Goal: Transaction & Acquisition: Purchase product/service

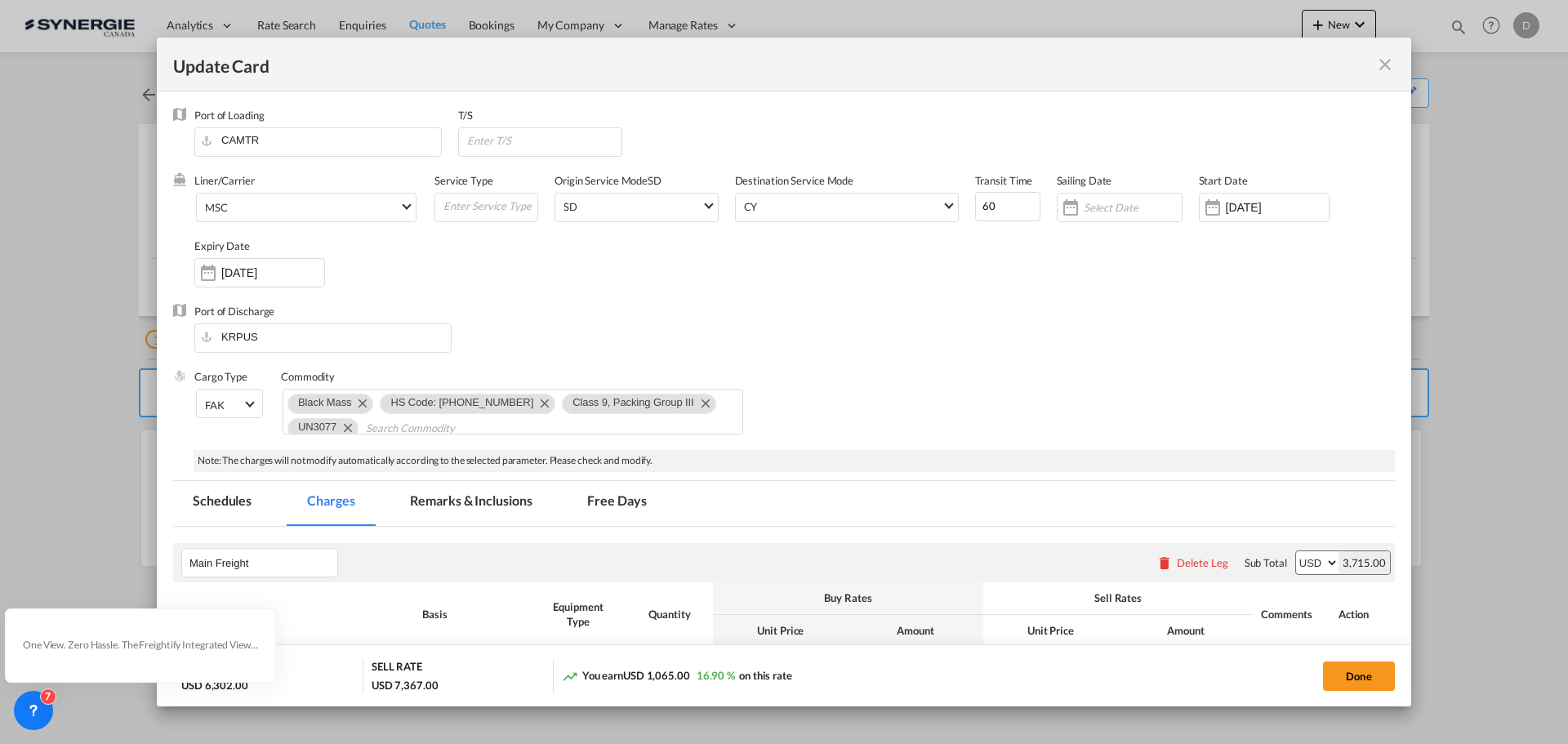
scroll to position [653, 0]
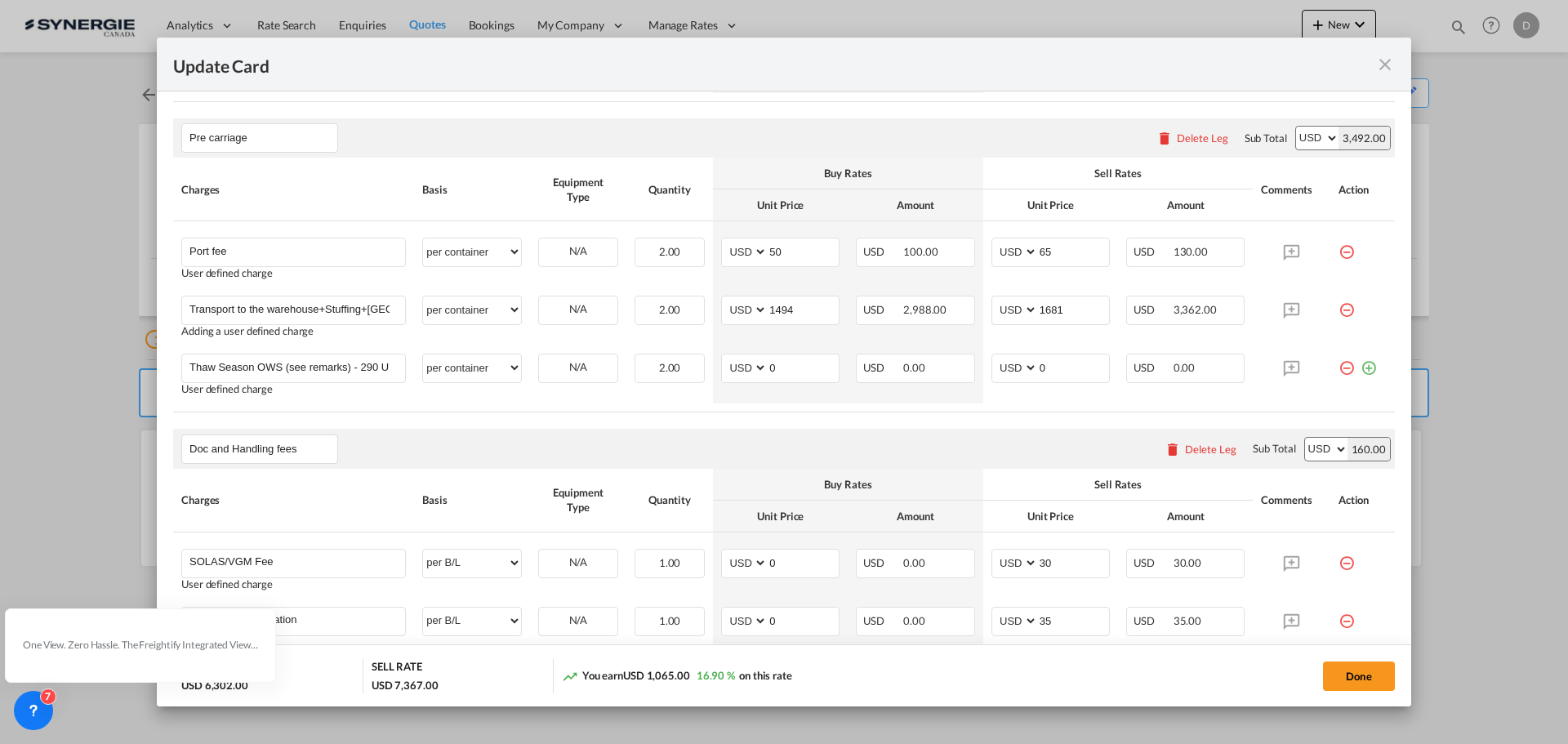
click at [1380, 66] on md-icon "icon-close fg-AAA8AD m-0 pointer" at bounding box center [1385, 65] width 20 height 20
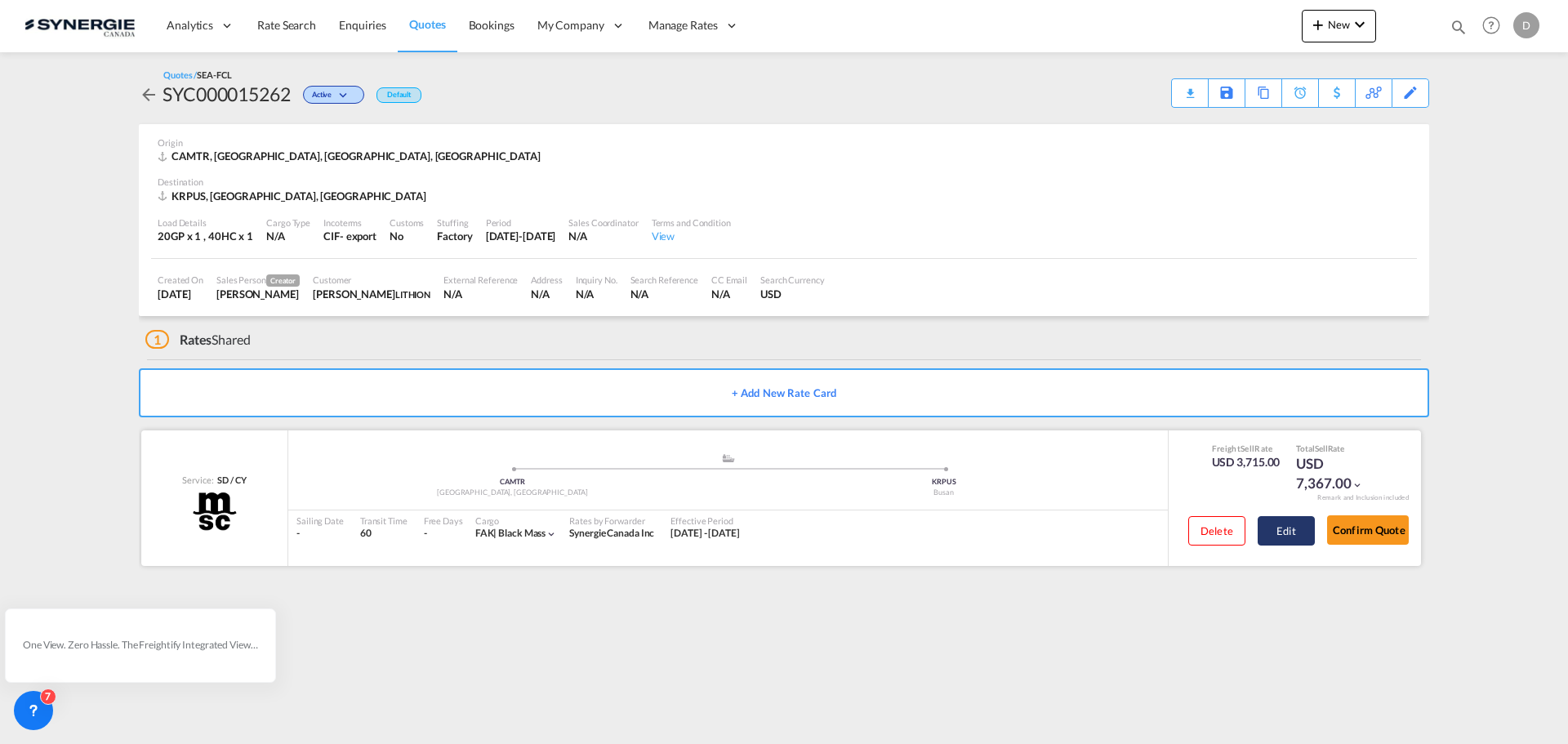
click at [1289, 535] on button "Edit" at bounding box center [1286, 530] width 58 height 29
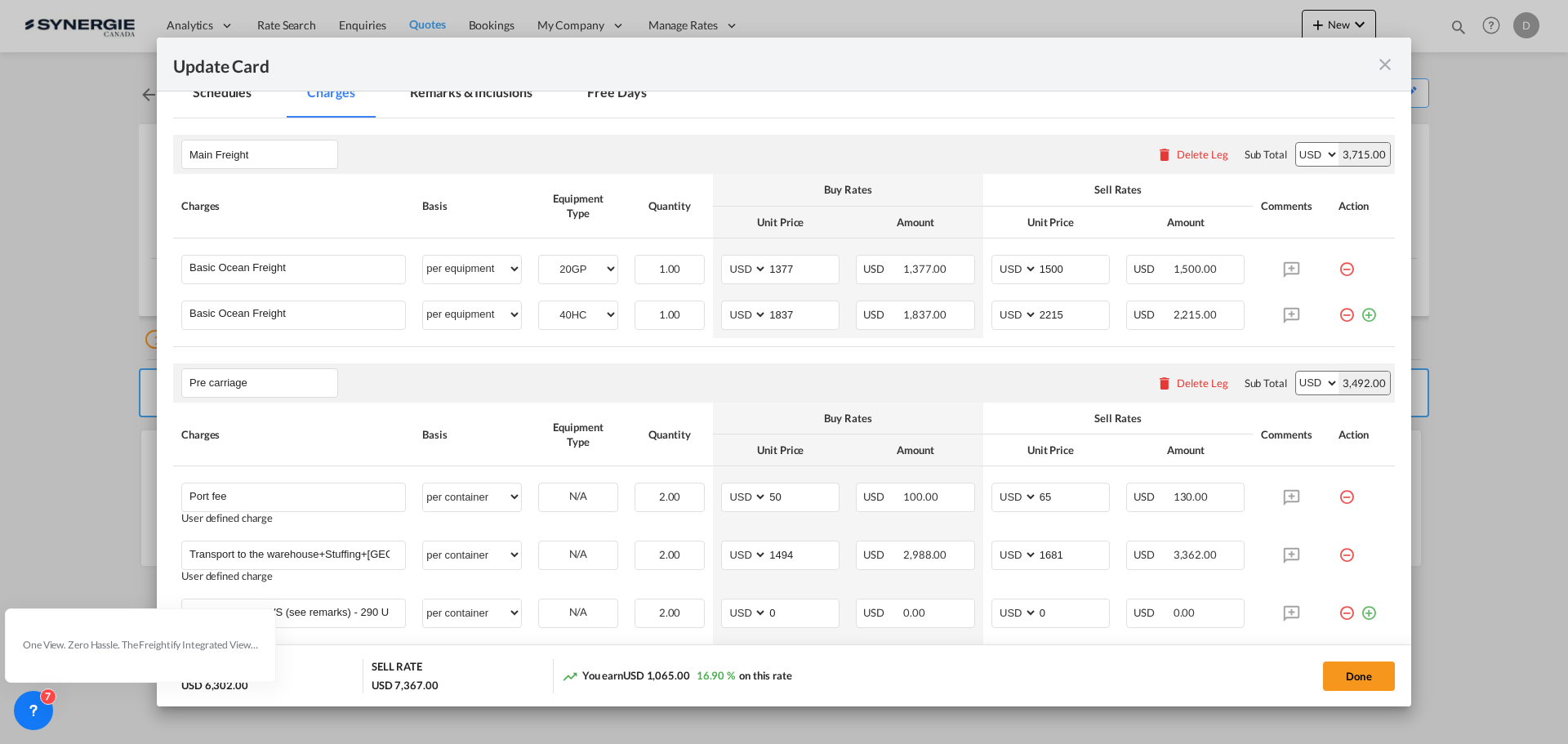
scroll to position [245, 0]
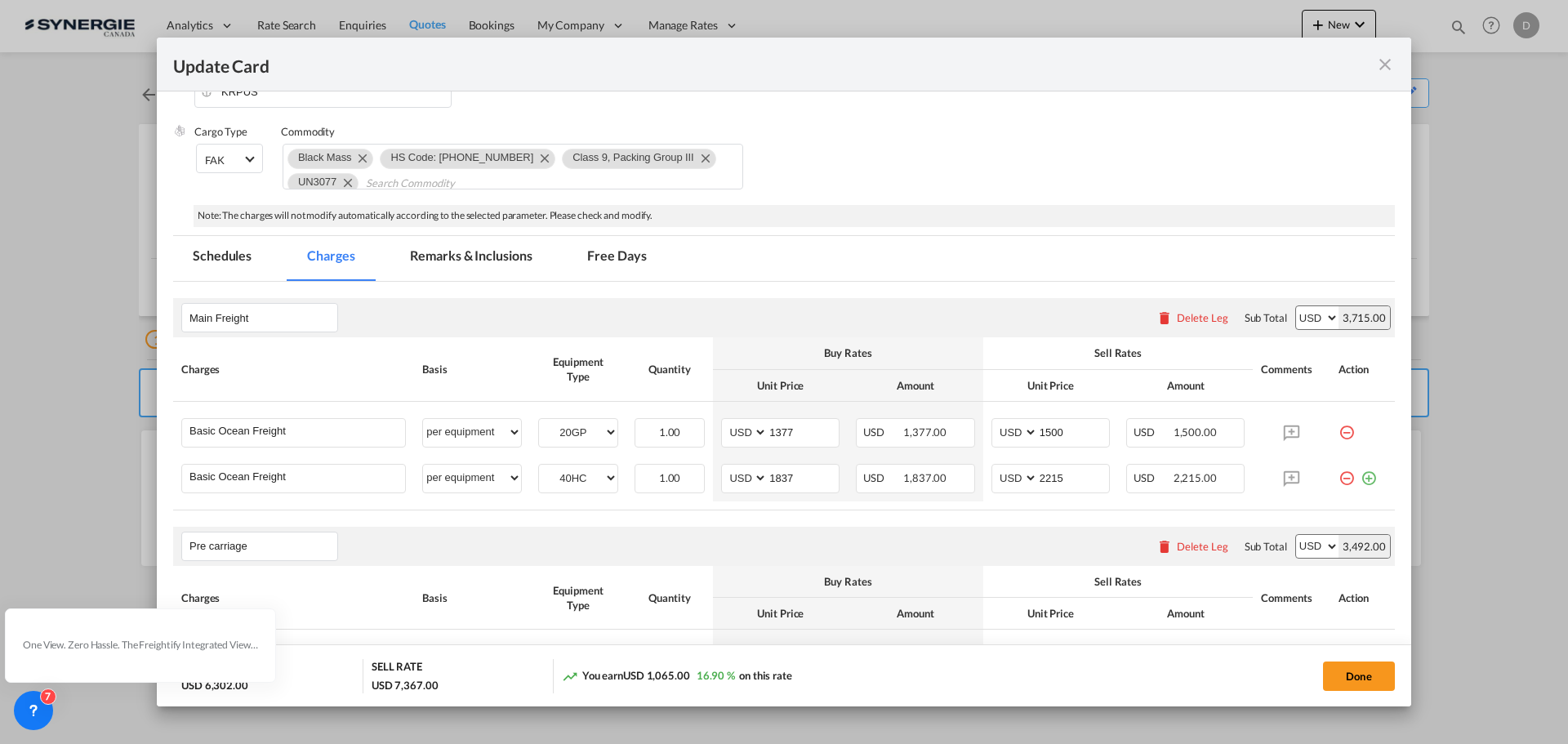
click at [503, 258] on md-tab-item "Remarks & Inclusions" at bounding box center [470, 258] width 161 height 45
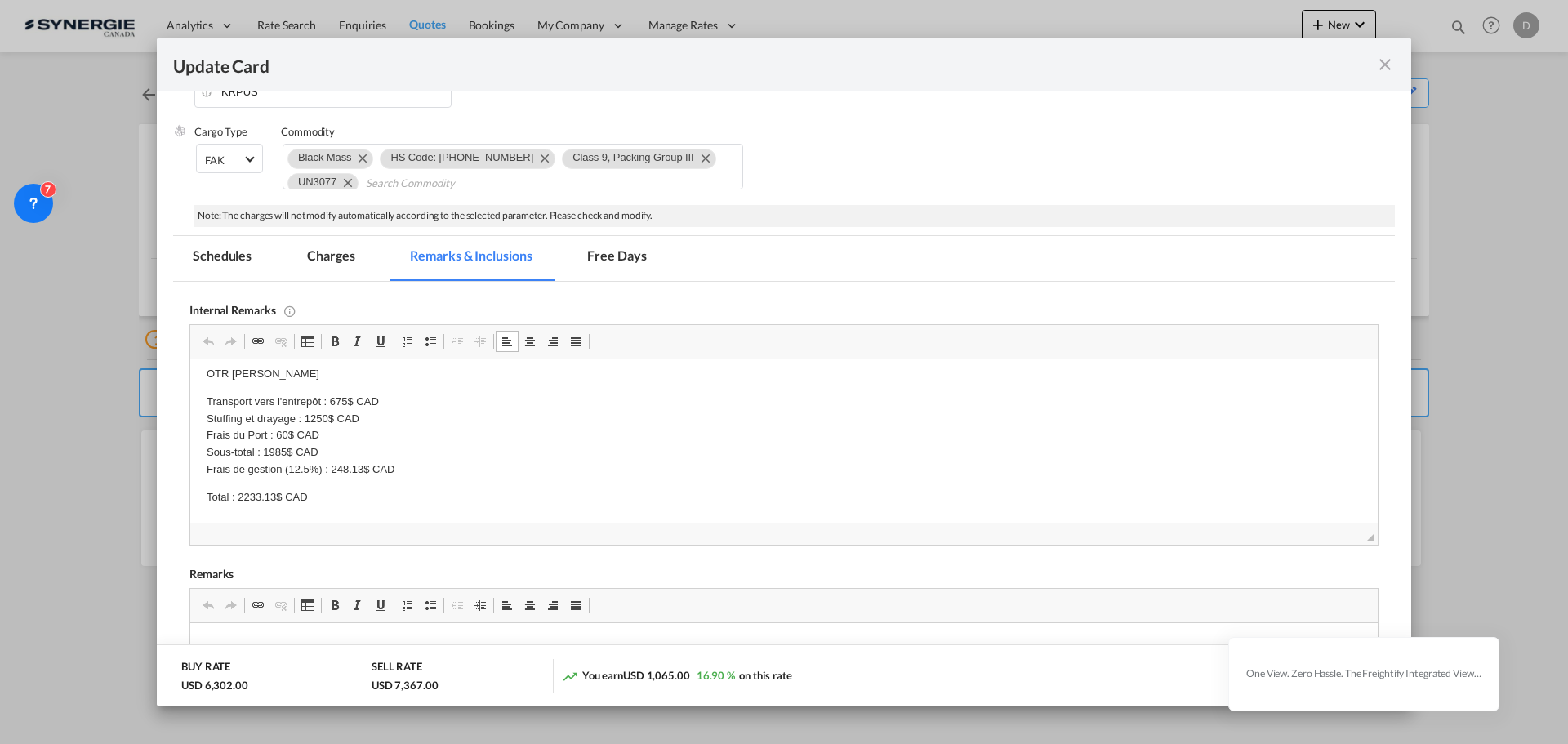
scroll to position [0, 0]
drag, startPoint x: 193, startPoint y: 395, endPoint x: 283, endPoint y: 419, distance: 93.1
click at [343, 432] on p "BL+DTHC/20’" at bounding box center [784, 439] width 1155 height 17
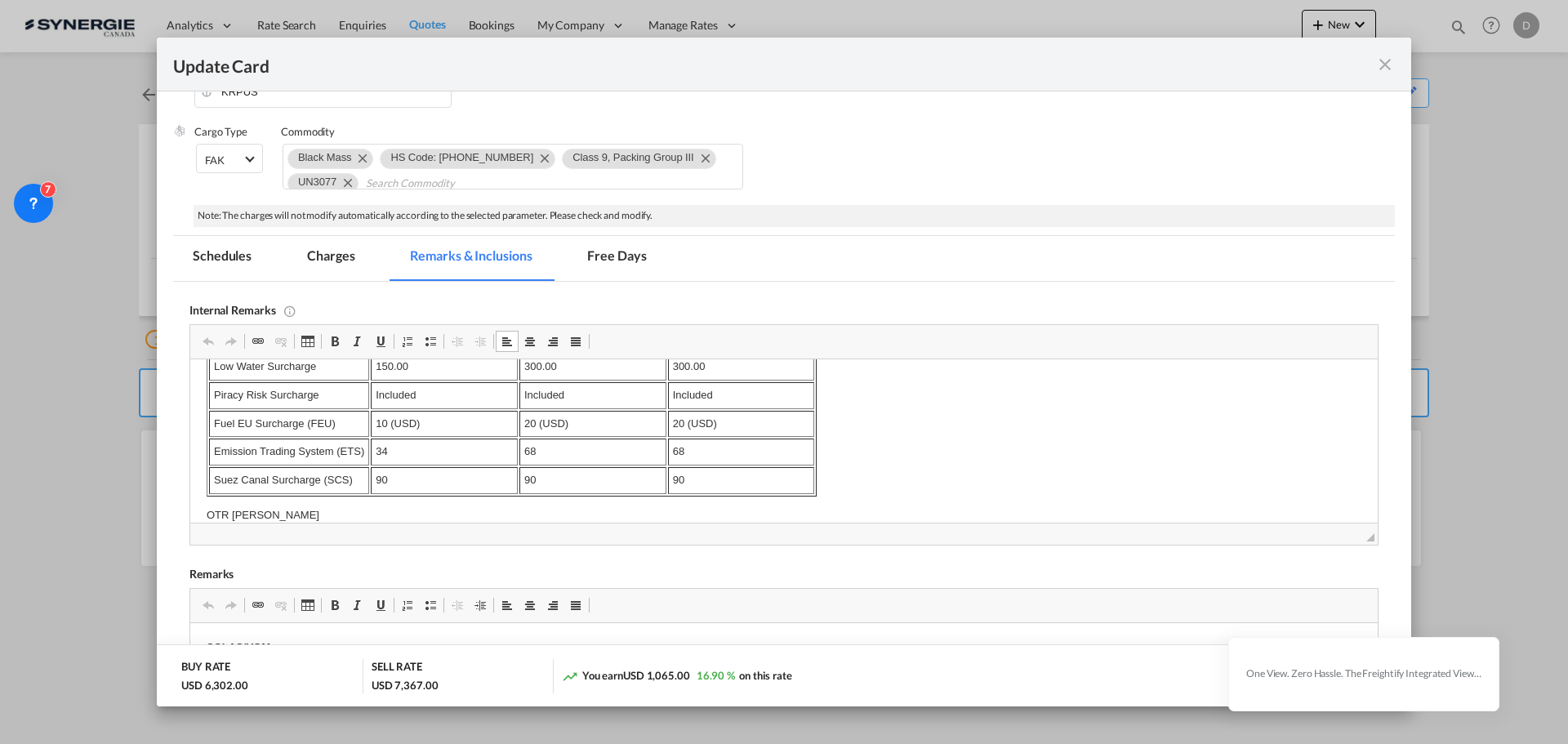
scroll to position [712, 0]
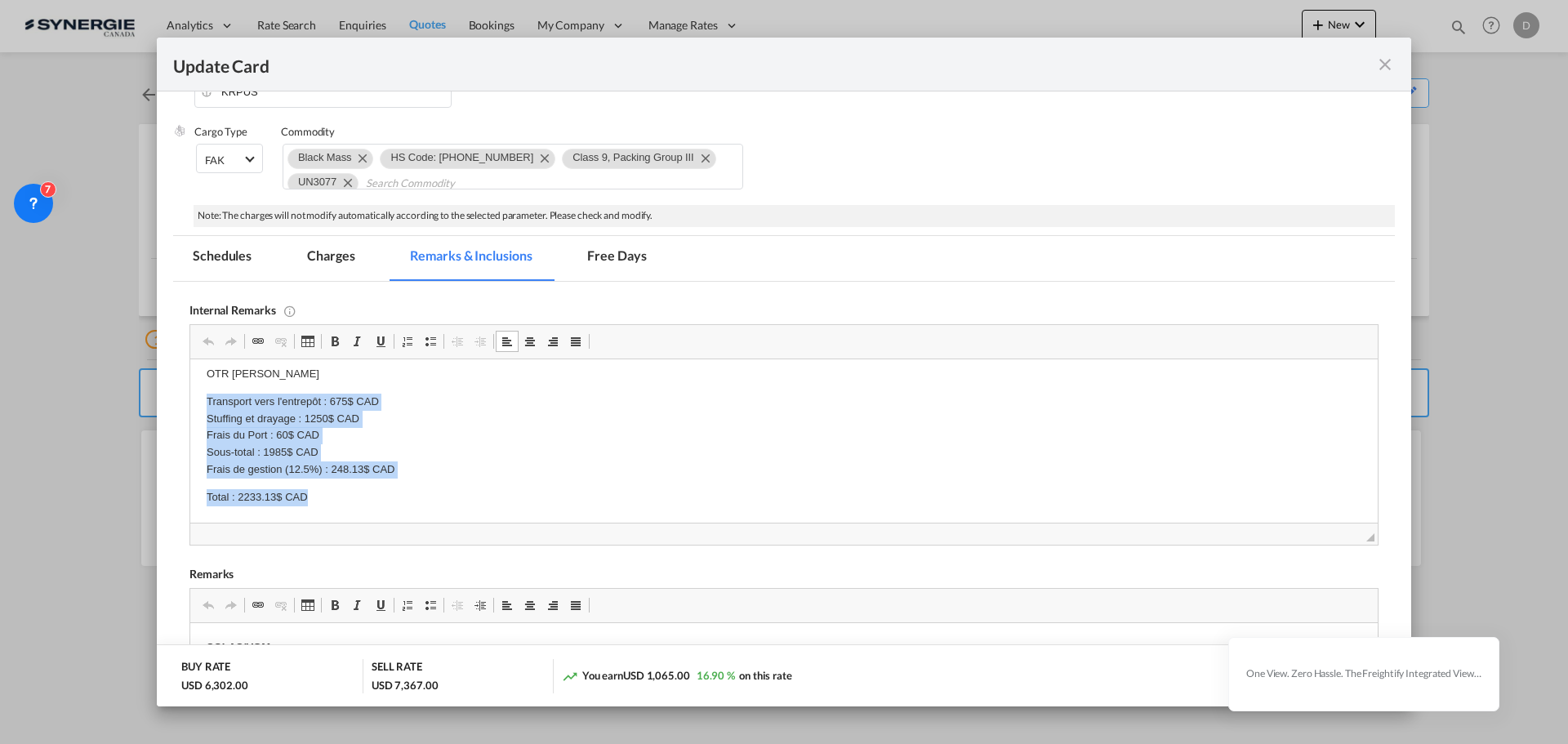
drag, startPoint x: 205, startPoint y: 397, endPoint x: 418, endPoint y: 481, distance: 229.0
click at [418, 481] on html "MSC / https://app.frontapp.com/open/msg_1hysz9n3?key=c0XE302WWSvtdNGdXSzjtCV7co…" at bounding box center [784, 84] width 1187 height 876
click at [439, 434] on p "Transport vers l'entrepôt : 675$ CAD Stuffing et drayage : 1250$ CAD Frais du P…" at bounding box center [784, 436] width 1155 height 85
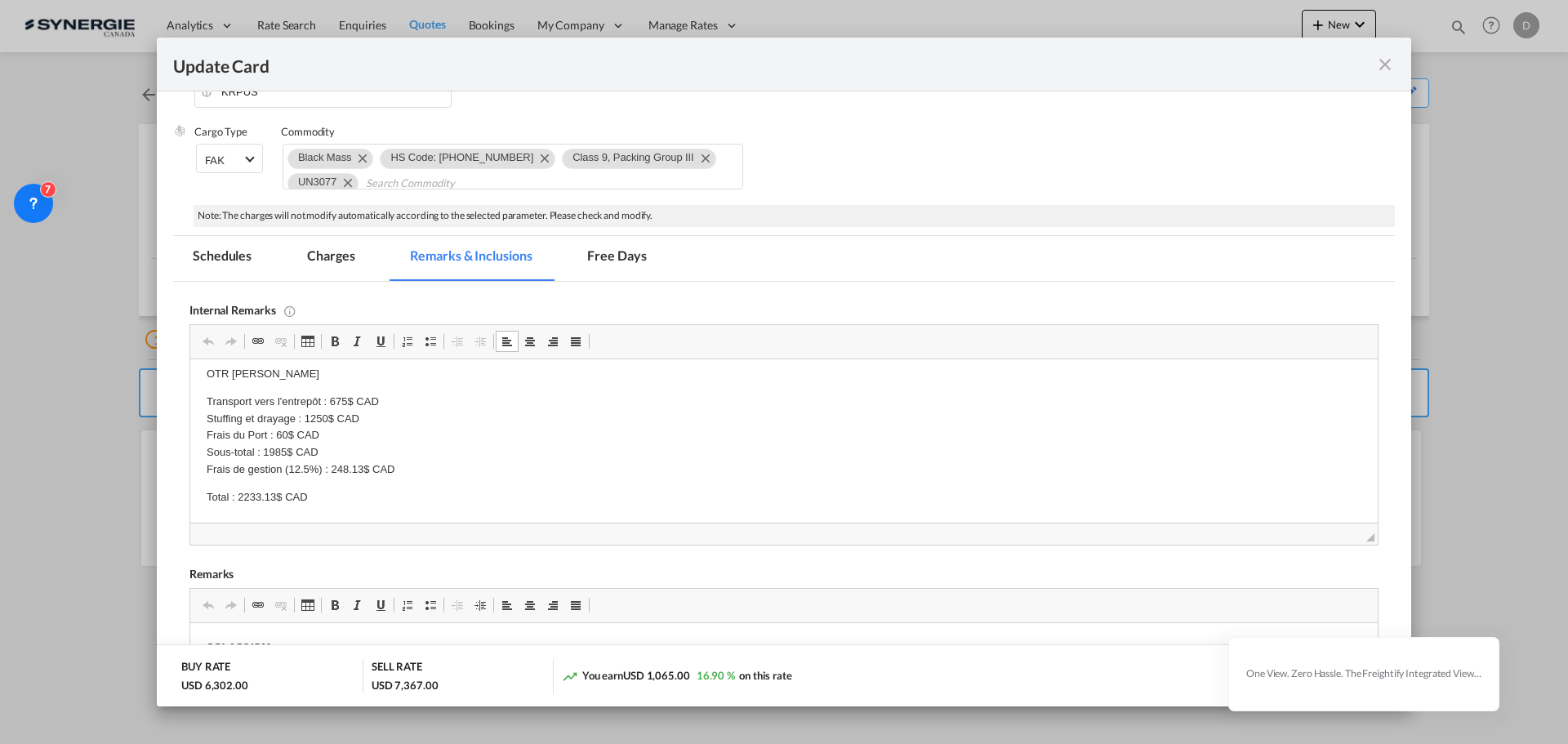
click at [217, 420] on p "Transport vers l'entrepôt : 675$ CAD Stuffing et drayage : 1250$ CAD Frais du P…" at bounding box center [784, 436] width 1155 height 85
click at [218, 419] on p "Transport vers l'entrepôt : 675$ CAD Stuffing et drayage : 1250$ CAD Frais du P…" at bounding box center [784, 436] width 1155 height 85
click at [323, 412] on p "Transport vers l'entrepôt : 675$ CAD Stuffing et drayage : 1250$ CAD Frais du P…" at bounding box center [784, 436] width 1155 height 85
drag, startPoint x: 438, startPoint y: 422, endPoint x: 385, endPoint y: 413, distance: 53.8
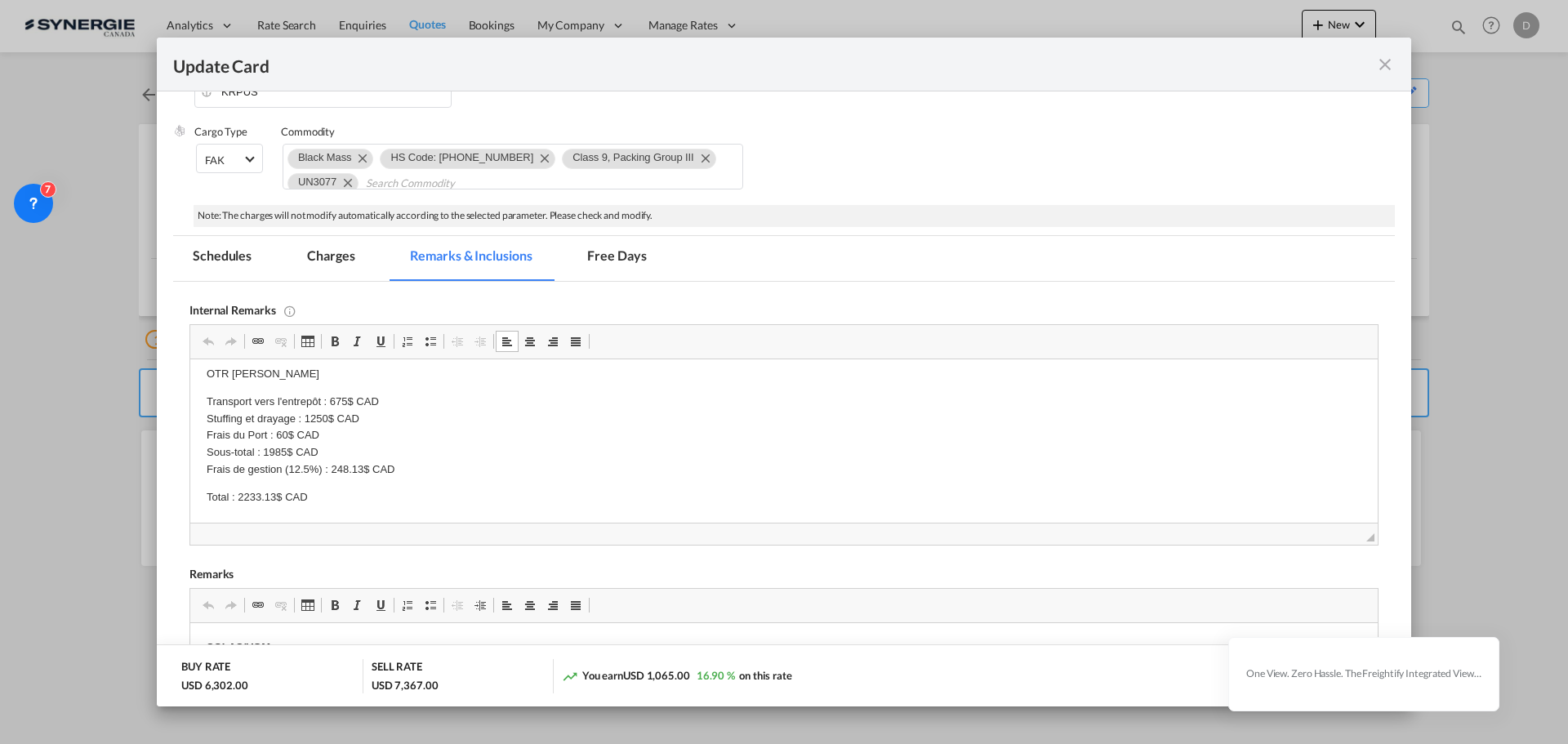
click at [438, 422] on p "Transport vers l'entrepôt : 675$ CAD Stuffing et drayage : 1250$ CAD Frais du P…" at bounding box center [784, 436] width 1155 height 85
click at [421, 424] on p "Transport vers l'entrepôt : 675$ CAD Stuffing et drayage : 1250$ CAD Frais du P…" at bounding box center [784, 436] width 1155 height 85
drag, startPoint x: 203, startPoint y: 396, endPoint x: 392, endPoint y: 382, distance: 189.5
click at [392, 382] on html "MSC / https://app.frontapp.com/open/msg_1hysz9n3?key=c0XE302WWSvtdNGdXSzjtCV7co…" at bounding box center [784, 84] width 1187 height 876
click at [231, 427] on p "Transport vers l'entrepôt : 675$ CAD Stuffing et drayage : 1250$ CAD Frais du P…" at bounding box center [784, 436] width 1155 height 85
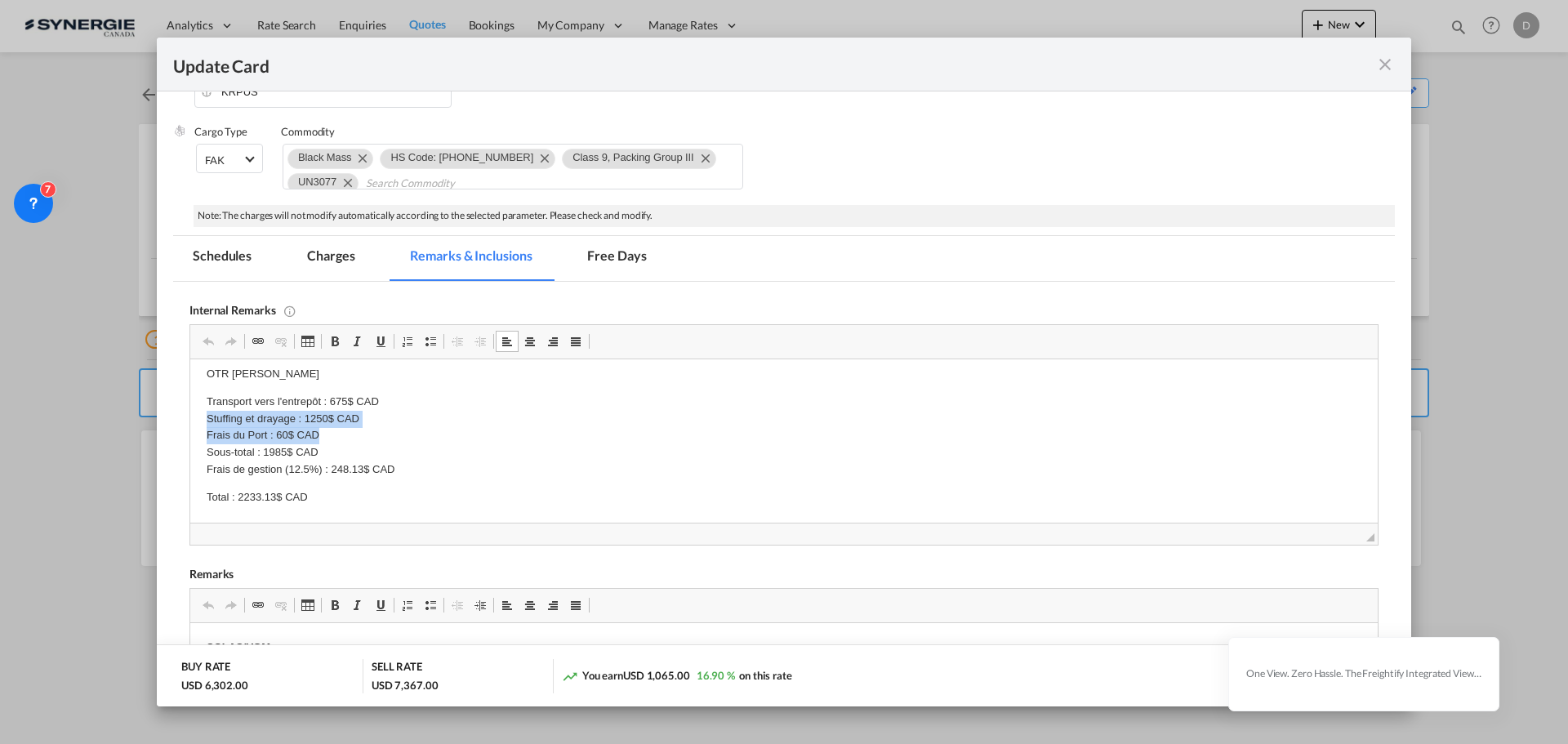
drag, startPoint x: 213, startPoint y: 417, endPoint x: 367, endPoint y: 431, distance: 154.6
click at [367, 431] on p "Transport vers l'entrepôt : 675$ CAD Stuffing et drayage : 1250$ CAD Frais du P…" at bounding box center [784, 436] width 1155 height 85
click at [318, 445] on p "Transport vers l'entrepôt : 675$ CAD Stuffing et drayage : 1250$ CAD Frais du P…" at bounding box center [784, 436] width 1155 height 85
drag, startPoint x: 1094, startPoint y: 59, endPoint x: 358, endPoint y: 54, distance: 736.0
click at [353, 54] on div "Update Card" at bounding box center [774, 64] width 1202 height 20
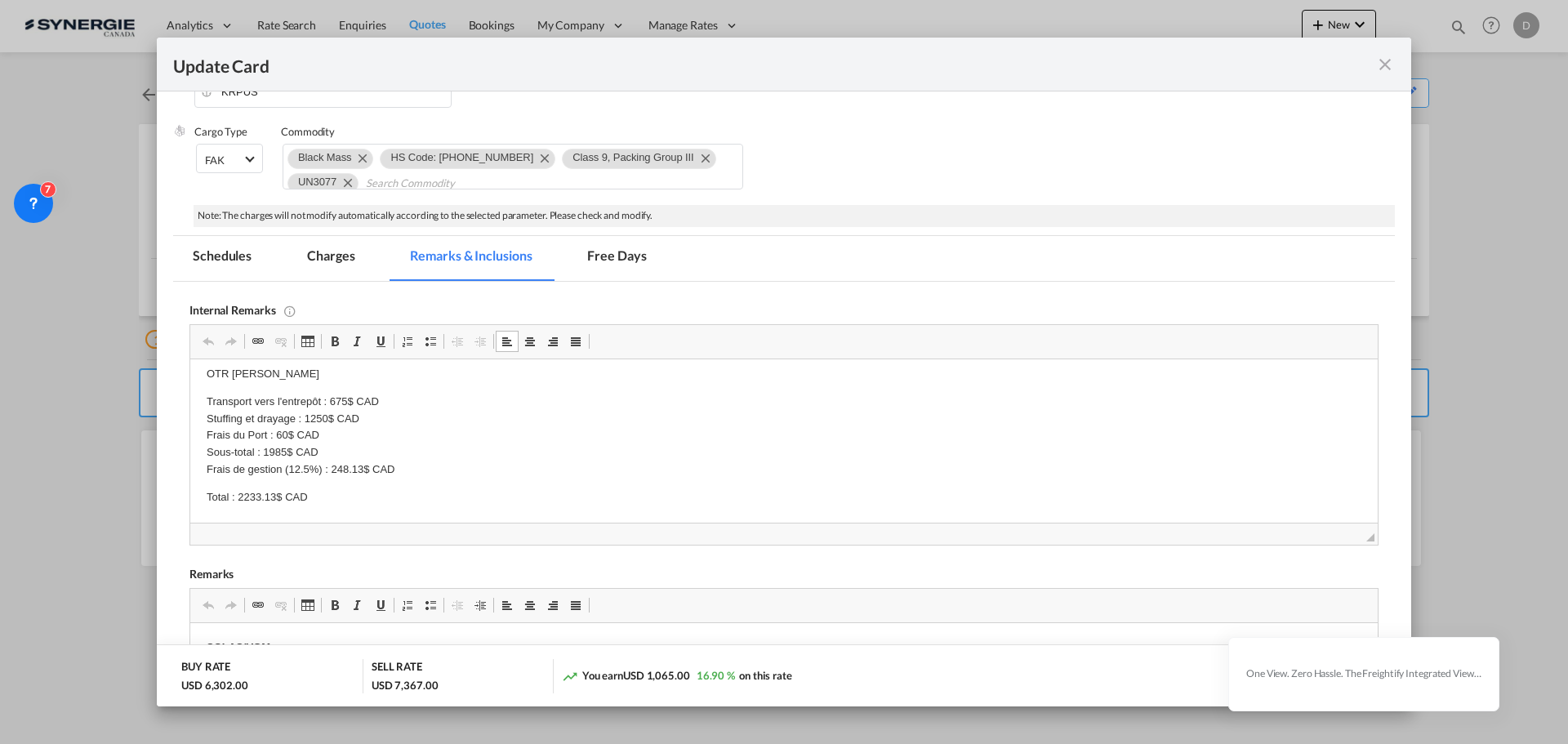
scroll to position [0, 0]
click at [695, 461] on p "BL+DTHC/40’" at bounding box center [784, 467] width 1155 height 17
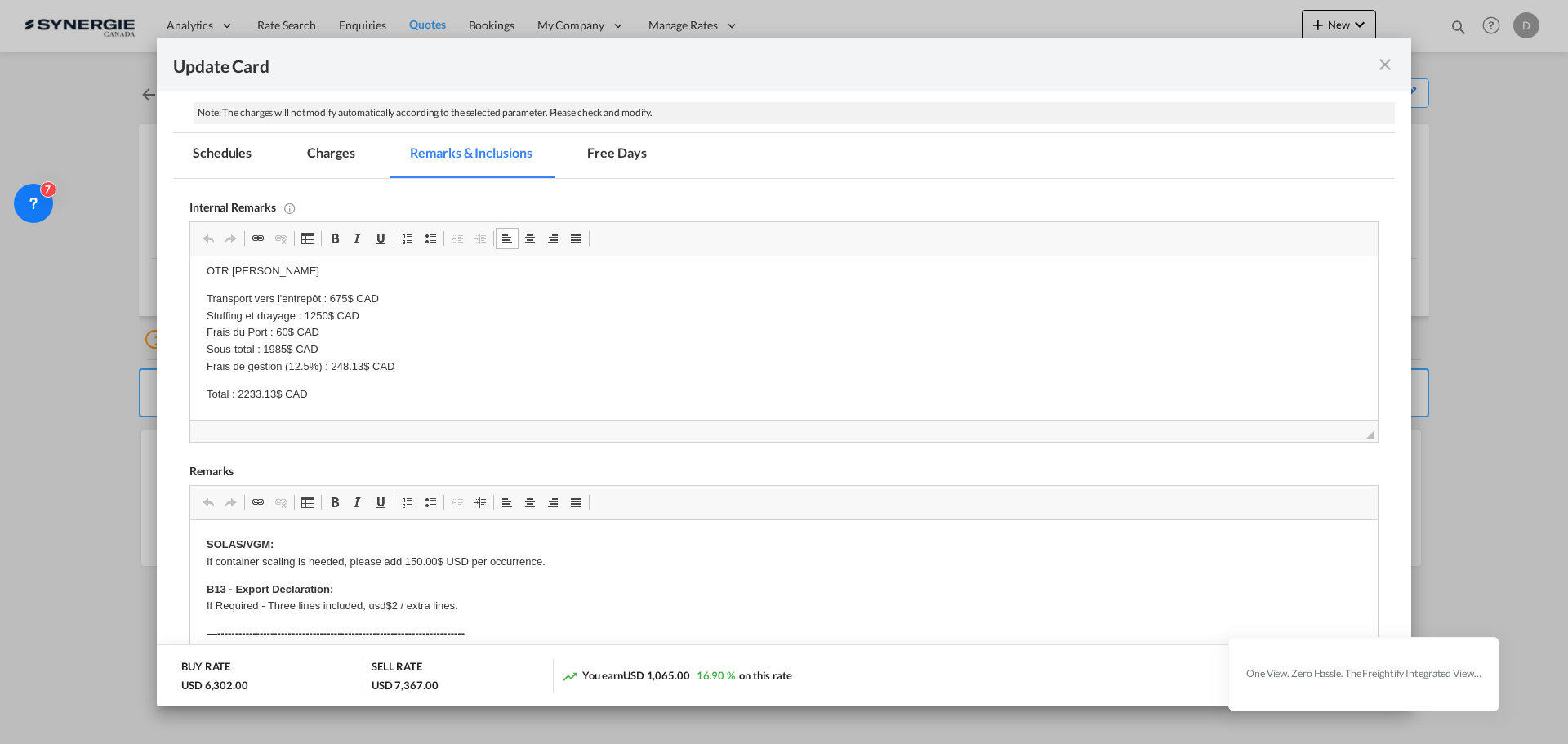
scroll to position [408, 0]
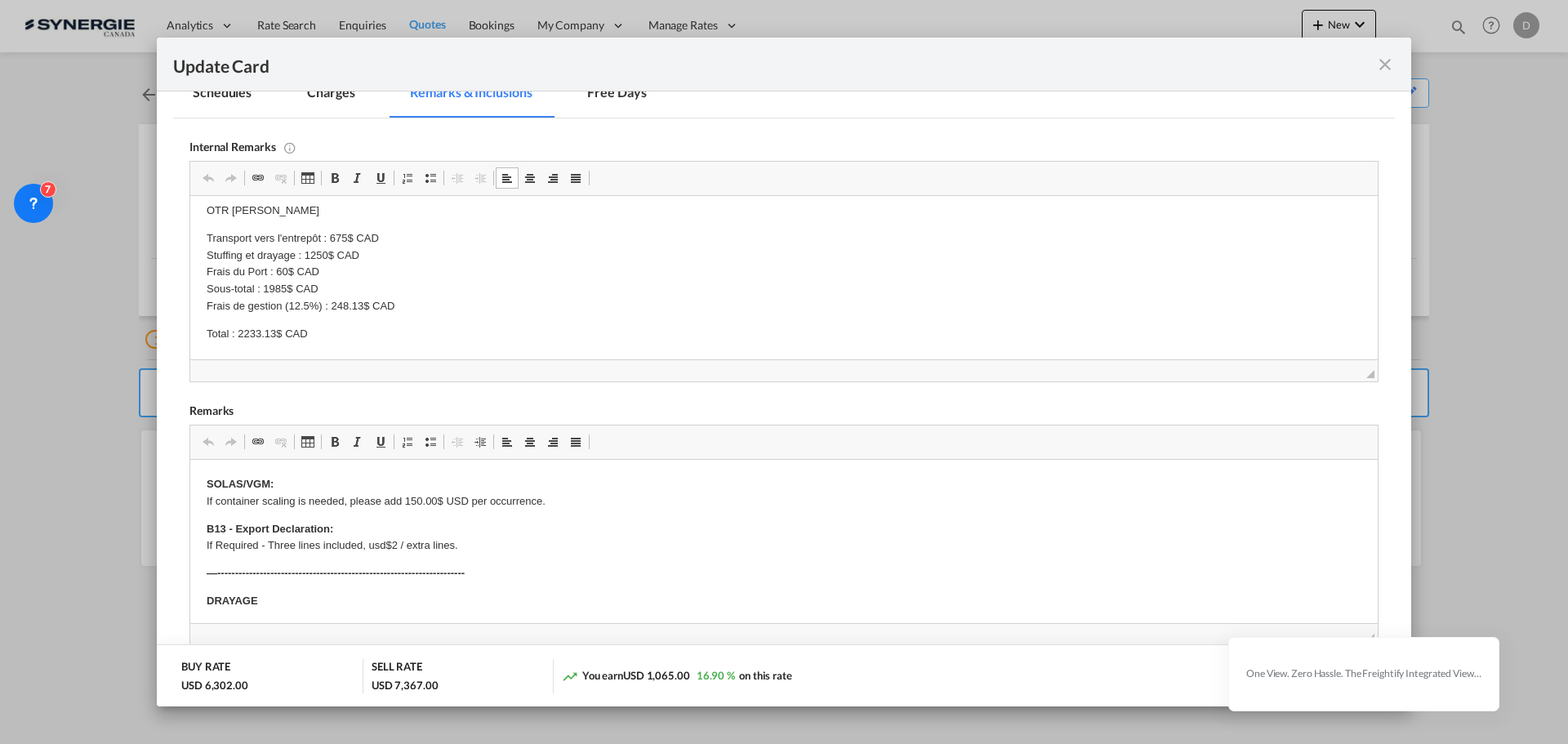
drag, startPoint x: 1378, startPoint y: 68, endPoint x: 790, endPoint y: 416, distance: 683.3
click at [1378, 70] on md-icon "icon-close fg-AAA8AD m-0 pointer" at bounding box center [1385, 65] width 20 height 20
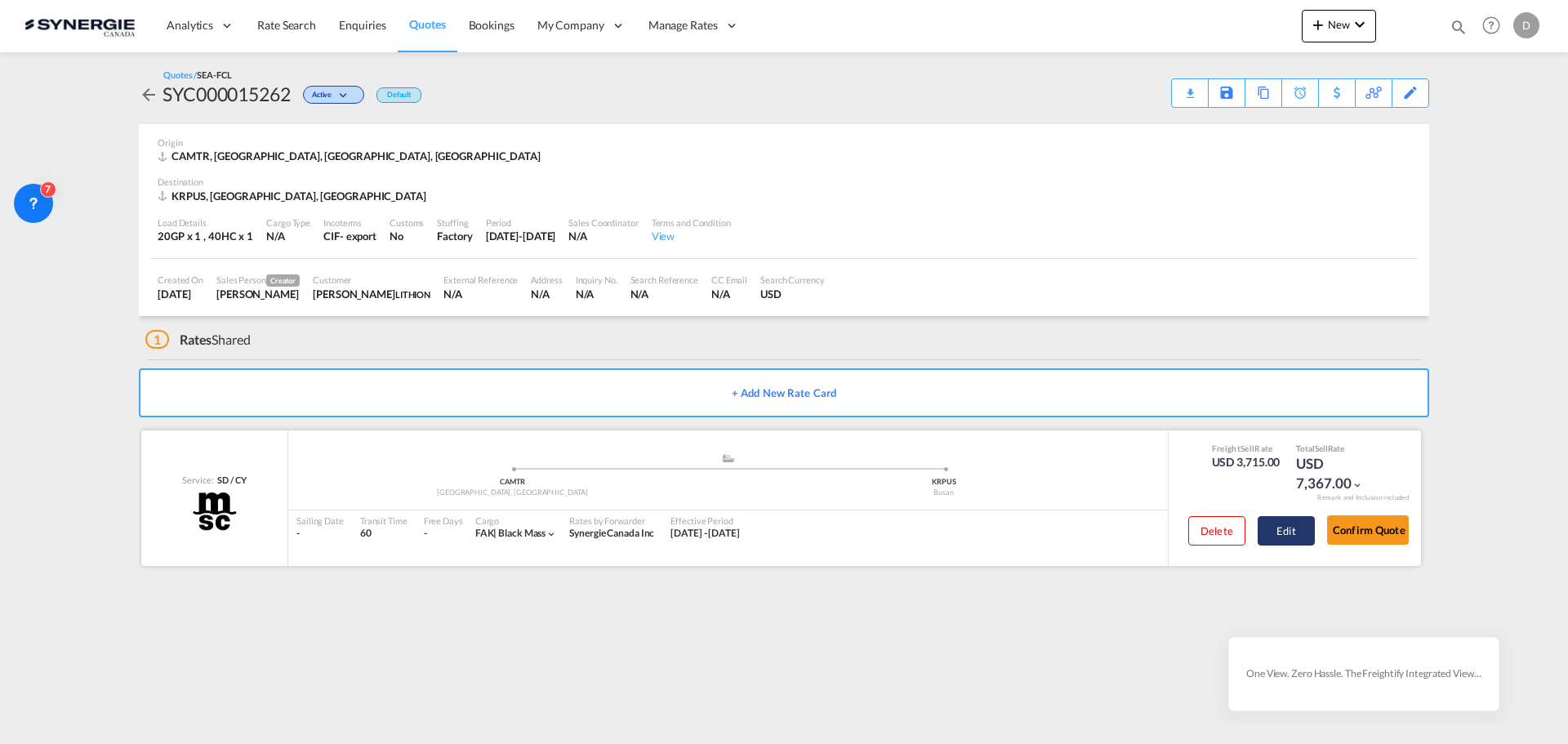
click at [1275, 522] on button "Edit" at bounding box center [1286, 530] width 58 height 29
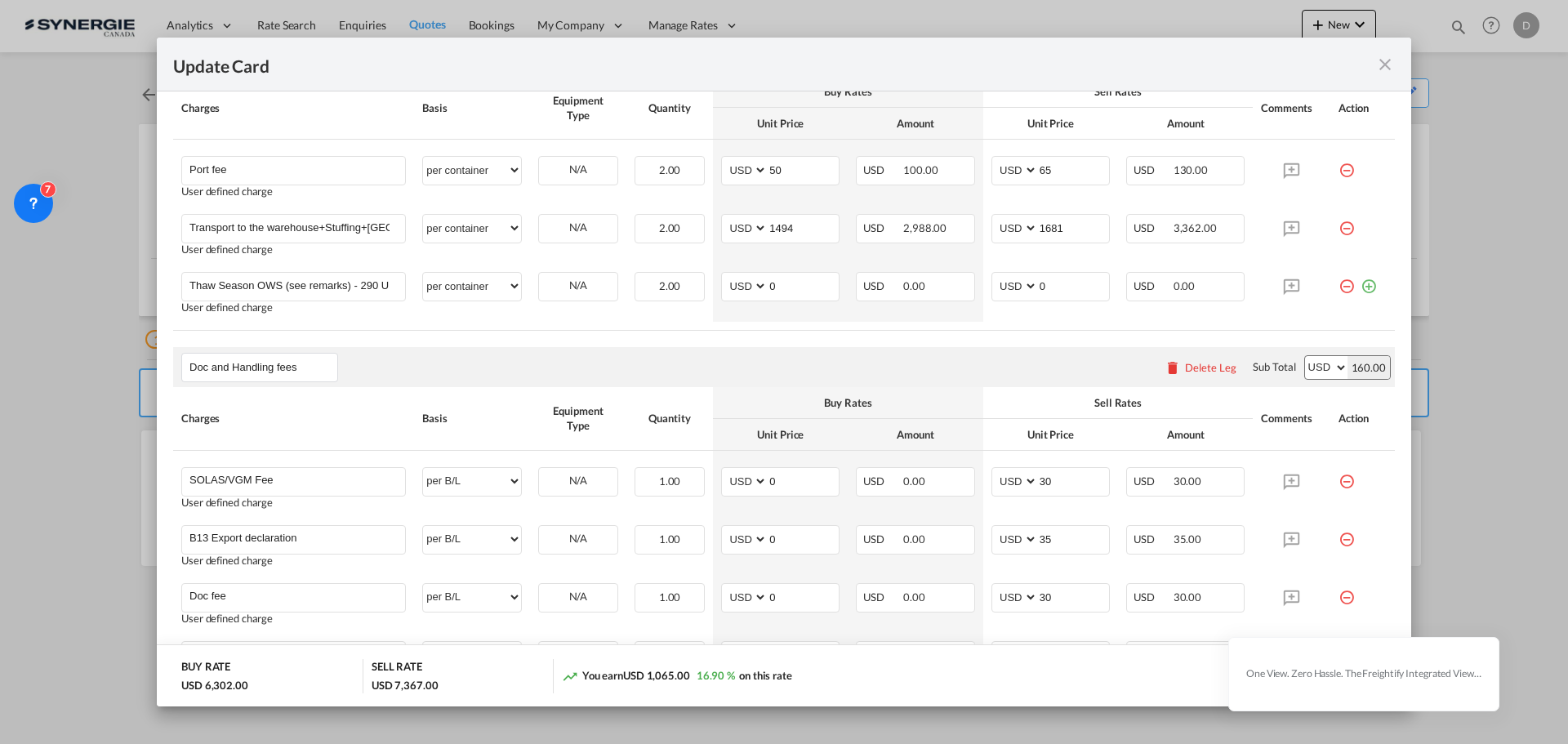
scroll to position [1094, 0]
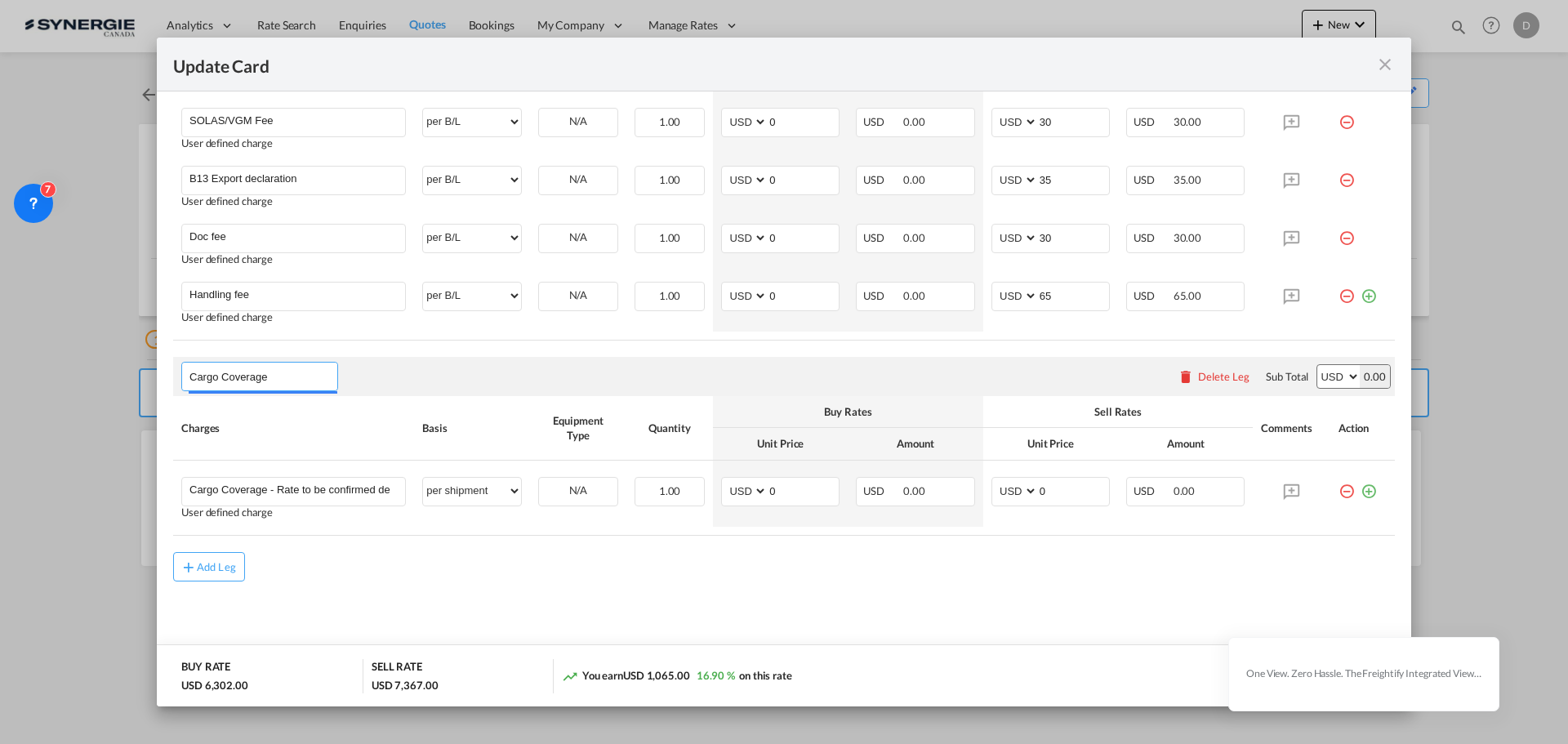
drag, startPoint x: 275, startPoint y: 377, endPoint x: 153, endPoint y: 377, distance: 122.0
click at [153, 377] on div "Update Card Port of Loading CAMTR T/S Liner/Carrier MSC Atlantic Container Line…" at bounding box center [784, 372] width 1568 height 744
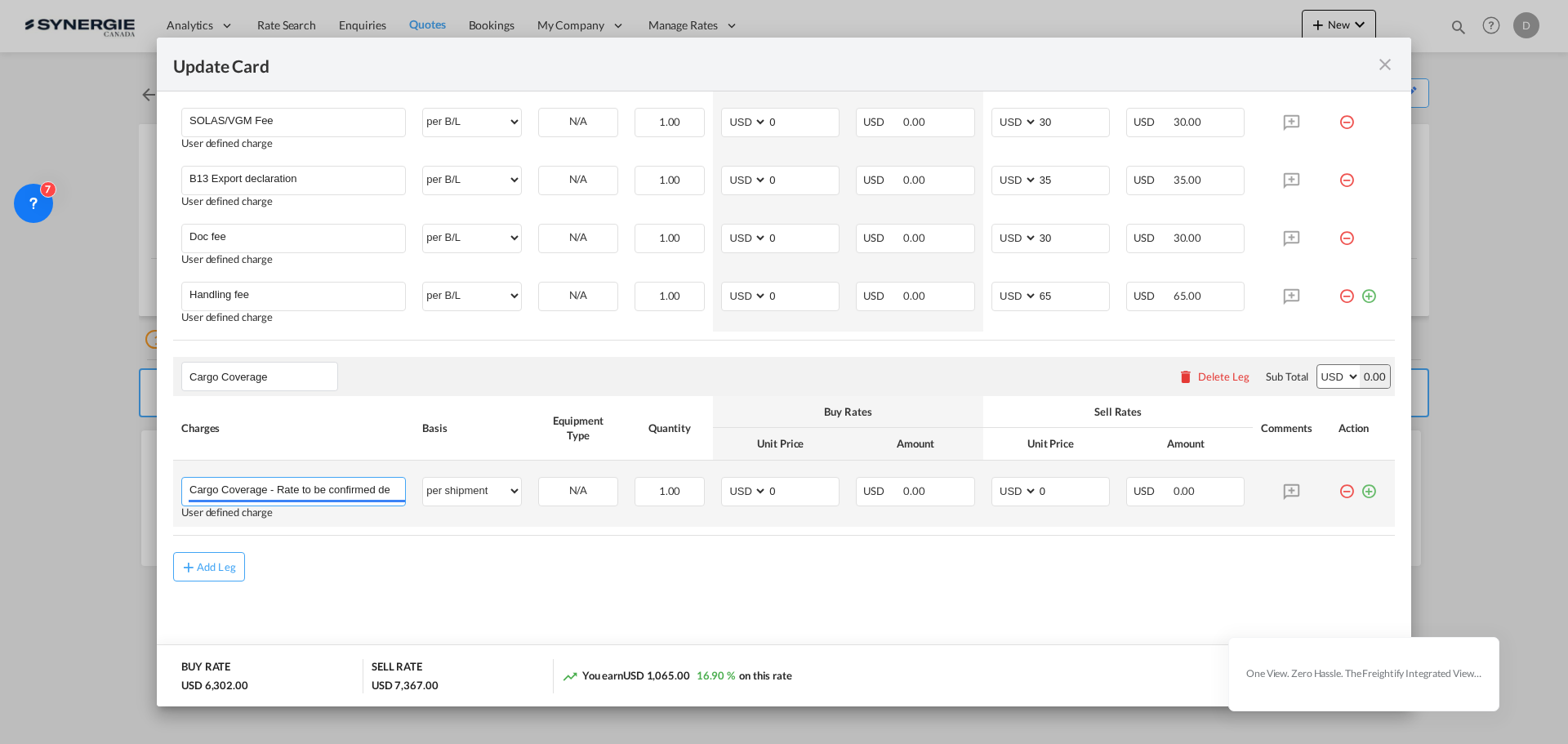
scroll to position [0, 219]
drag, startPoint x: 189, startPoint y: 492, endPoint x: 465, endPoint y: 522, distance: 277.6
click at [465, 522] on tr "Cargo Coverage - Rate to be confirmed depending on commodity and value Min 50 U…" at bounding box center [784, 493] width 1222 height 66
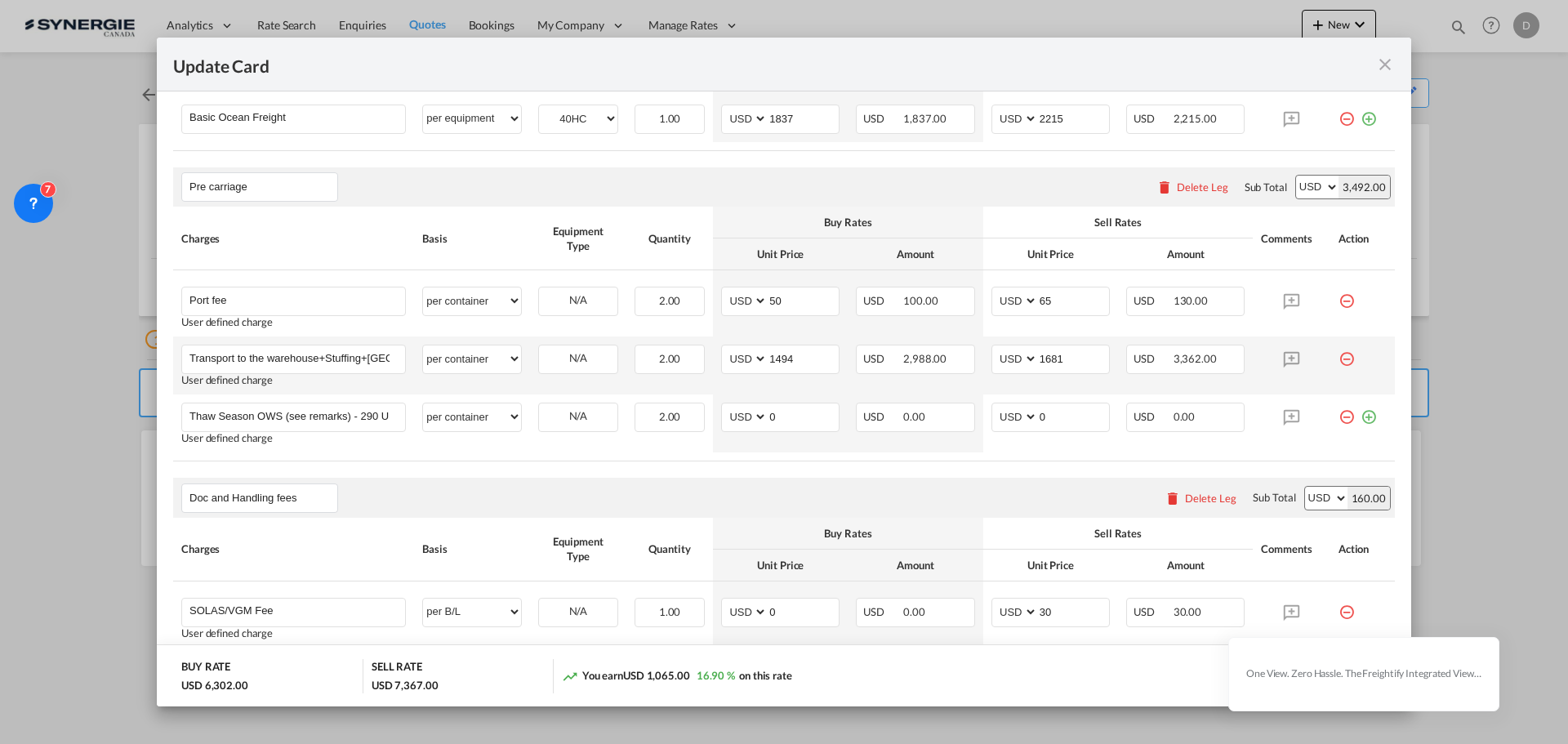
scroll to position [277, 0]
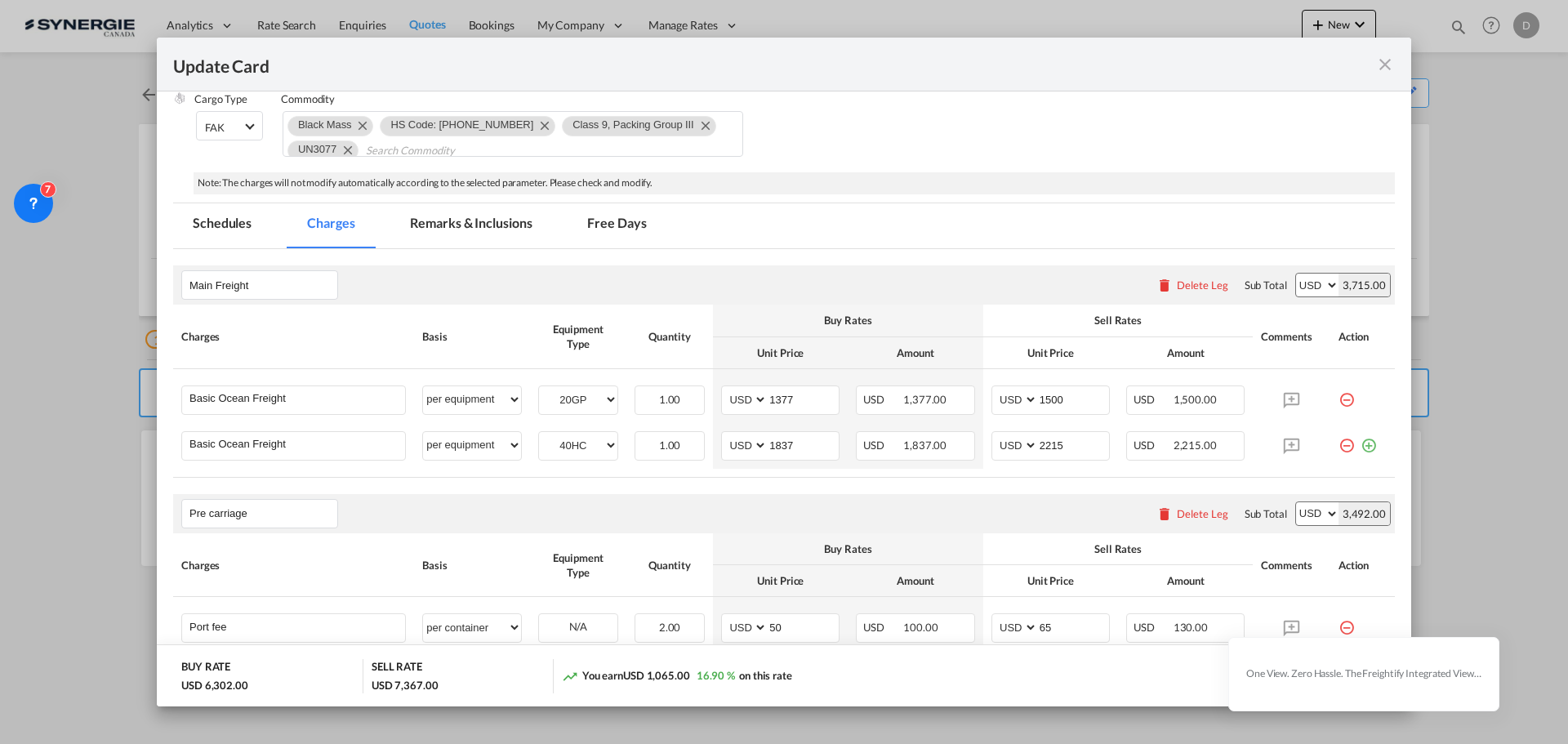
click at [502, 222] on md-tab-item "Remarks & Inclusions" at bounding box center [470, 226] width 161 height 45
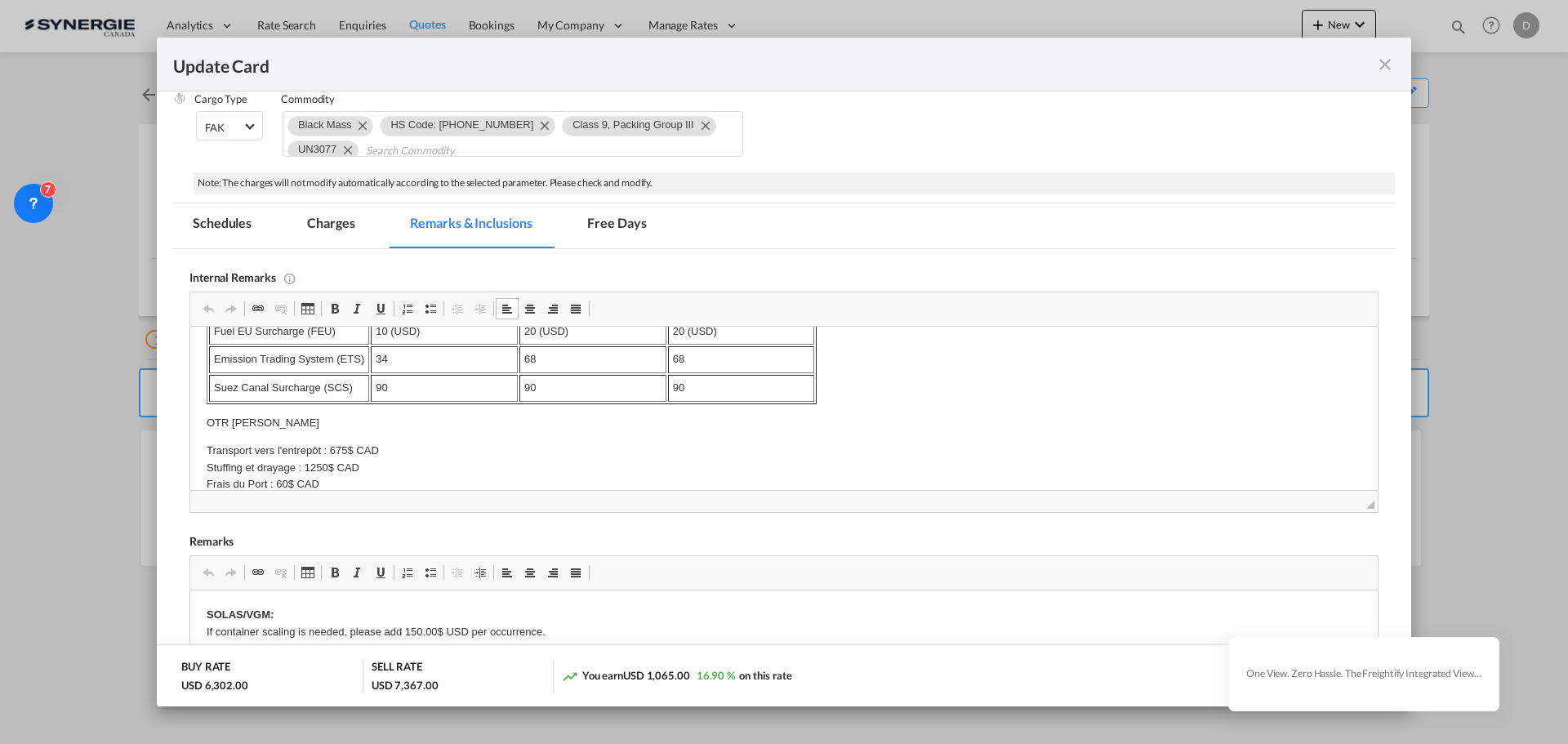
scroll to position [712, 0]
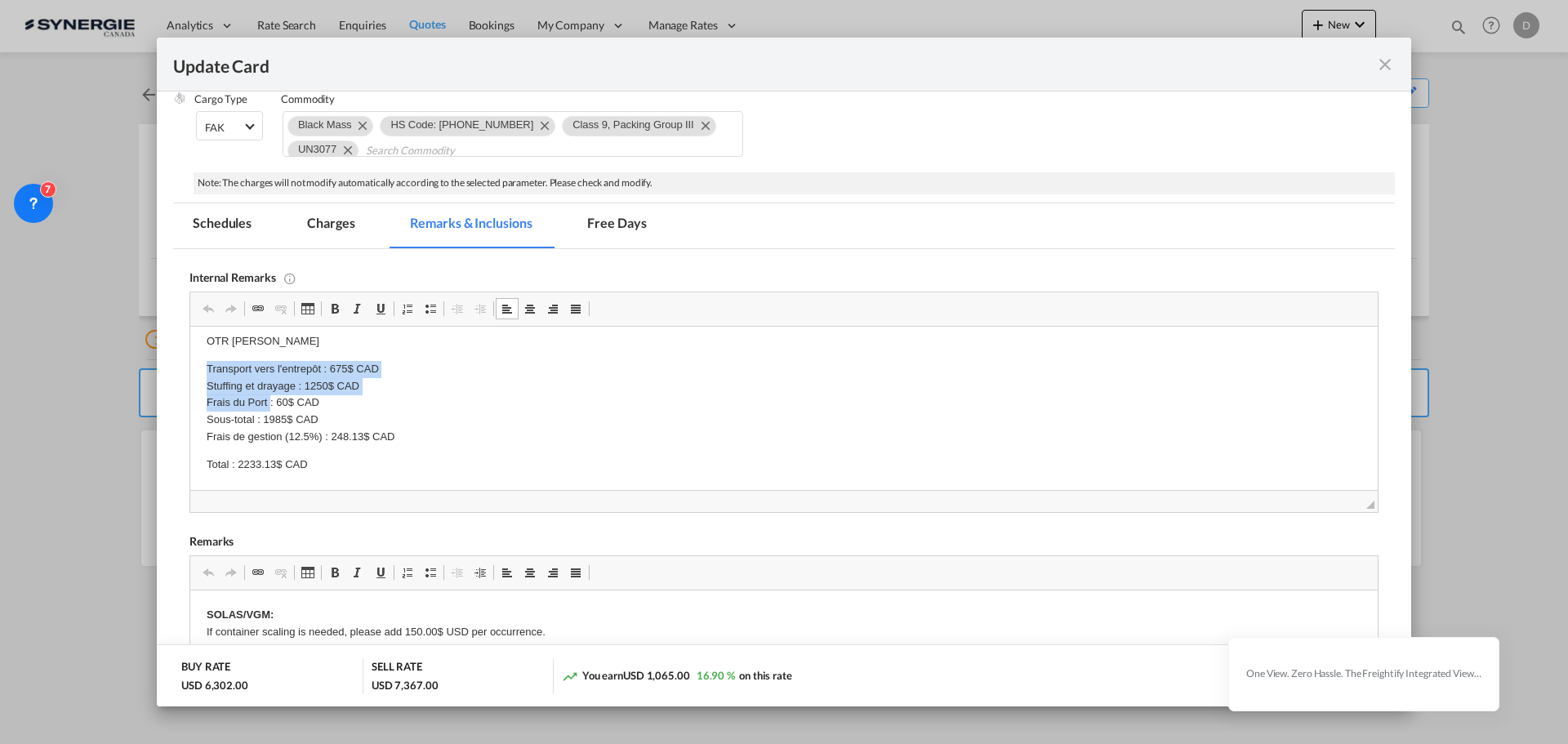
drag, startPoint x: 205, startPoint y: 367, endPoint x: 269, endPoint y: 394, distance: 69.5
click at [269, 394] on html "MSC / https://app.frontapp.com/open/msg_1hysz9n3?key=c0XE302WWSvtdNGdXSzjtCV7co…" at bounding box center [784, 52] width 1187 height 876
copy p "Transport vers l'entrepôt : 675$ CAD Stuffing et drayage : 1250$ CAD Frais du P…"
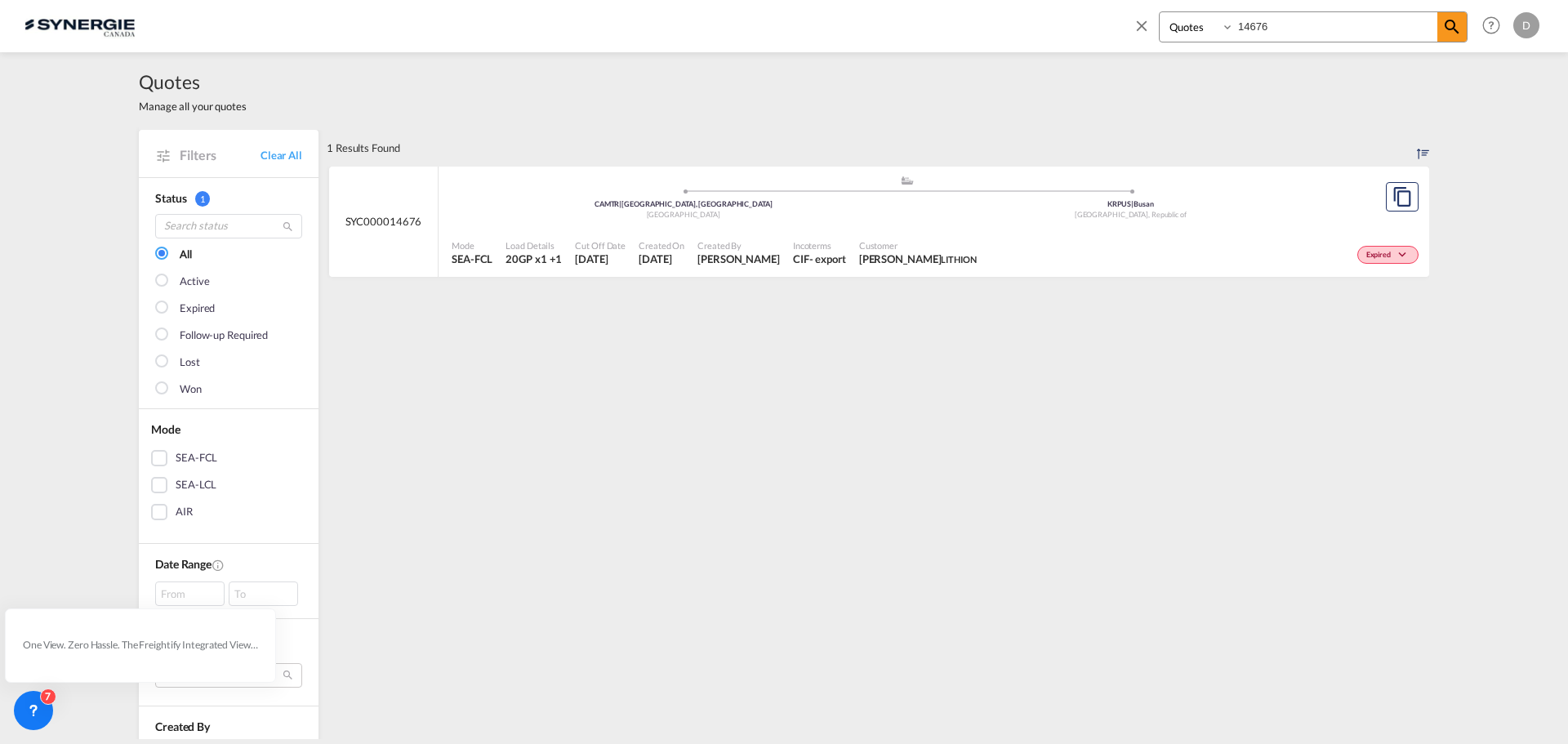
select select "Quotes"
drag, startPoint x: 1141, startPoint y: 22, endPoint x: 1144, endPoint y: 14, distance: 8.5
click at [1141, 20] on md-icon "icon-close" at bounding box center [1142, 26] width 18 height 18
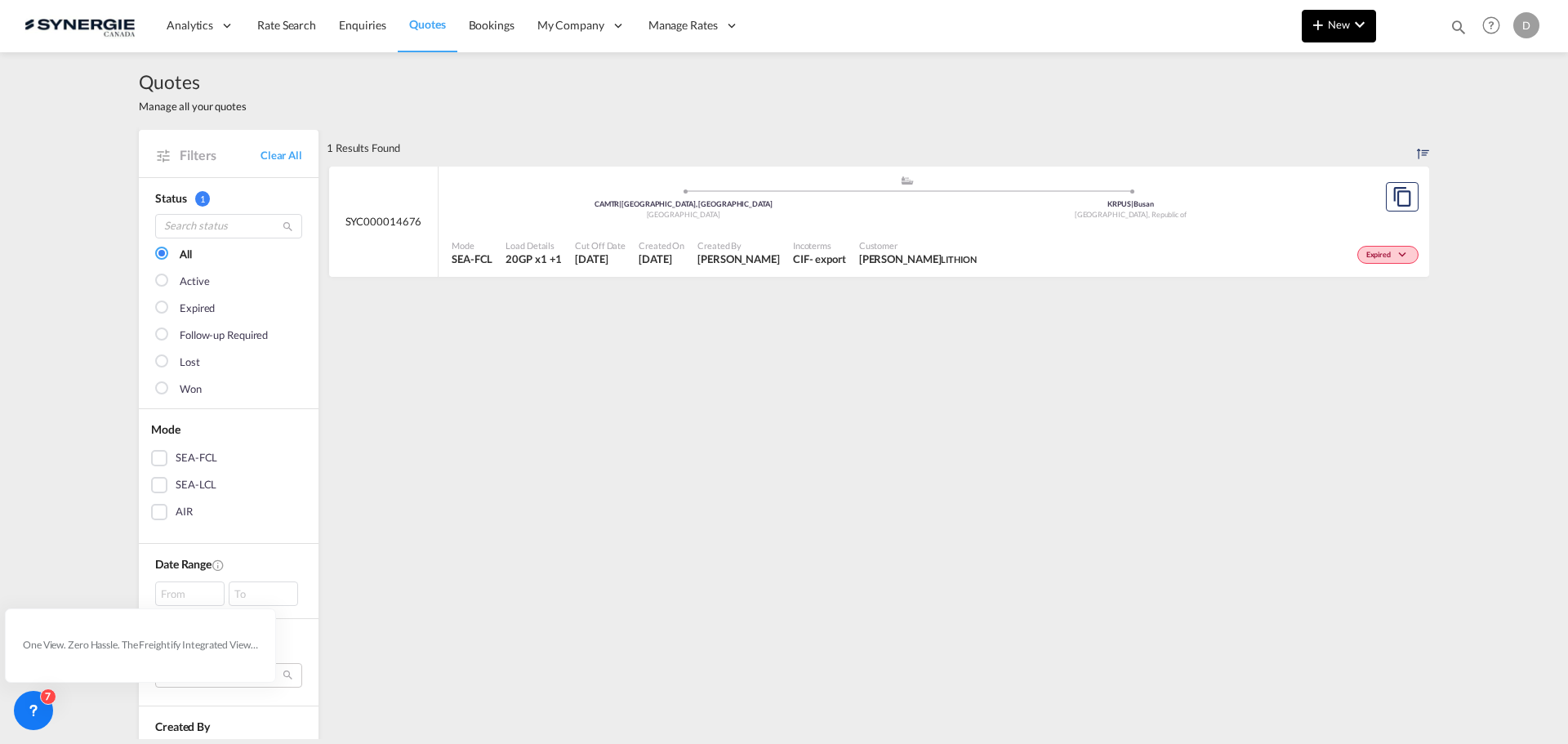
click at [1349, 25] on span "New" at bounding box center [1338, 25] width 61 height 13
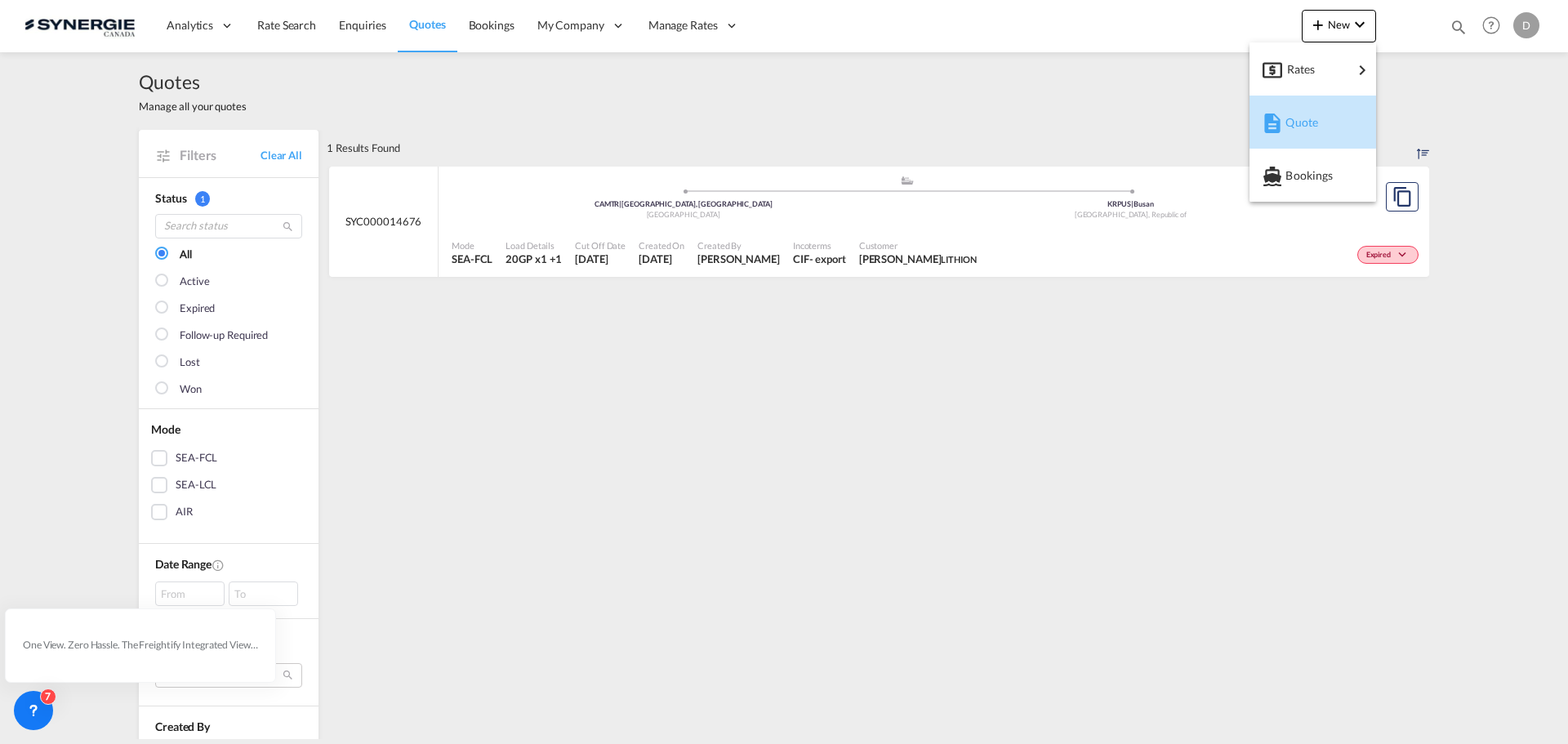
click at [1304, 116] on span "Quote" at bounding box center [1295, 122] width 18 height 32
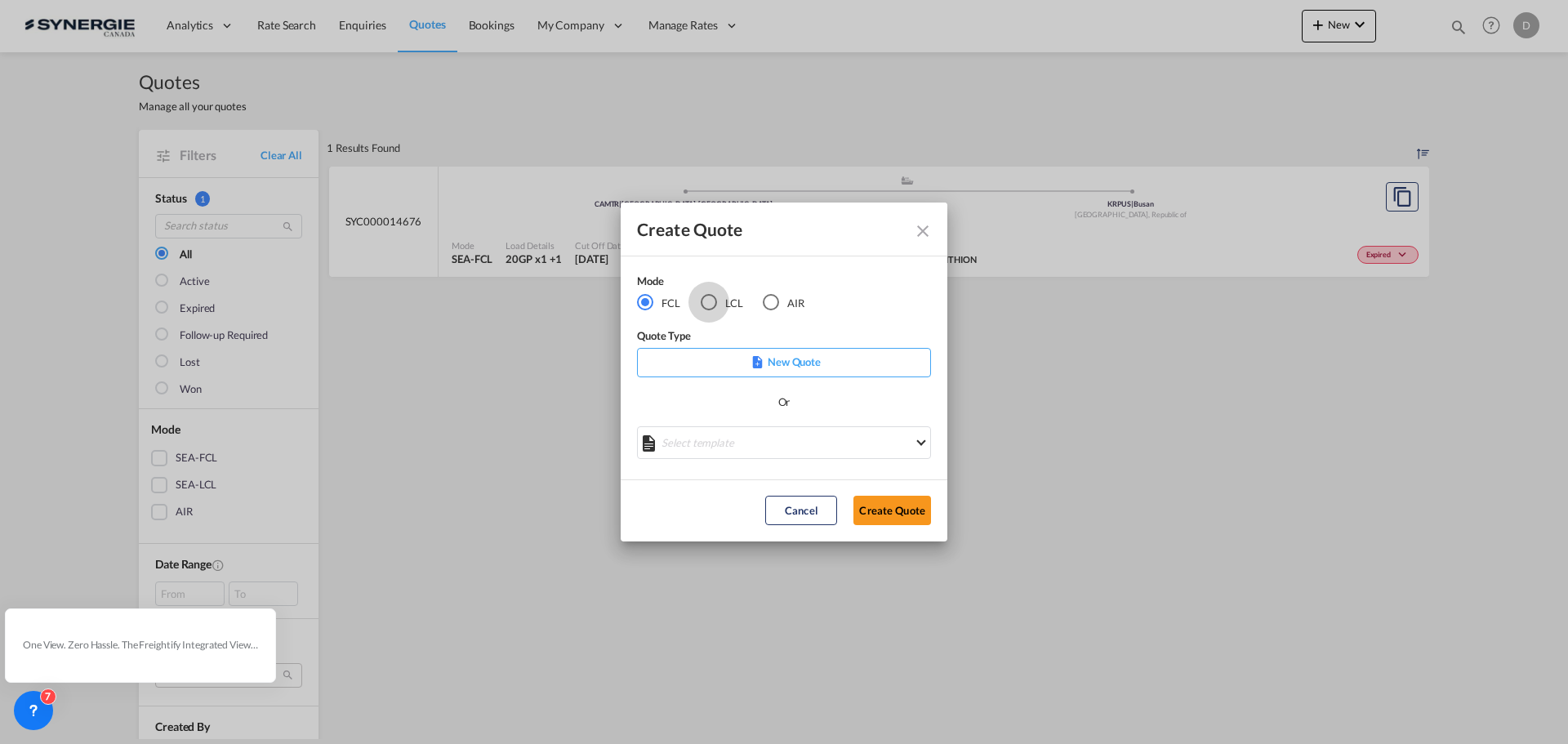
click at [714, 304] on div "LCL" at bounding box center [709, 302] width 17 height 17
click at [760, 442] on md-select "Select template *NEW* UBV [GEOGRAPHIC_DATA] consol LCL [PERSON_NAME] | [DATE] N…" at bounding box center [784, 442] width 294 height 32
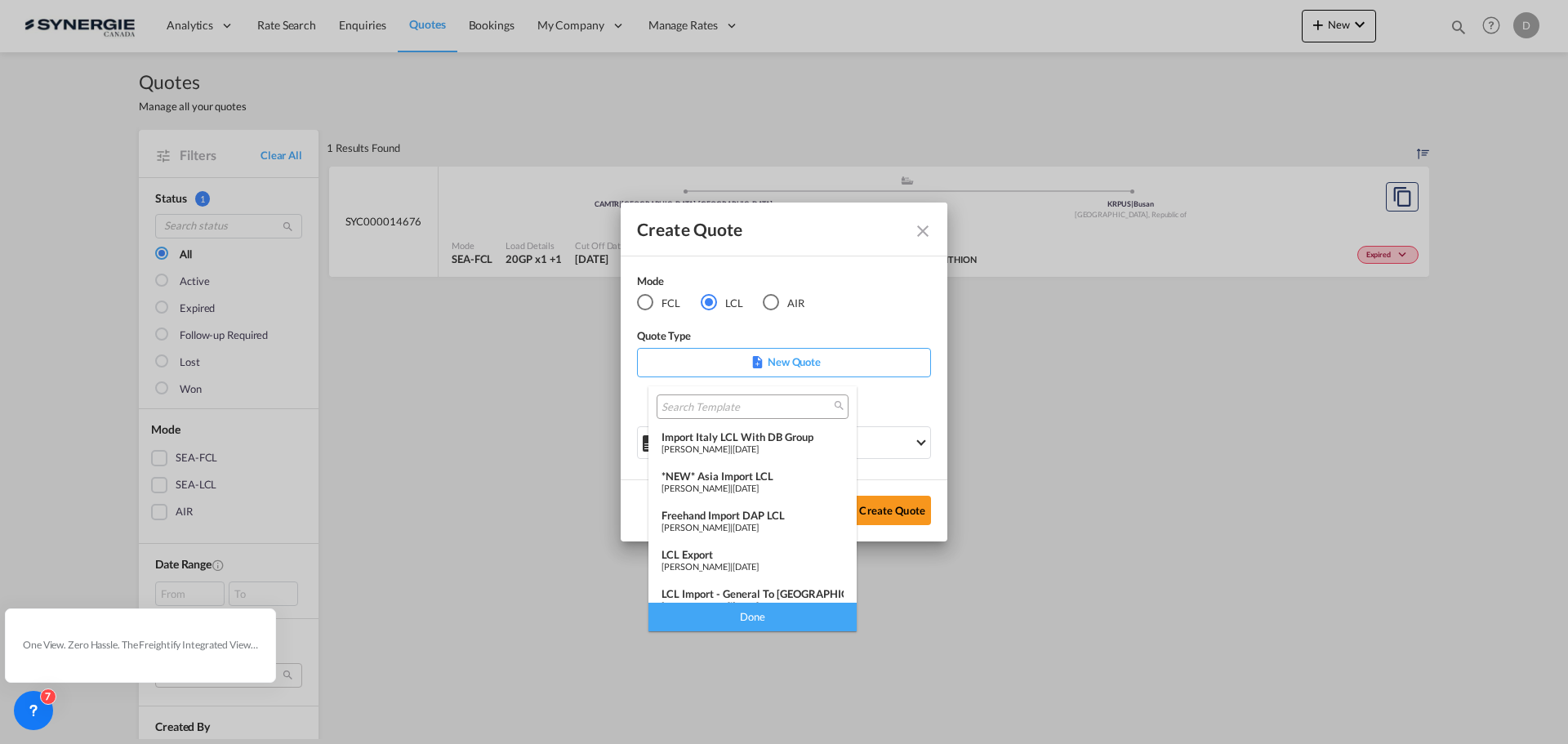
scroll to position [212, 0]
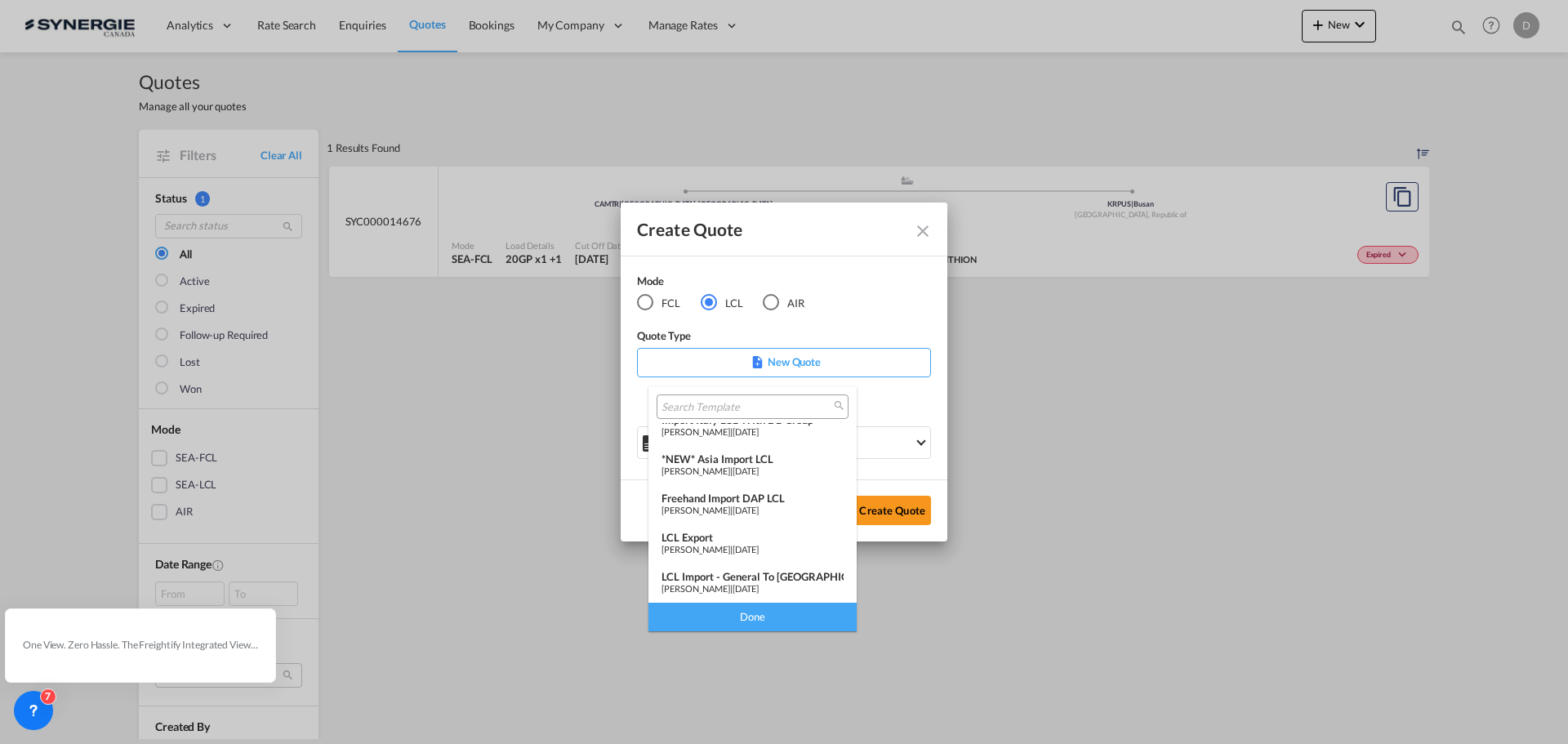
click at [751, 533] on div "LCL Export" at bounding box center [753, 537] width 182 height 13
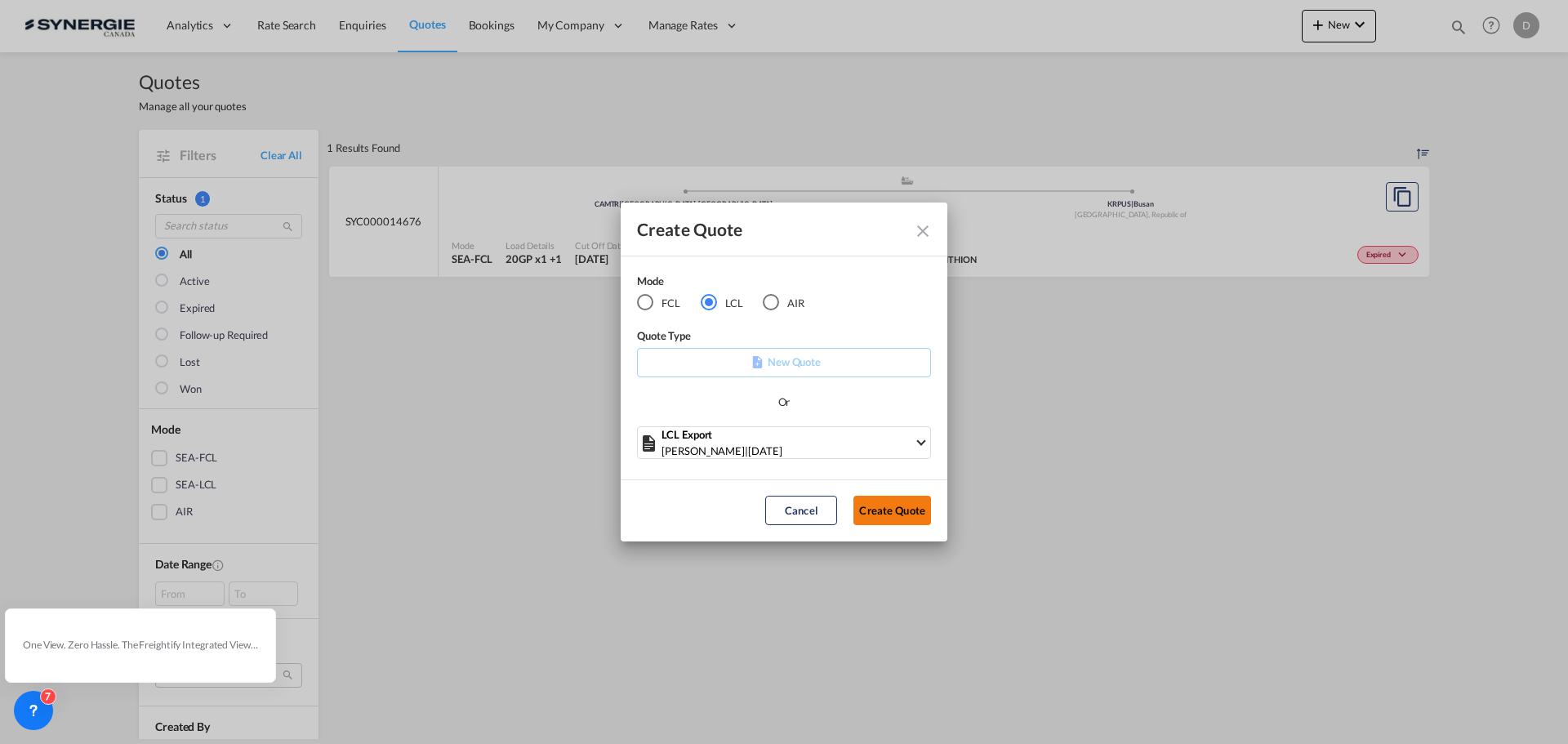
click at [888, 514] on button "Create Quote" at bounding box center [892, 510] width 78 height 29
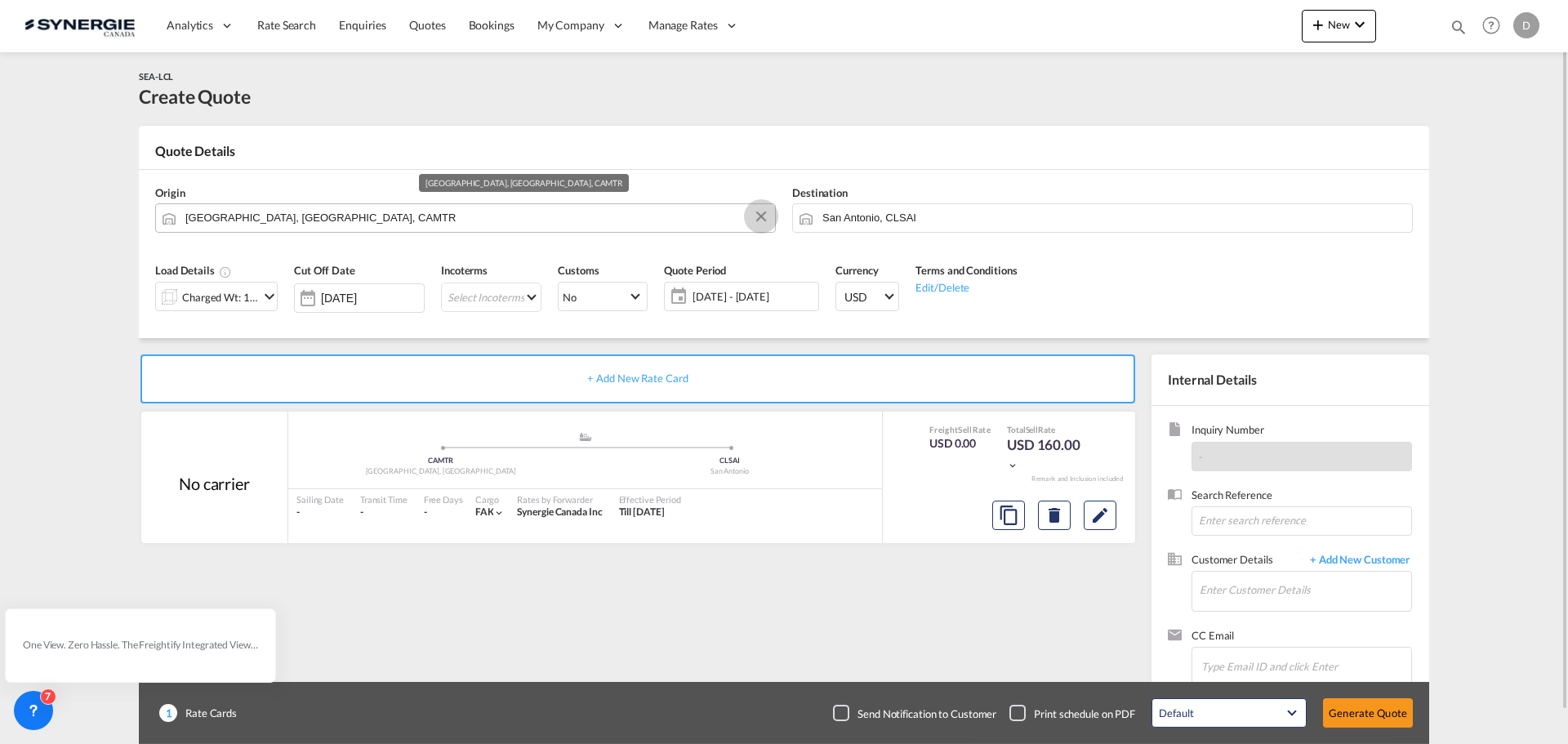
click at [760, 216] on button "Clear Input" at bounding box center [760, 216] width 24 height 24
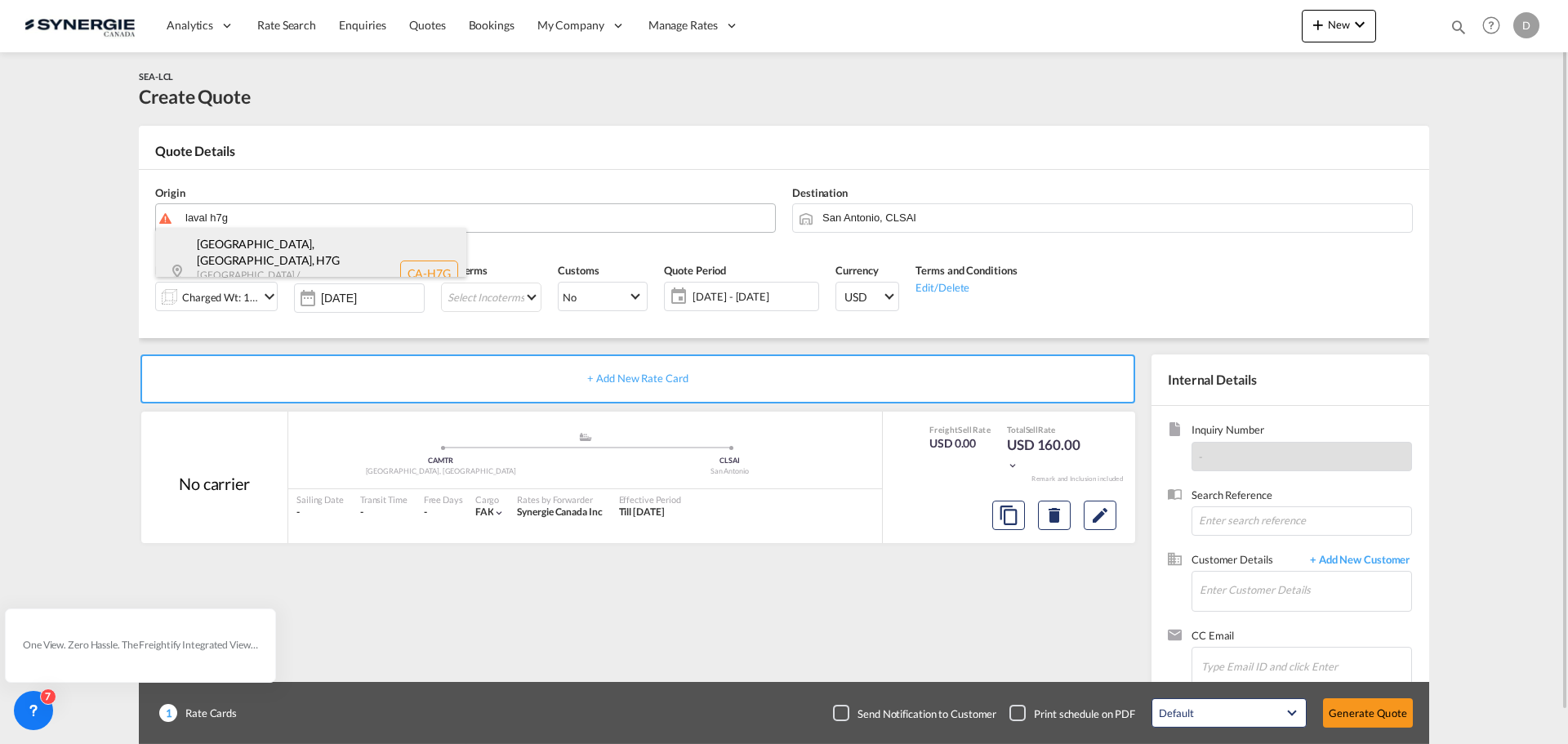
click at [236, 252] on div "[GEOGRAPHIC_DATA], [GEOGRAPHIC_DATA] , H7G [GEOGRAPHIC_DATA] / [GEOGRAPHIC_DATA…" at bounding box center [311, 272] width 310 height 90
type input "CA-H7G, [GEOGRAPHIC_DATA], [GEOGRAPHIC_DATA], [GEOGRAPHIC_DATA] / [GEOGRAPHIC_D…"
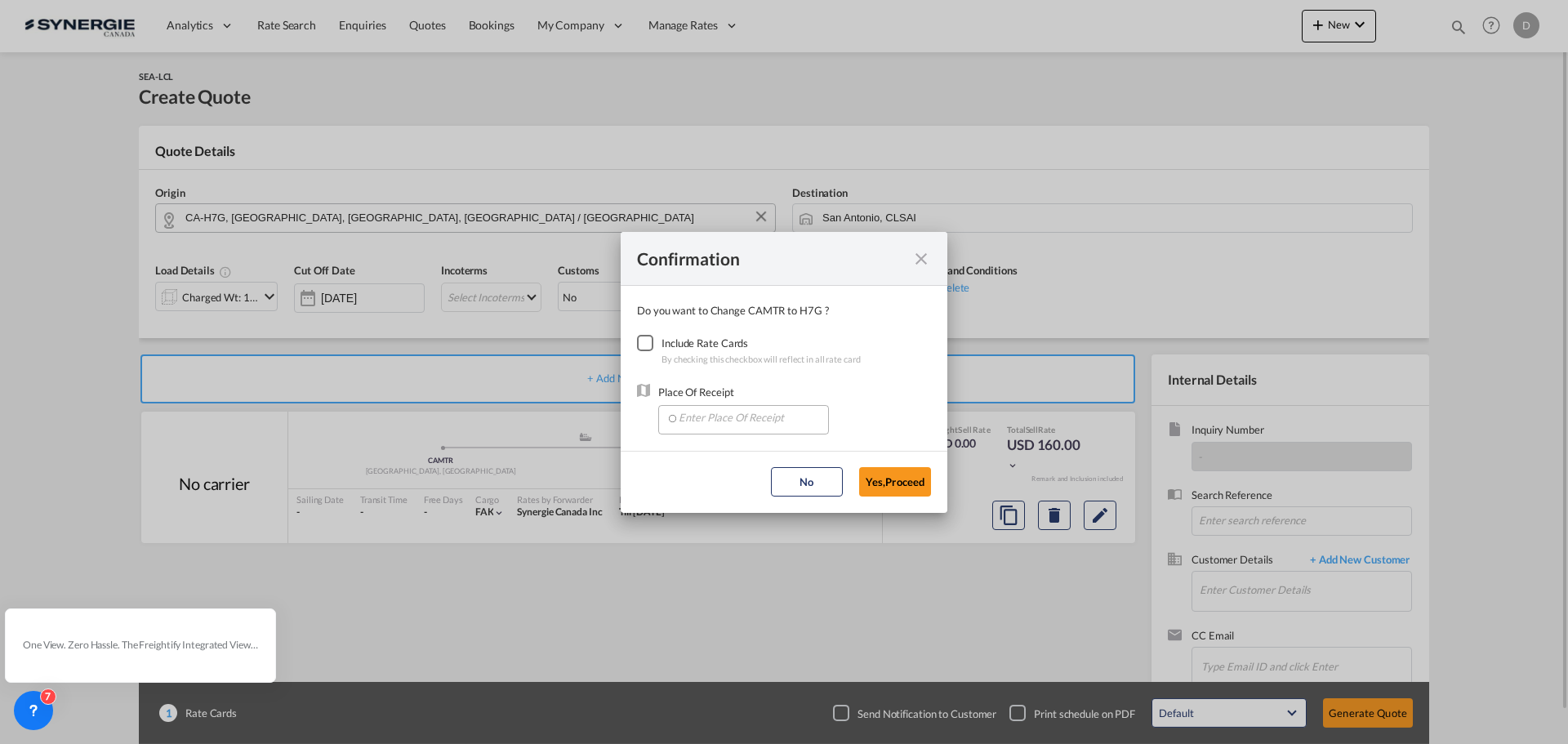
drag, startPoint x: 647, startPoint y: 342, endPoint x: 759, endPoint y: 416, distance: 134.2
click at [648, 342] on div "Checkbox No Ink" at bounding box center [645, 343] width 17 height 17
drag, startPoint x: 782, startPoint y: 424, endPoint x: 764, endPoint y: 424, distance: 18.0
click at [774, 428] on input "Enter Place Of Receipt" at bounding box center [747, 417] width 162 height 24
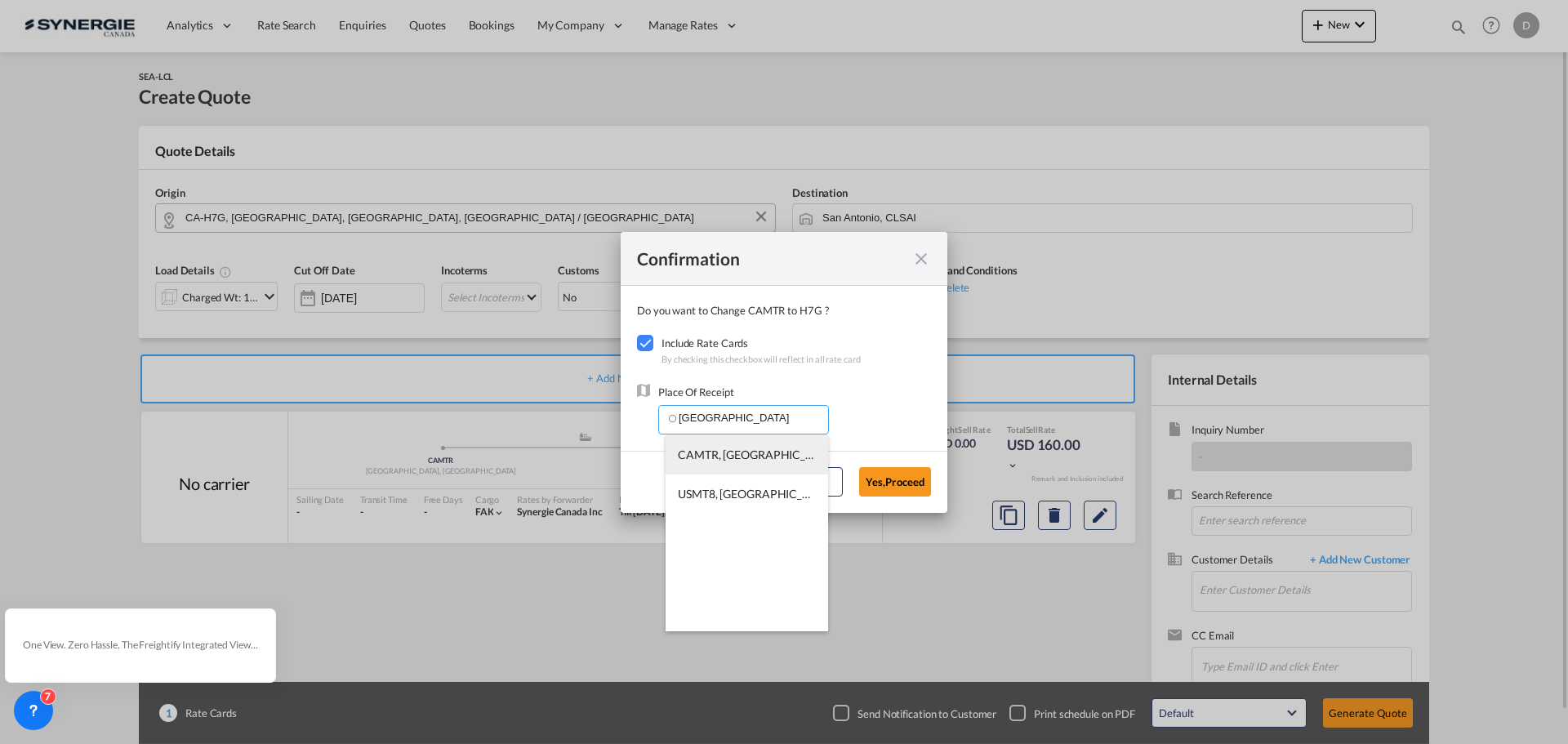
click at [778, 456] on span "CAMTR, [GEOGRAPHIC_DATA], [GEOGRAPHIC_DATA], [GEOGRAPHIC_DATA], [GEOGRAPHIC_DAT…" at bounding box center [998, 454] width 641 height 14
type input "CAMTR, [GEOGRAPHIC_DATA], [GEOGRAPHIC_DATA], [GEOGRAPHIC_DATA], [GEOGRAPHIC_DAT…"
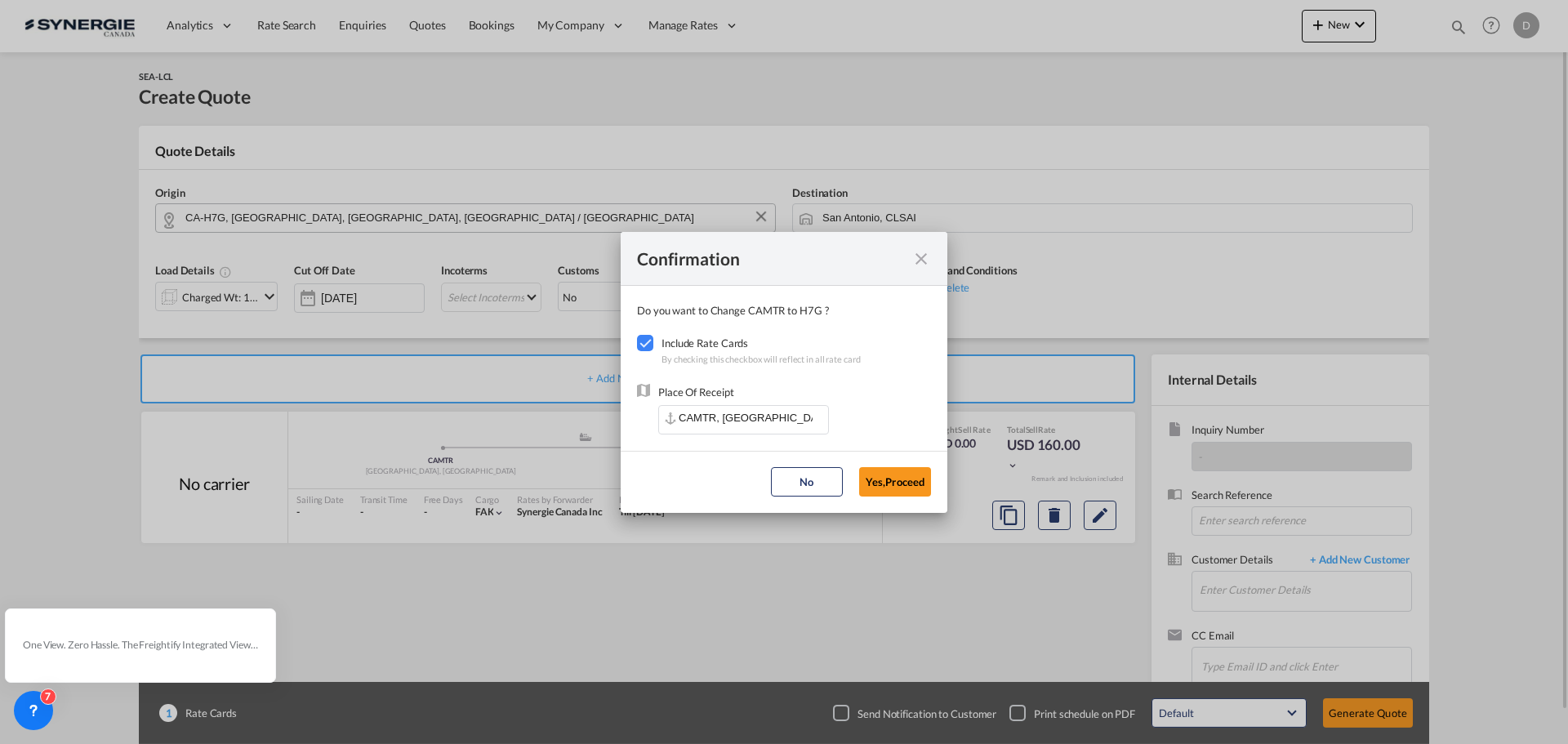
drag, startPoint x: 904, startPoint y: 471, endPoint x: 889, endPoint y: 463, distance: 17.0
click at [900, 468] on button "Yes,Proceed" at bounding box center [895, 481] width 72 height 29
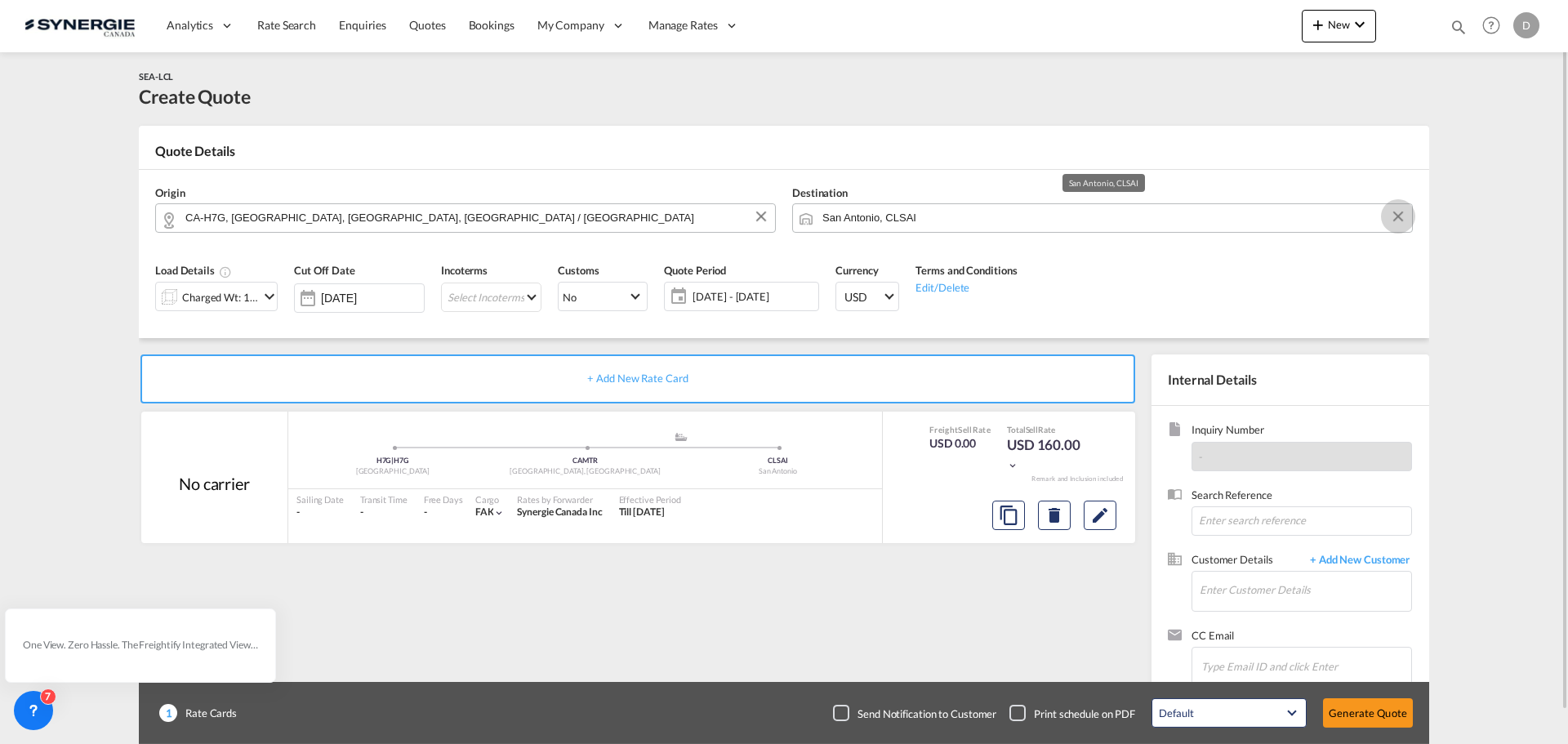
click at [1392, 214] on button "Clear Input" at bounding box center [1398, 216] width 24 height 24
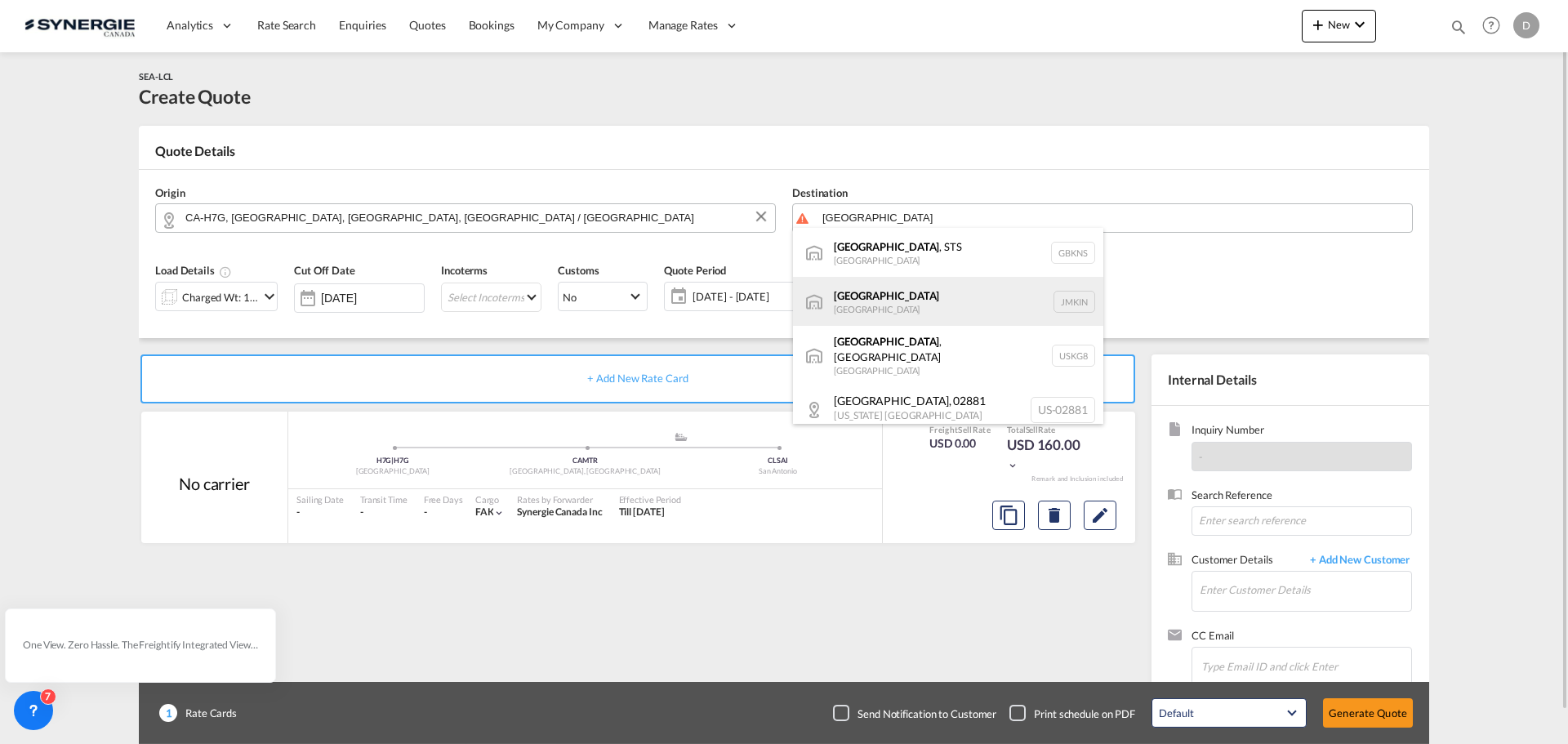
click at [860, 302] on div "Kingston [GEOGRAPHIC_DATA] JMKIN" at bounding box center [948, 301] width 310 height 49
type input "[GEOGRAPHIC_DATA], JMKIN"
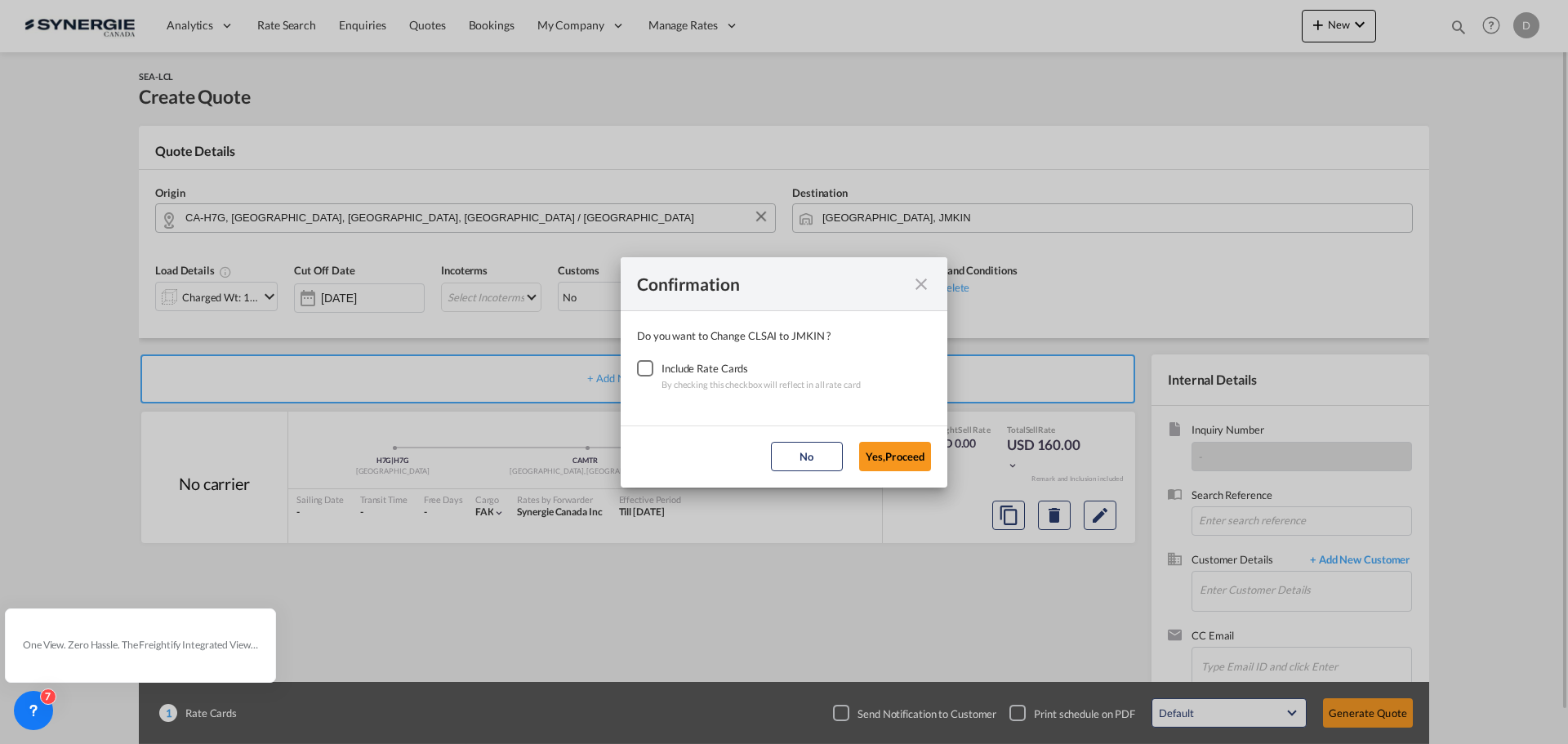
click at [647, 367] on div "Checkbox No Ink" at bounding box center [645, 368] width 17 height 17
click at [913, 462] on button "Yes,Proceed" at bounding box center [895, 456] width 72 height 29
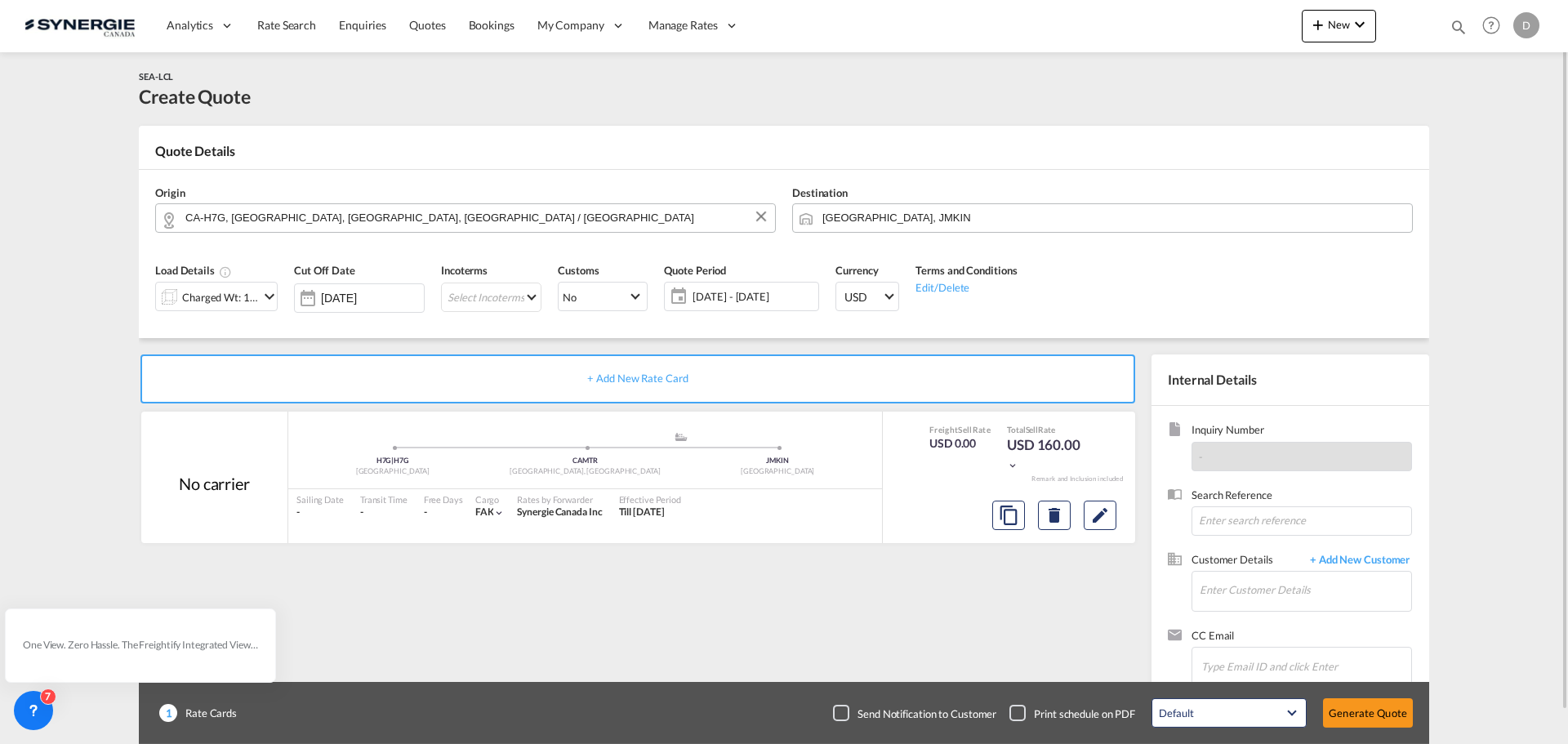
click at [268, 294] on md-icon "icon-chevron-down" at bounding box center [270, 297] width 20 height 20
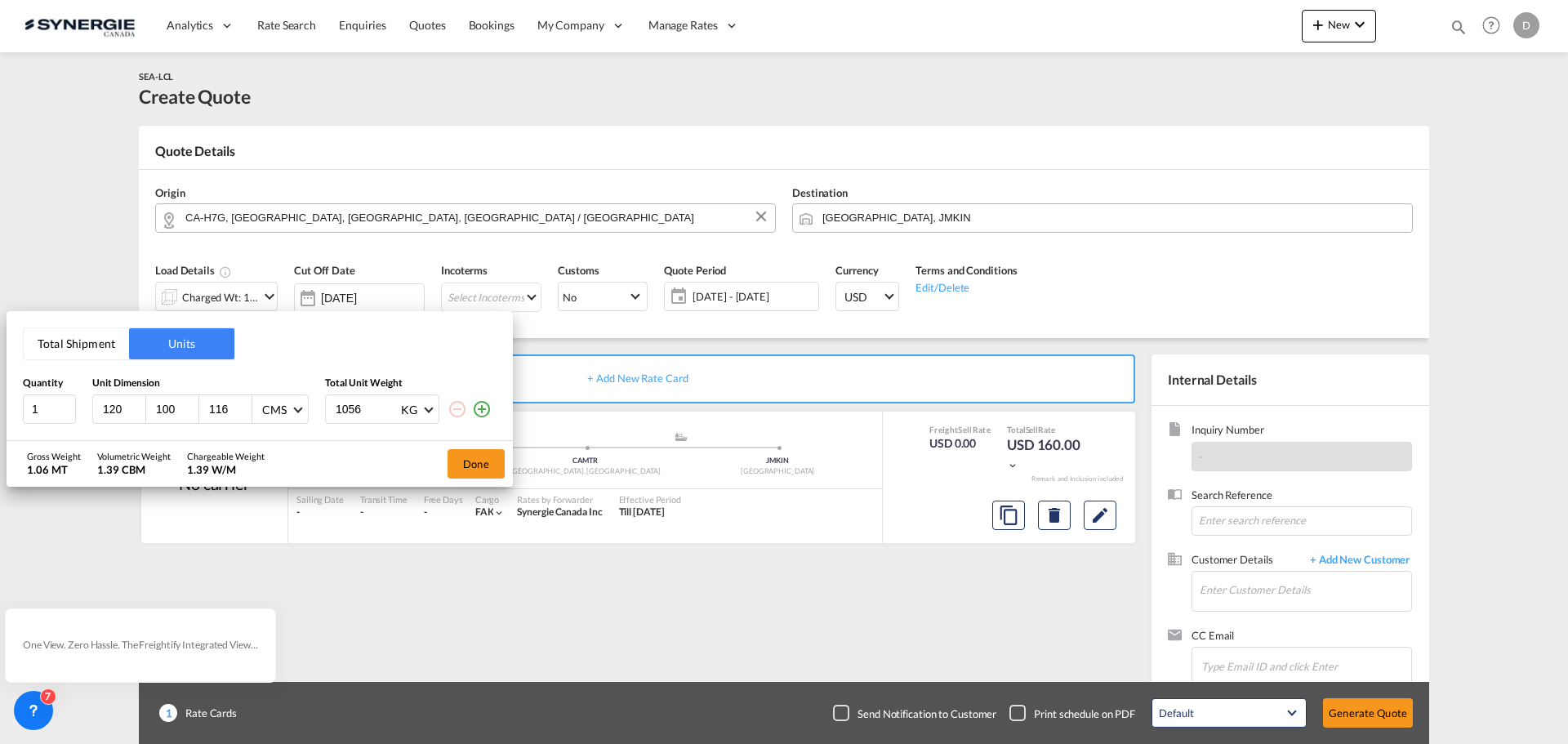
click at [103, 405] on input "120" at bounding box center [123, 409] width 44 height 15
type input "102"
type input "1278"
type input "155"
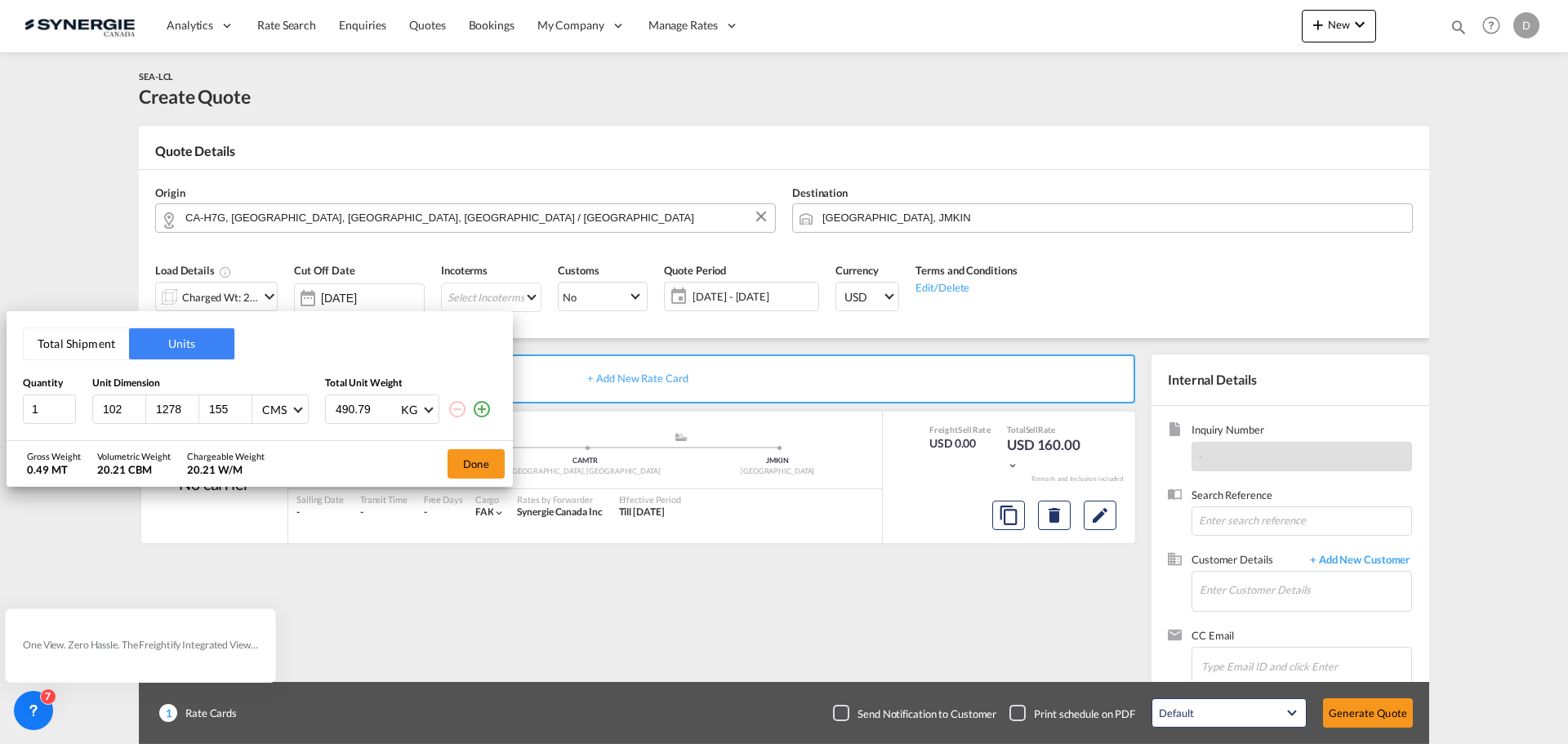
type input "490.79"
click at [479, 409] on md-icon "icon-plus-circle-outline" at bounding box center [482, 409] width 20 height 20
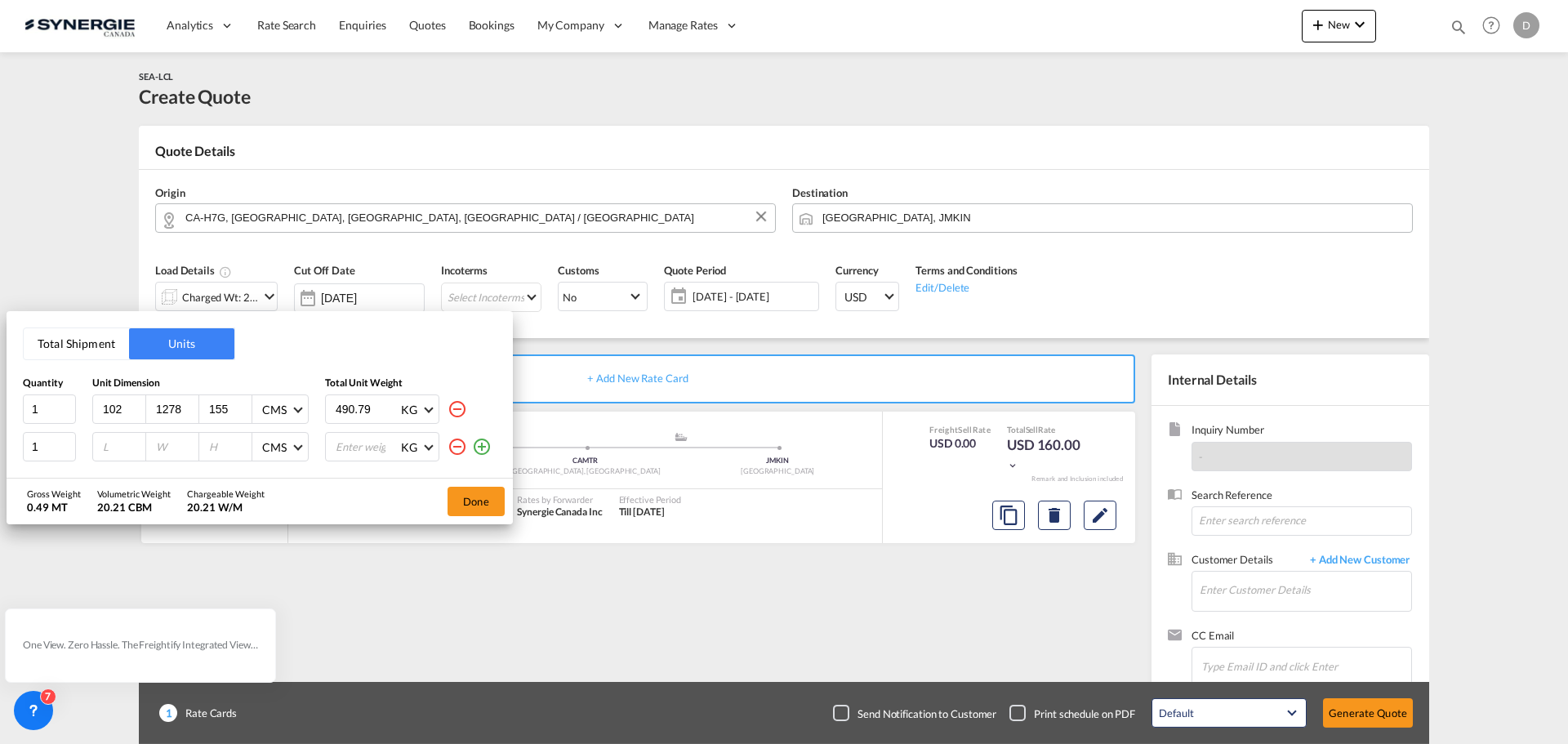
click at [106, 449] on input "number" at bounding box center [123, 447] width 44 height 15
type input "99"
type input "77"
type input "188"
type input "490.79"
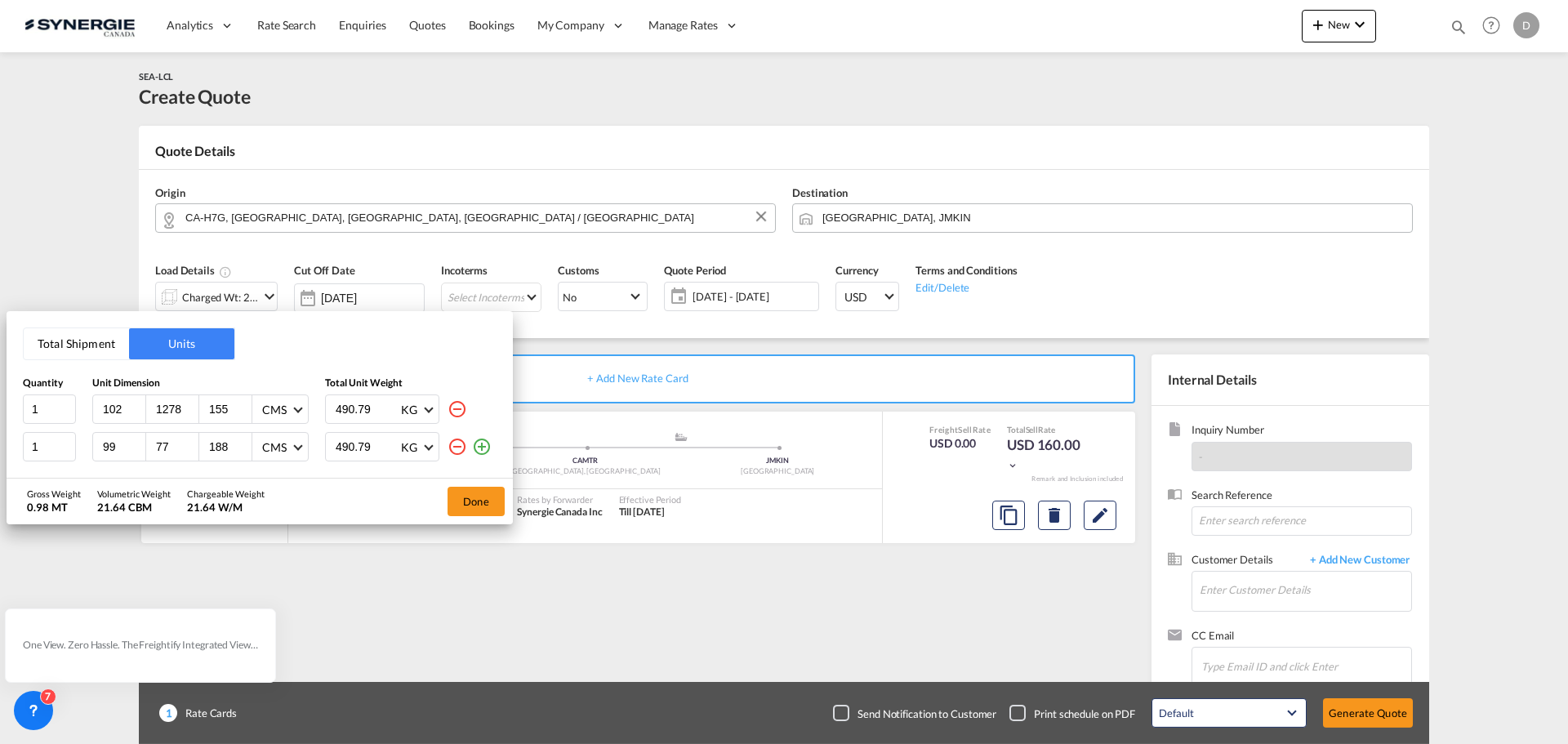
click at [479, 443] on md-icon "icon-plus-circle-outline" at bounding box center [482, 447] width 20 height 20
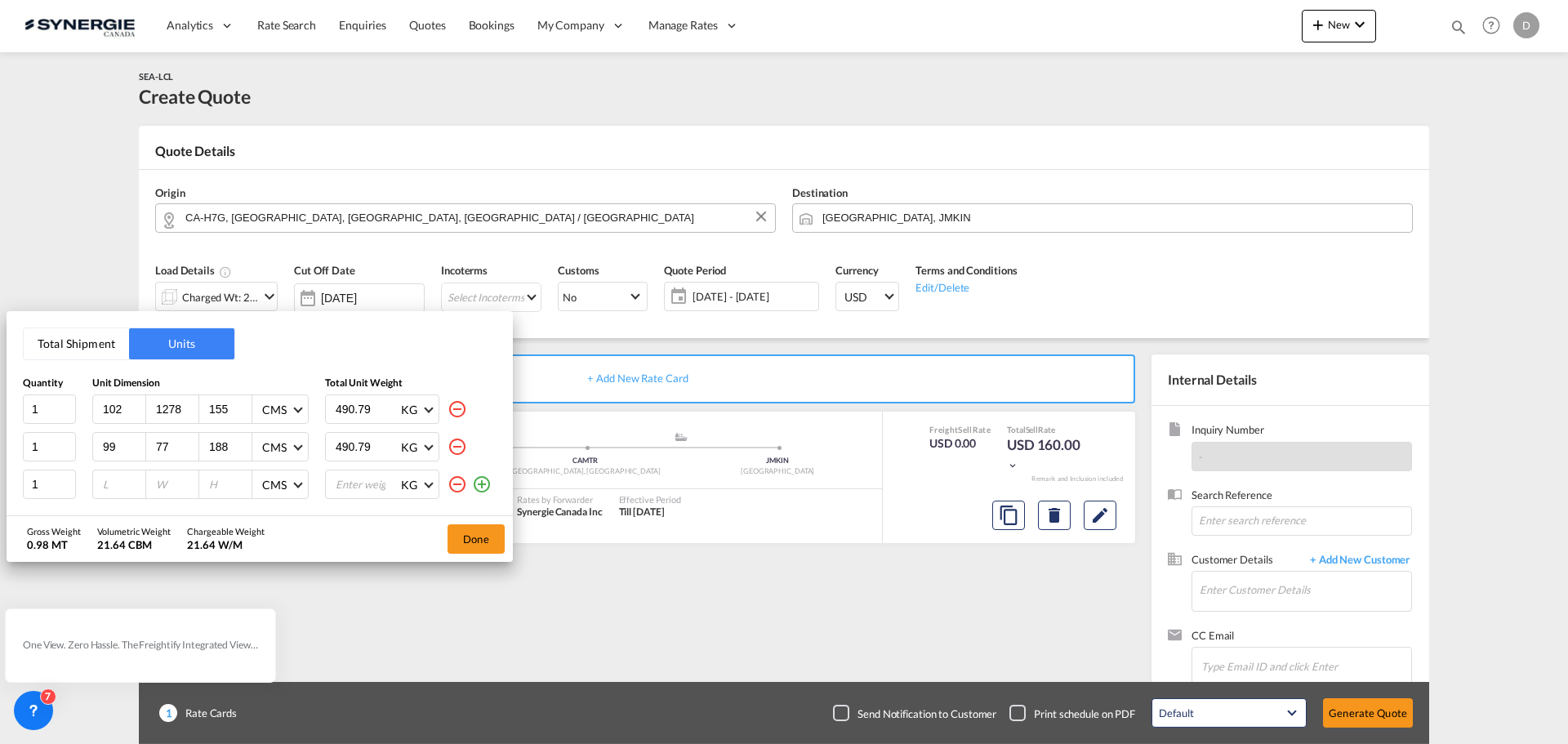
click at [125, 482] on input "number" at bounding box center [123, 484] width 44 height 15
type input "122"
type input "221"
type input "148"
type input "490.79"
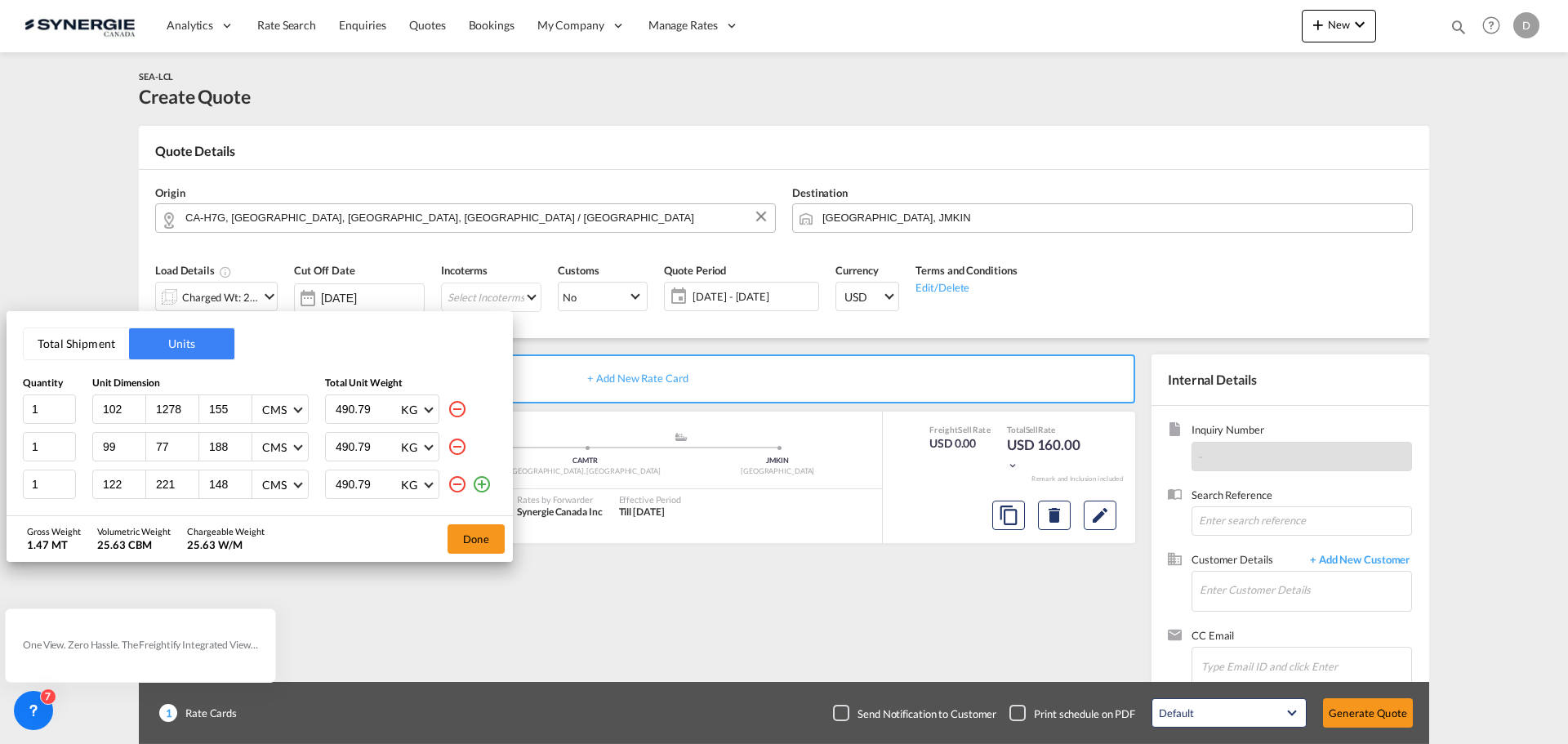
click at [484, 486] on md-icon "icon-plus-circle-outline" at bounding box center [482, 484] width 20 height 20
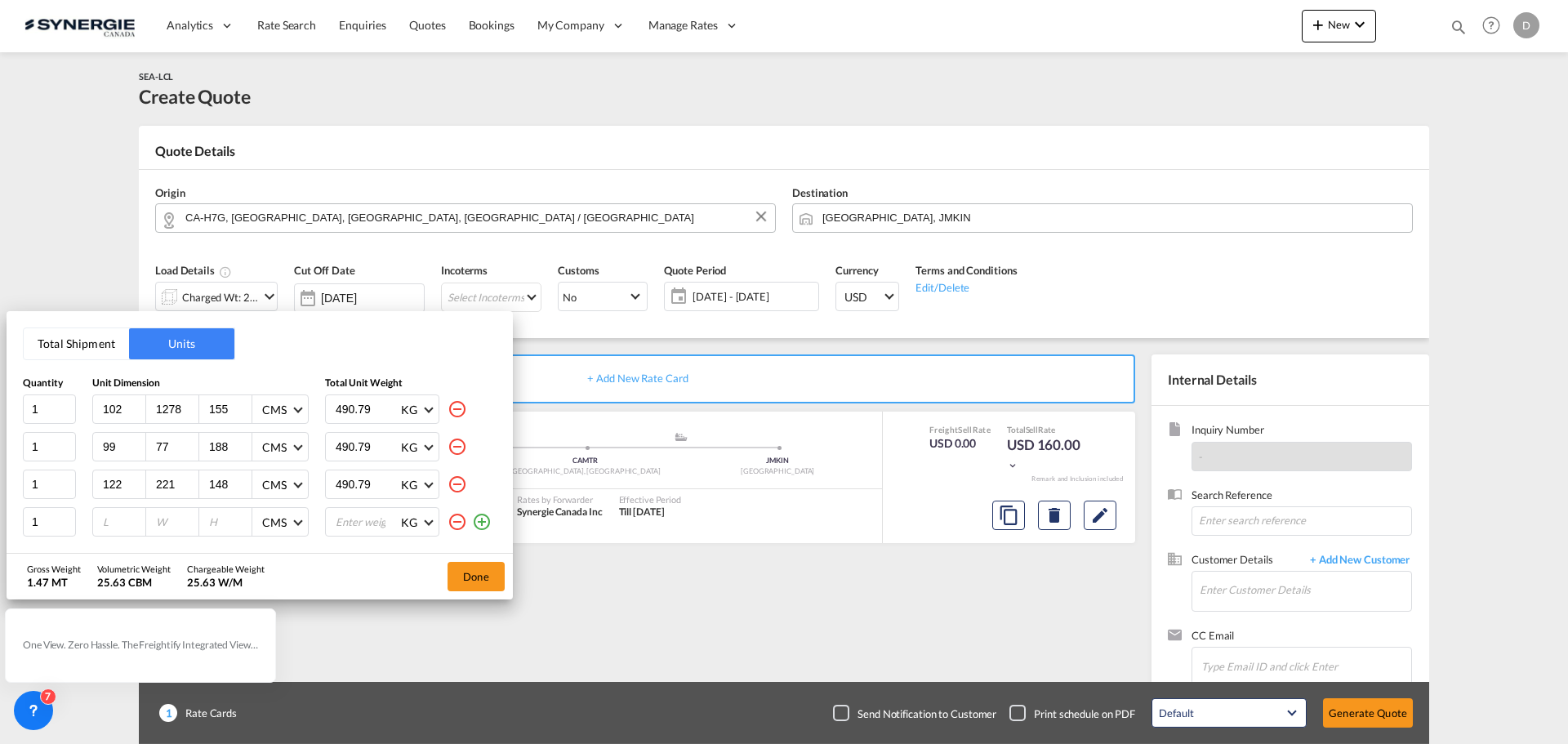
click at [105, 517] on input "number" at bounding box center [123, 522] width 44 height 15
type input "130"
type input "176"
type input "117"
type input "490.79"
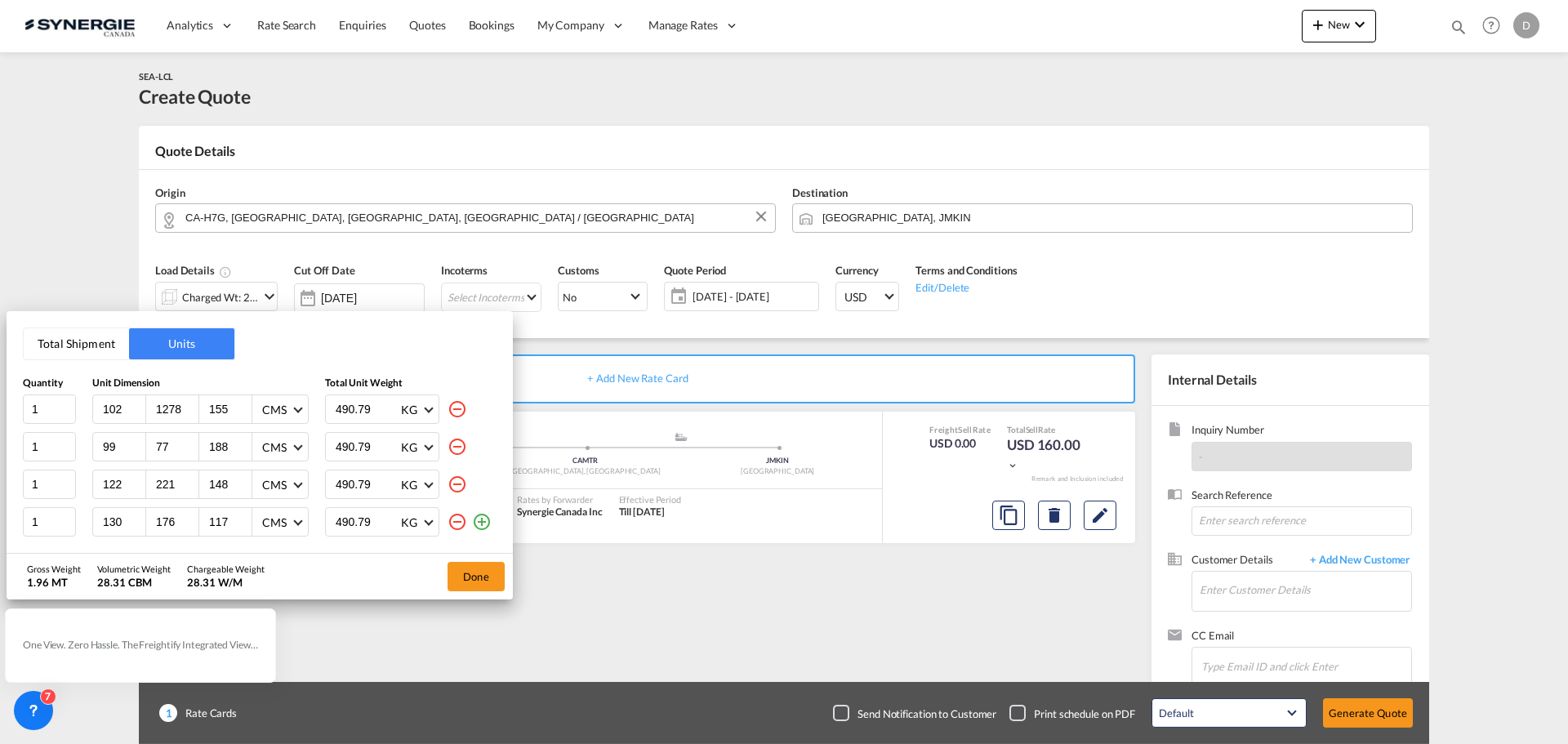
click at [480, 525] on md-icon "icon-plus-circle-outline" at bounding box center [482, 522] width 20 height 20
click at [107, 525] on input "number" at bounding box center [123, 525] width 44 height 15
type input "140"
type input "318"
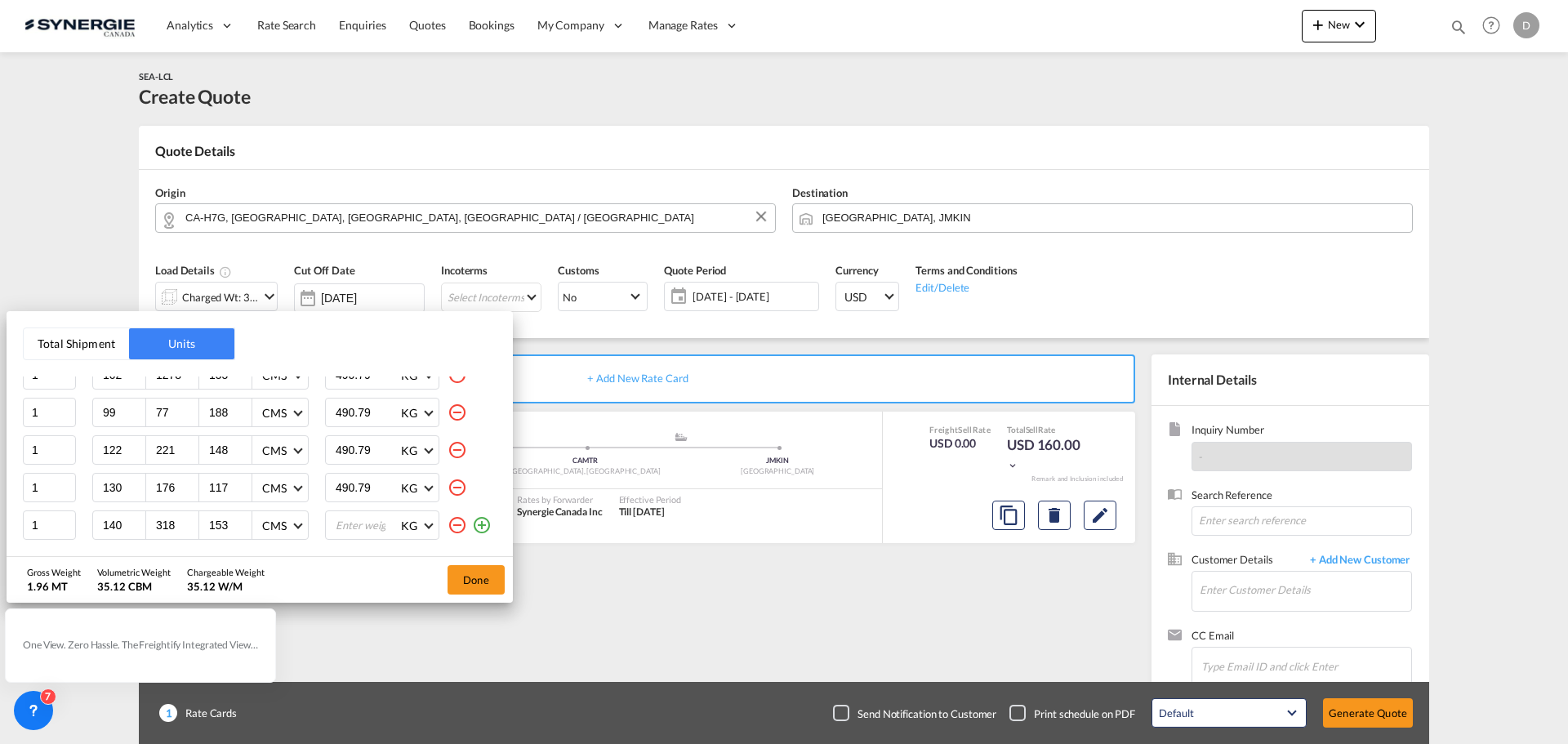
type input "153"
type input "490.79"
click at [169, 412] on input "1278" at bounding box center [176, 409] width 44 height 15
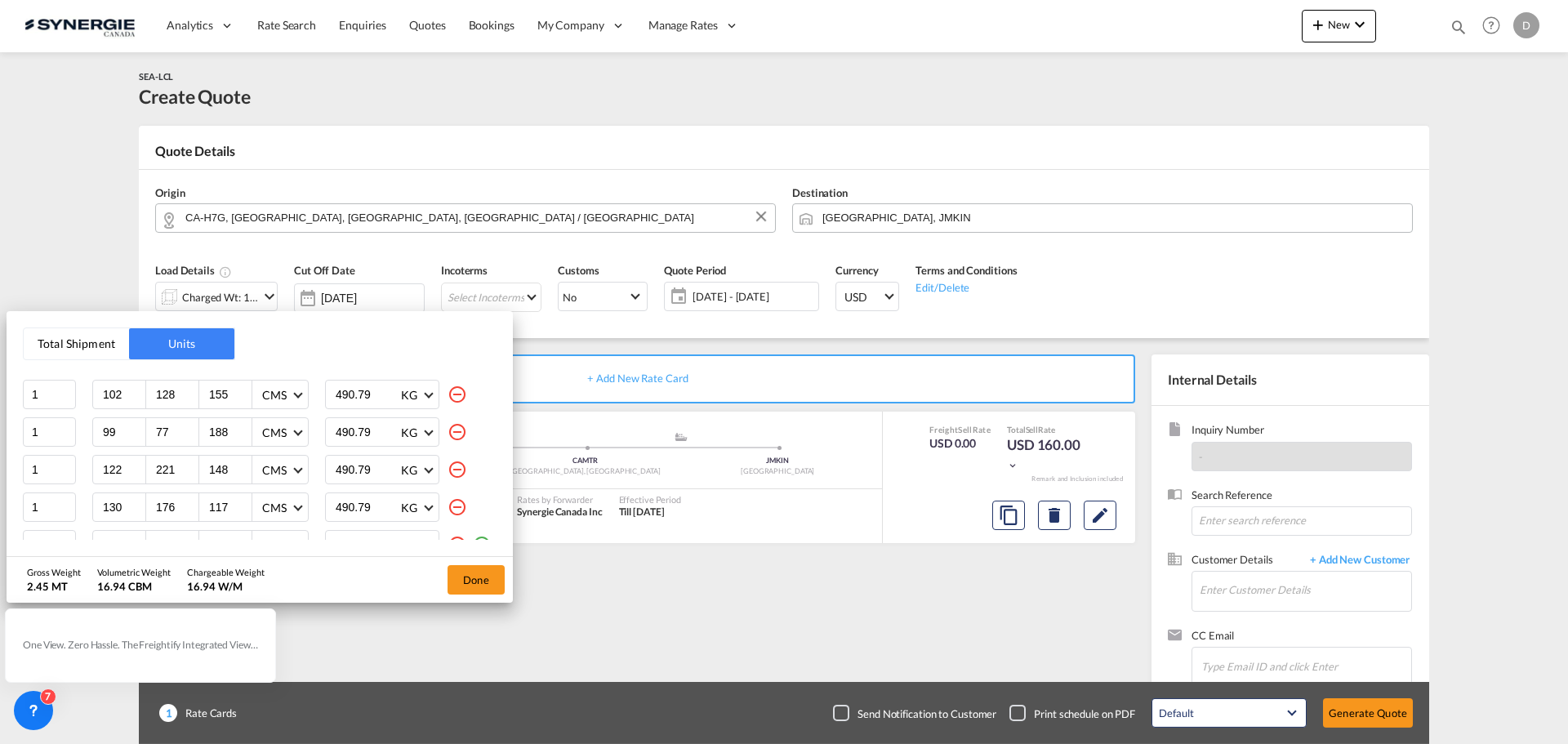
scroll to position [34, 0]
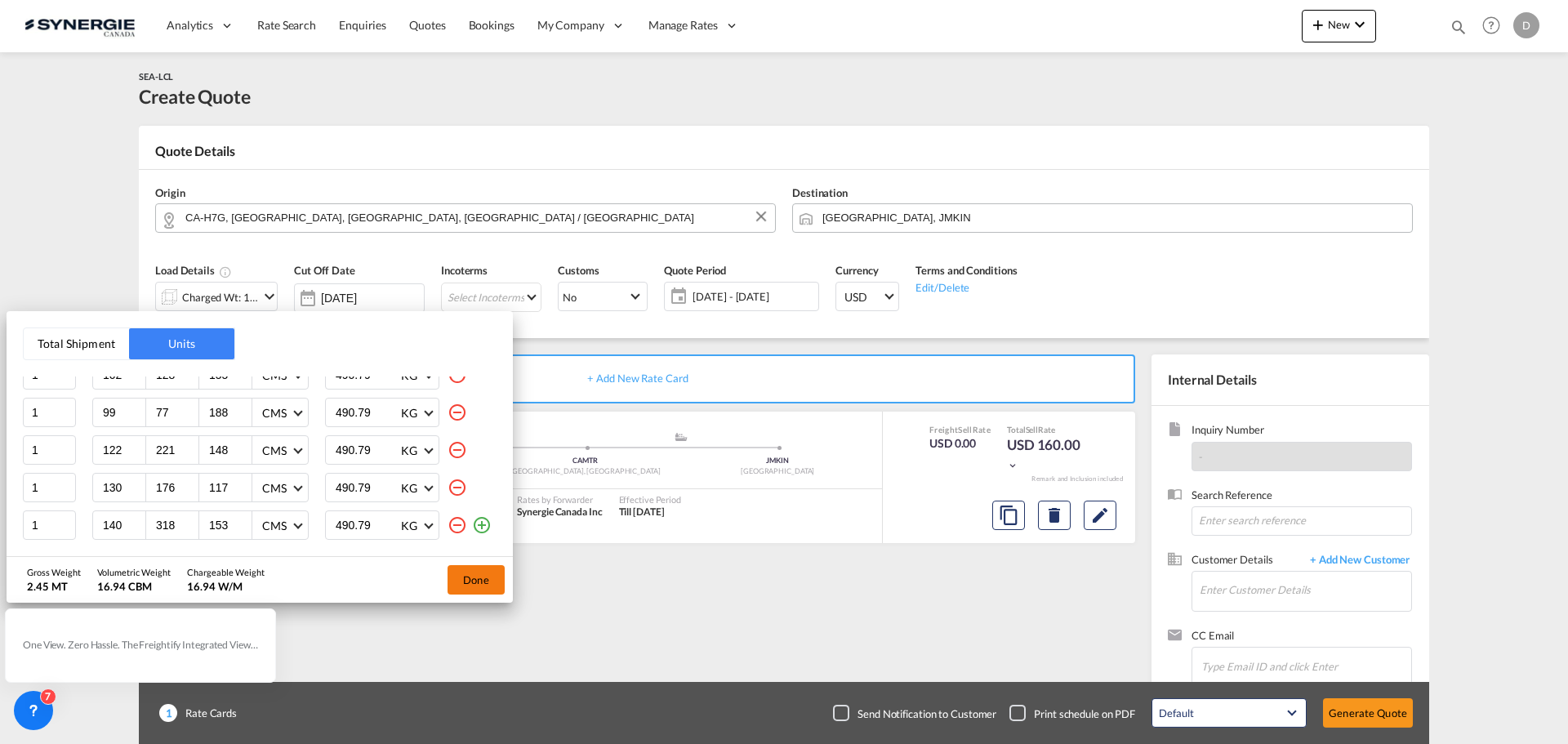
type input "128"
click at [462, 579] on button "Done" at bounding box center [476, 579] width 58 height 29
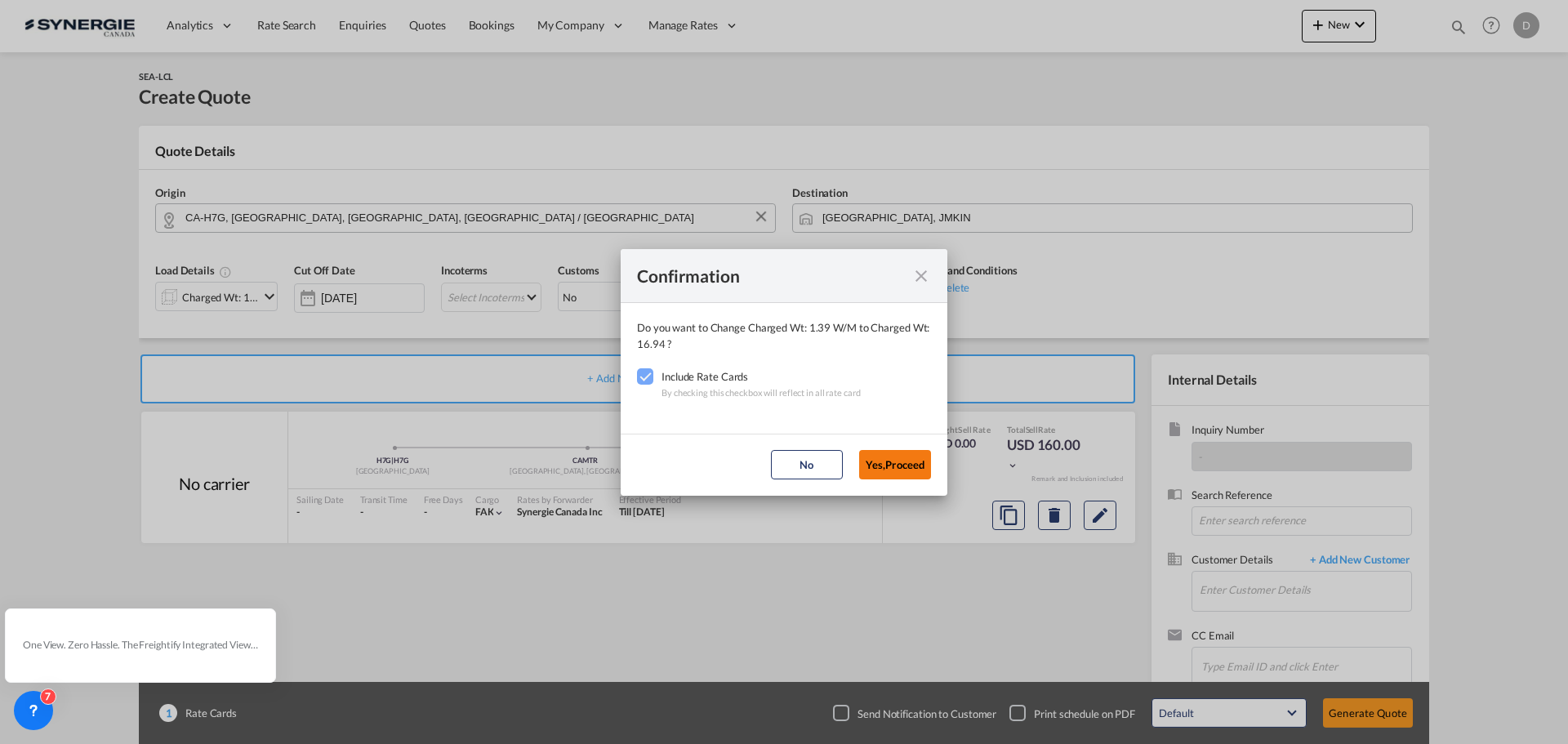
click at [886, 457] on button "Yes,Proceed" at bounding box center [895, 464] width 72 height 29
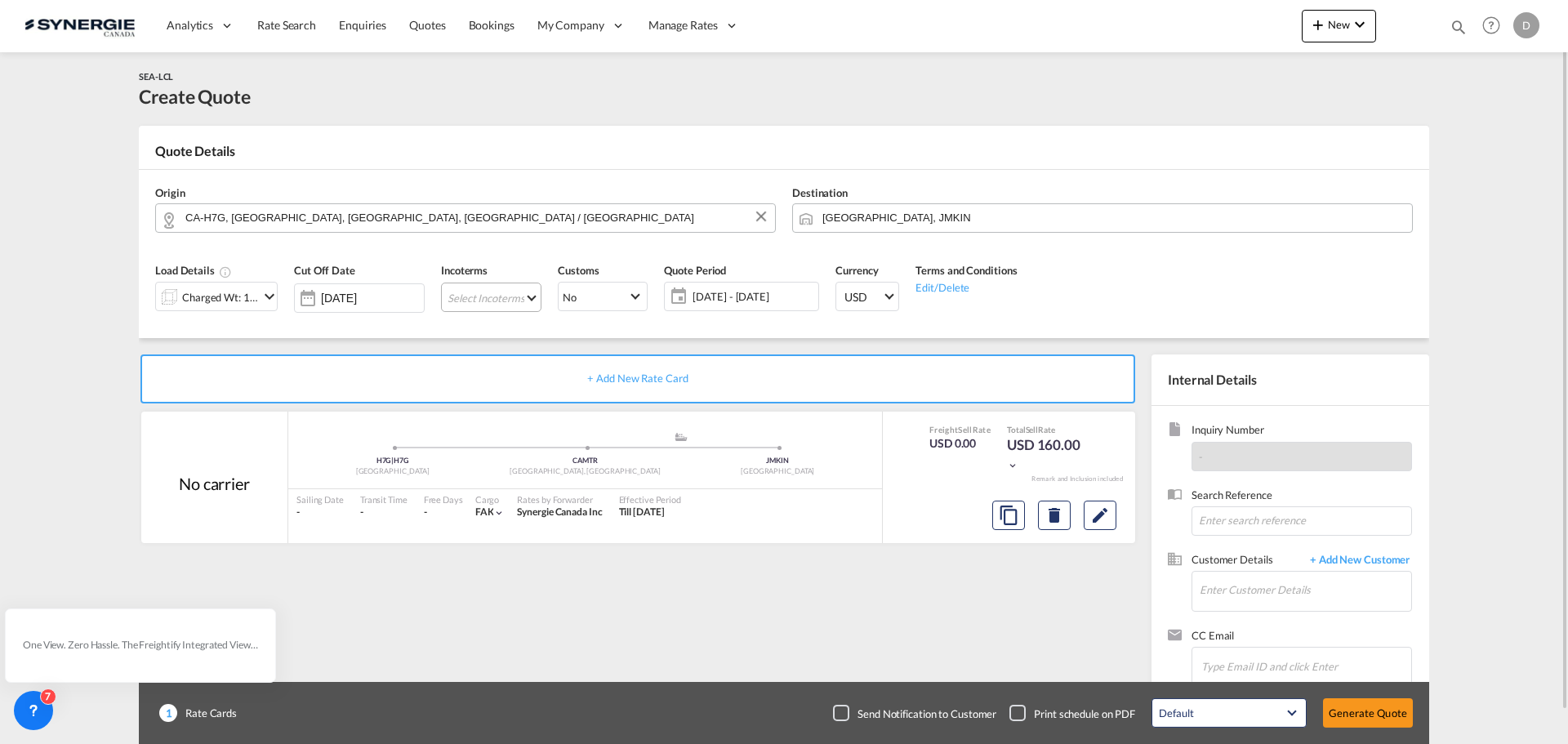
click at [530, 297] on md-select "Select Incoterms CFR - import Cost and Freight CIF - export Cost,Insurance and …" at bounding box center [491, 297] width 101 height 29
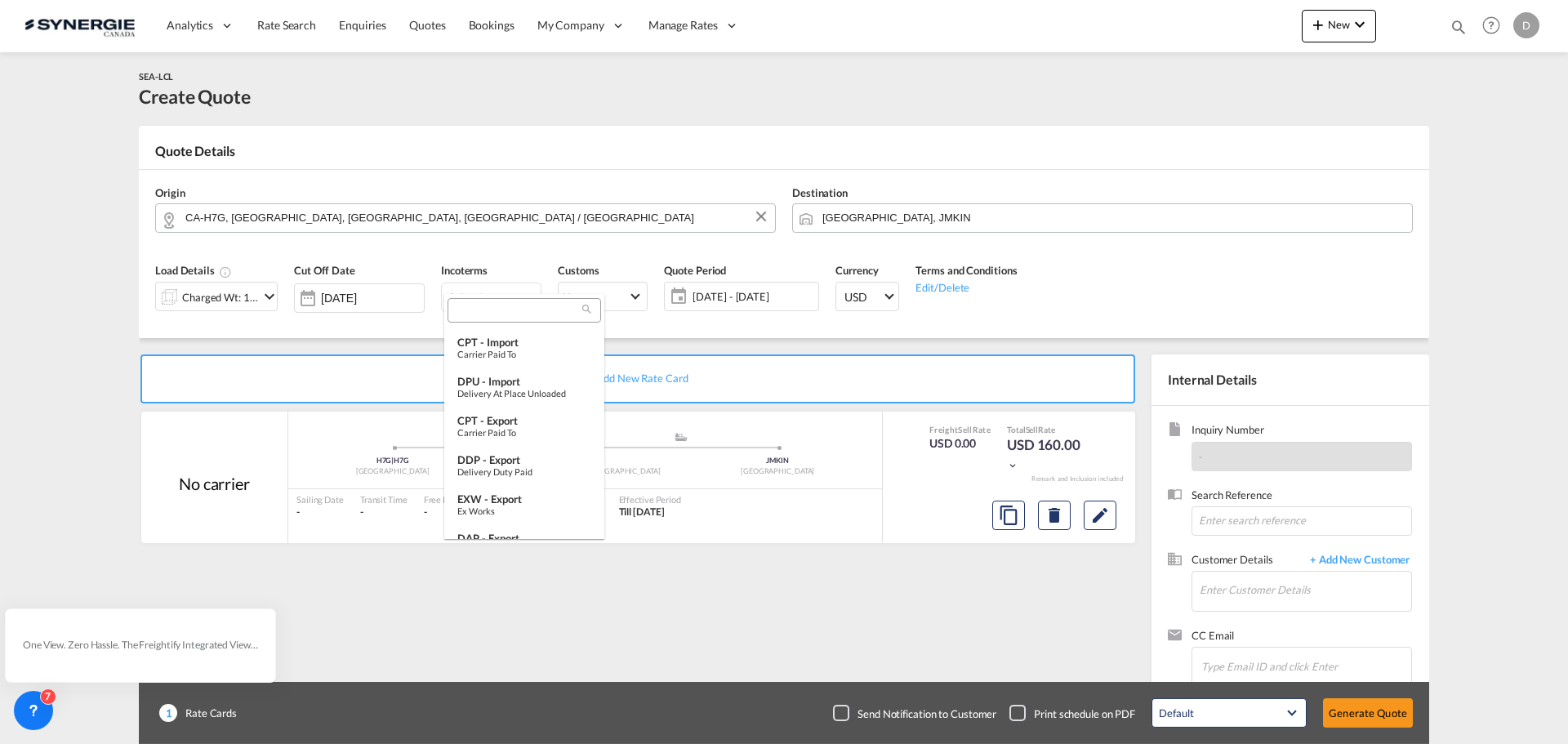
scroll to position [490, 0]
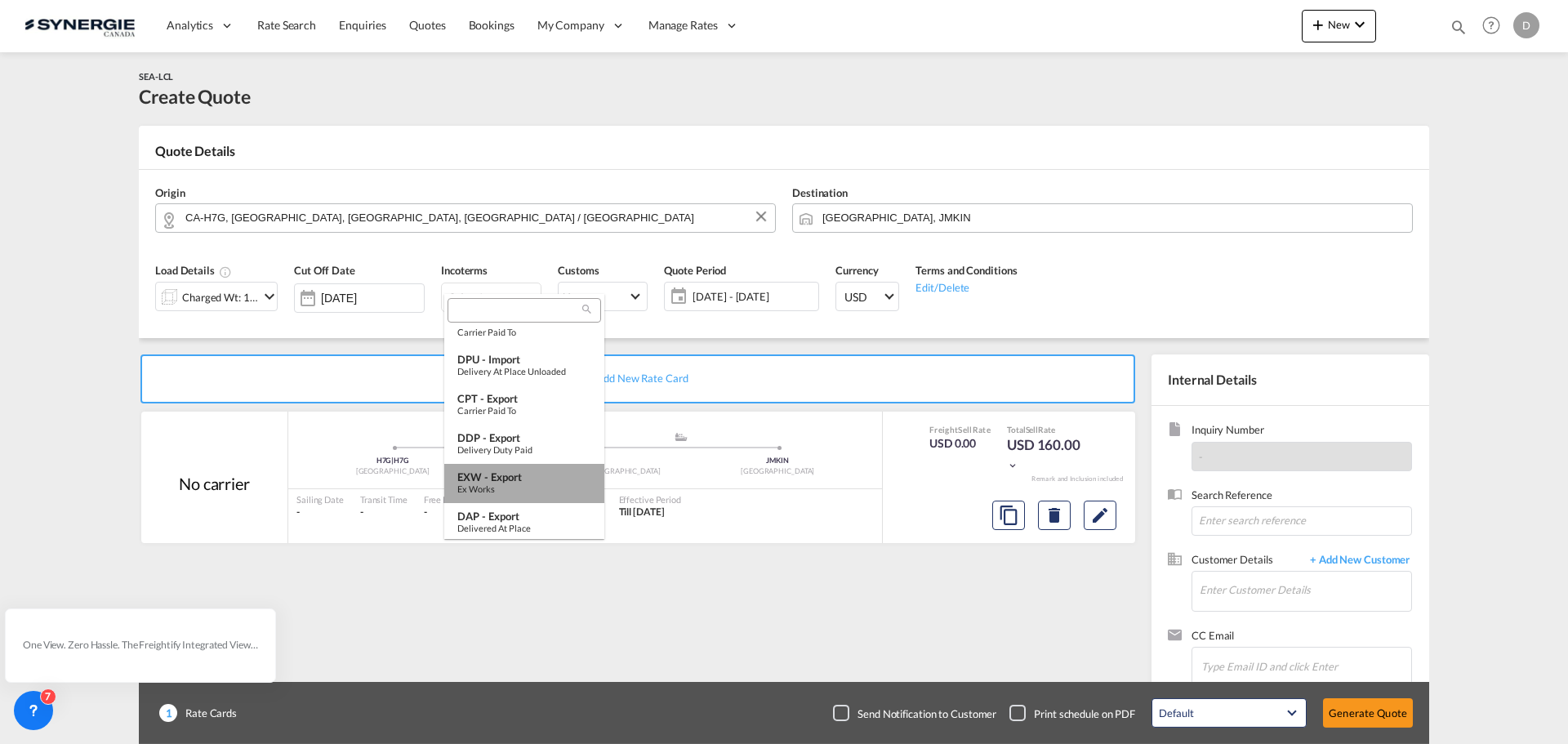
click at [539, 472] on div "EXW - export" at bounding box center [524, 477] width 134 height 13
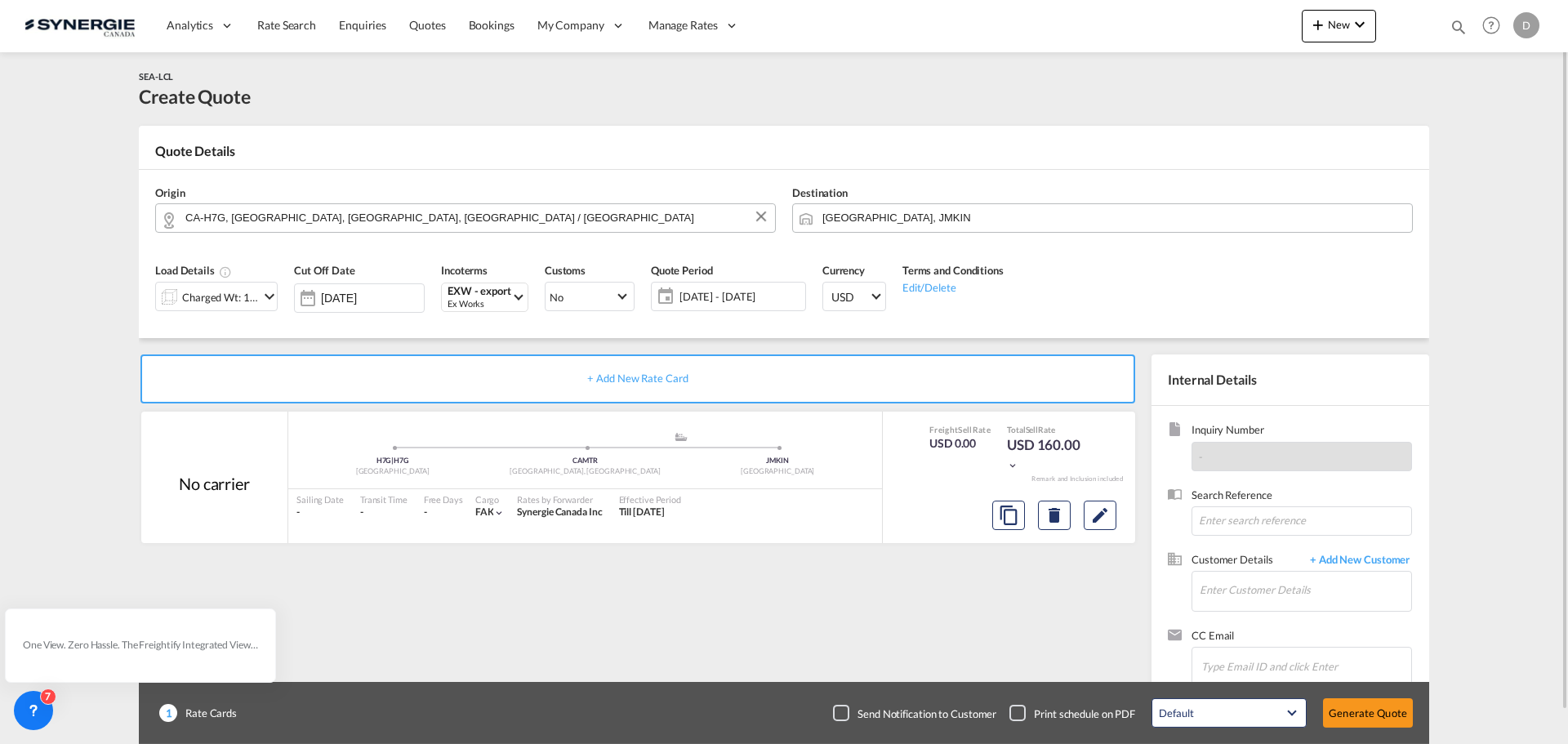
click at [748, 285] on span "[DATE] - [DATE]" at bounding box center [740, 296] width 130 height 22
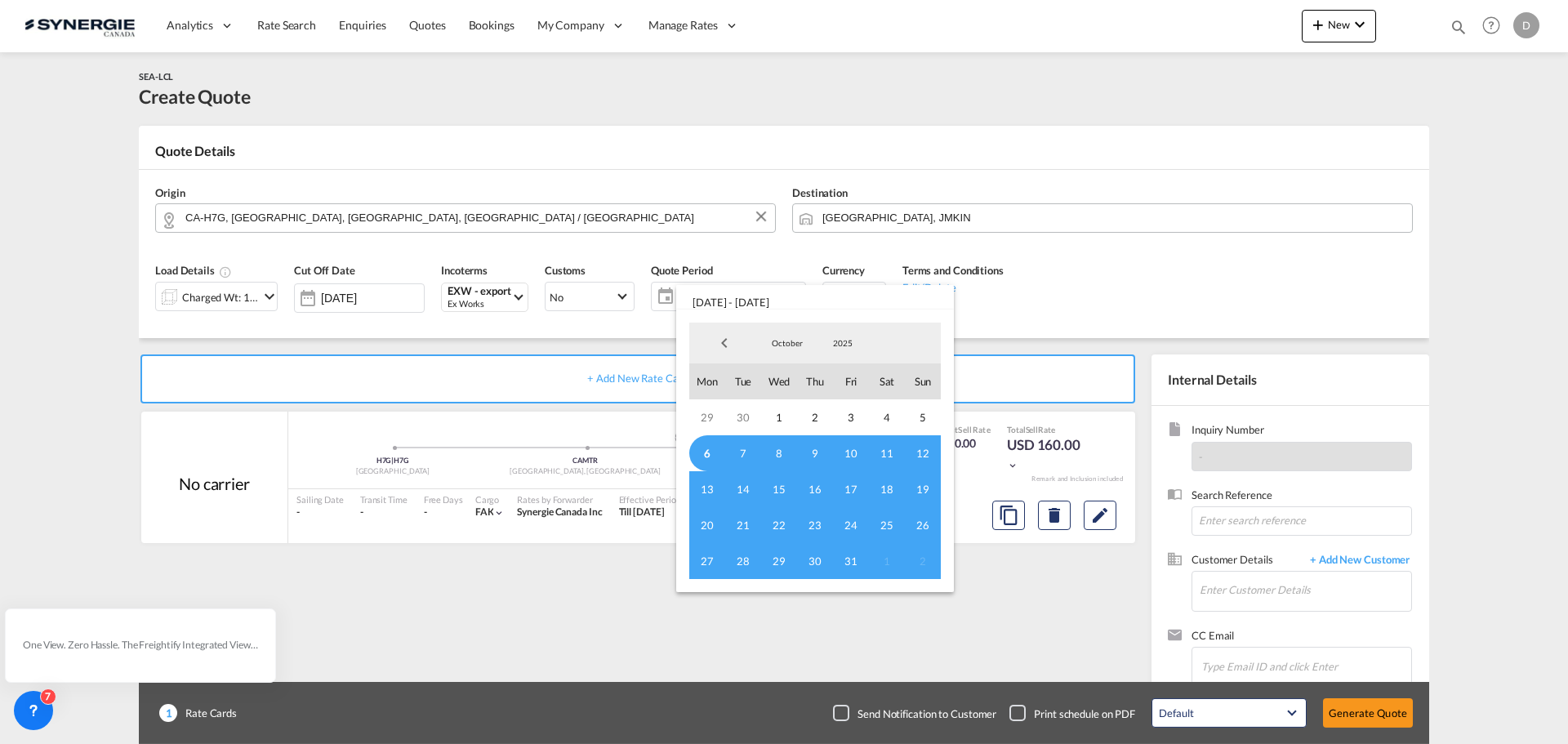
click at [707, 454] on span "6" at bounding box center [707, 452] width 36 height 36
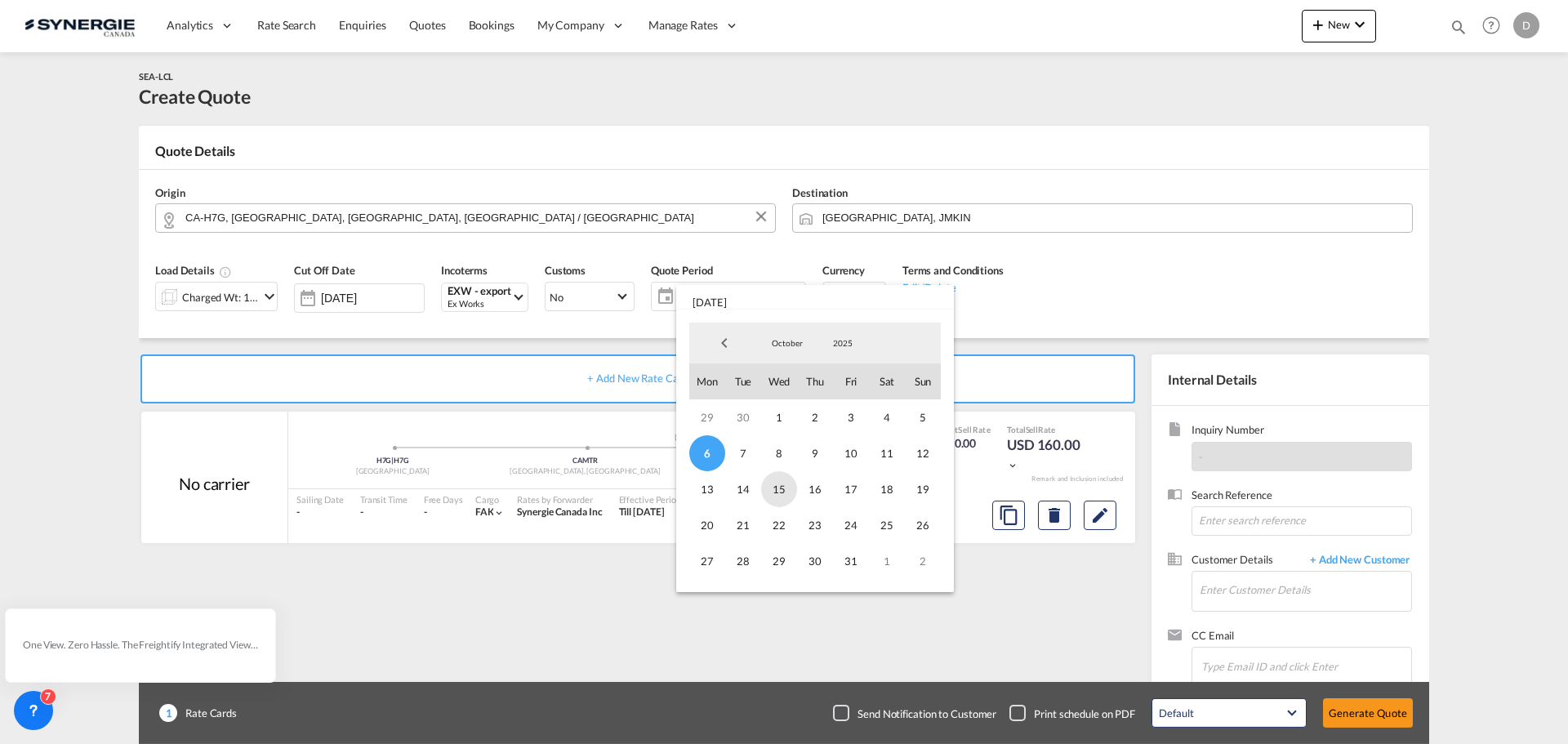
click at [769, 492] on span "15" at bounding box center [779, 488] width 36 height 36
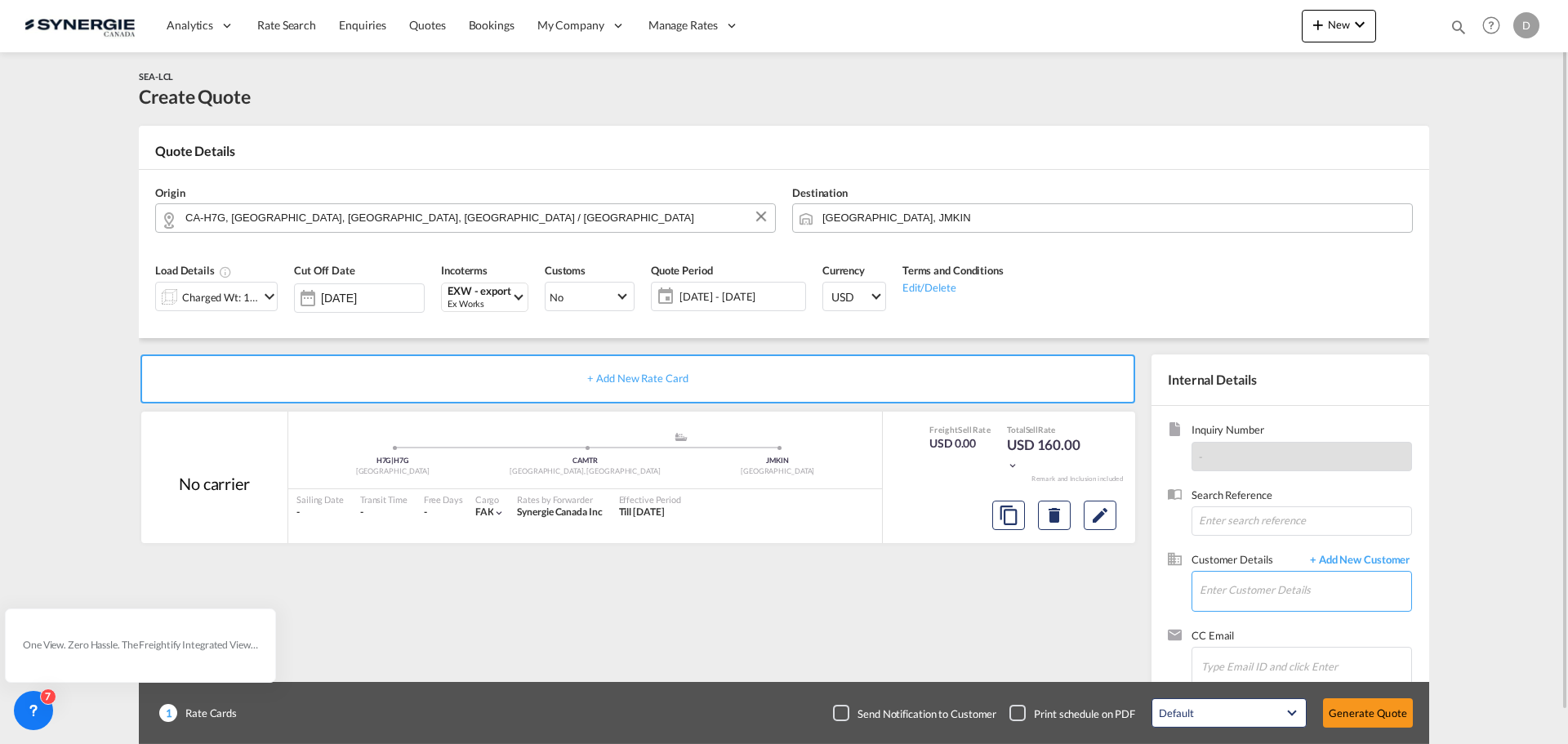
click at [1262, 588] on input "Enter Customer Details" at bounding box center [1305, 590] width 212 height 37
paste input "[EMAIL_ADDRESS][DOMAIN_NAME]"
click at [1298, 558] on div "[PERSON_NAME] [PERSON_NAME][EMAIL_ADDRESS][DOMAIN_NAME] | Rule Logistics" at bounding box center [1354, 549] width 310 height 44
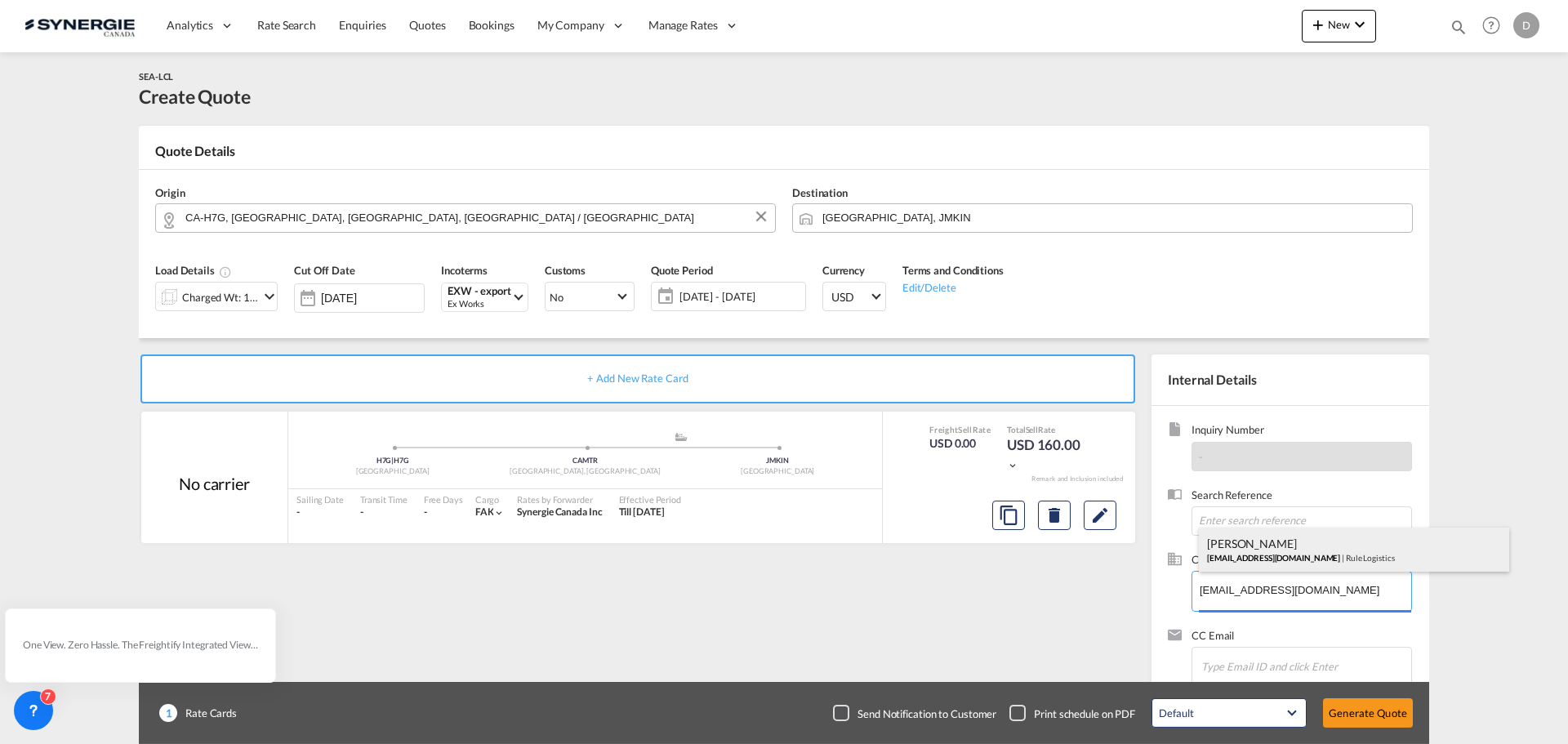
type input "Rule Logistics, [PERSON_NAME], [PERSON_NAME][EMAIL_ADDRESS][DOMAIN_NAME]"
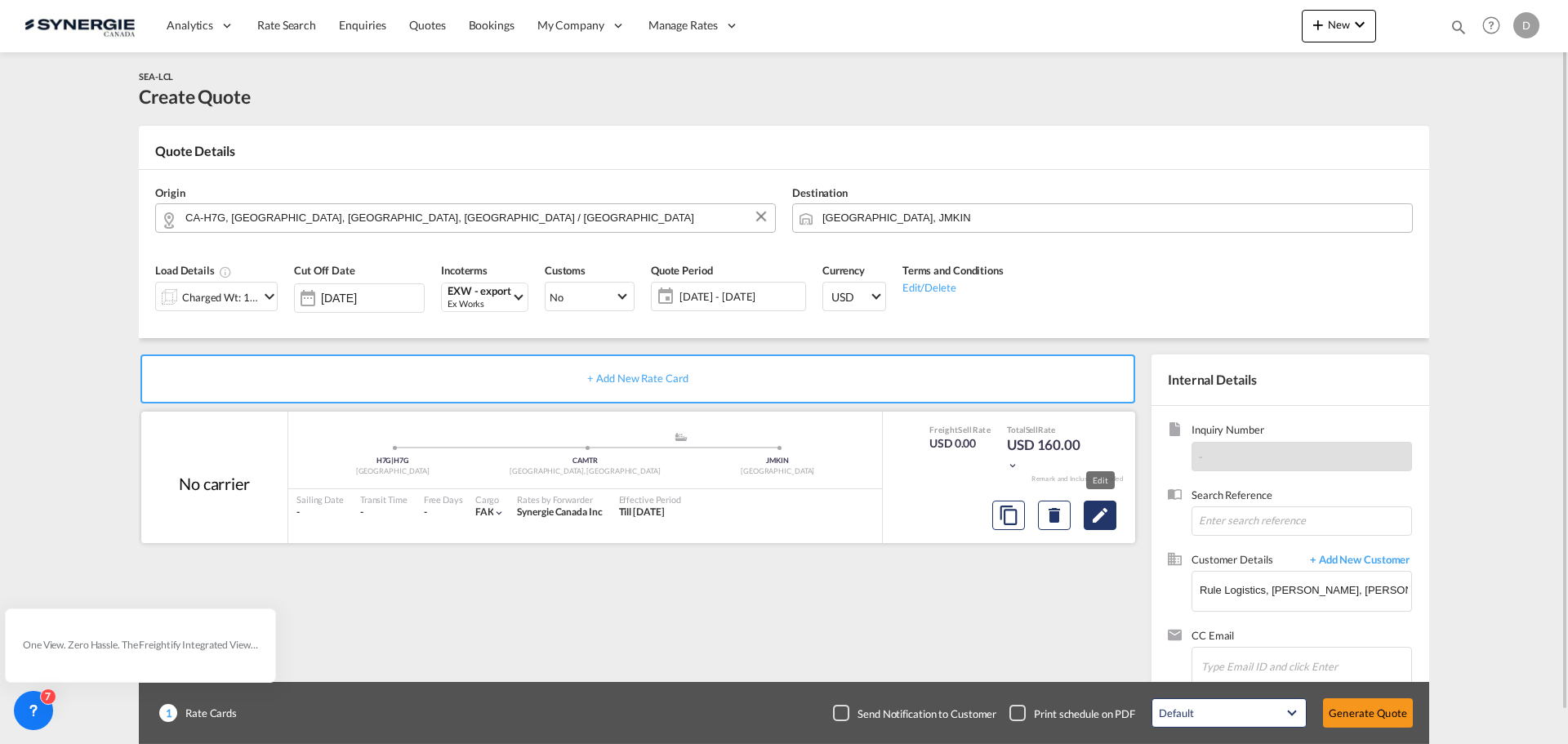
click at [1102, 519] on md-icon "Edit" at bounding box center [1100, 515] width 20 height 20
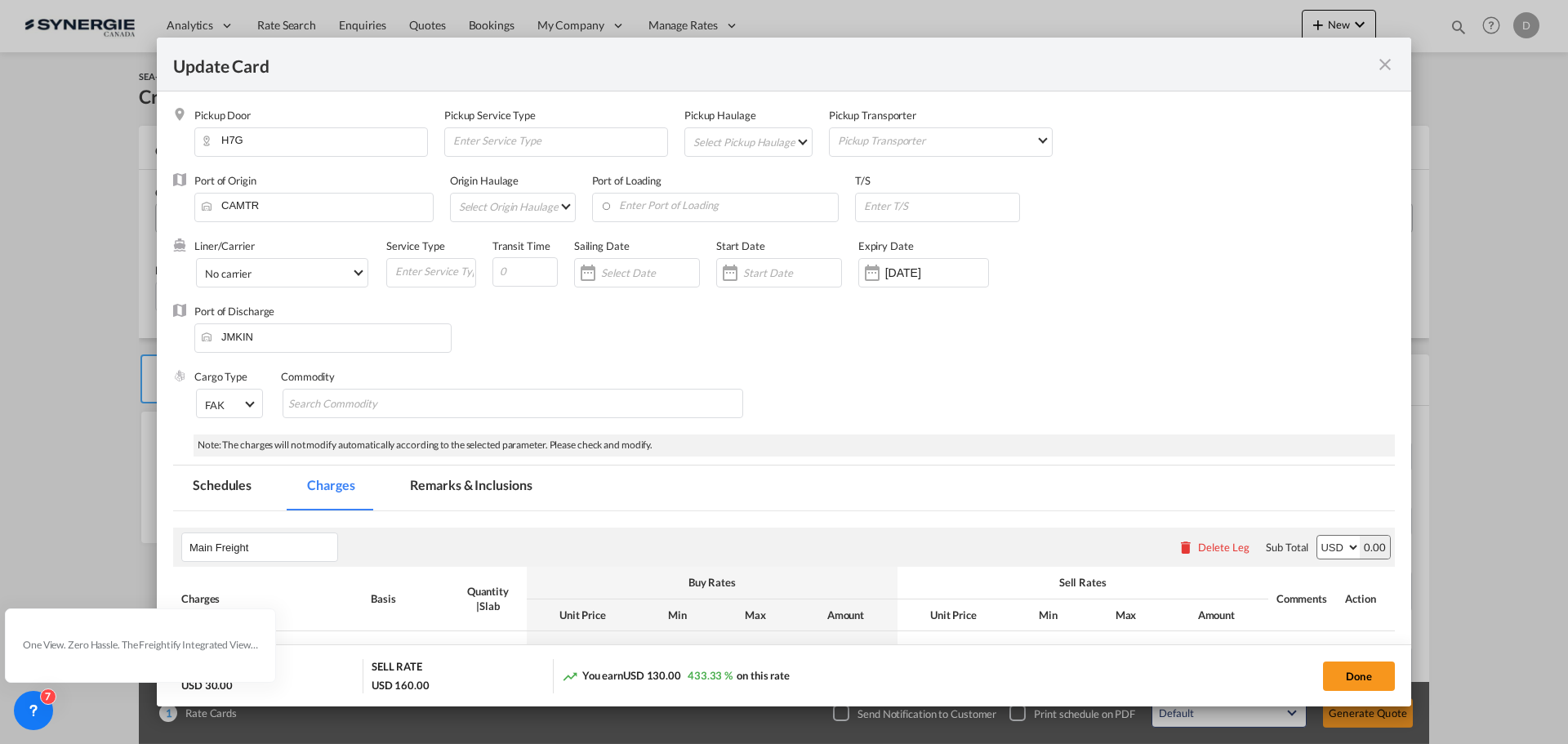
click at [791, 138] on md-select "Select Pickup Haulage rail road barge truck unspecified not available" at bounding box center [752, 141] width 120 height 26
click at [749, 177] on md-option "road" at bounding box center [749, 180] width 144 height 39
click at [555, 204] on md-select "Select Origin Haulage rail road barge truck unspecified not available" at bounding box center [516, 206] width 118 height 26
click at [508, 243] on md-option "road" at bounding box center [517, 245] width 143 height 39
click at [664, 214] on input "Enter Port of Loading" at bounding box center [677, 205] width 238 height 24
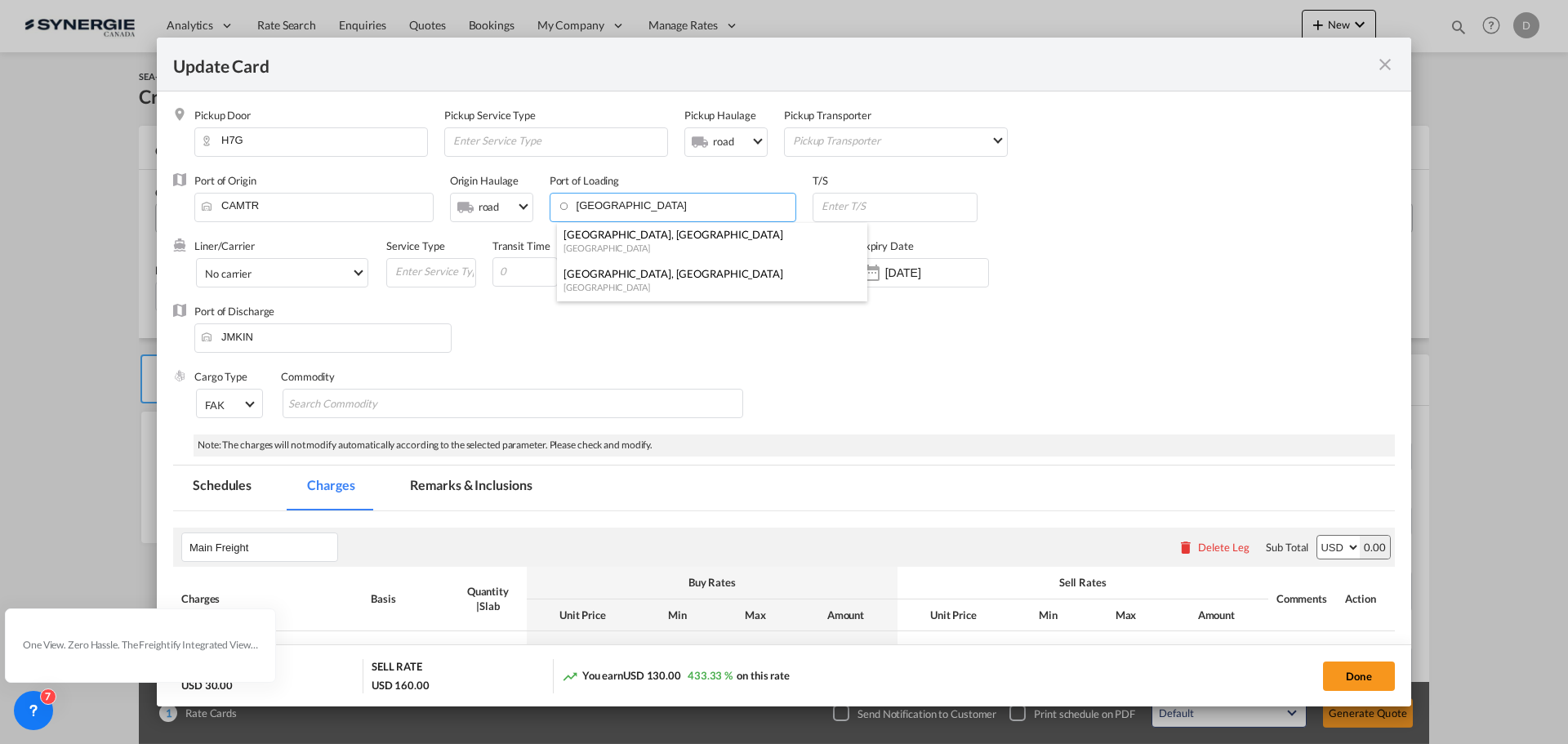
click at [647, 243] on div "[GEOGRAPHIC_DATA]" at bounding box center [707, 247] width 288 height 12
type input "[GEOGRAPHIC_DATA], [GEOGRAPHIC_DATA], CAMTR"
click at [652, 328] on div "Port of Discharge JMKIN" at bounding box center [784, 336] width 1222 height 65
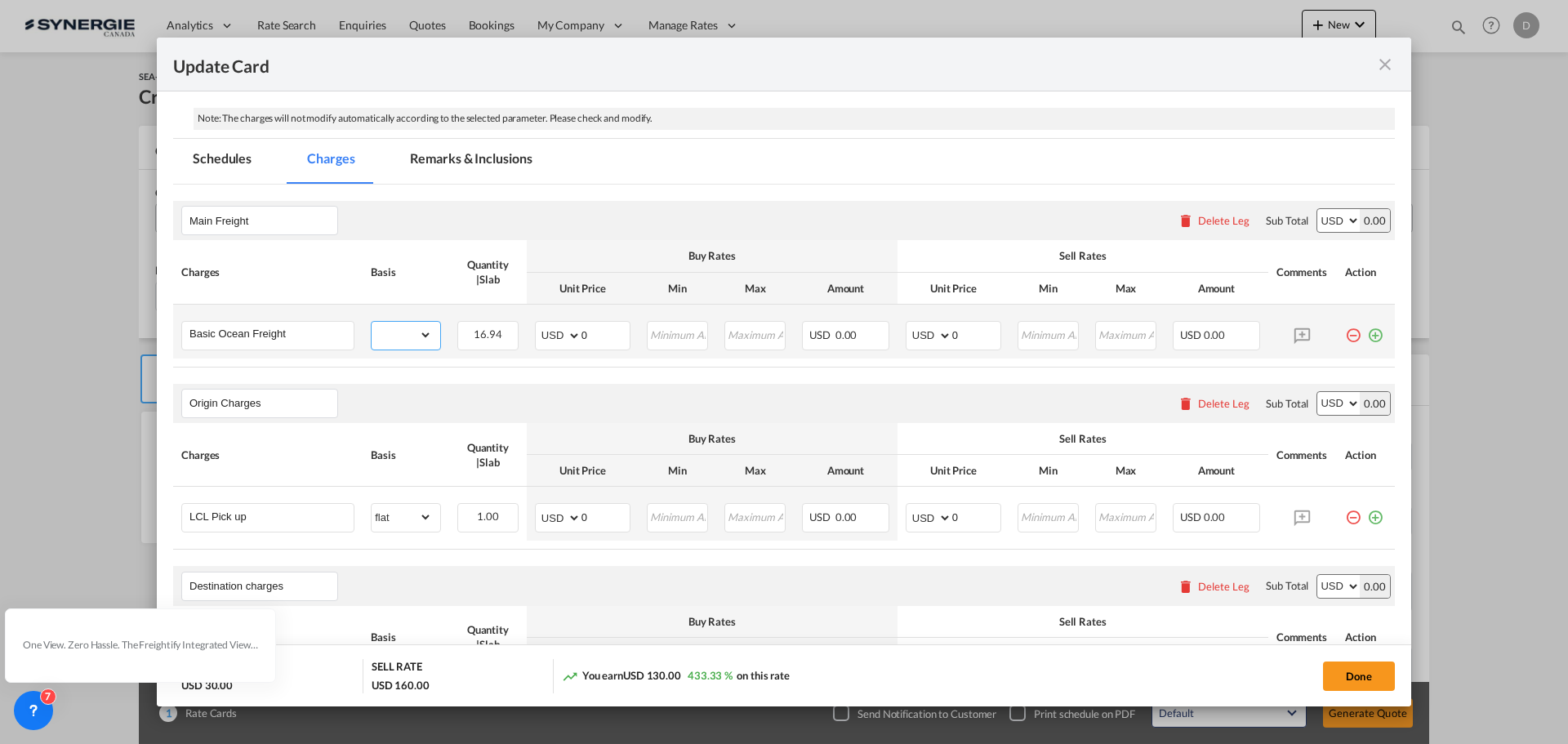
click at [423, 337] on select "gross_weight volumetric_weight per_shipment per_bl per_km per_hawb per_kg flat …" at bounding box center [402, 334] width 60 height 26
select select "per_w/m"
click at [372, 322] on select "gross_weight volumetric_weight per_shipment per_bl per_km per_hawb per_kg flat …" at bounding box center [402, 334] width 60 height 26
drag, startPoint x: 578, startPoint y: 339, endPoint x: 644, endPoint y: 332, distance: 66.4
click at [644, 332] on tr "Basic Ocean Freight Please Enter Already Exists gross_weight volumetric_weight …" at bounding box center [784, 331] width 1222 height 54
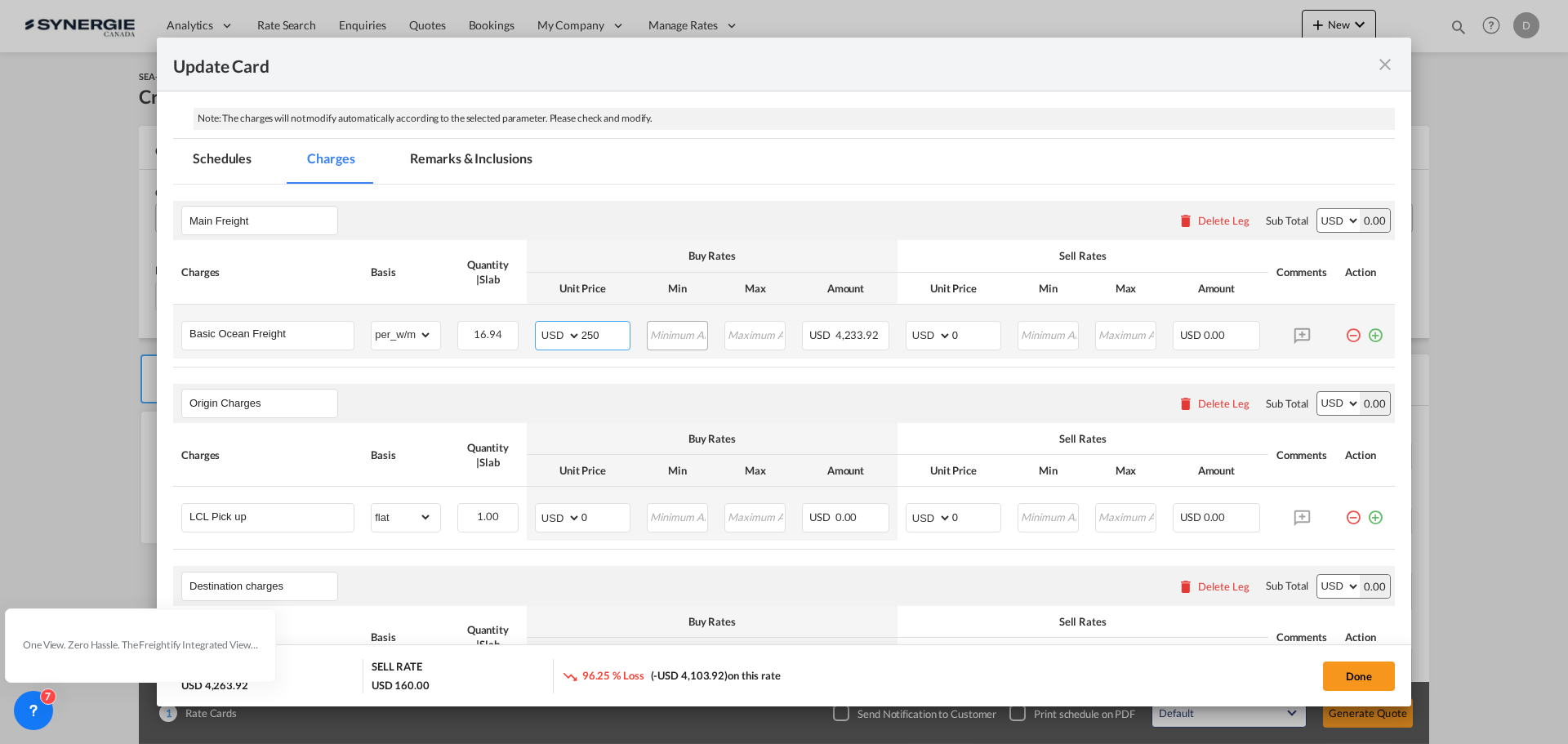
type input "250"
type input "2"
type input "250"
type input "260"
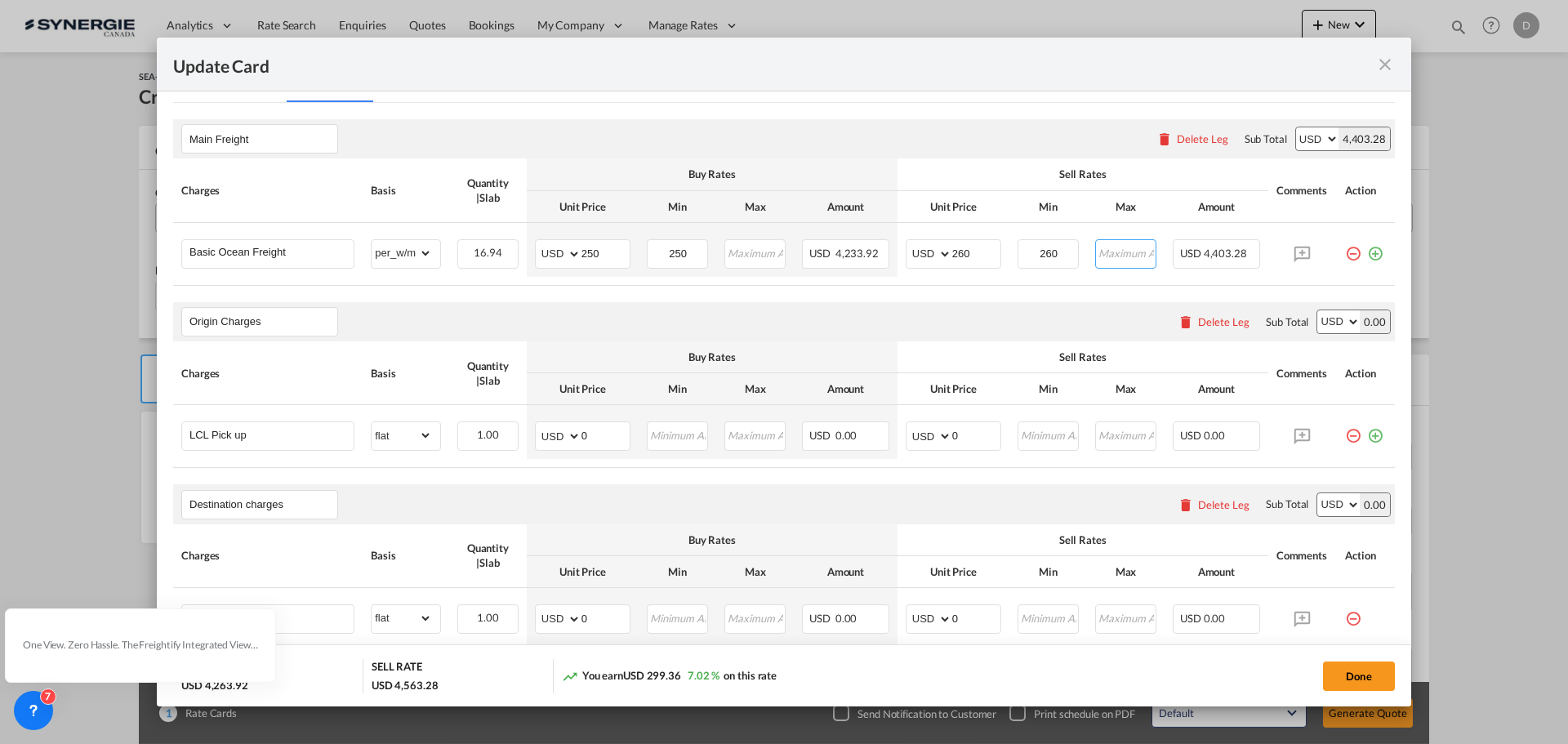
scroll to position [490, 0]
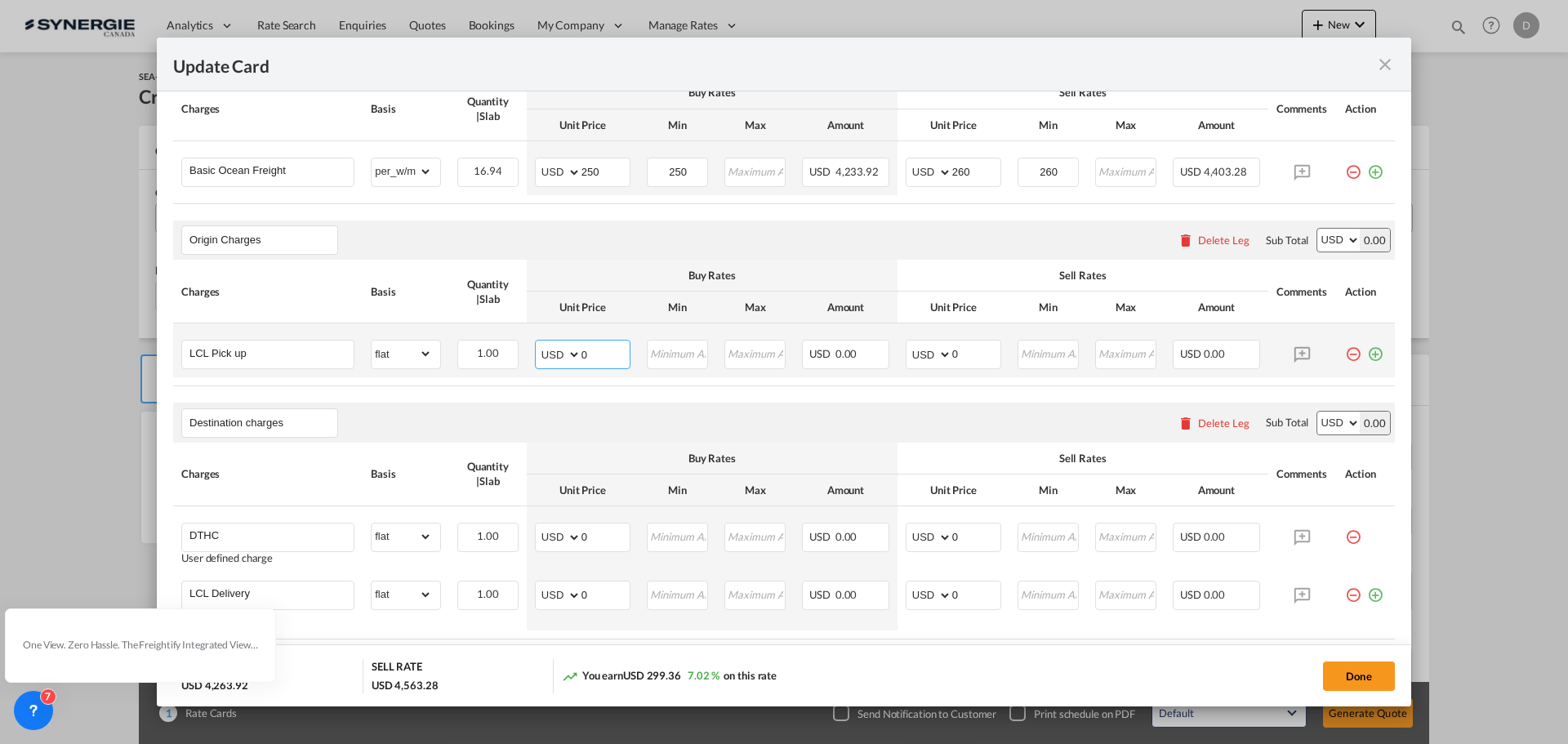
drag, startPoint x: 579, startPoint y: 352, endPoint x: 603, endPoint y: 352, distance: 24.0
click at [604, 351] on input "0" at bounding box center [606, 352] width 48 height 24
type input "269"
type input "300"
click at [1367, 354] on md-icon "icon-plus-circle-outline green-400-fg" at bounding box center [1375, 348] width 17 height 17
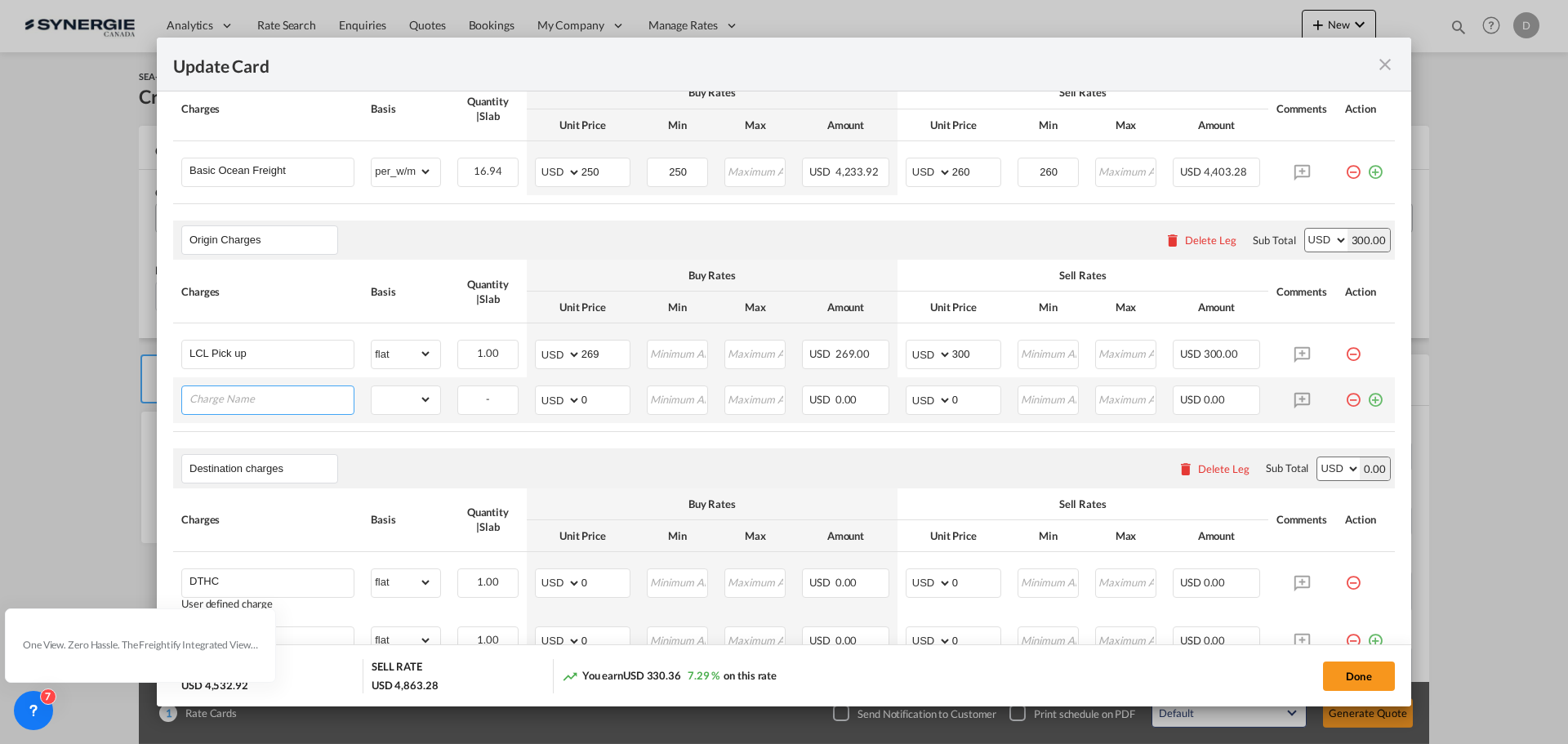
click at [289, 405] on input "Charge Name" at bounding box center [271, 397] width 164 height 24
paste input "Trucking Over Length (317.5 cm)"
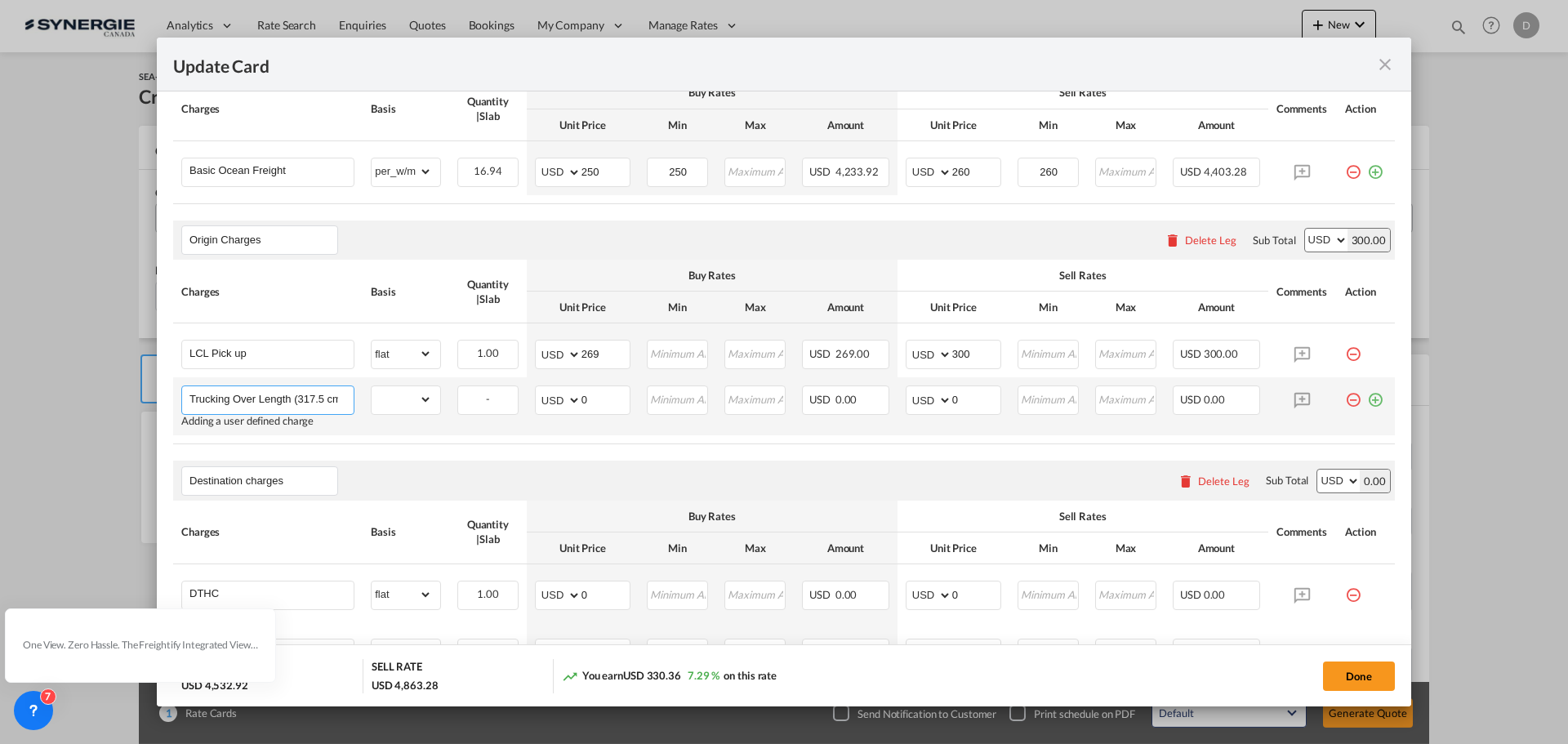
scroll to position [0, 8]
type input "Trucking Over Length (317.5 cm)"
click at [428, 402] on select "gross_weight volumetric_weight per_shipment per_bl per_km per_hawb per_kg flat …" at bounding box center [402, 398] width 60 height 26
select select "flat"
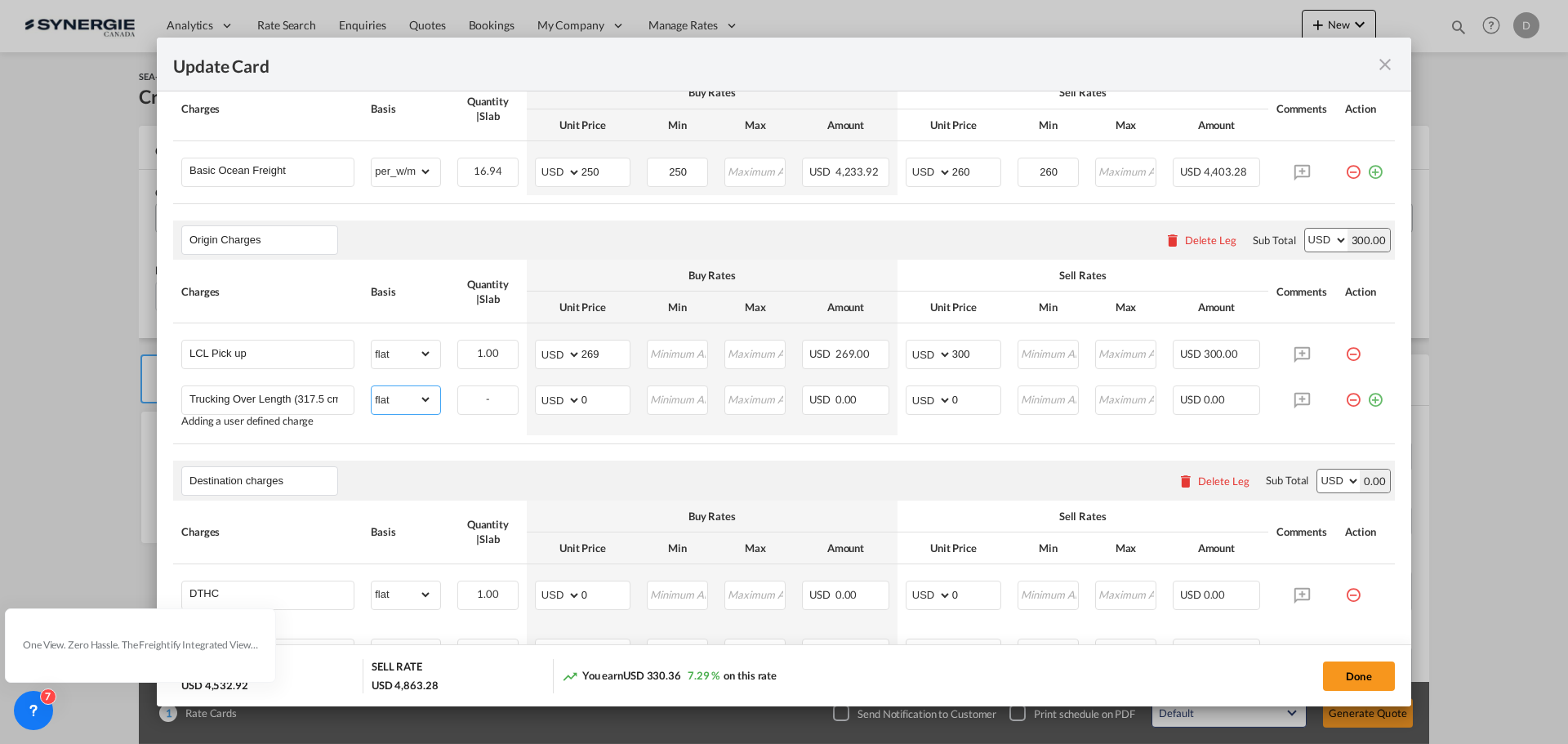
click at [372, 386] on select "gross_weight volumetric_weight per_shipment per_bl per_km per_hawb per_kg flat …" at bounding box center [402, 398] width 60 height 26
drag, startPoint x: 581, startPoint y: 403, endPoint x: 628, endPoint y: 387, distance: 49.6
click at [628, 387] on td "AED AFN ALL AMD ANG AOA ARS AUD AWG AZN BAM BBD BDT BGN BHD BIF BMD BND [PERSON…" at bounding box center [583, 407] width 112 height 58
type input "50"
type input "65"
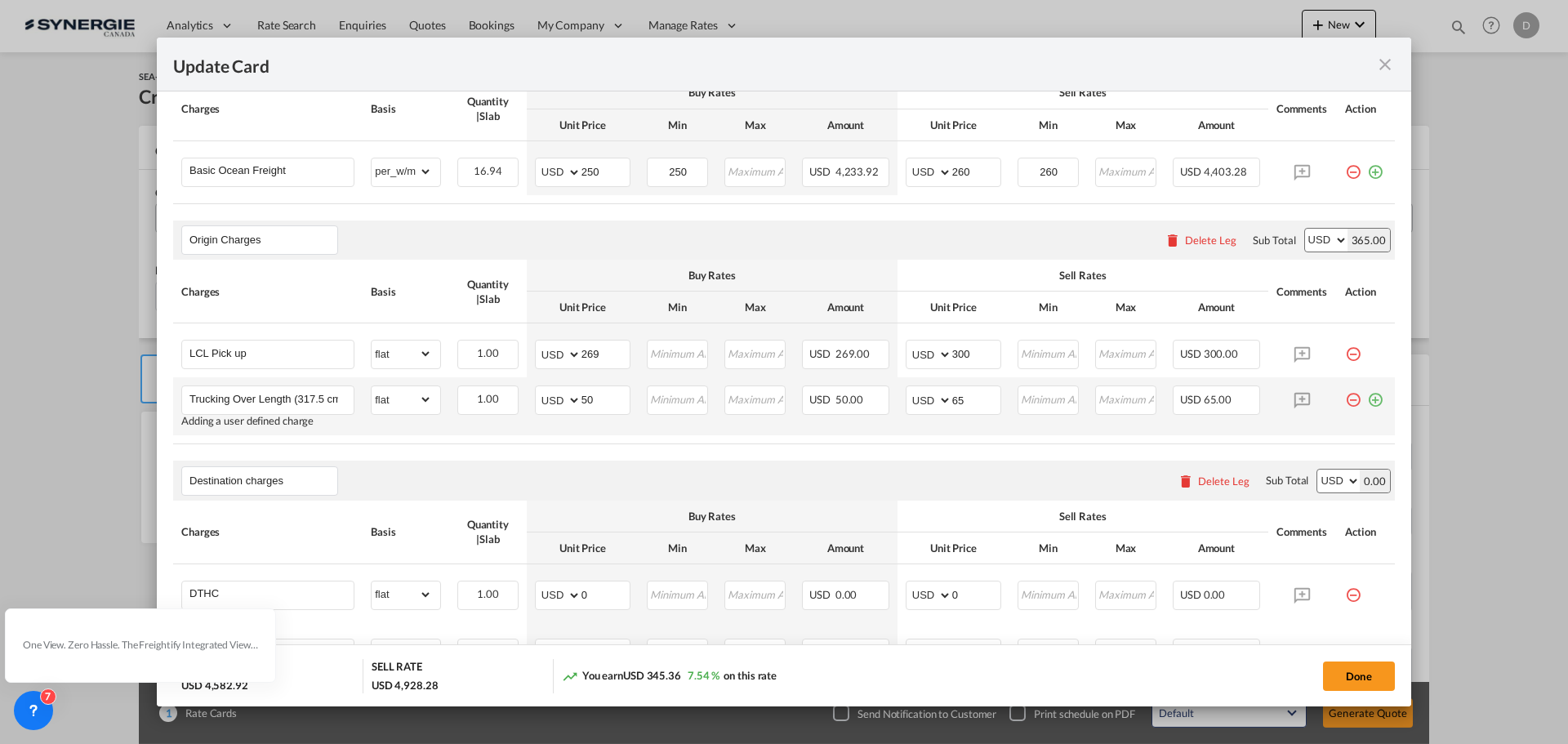
click at [644, 434] on td "Please Enter Invalid Input" at bounding box center [677, 407] width 78 height 58
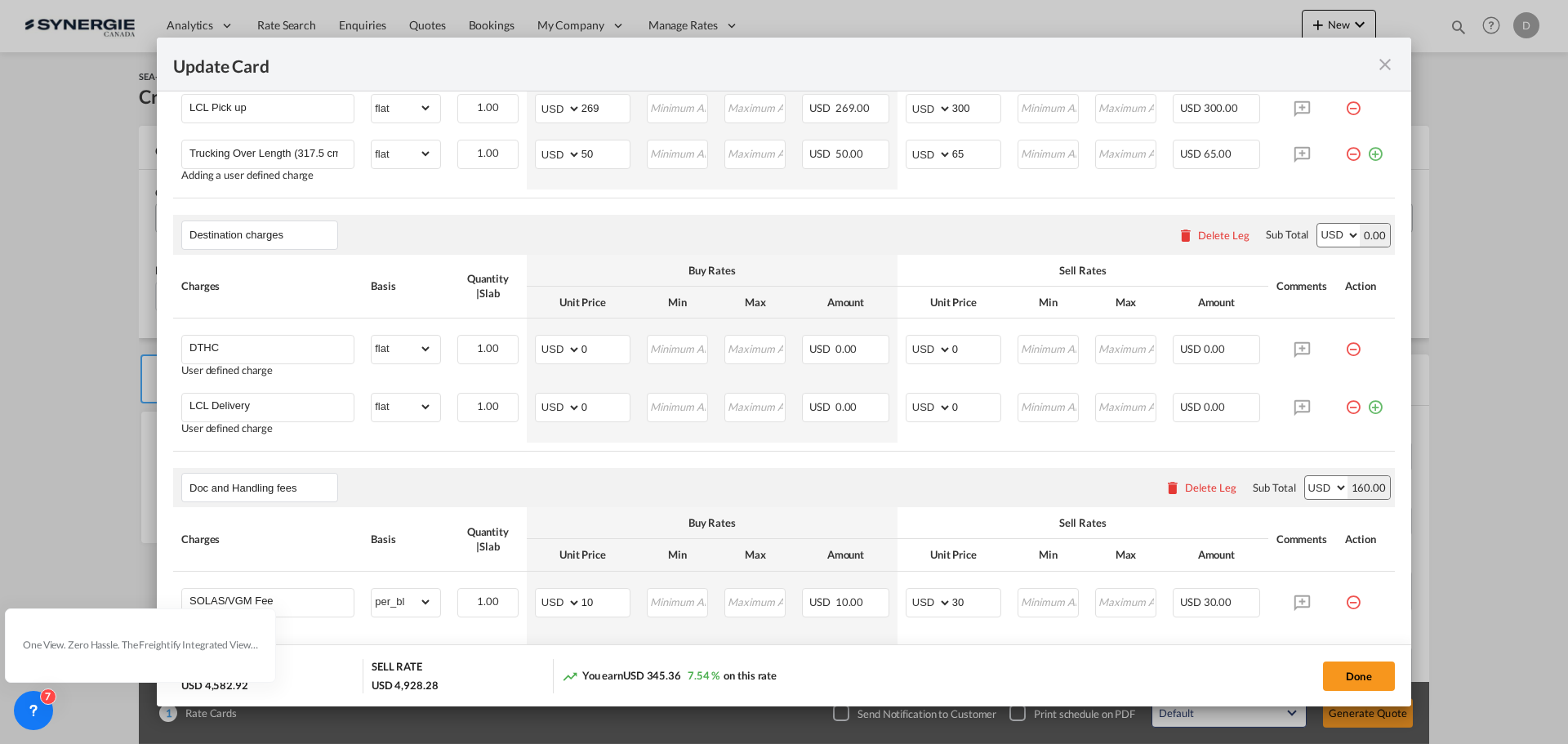
scroll to position [735, 0]
click at [1233, 230] on div "Delete Leg" at bounding box center [1224, 236] width 52 height 13
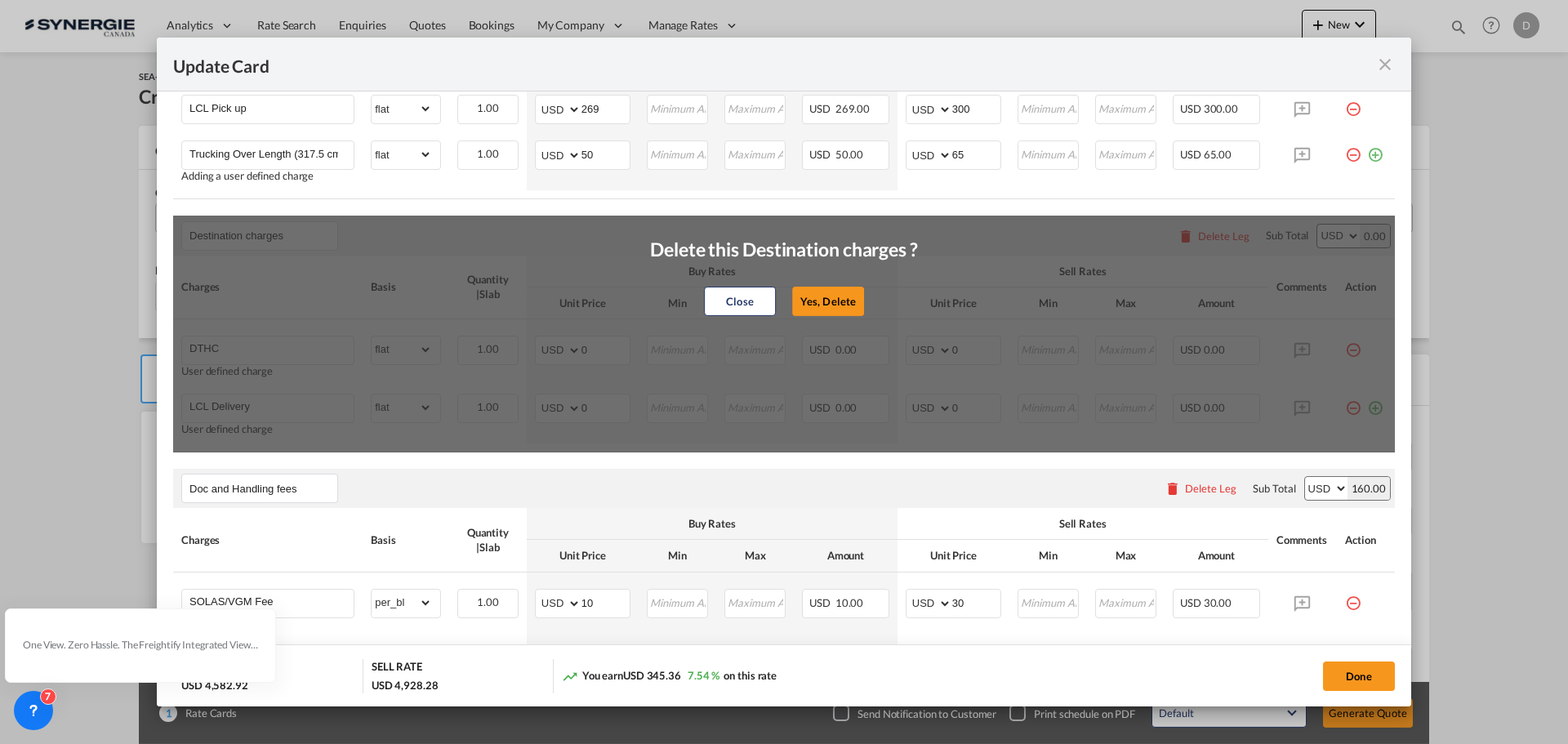
click at [843, 284] on div "Close Yes, Delete" at bounding box center [784, 301] width 268 height 39
click at [838, 302] on button "Yes, Delete" at bounding box center [828, 301] width 72 height 29
type input "Doc and Handling fees"
type input "SOLAS/VGM Fee"
select select "per_bl"
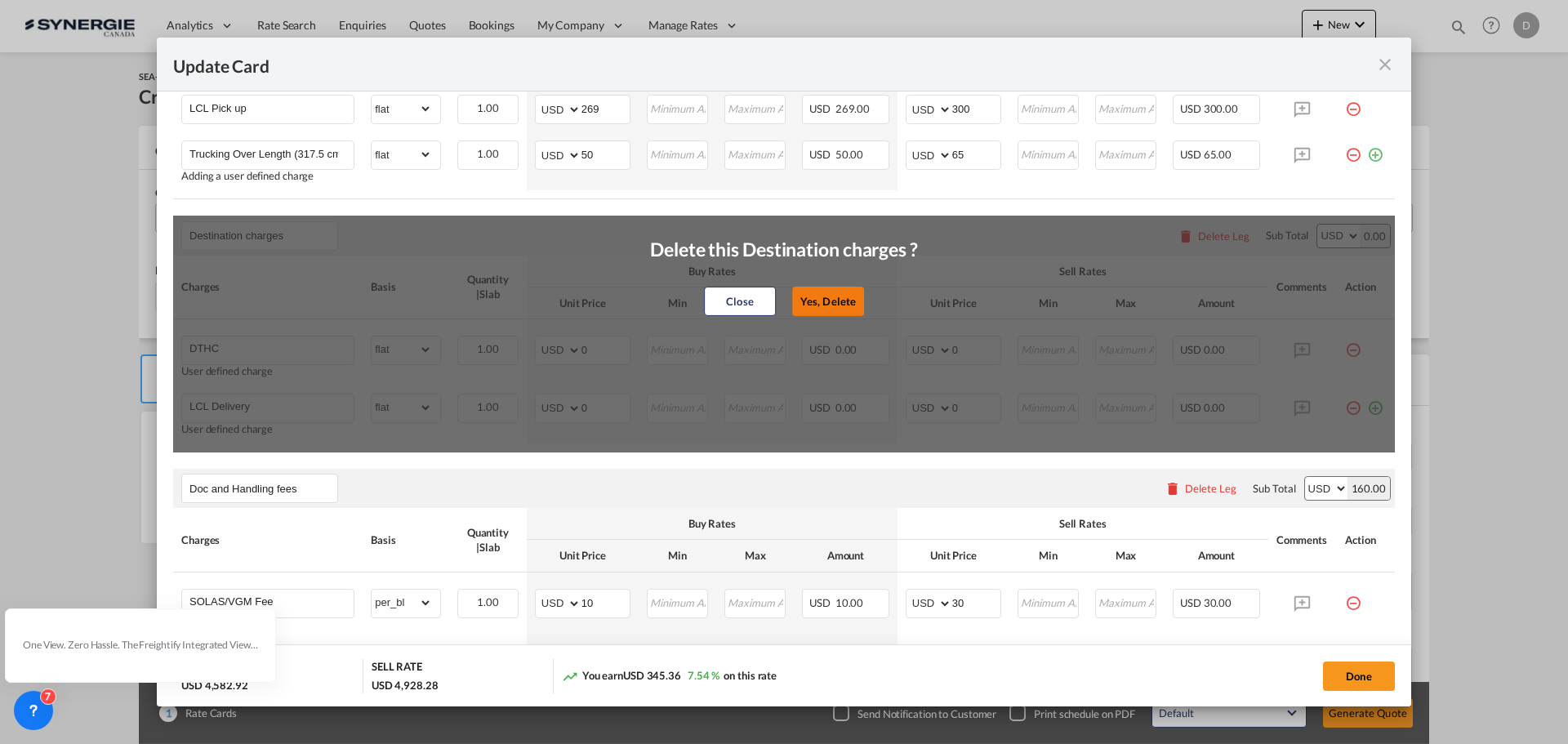
type input "10"
type input "30"
type input "B13 Export declaration"
select select "per_bl"
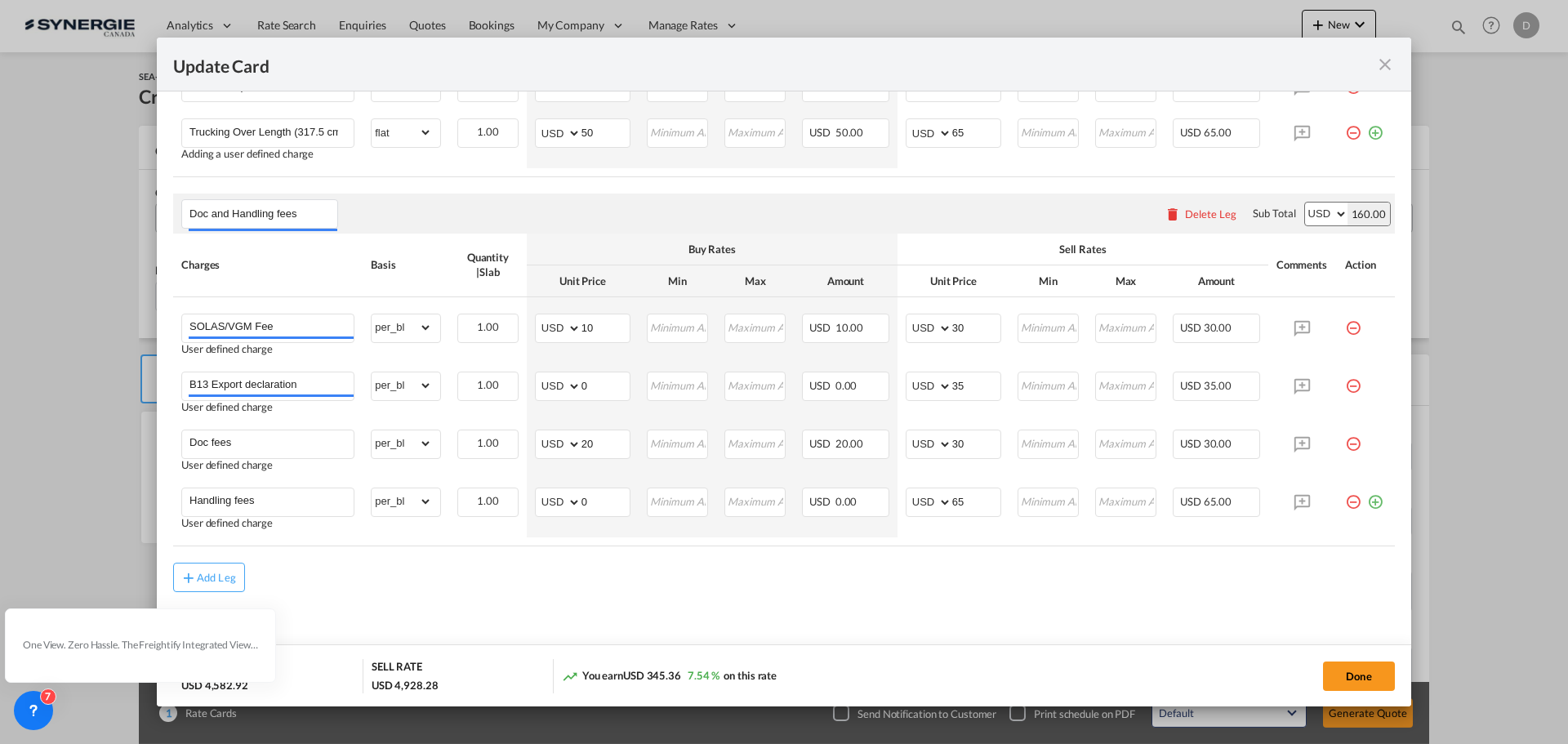
scroll to position [767, 0]
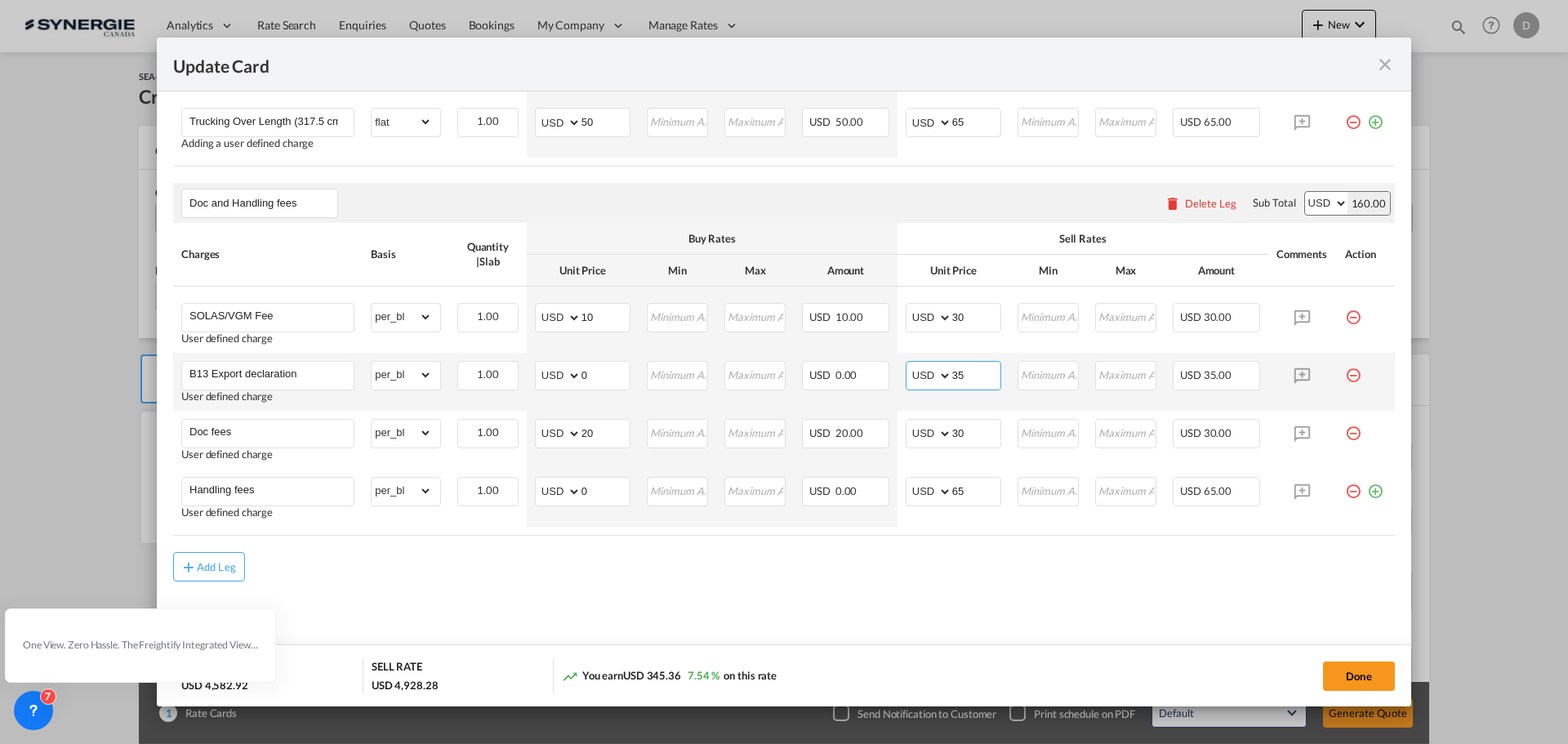
click at [954, 377] on input "35" at bounding box center [976, 373] width 48 height 24
type input "55"
click at [1367, 492] on md-icon "icon-plus-circle-outline green-400-fg" at bounding box center [1375, 485] width 17 height 17
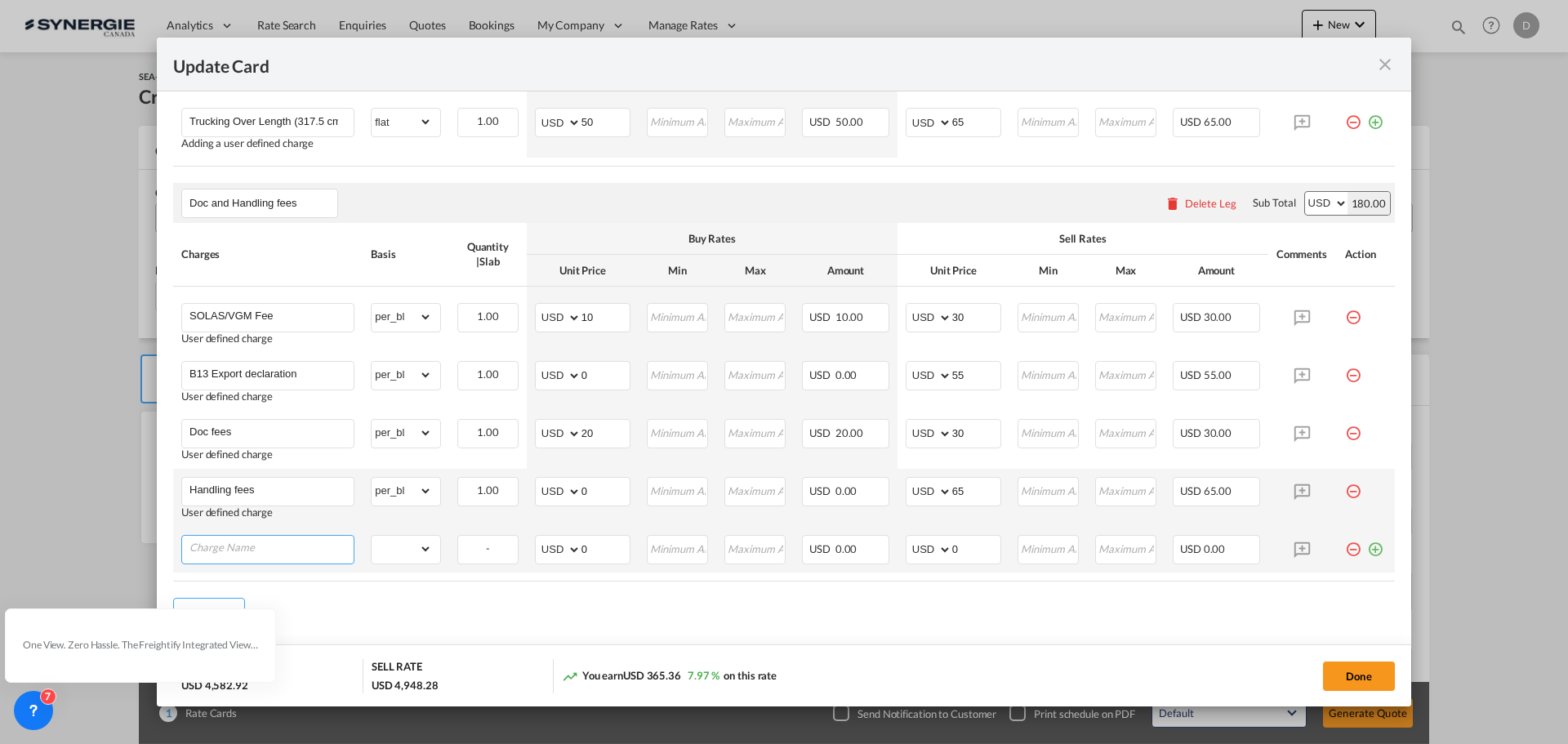
click at [303, 555] on input "Charge Name" at bounding box center [271, 547] width 164 height 24
paste input "T&E Bond Fee"
type input "T&E Bond Fee"
click at [408, 550] on select "gross_weight volumetric_weight per_shipment per_bl per_km per_hawb per_kg flat …" at bounding box center [402, 548] width 60 height 26
select select "per_bl"
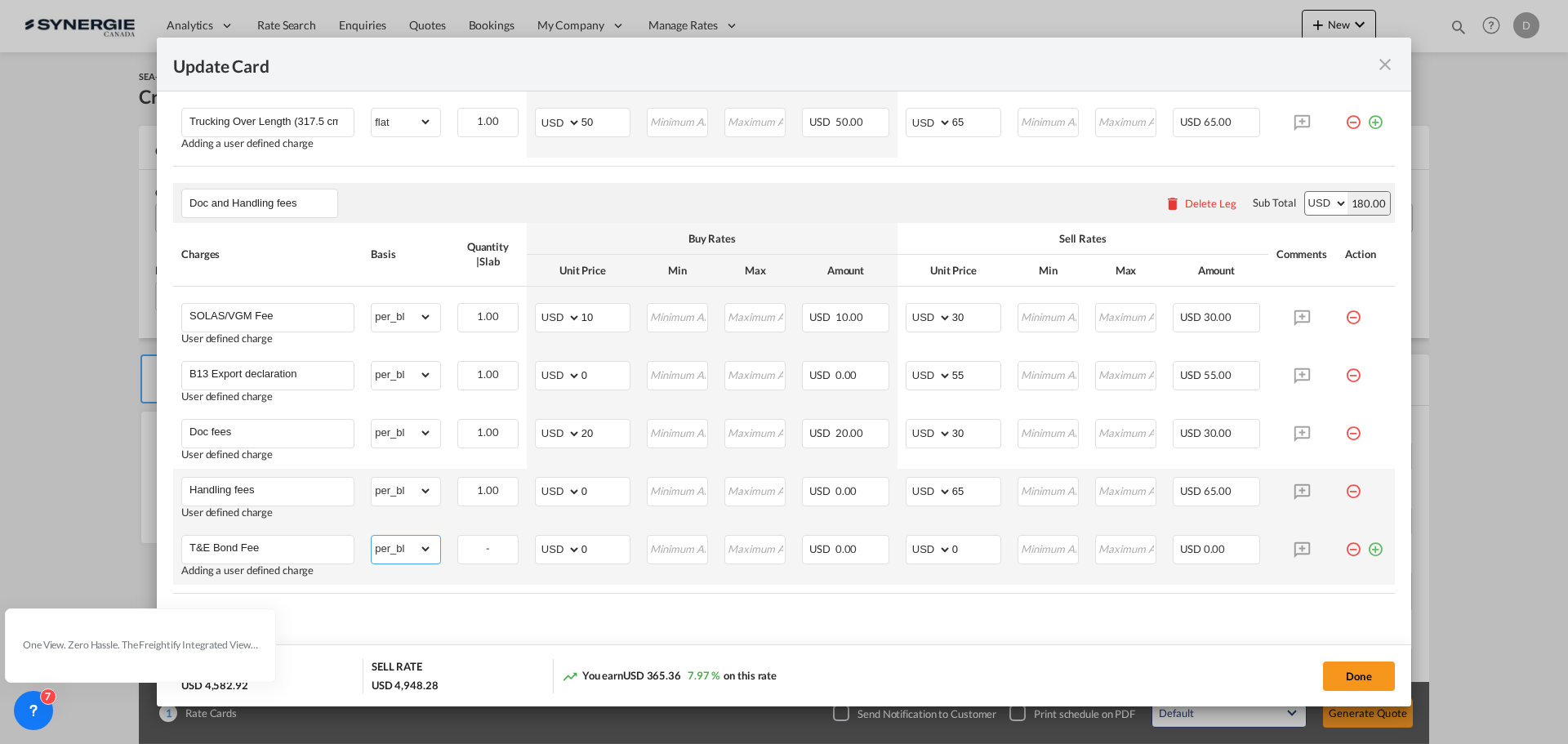
click at [372, 536] on select "gross_weight volumetric_weight per_shipment per_bl per_km per_hawb per_kg flat …" at bounding box center [402, 548] width 60 height 26
click at [587, 548] on input "0" at bounding box center [606, 547] width 48 height 24
type input "60"
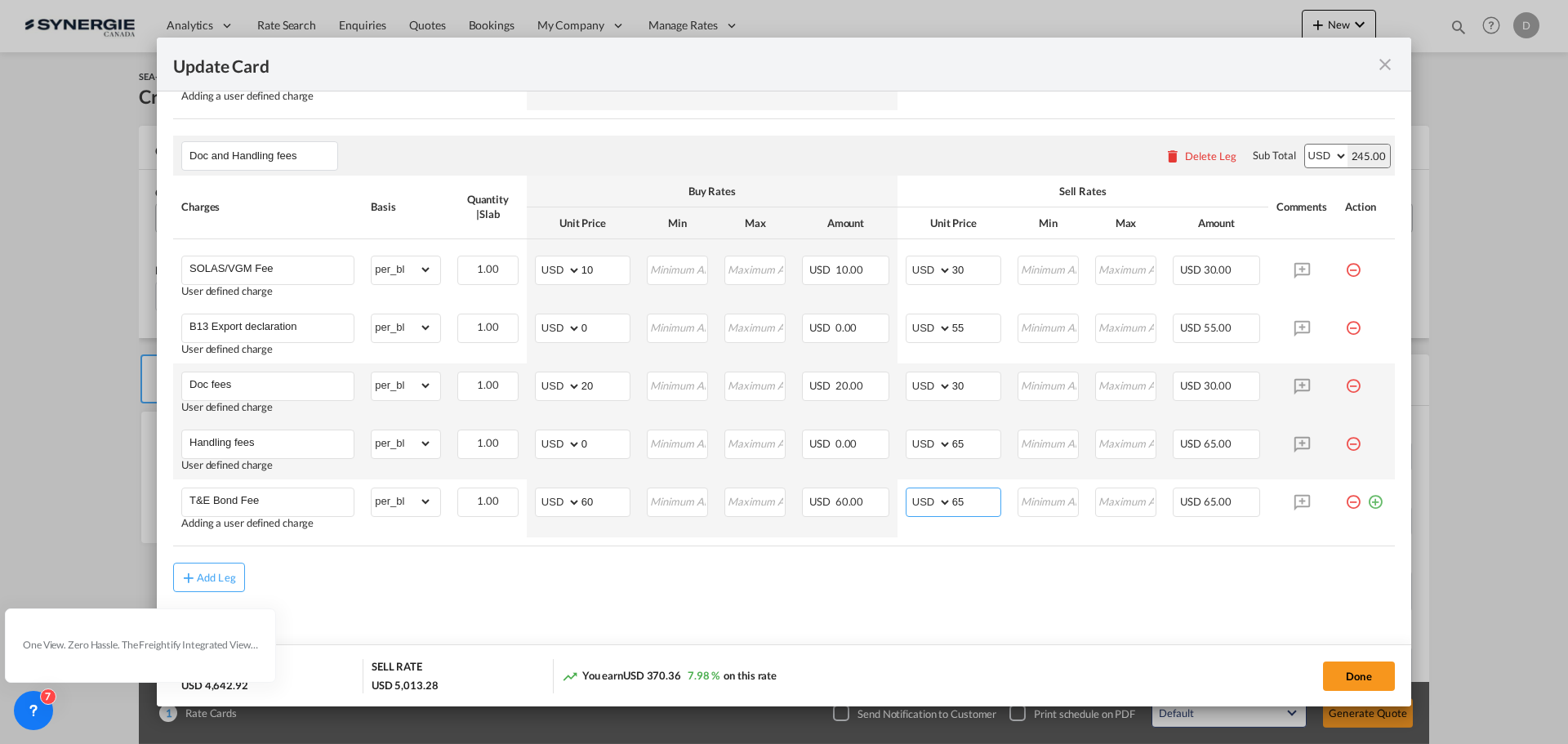
scroll to position [825, 0]
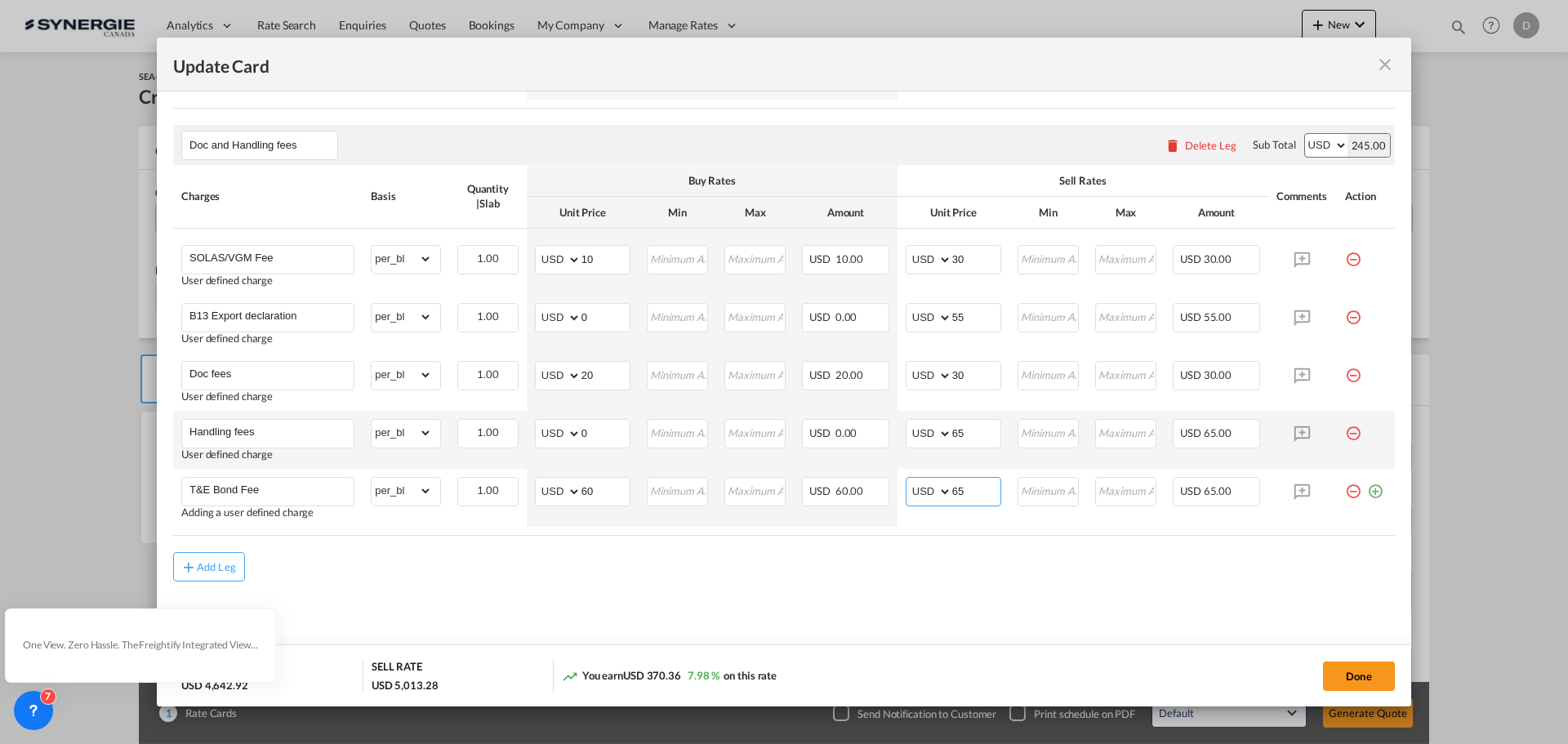
type input "65"
click at [527, 555] on div "Add Leg" at bounding box center [784, 566] width 1222 height 29
click at [588, 488] on input "60" at bounding box center [606, 489] width 48 height 24
type input "50"
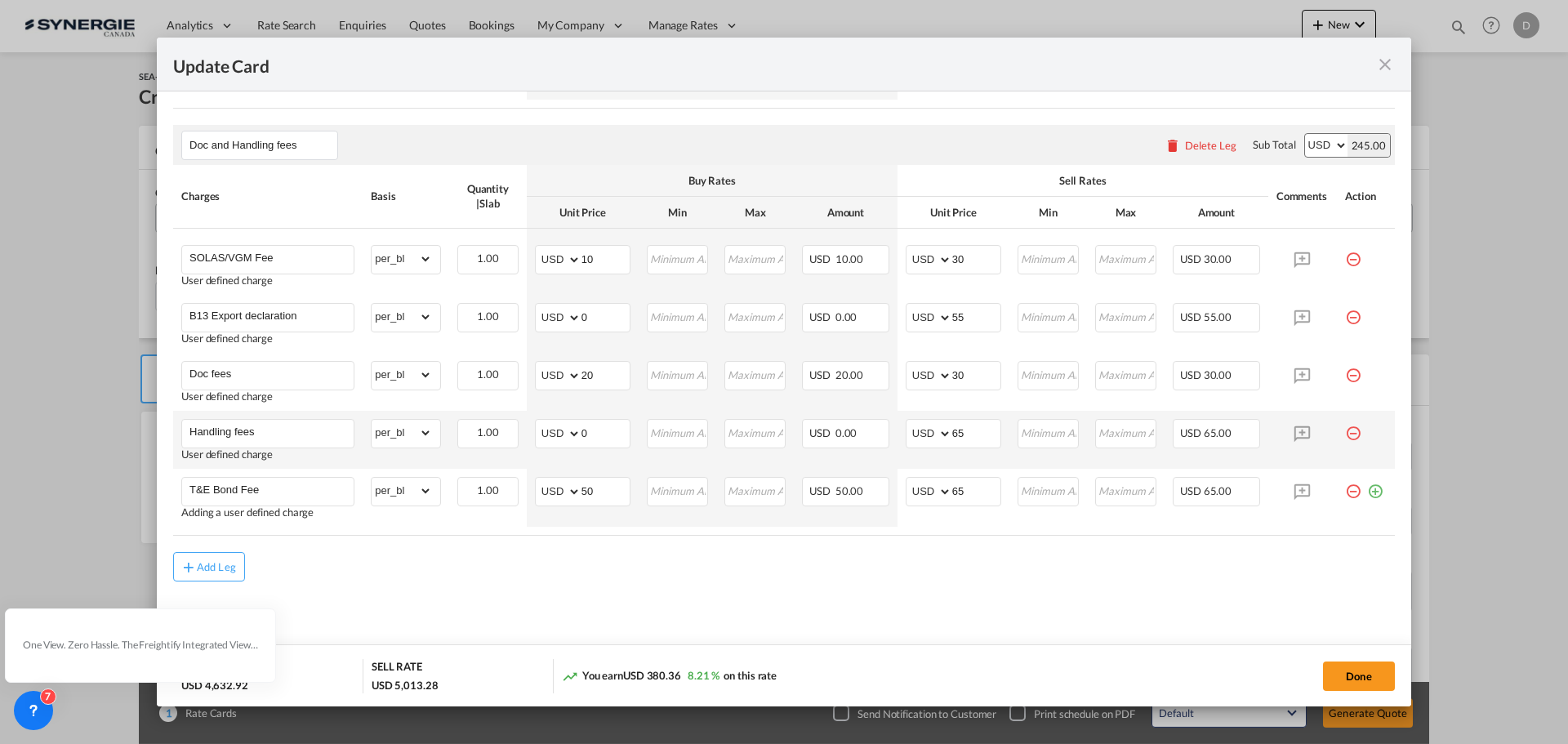
click at [614, 542] on air-lcl-rate-modification "Main Freight Please enter leg name Leg Name Already Exists Delete Leg Sub Total…" at bounding box center [784, 133] width 1222 height 896
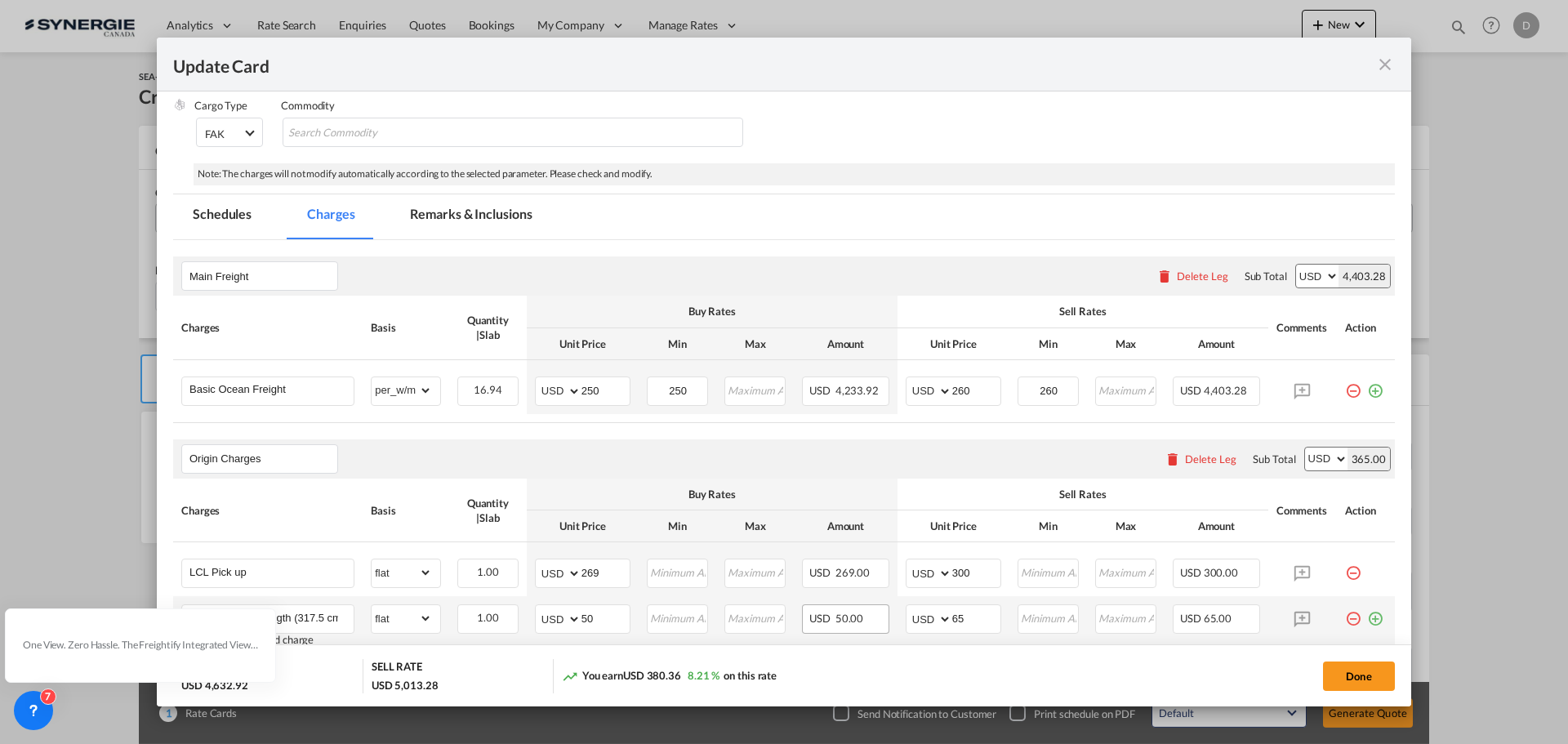
scroll to position [9, 0]
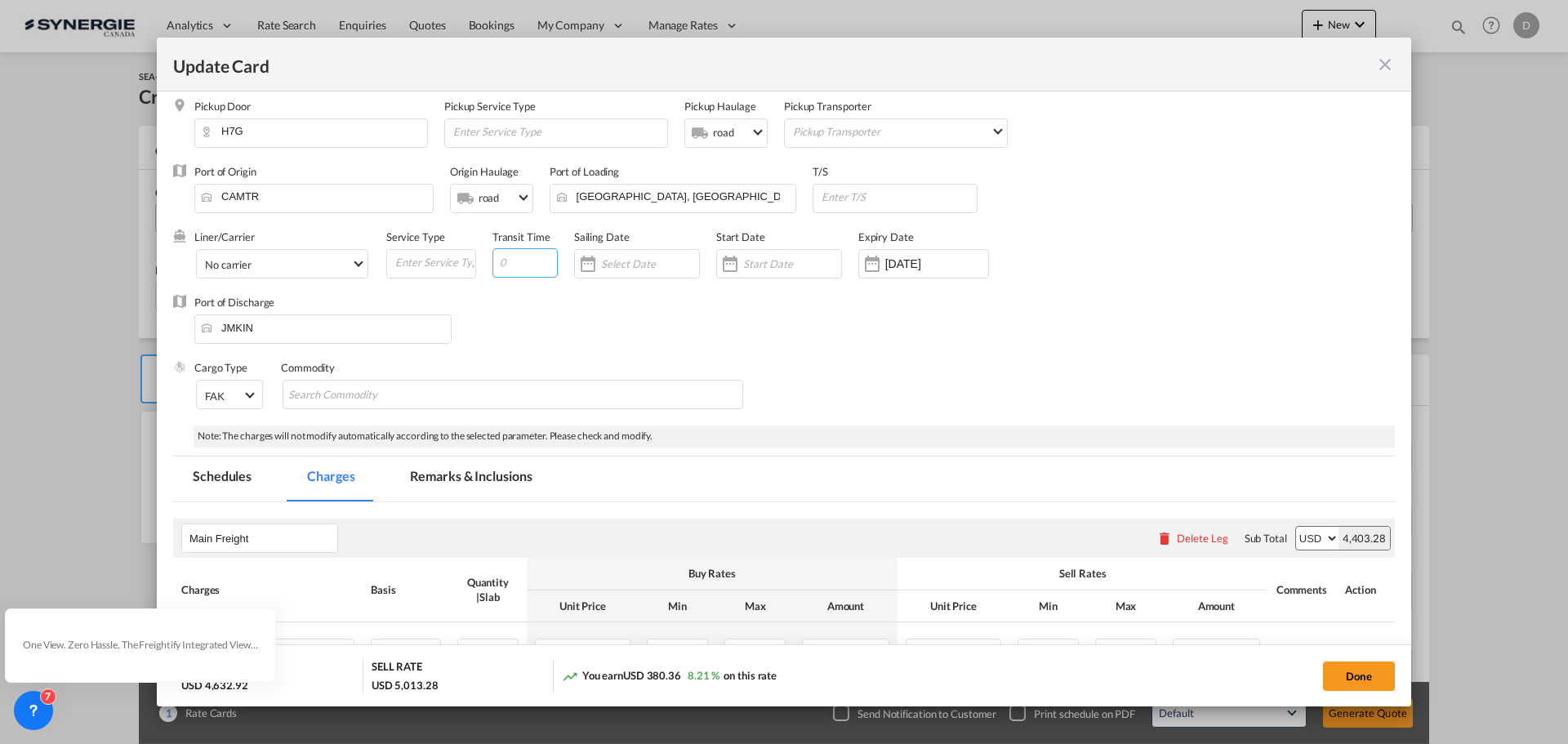
click at [520, 262] on input "Update Card Pickup ..." at bounding box center [525, 262] width 65 height 29
type input "5"
drag, startPoint x: 708, startPoint y: 192, endPoint x: 575, endPoint y: 193, distance: 133.0
click at [575, 193] on input "[GEOGRAPHIC_DATA], [GEOGRAPHIC_DATA], CAMTR" at bounding box center [677, 196] width 238 height 24
click at [617, 267] on div "[GEOGRAPHIC_DATA], [GEOGRAPHIC_DATA]" at bounding box center [707, 265] width 288 height 15
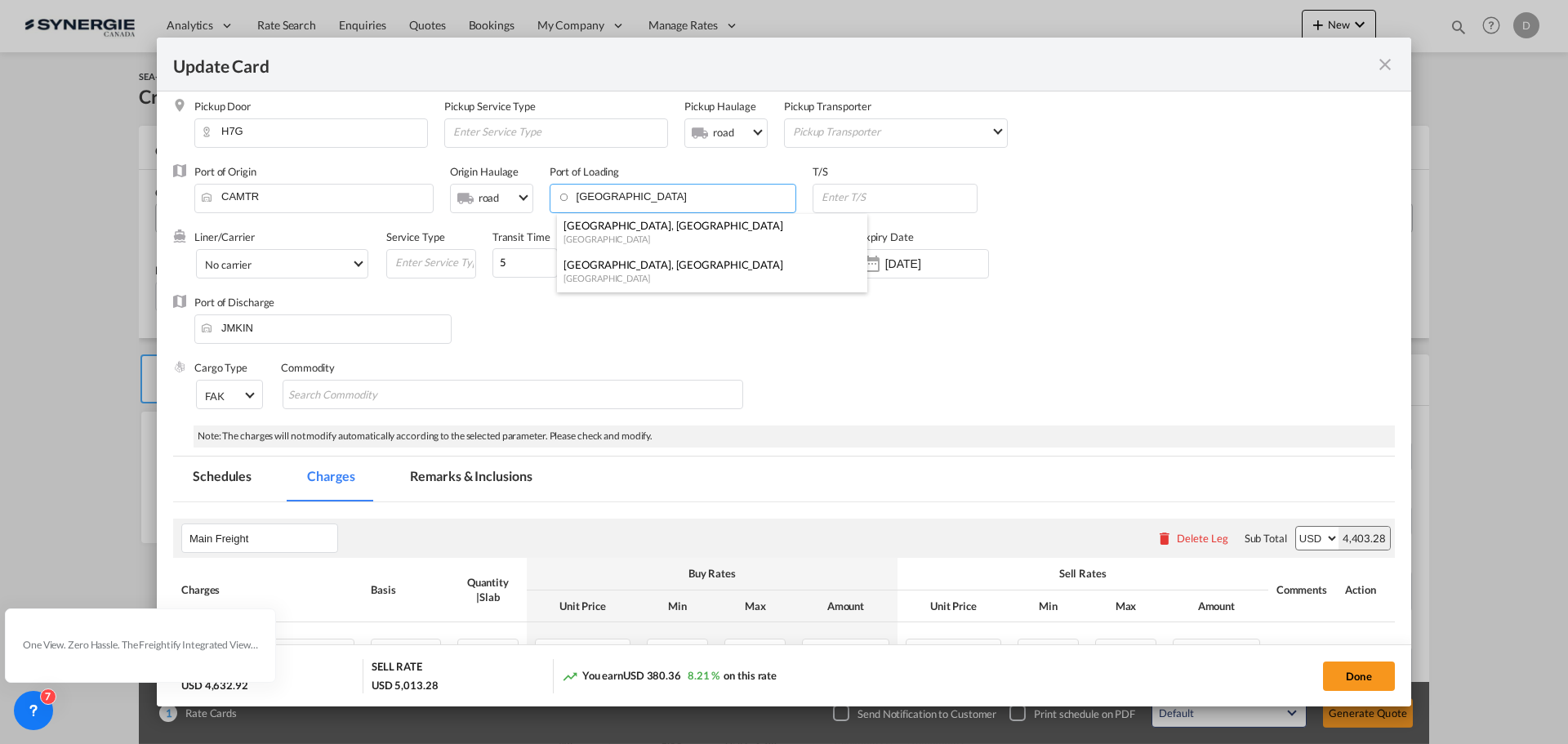
type input "[GEOGRAPHIC_DATA], [GEOGRAPHIC_DATA], [GEOGRAPHIC_DATA]"
click at [524, 200] on md-select-value "road" at bounding box center [504, 197] width 56 height 26
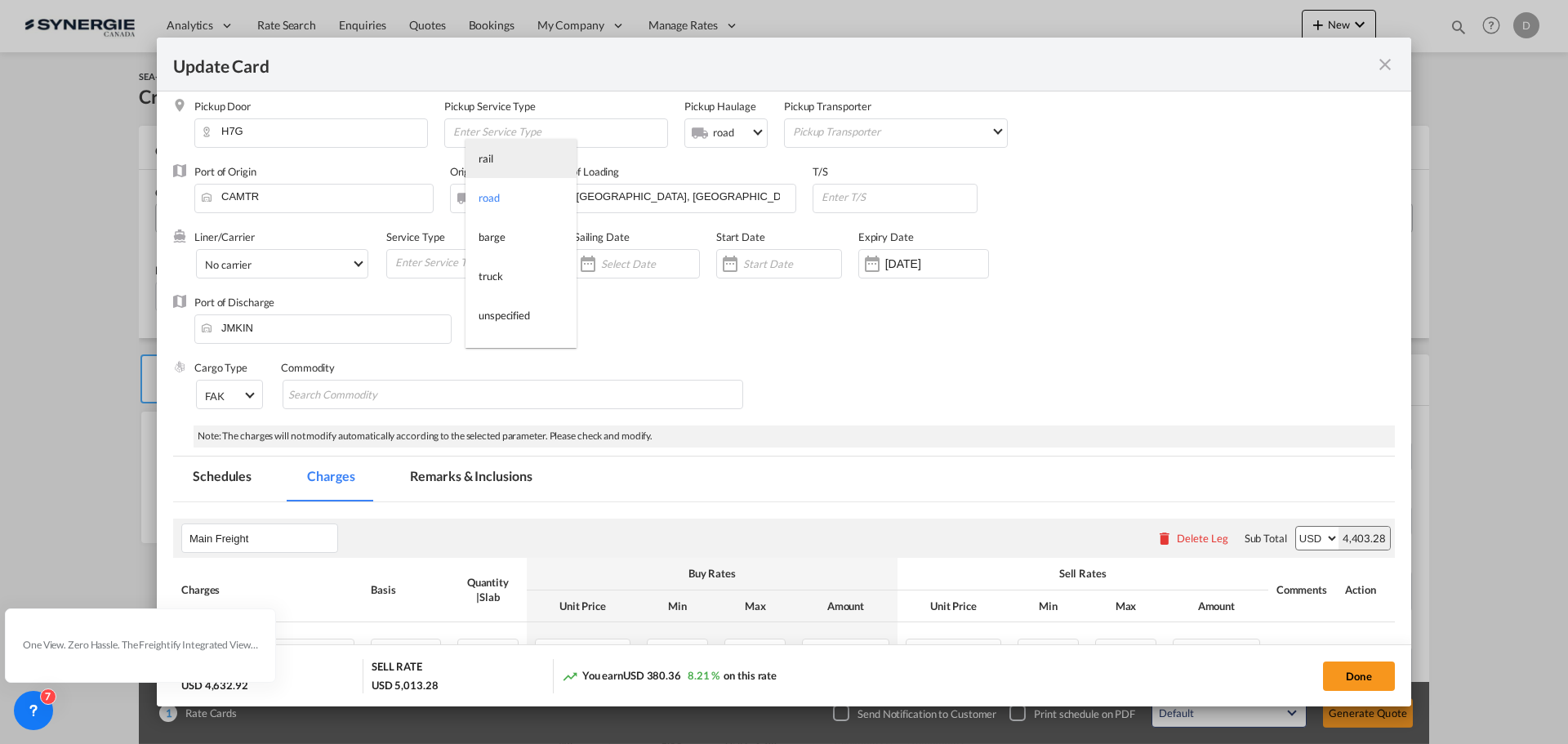
click at [505, 151] on md-option "rail" at bounding box center [520, 158] width 111 height 39
click at [725, 316] on div "Port of Discharge JMKIN" at bounding box center [784, 327] width 1222 height 65
click at [726, 268] on div "Update Card Pickup ..." at bounding box center [729, 263] width 26 height 32
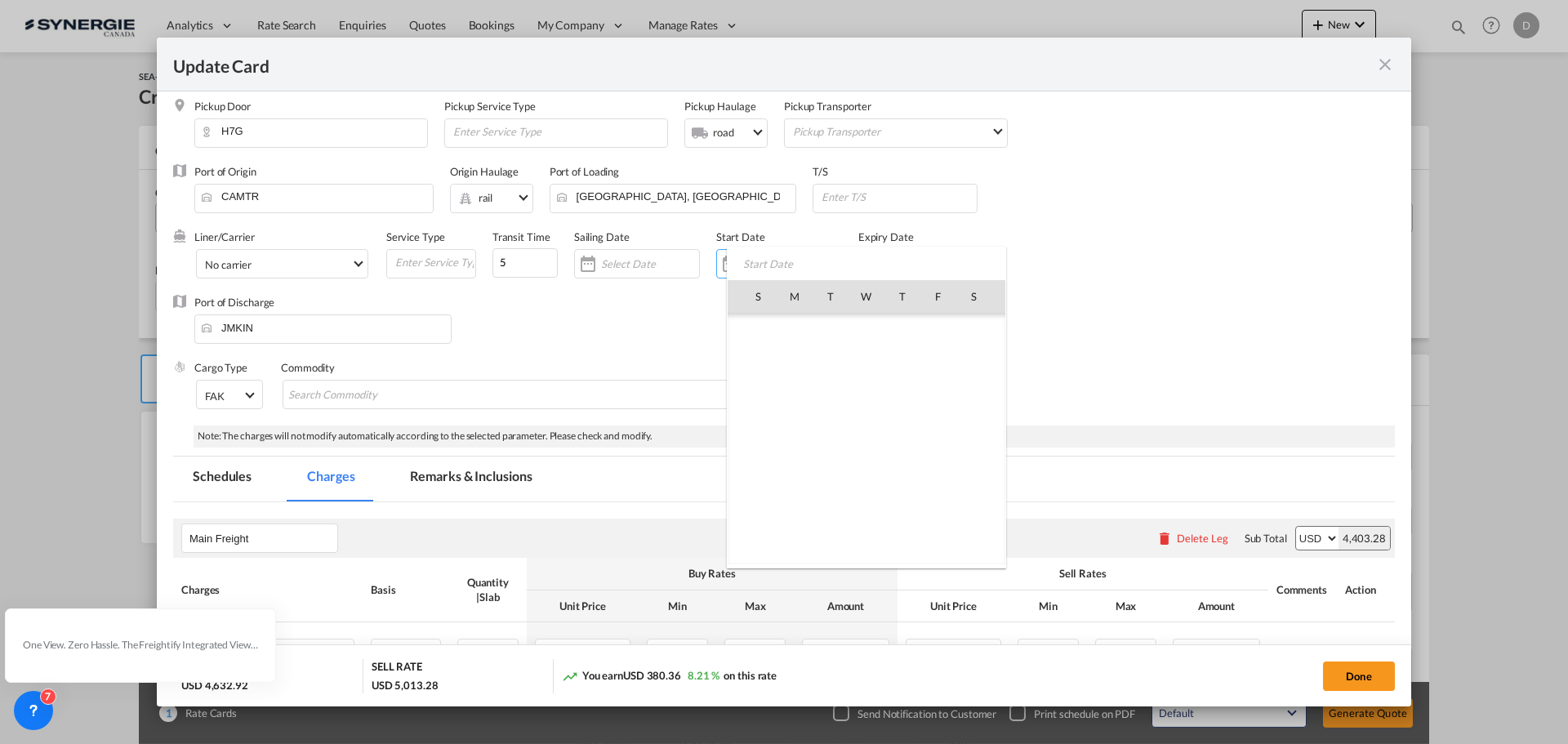
scroll to position [378311, 0]
click at [797, 365] on span "6" at bounding box center [794, 367] width 34 height 34
type input "[DATE]"
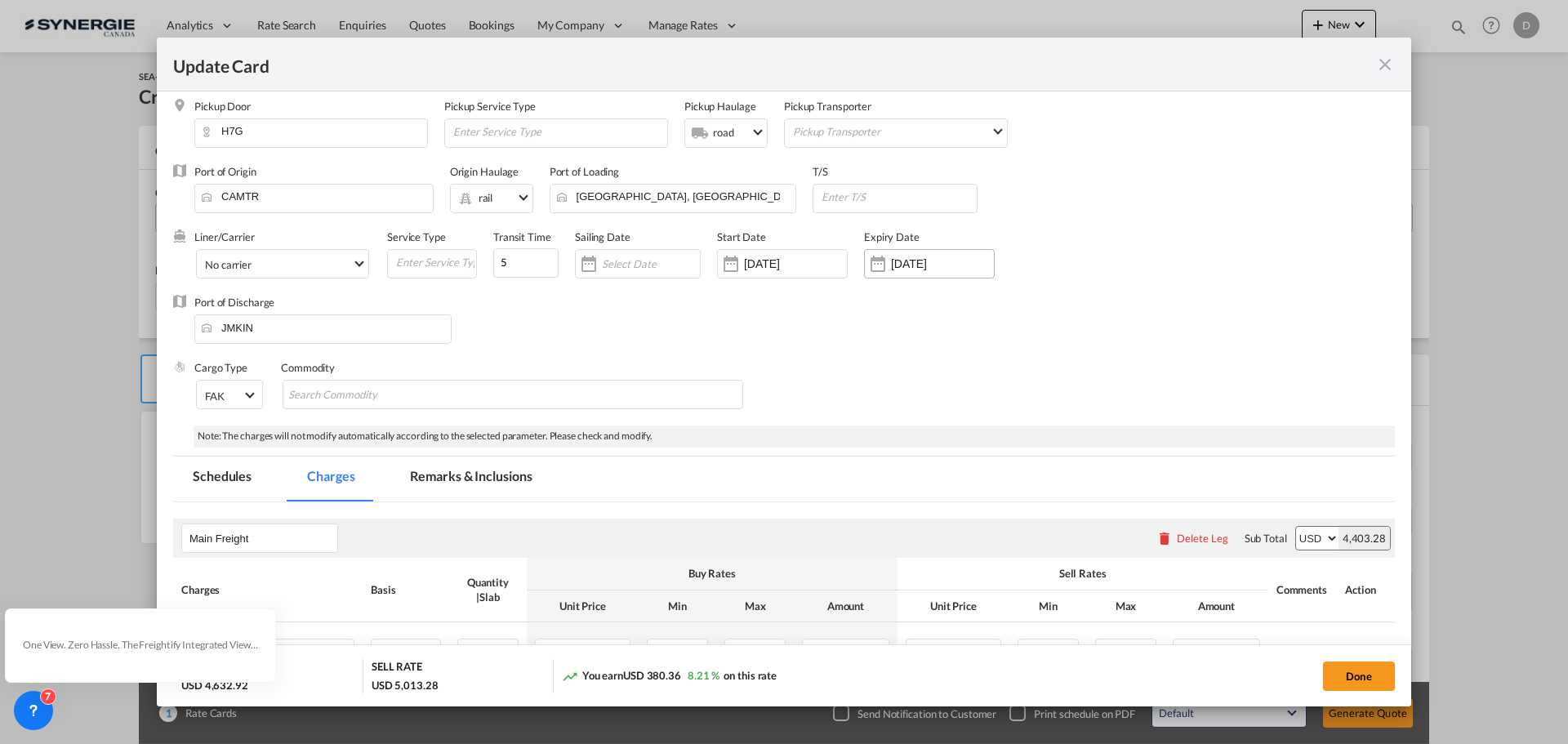
click at [880, 262] on div "Update Card Pickup ..." at bounding box center [877, 263] width 26 height 32
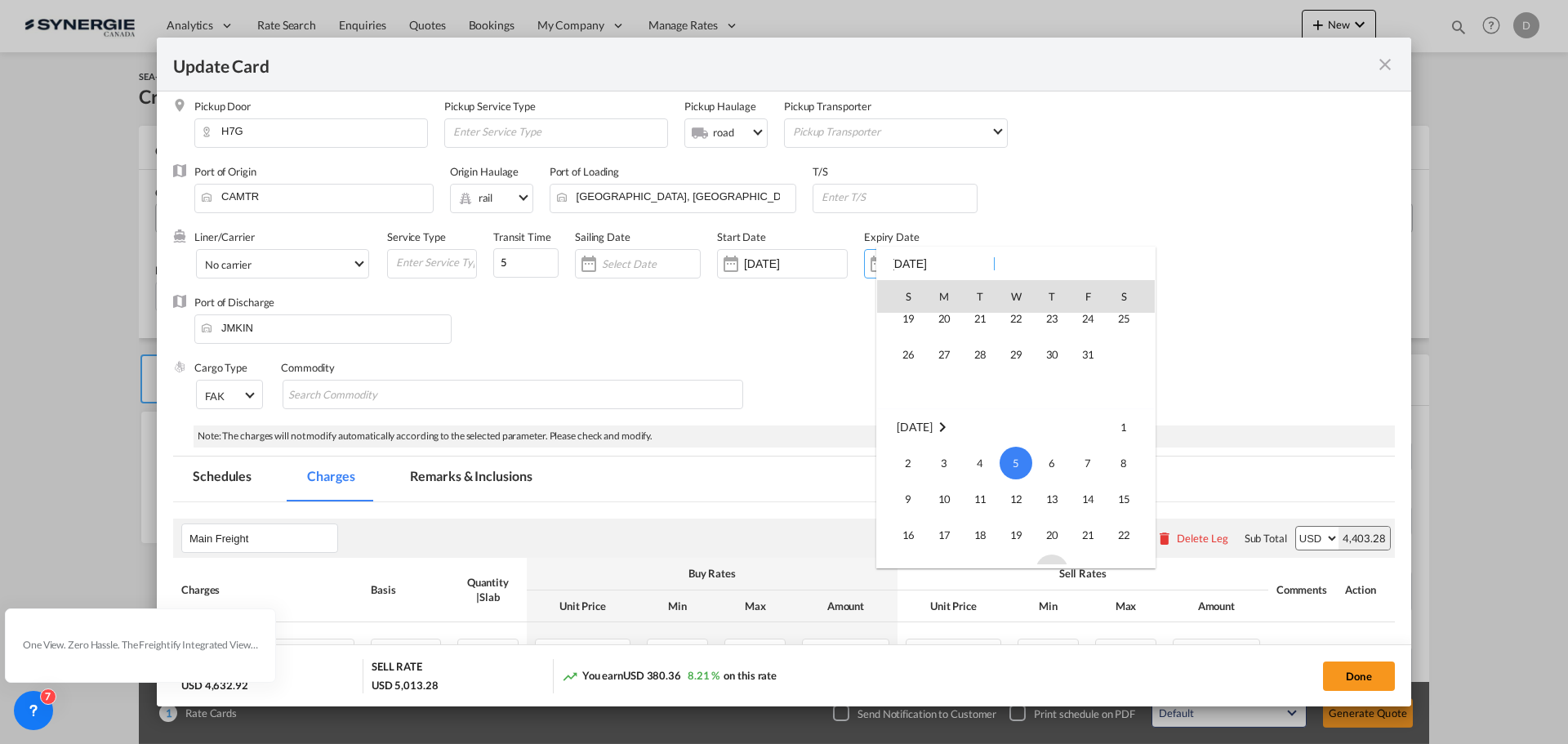
scroll to position [53, 0]
click at [1020, 349] on span "15" at bounding box center [1015, 350] width 33 height 32
type input "[DATE]"
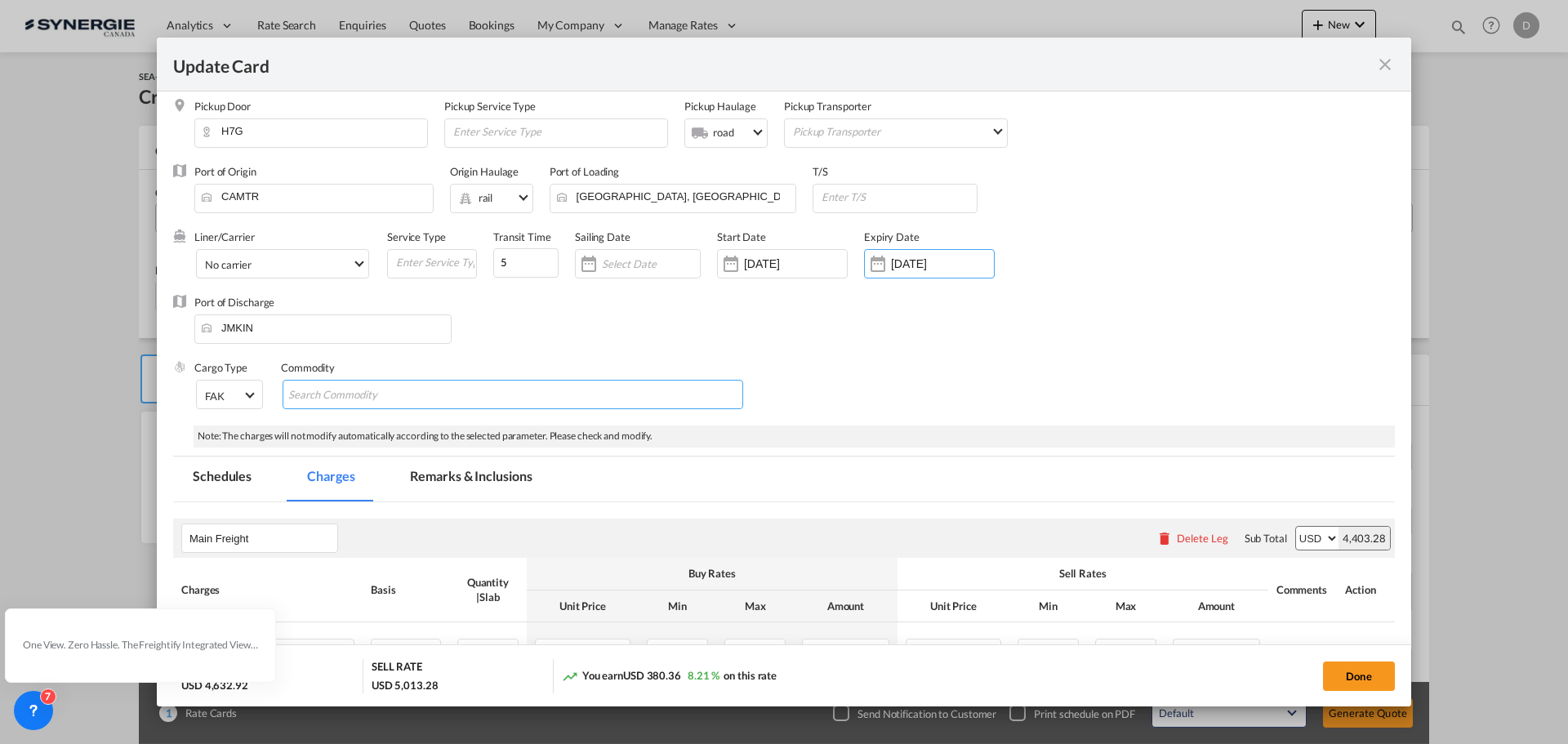
click at [480, 397] on md-chips-wrap "Chips container with autocompletion. Enter the text area, type text to search, …" at bounding box center [513, 394] width 461 height 29
type input "General Cargo"
click at [819, 391] on div "Cargo Type FAK FAK GCR GDSM General Cargo Hazardous Cargo Ambient Foodstuff Chi…" at bounding box center [794, 392] width 1200 height 65
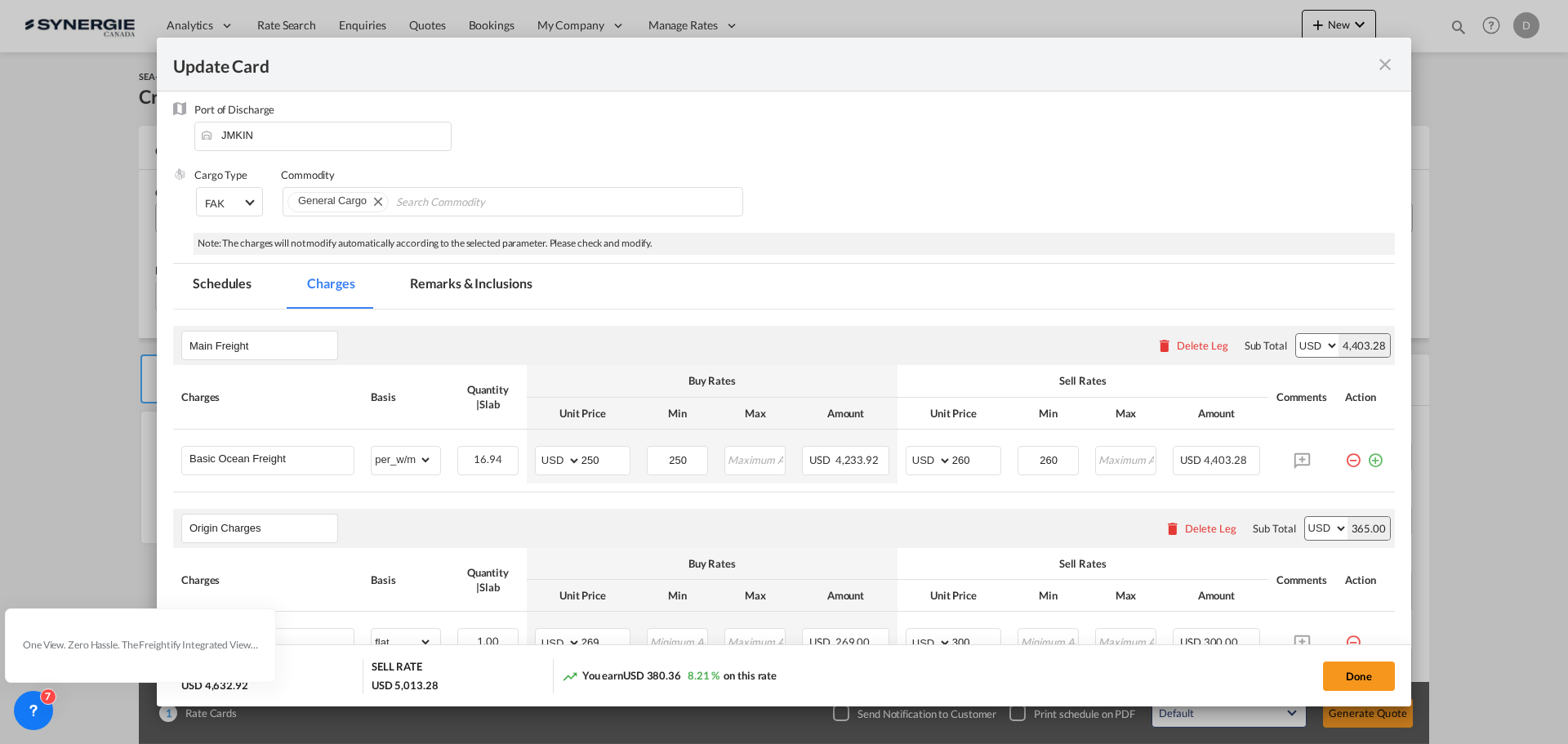
scroll to position [172, 0]
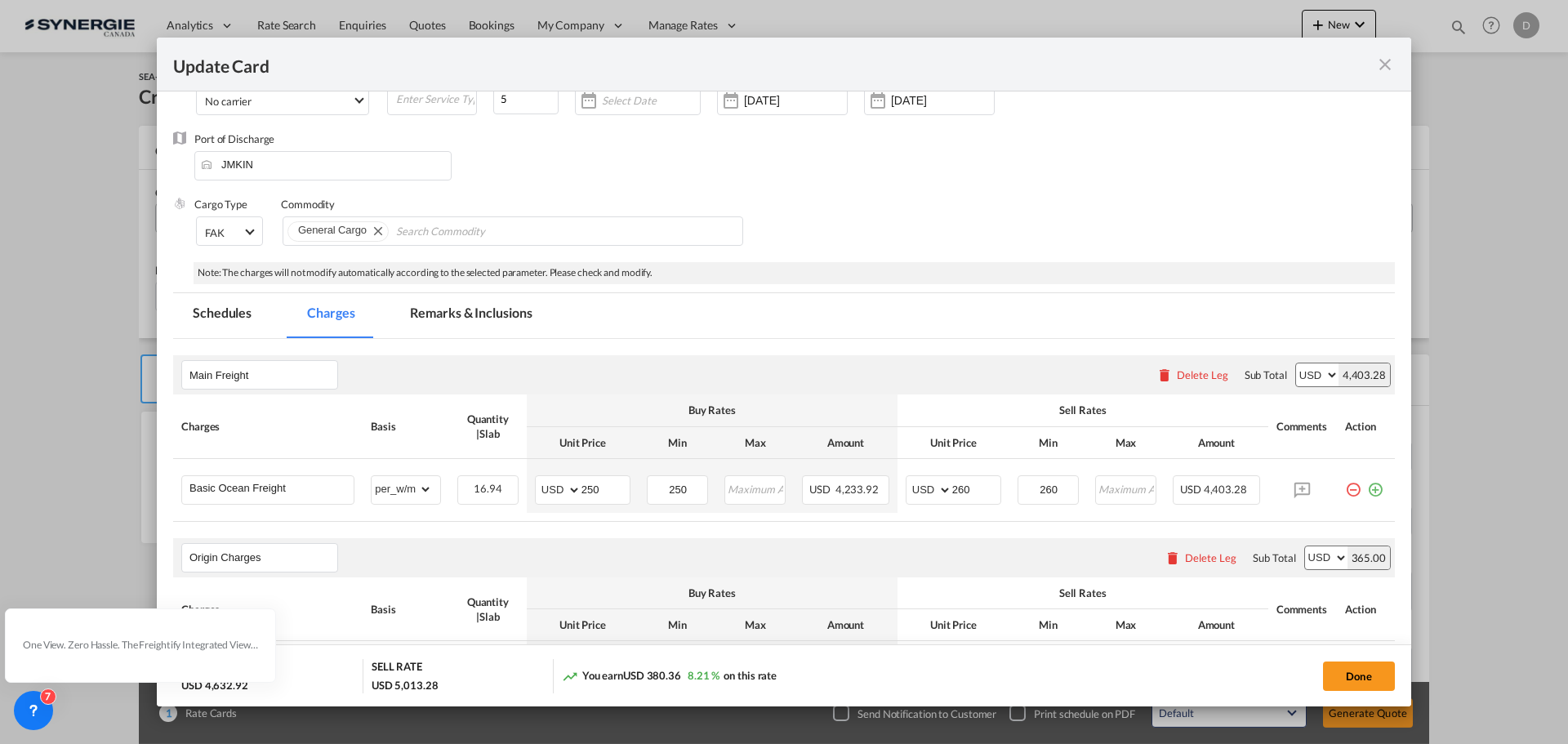
click at [491, 304] on md-tab-item "Remarks & Inclusions" at bounding box center [470, 316] width 161 height 45
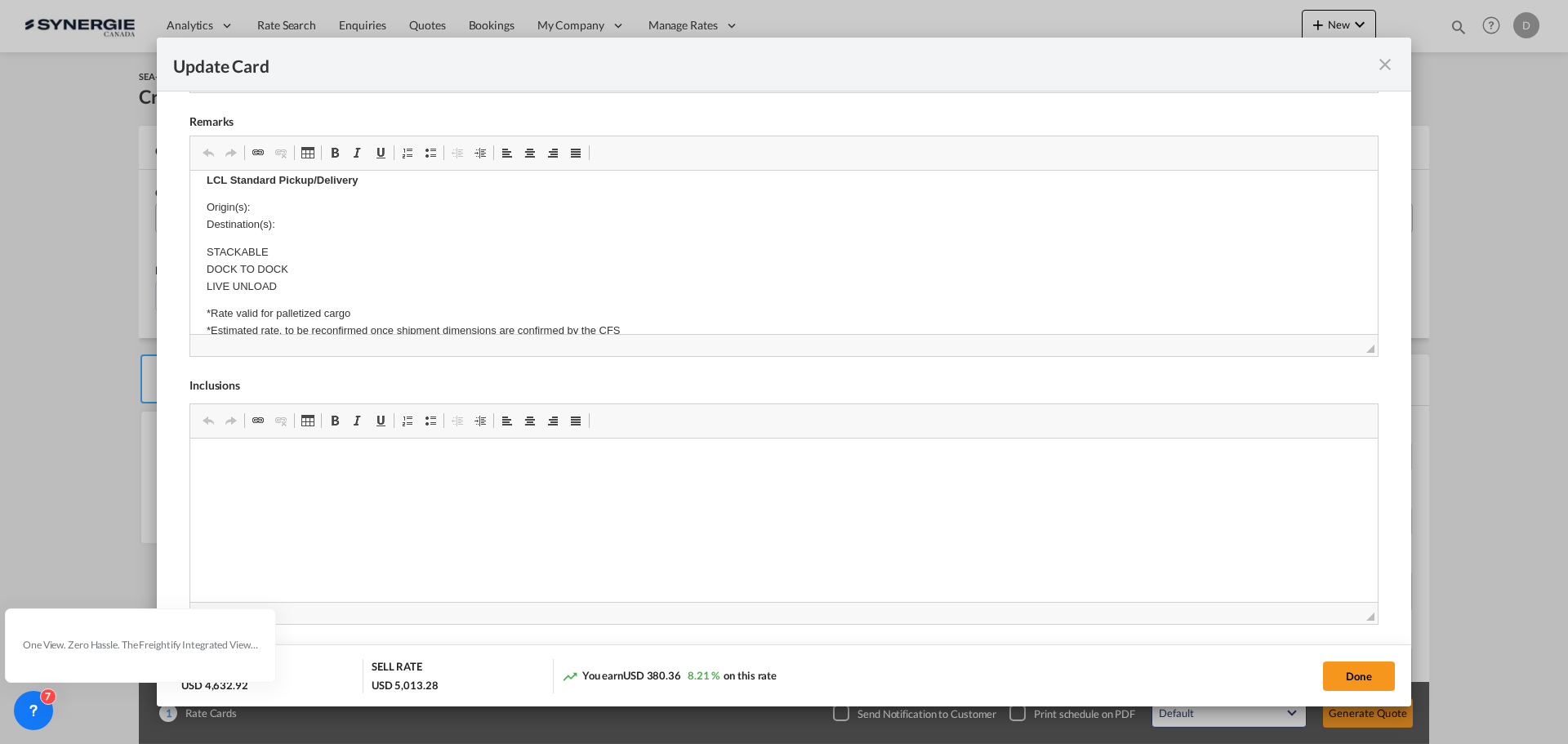
scroll to position [163, 0]
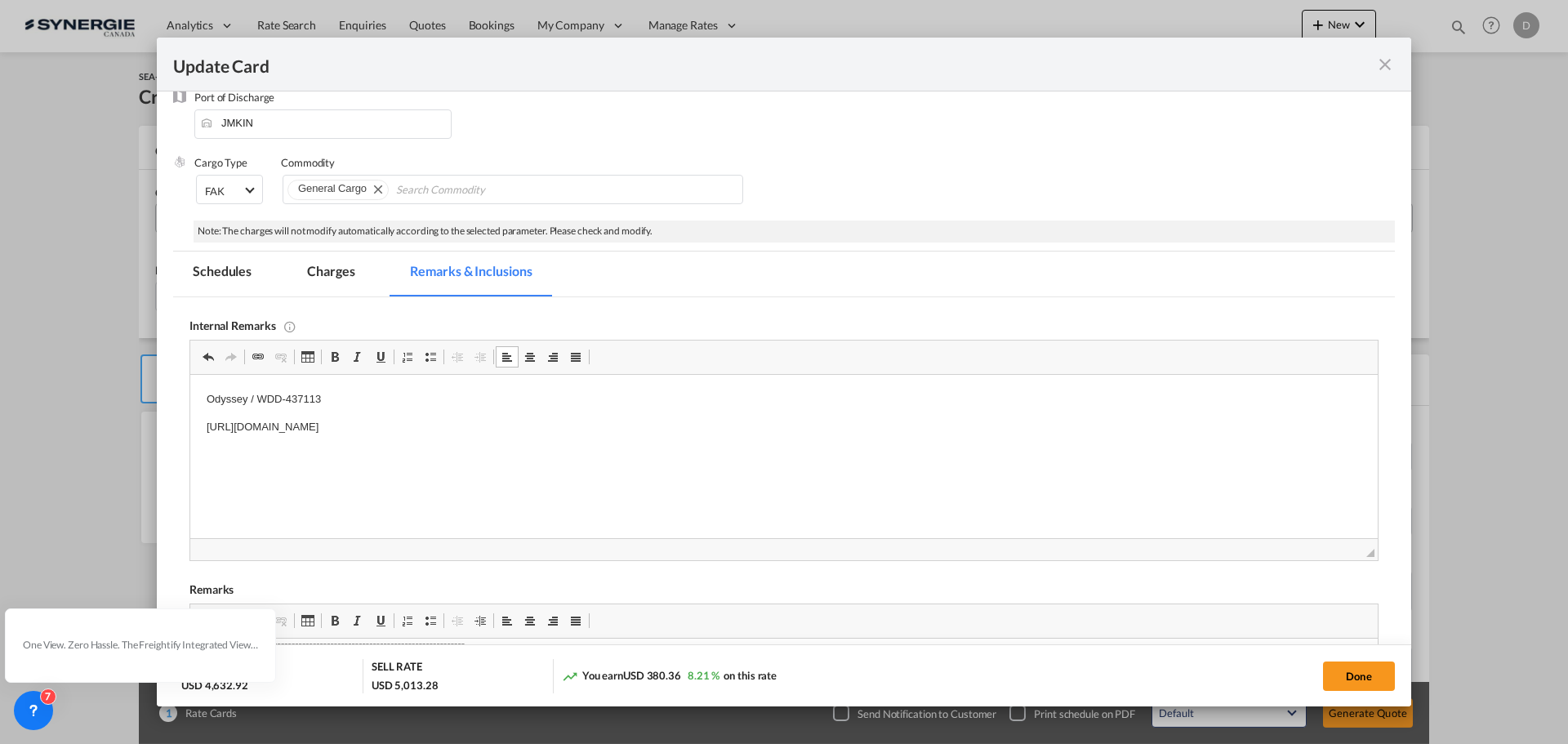
drag, startPoint x: 78, startPoint y: 69, endPoint x: 268, endPoint y: 242, distance: 257.0
click at [268, 241] on div "Note: The charges will not modify automatically according to the selected param…" at bounding box center [794, 232] width 1201 height 22
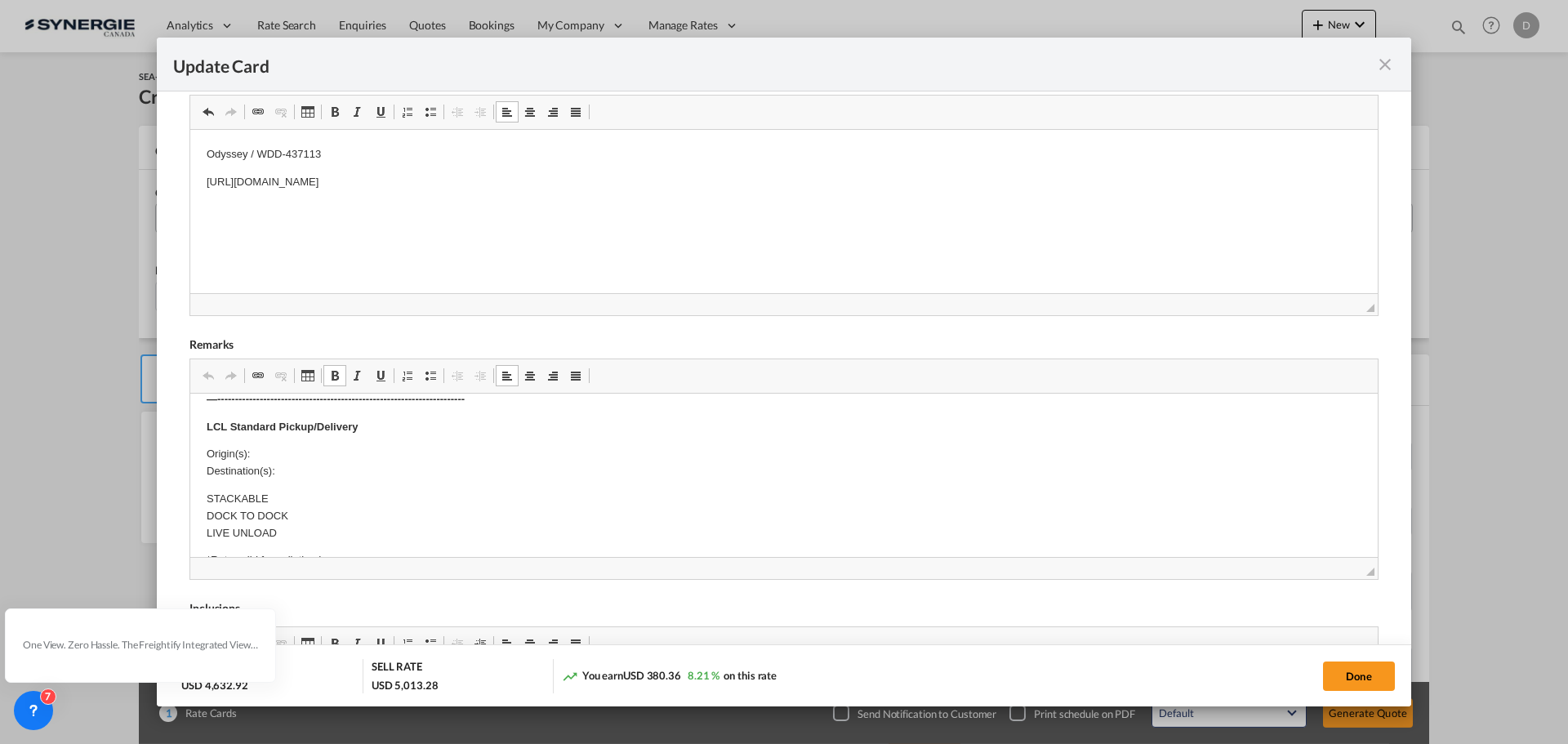
click at [321, 449] on p "Origin(s): Destination(s):" at bounding box center [784, 462] width 1155 height 34
click at [310, 468] on p "Origin(s): [STREET_ADDRESS] Destination(s):" at bounding box center [784, 462] width 1155 height 34
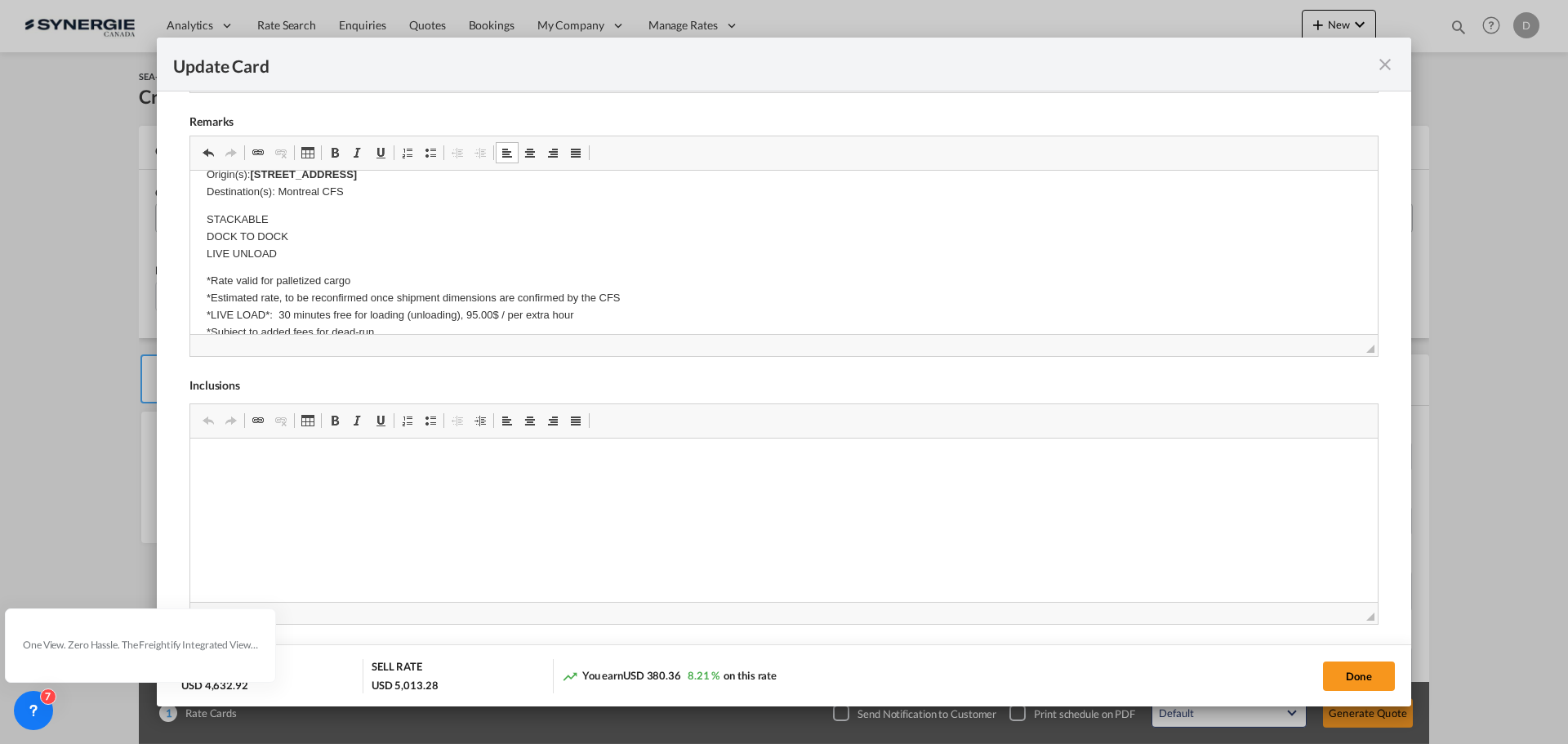
scroll to position [245, 0]
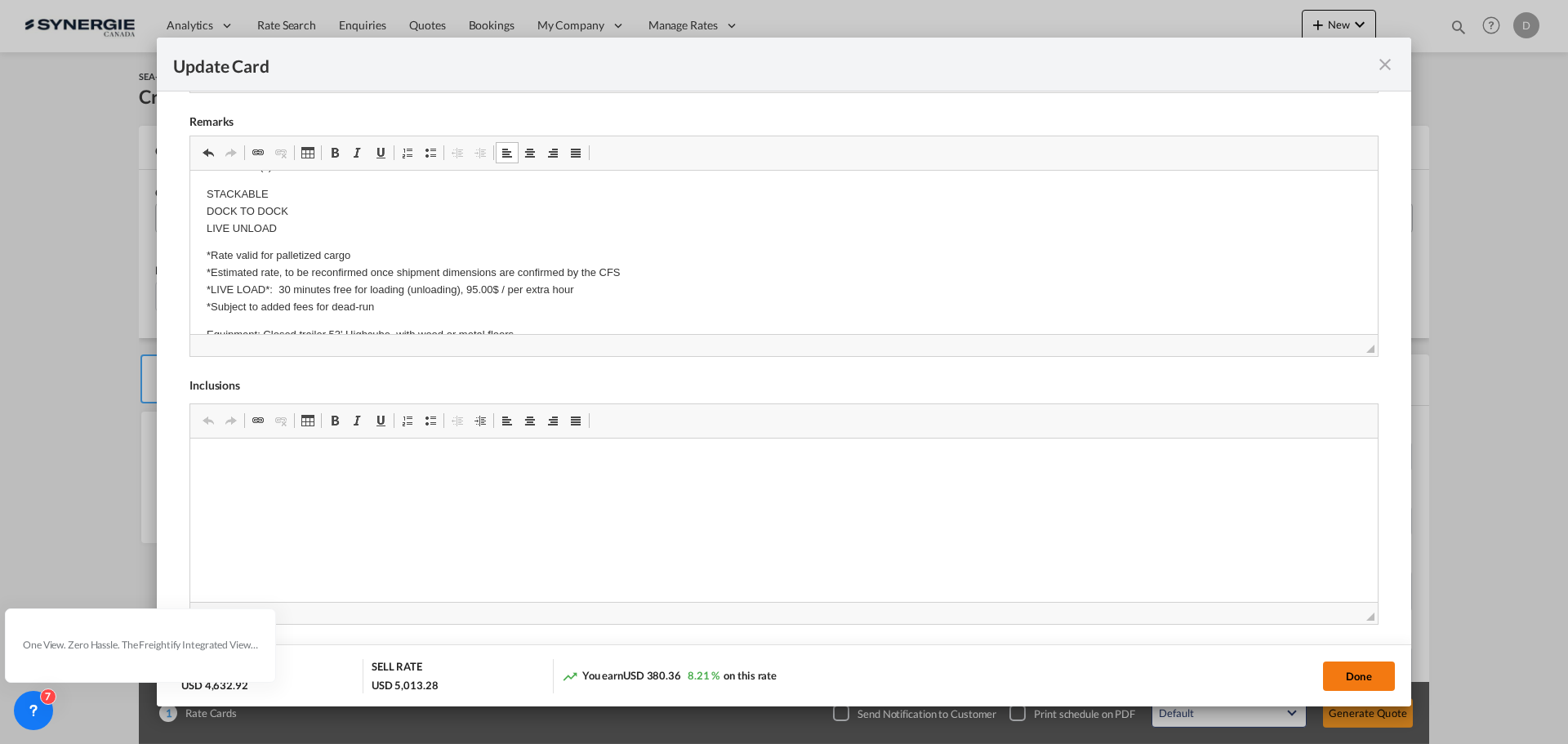
click at [1344, 676] on button "Done" at bounding box center [1359, 676] width 72 height 29
type input "[DATE]"
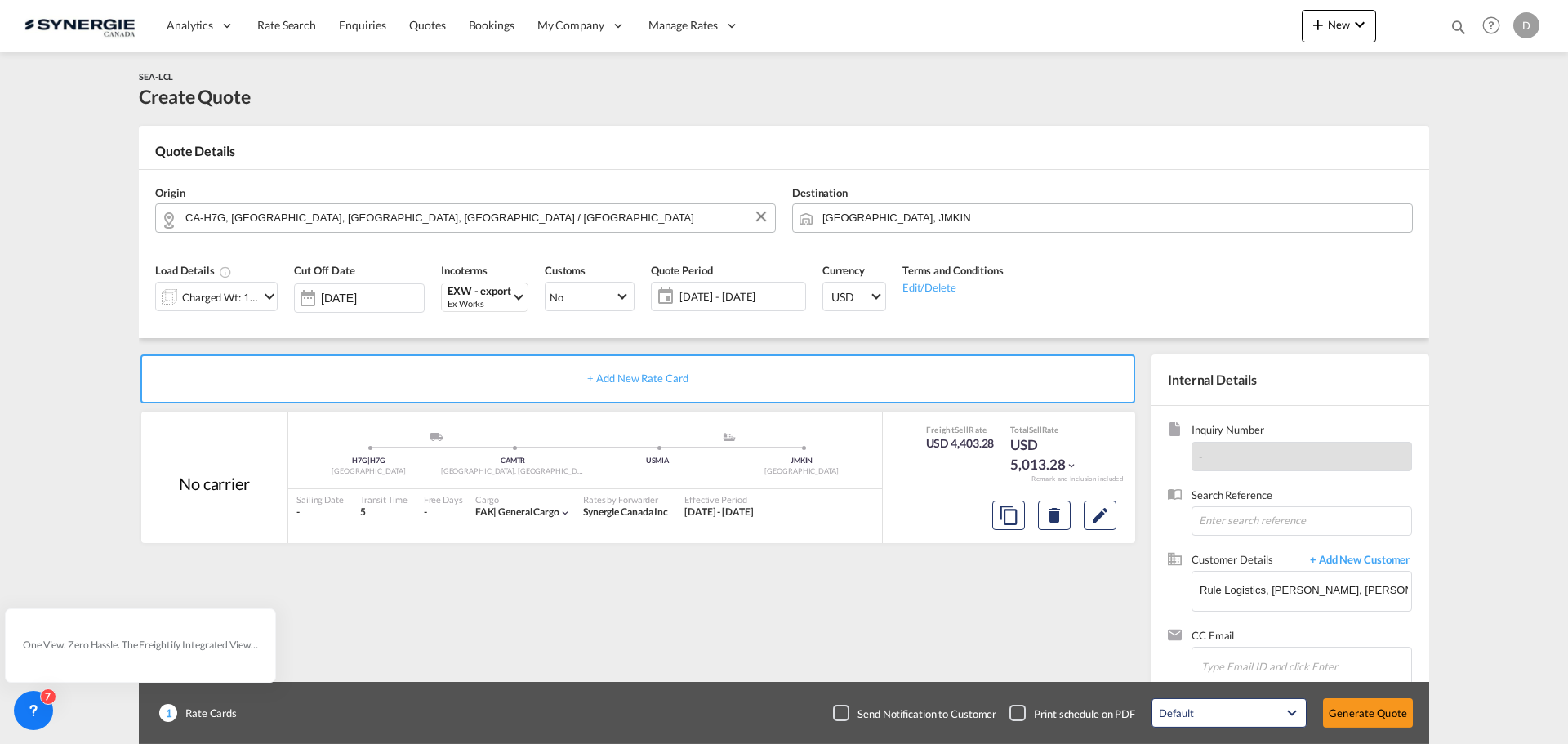
scroll to position [184, 0]
click at [1359, 711] on button "Generate Quote" at bounding box center [1368, 712] width 90 height 29
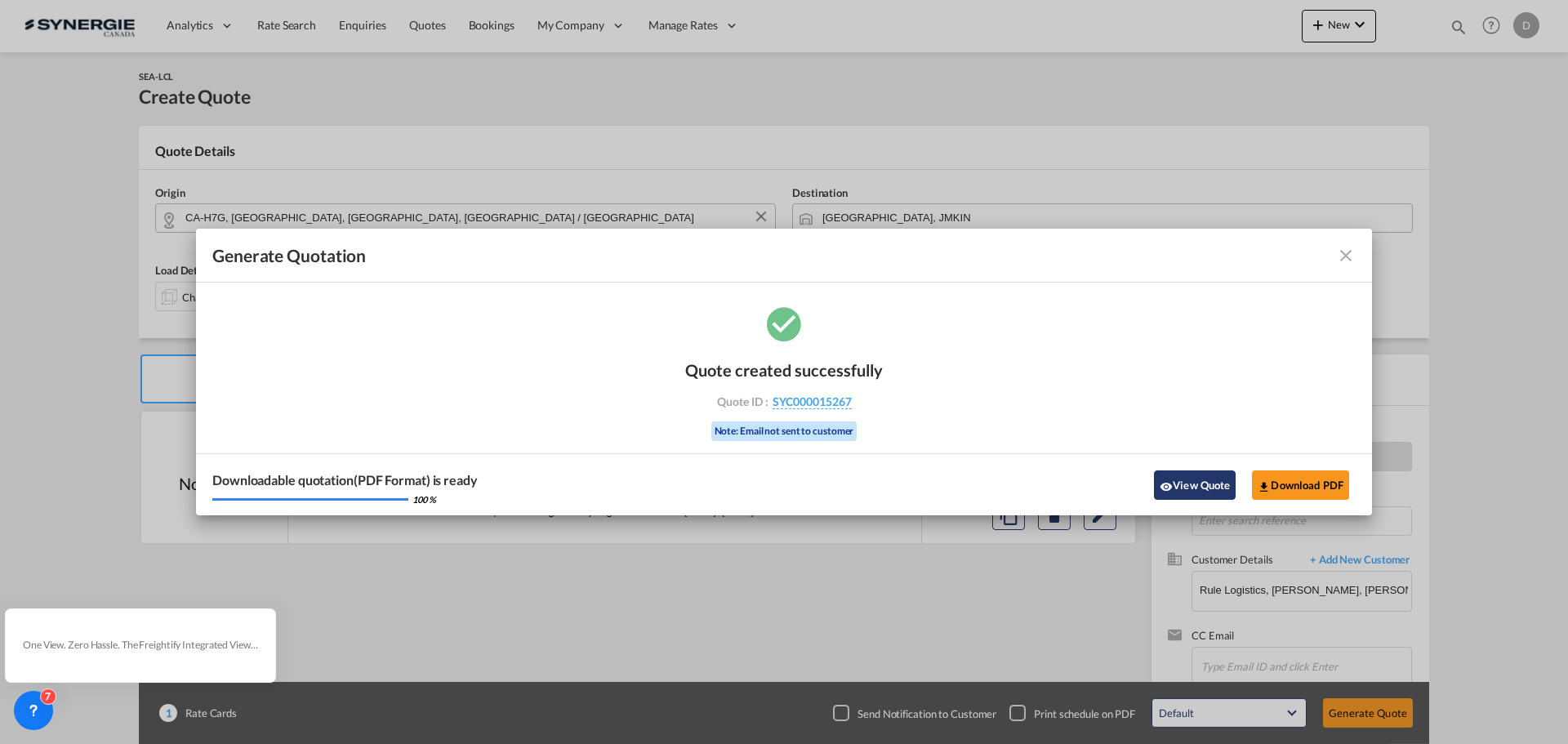
click at [1198, 488] on button "View Quote" at bounding box center [1195, 484] width 82 height 29
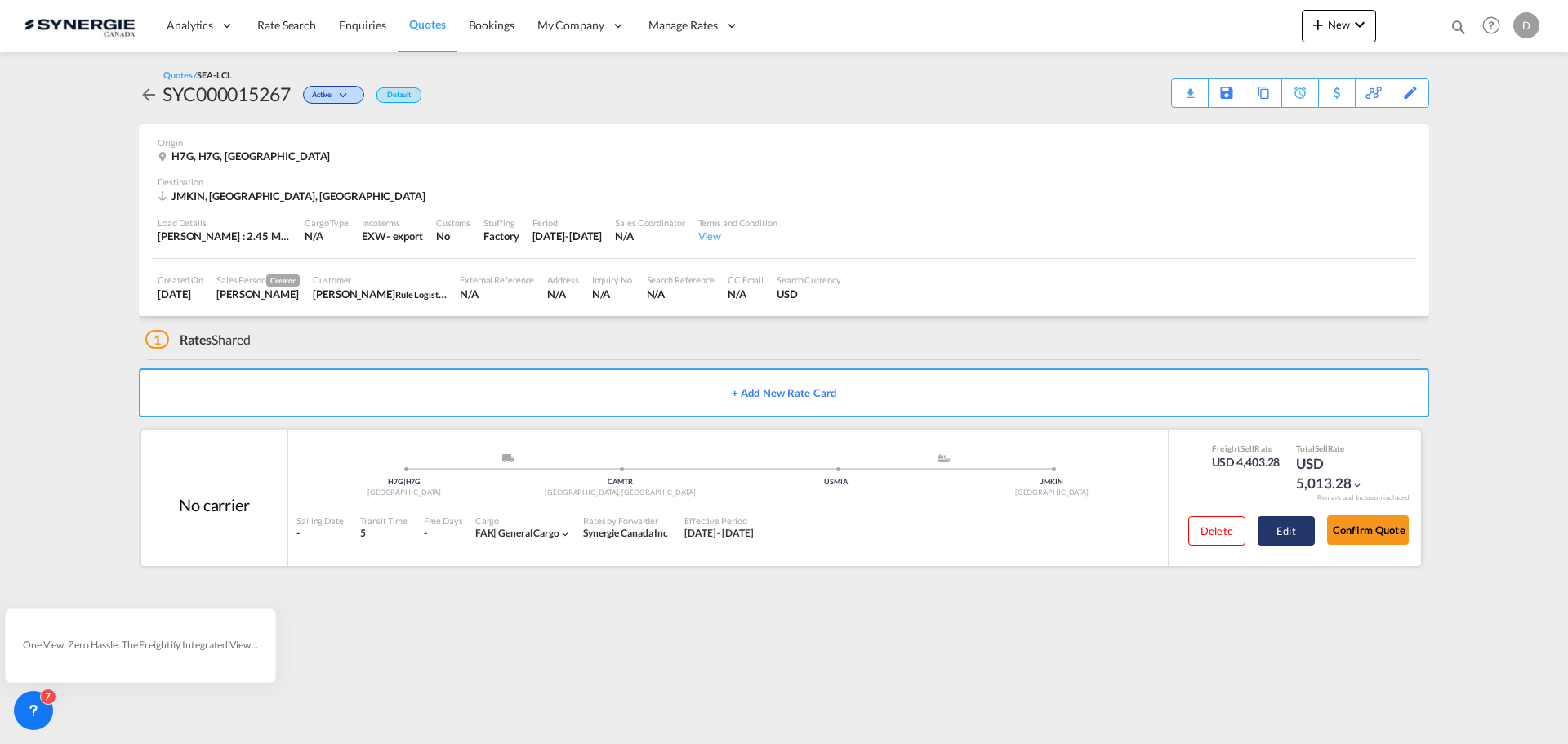
click at [1289, 538] on button "Edit" at bounding box center [1286, 530] width 58 height 29
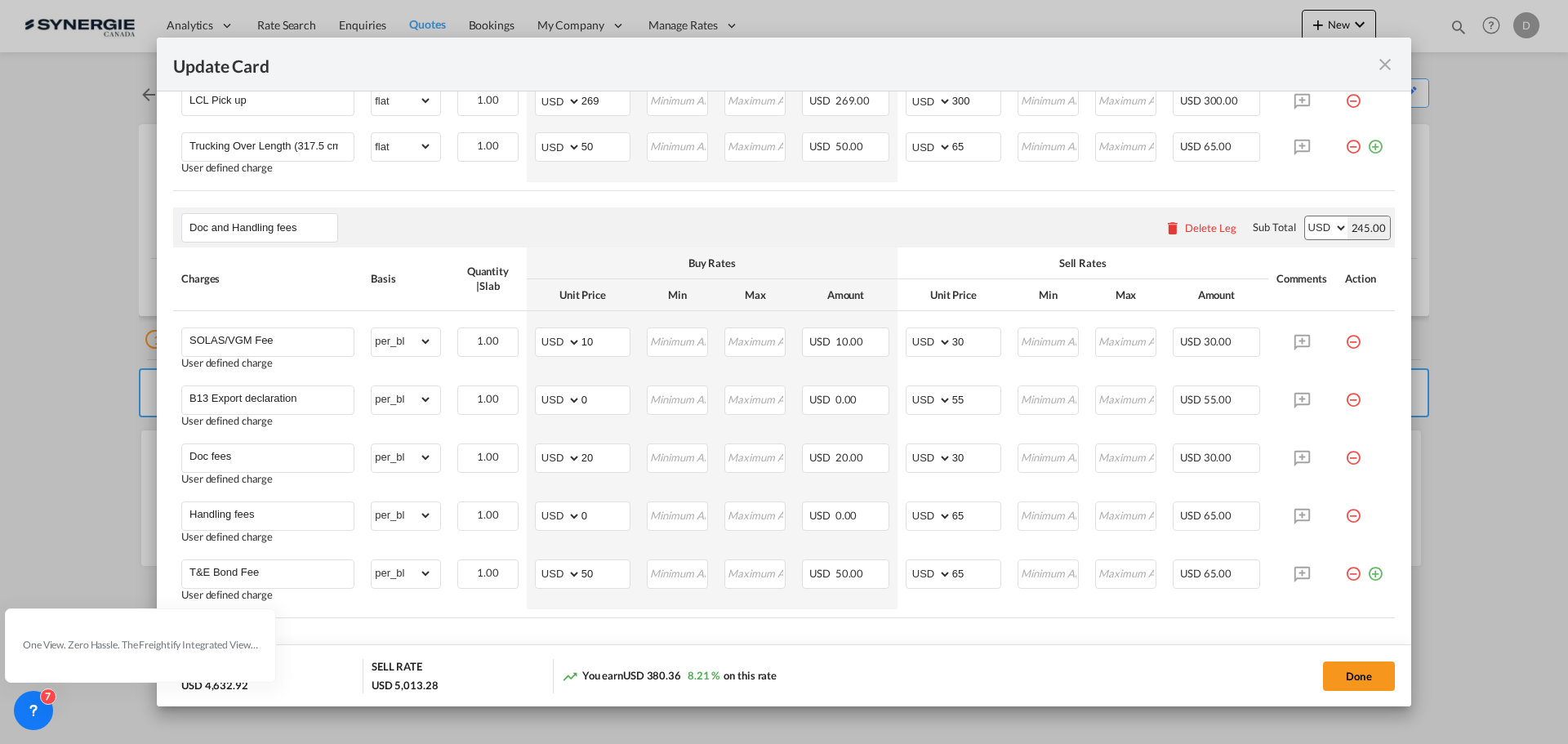
scroll to position [825, 0]
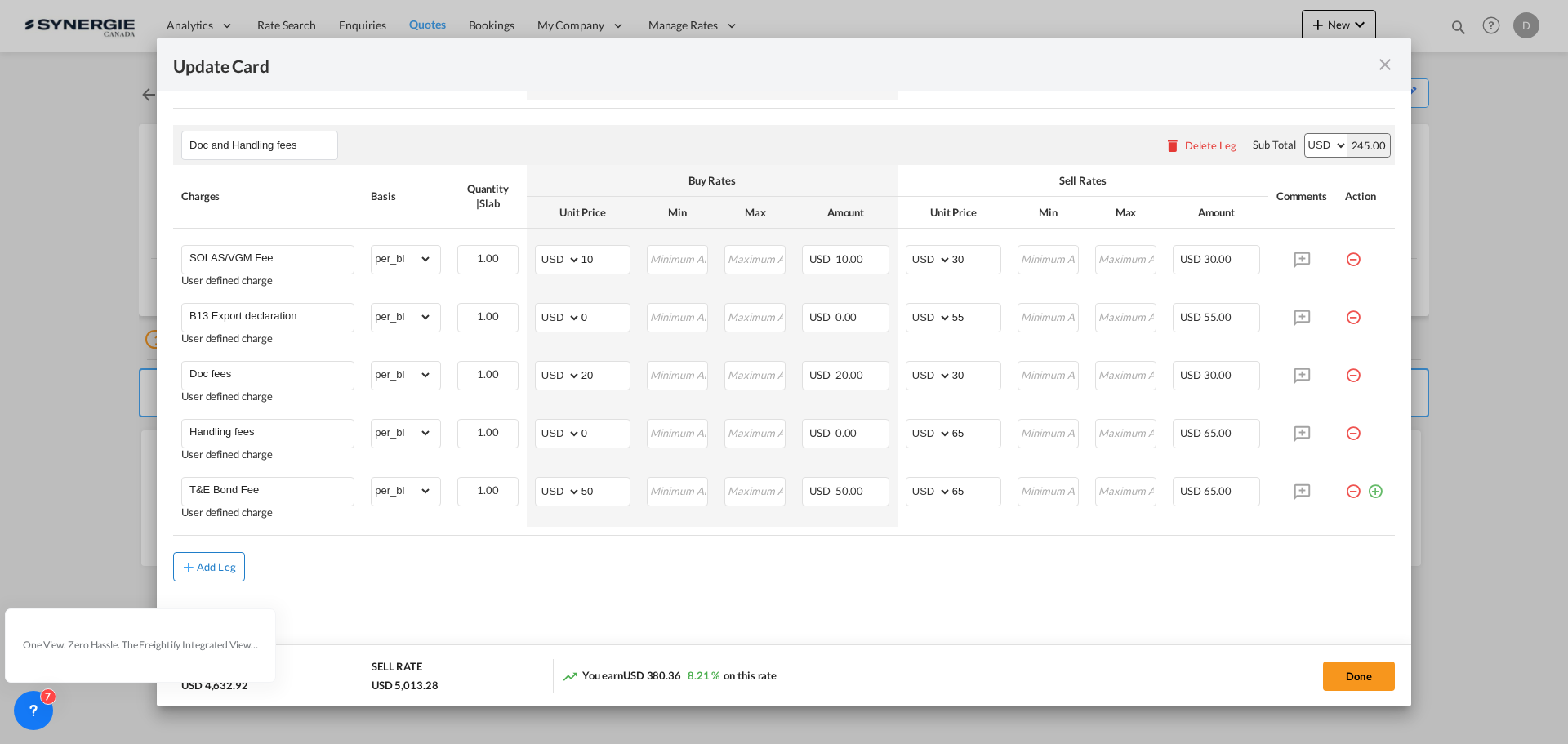
click at [223, 567] on div "Add Leg" at bounding box center [216, 567] width 39 height 10
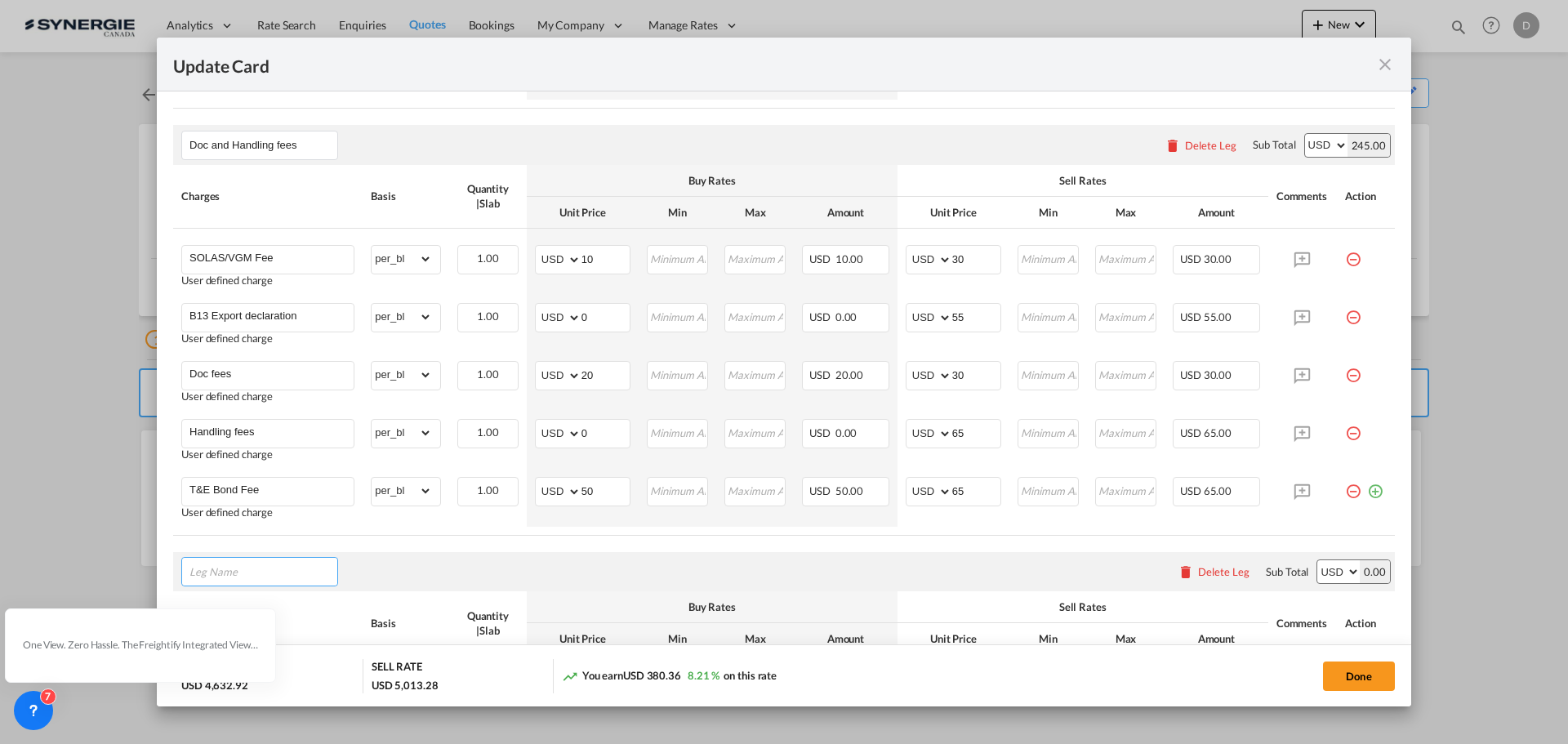
paste input "Cargo Coverage"
type input "Cargo Coverage"
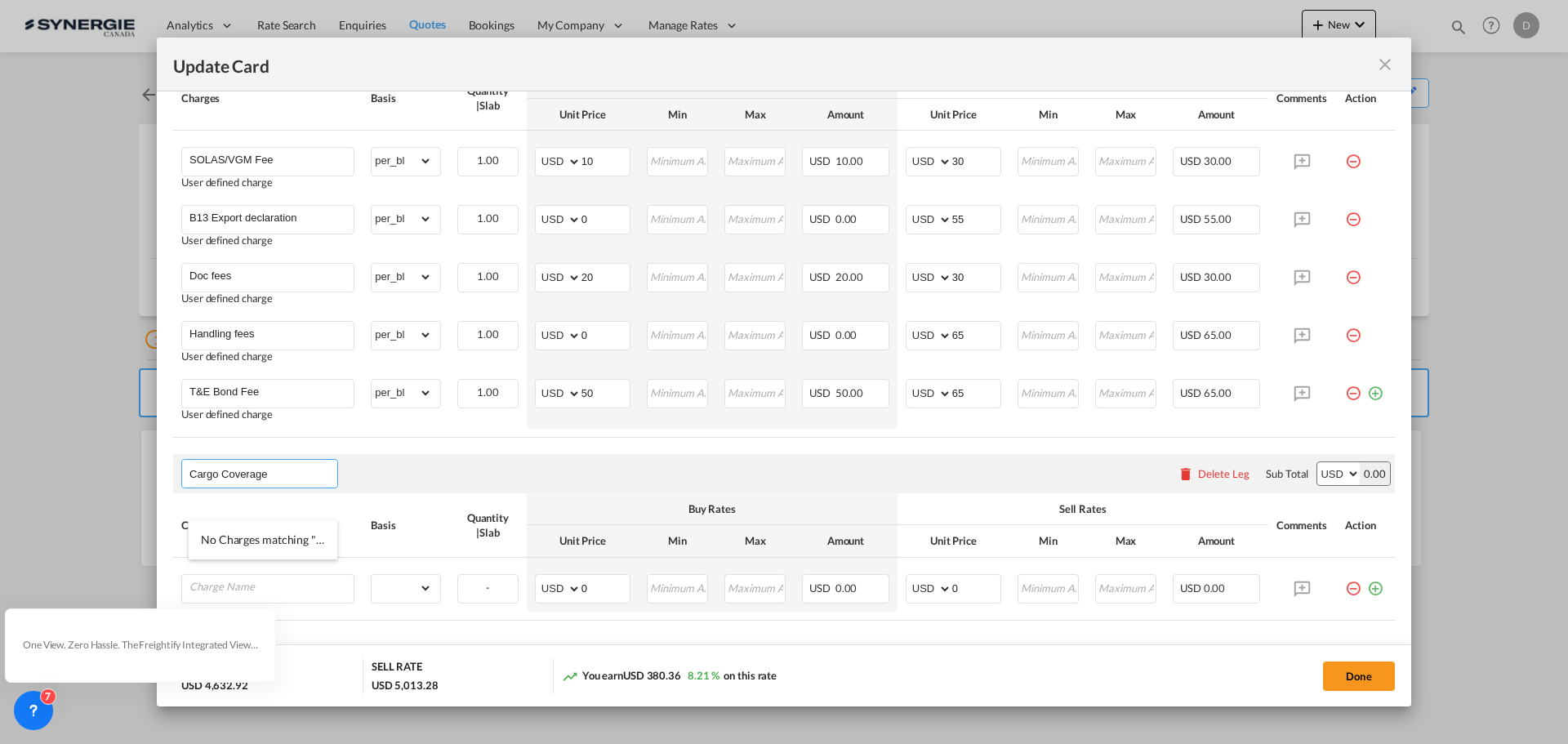
scroll to position [1008, 0]
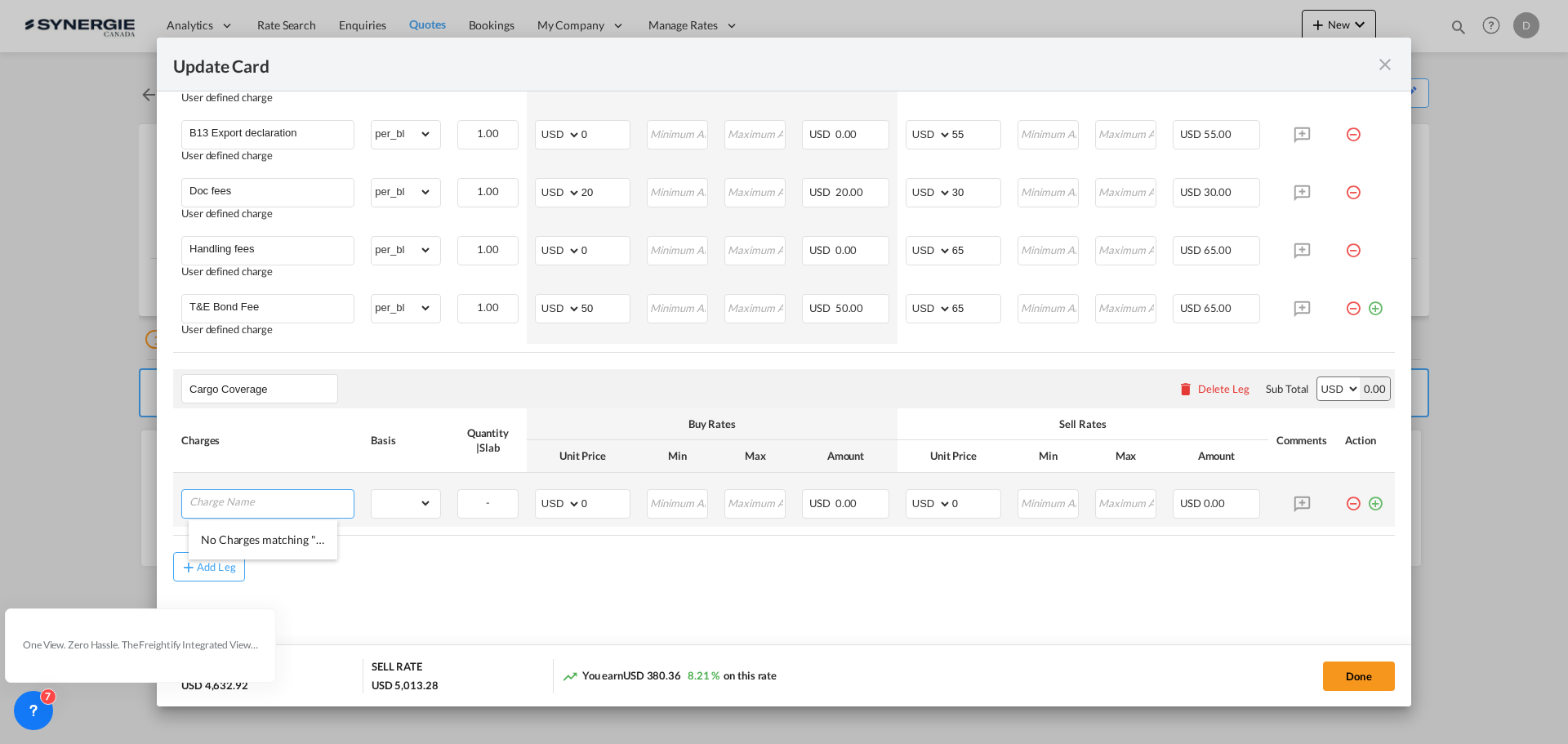
click at [249, 505] on input "Charge Name" at bounding box center [271, 502] width 164 height 24
paste input "Cargo Coverage - Rate to be confirmed depending on commodity and value Min 50 U…"
type input "Cargo Coverage - Rate to be confirmed depending on commodity and value Min 50 U…"
click at [423, 502] on select "gross_weight volumetric_weight per_shipment per_bl per_km per_hawb per_kg flat …" at bounding box center [402, 502] width 60 height 26
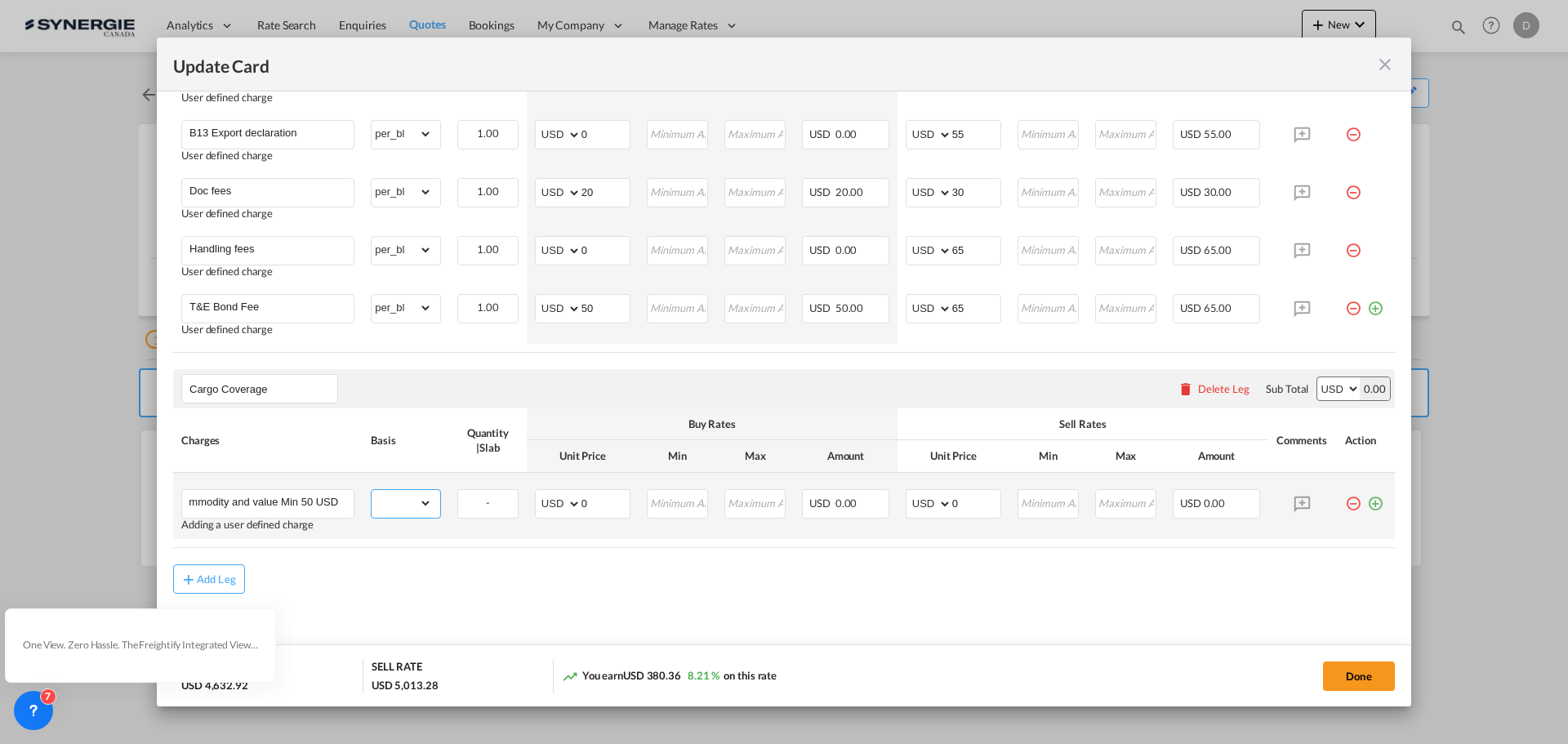
scroll to position [0, 0]
click at [372, 490] on select "gross_weight volumetric_weight per_shipment per_bl per_km per_hawb per_kg flat …" at bounding box center [402, 502] width 60 height 26
drag, startPoint x: 424, startPoint y: 502, endPoint x: 421, endPoint y: 495, distance: 7.6
click at [424, 502] on select "gross_weight volumetric_weight per_shipment per_bl per_km per_hawb per_kg flat …" at bounding box center [402, 502] width 60 height 26
select select "per_shipment"
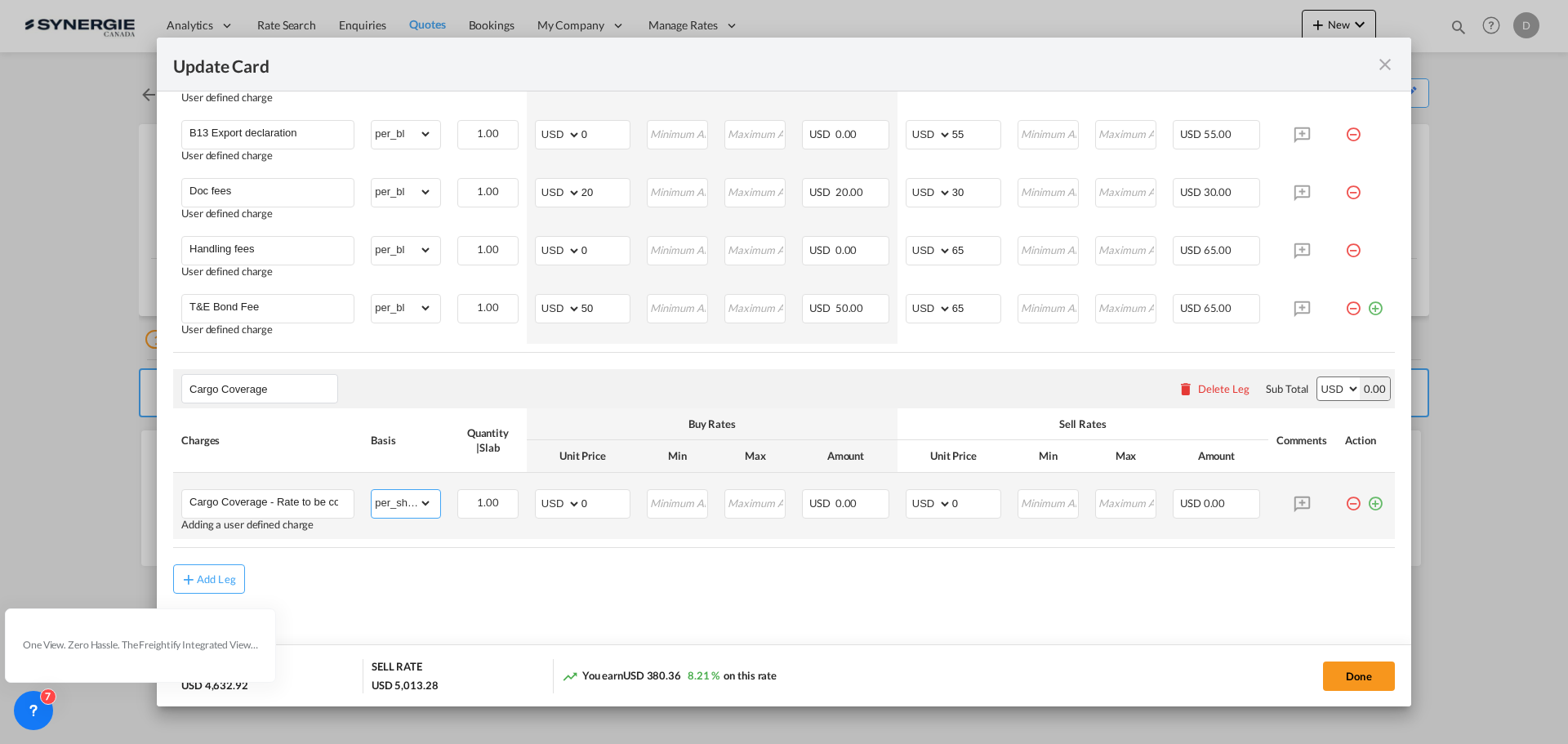
click at [372, 490] on select "gross_weight volumetric_weight per_shipment per_bl per_km per_hawb per_kg flat …" at bounding box center [402, 502] width 60 height 26
click at [578, 540] on table "Charges Basis Quantity | Slab Buy Rates Sell Rates Comments Action Unit Price M…" at bounding box center [784, 477] width 1222 height 139
drag, startPoint x: 954, startPoint y: 501, endPoint x: 979, endPoint y: 502, distance: 25.0
click at [982, 502] on input "0" at bounding box center [976, 502] width 48 height 24
type input "610.80"
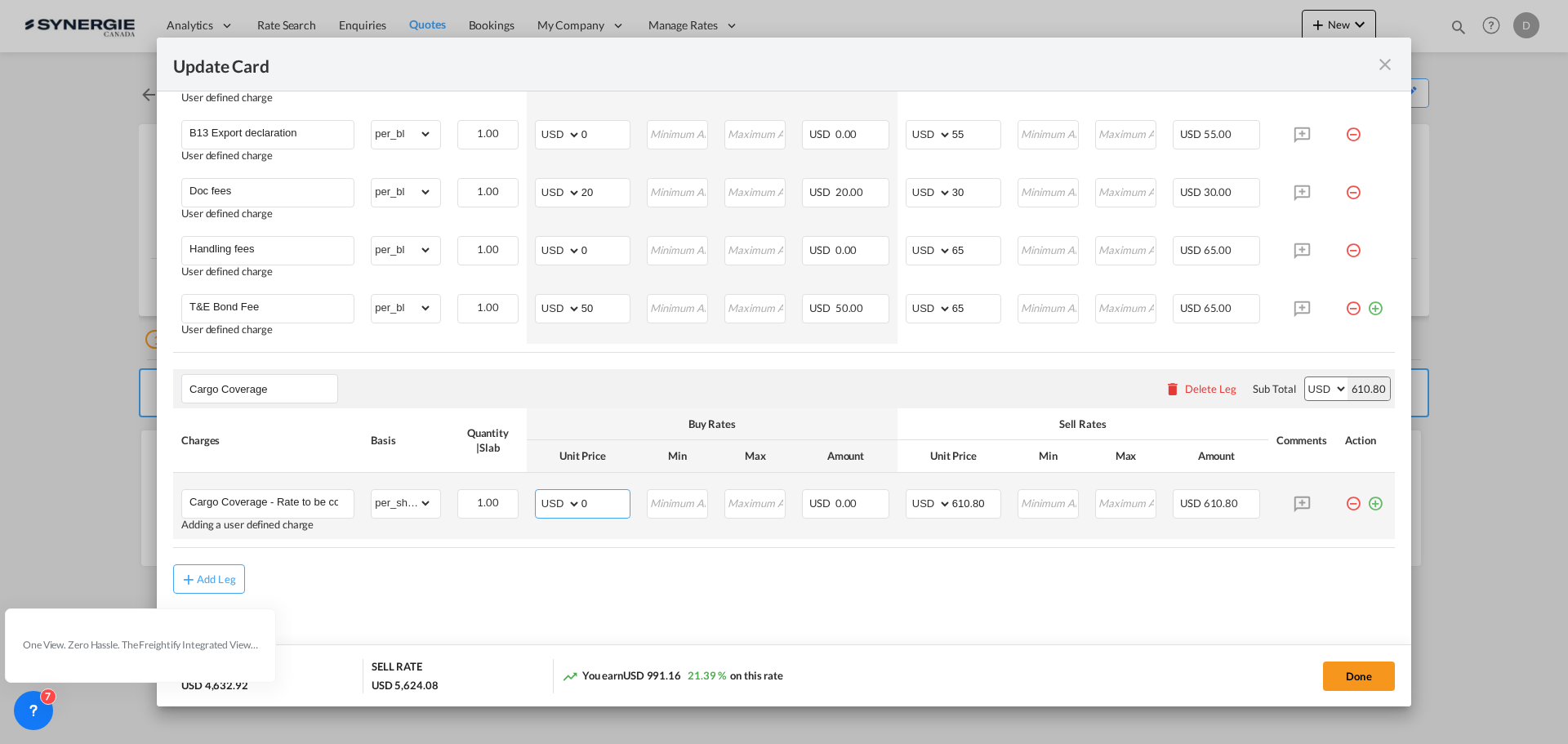
drag, startPoint x: 578, startPoint y: 504, endPoint x: 600, endPoint y: 502, distance: 22.1
click at [601, 502] on input "0" at bounding box center [606, 502] width 48 height 24
type input "224.83"
click at [606, 580] on div "Add Leg" at bounding box center [784, 578] width 1222 height 29
click at [1346, 674] on button "Done" at bounding box center [1359, 676] width 72 height 29
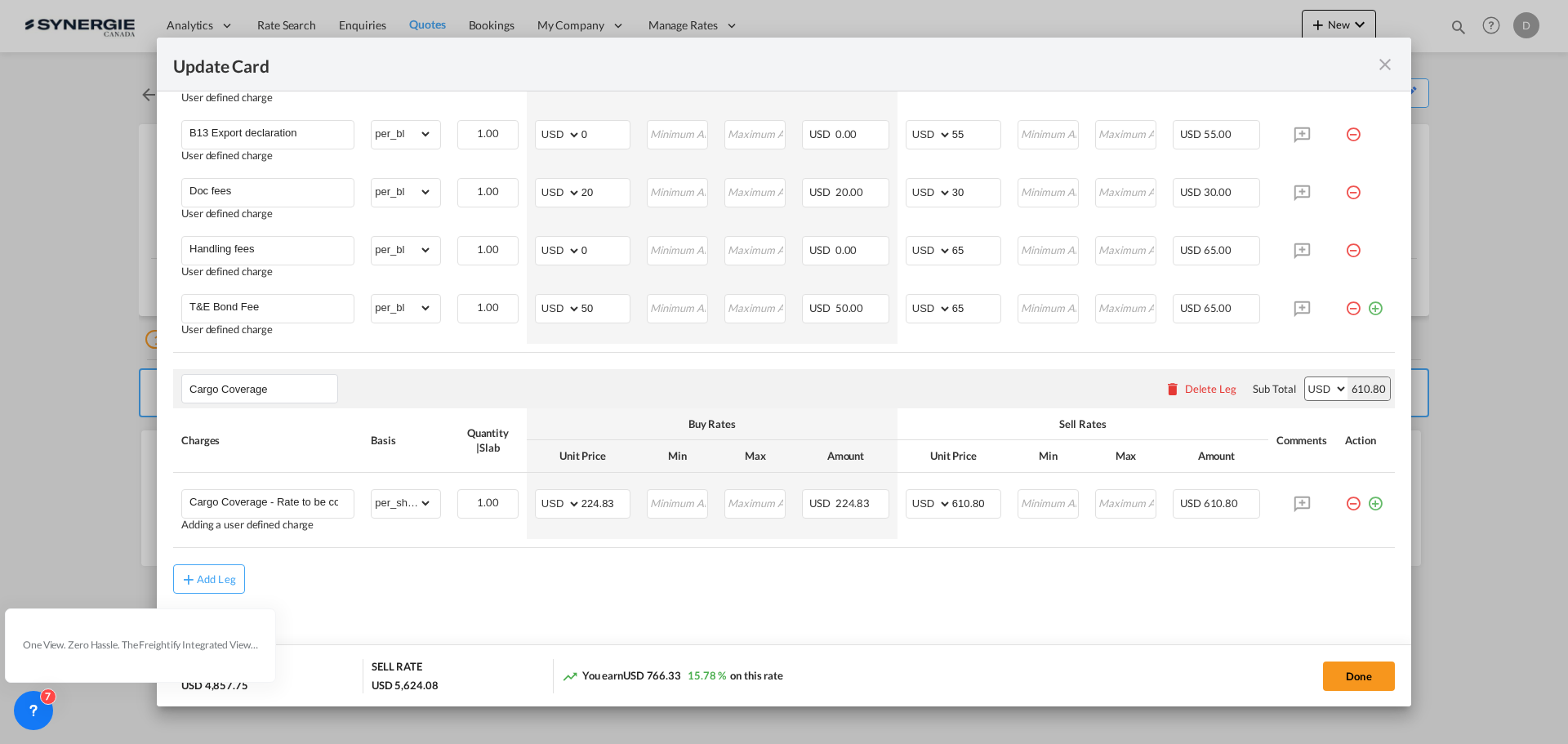
type input "[DATE]"
type input "610.8"
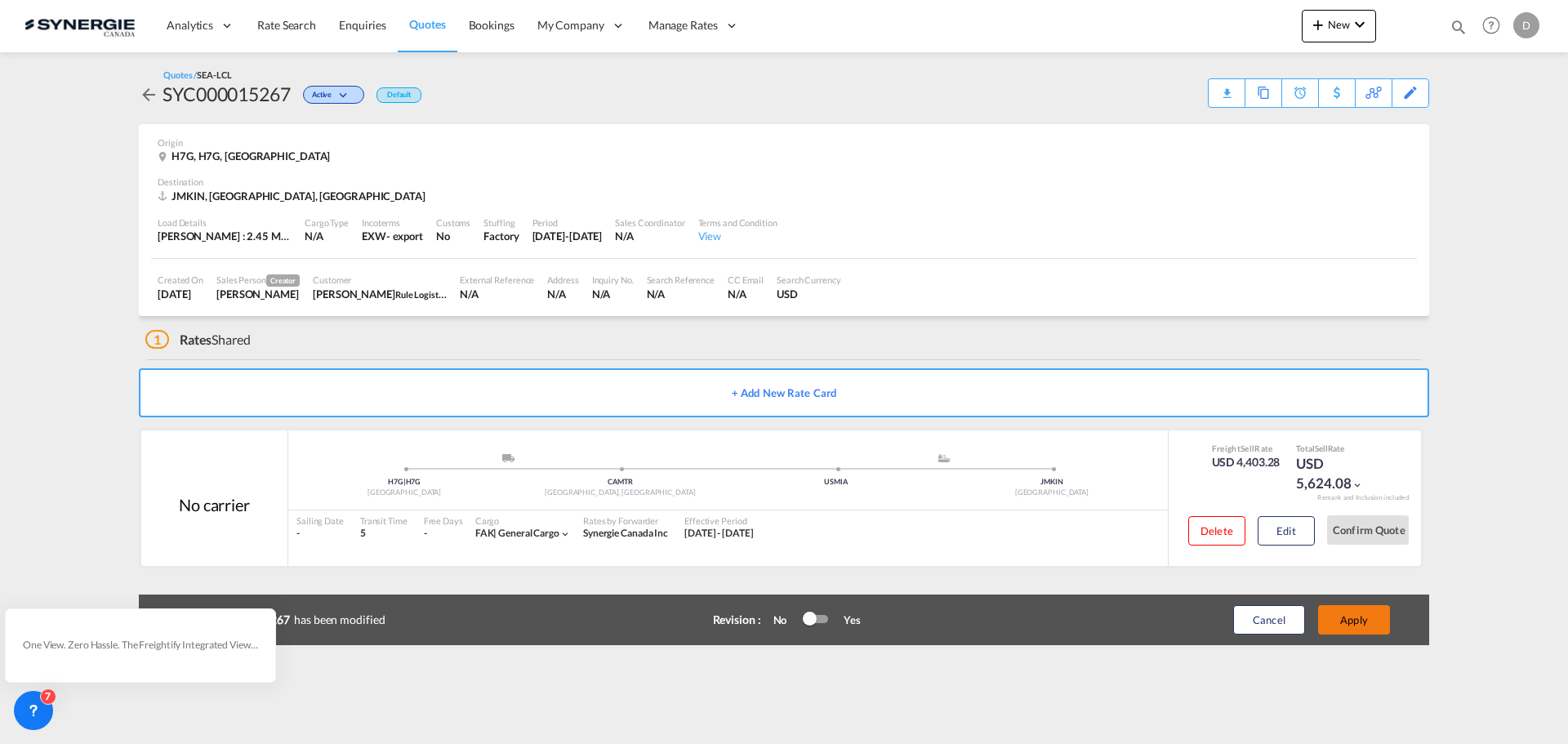
click at [1354, 607] on button "Apply" at bounding box center [1354, 619] width 72 height 29
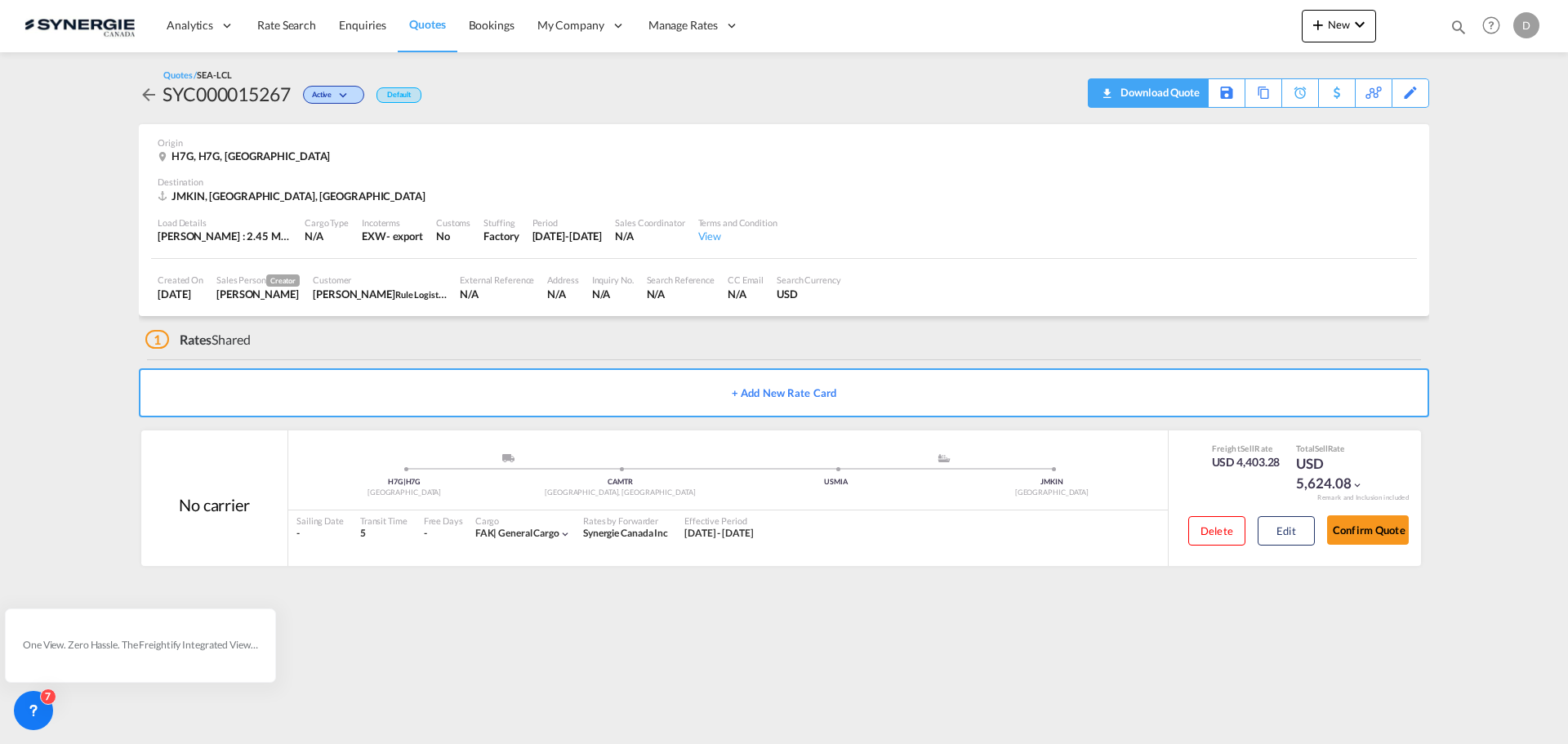
click at [1189, 100] on div "Download Quote" at bounding box center [1158, 92] width 83 height 26
click at [1338, 31] on button "New" at bounding box center [1339, 26] width 74 height 32
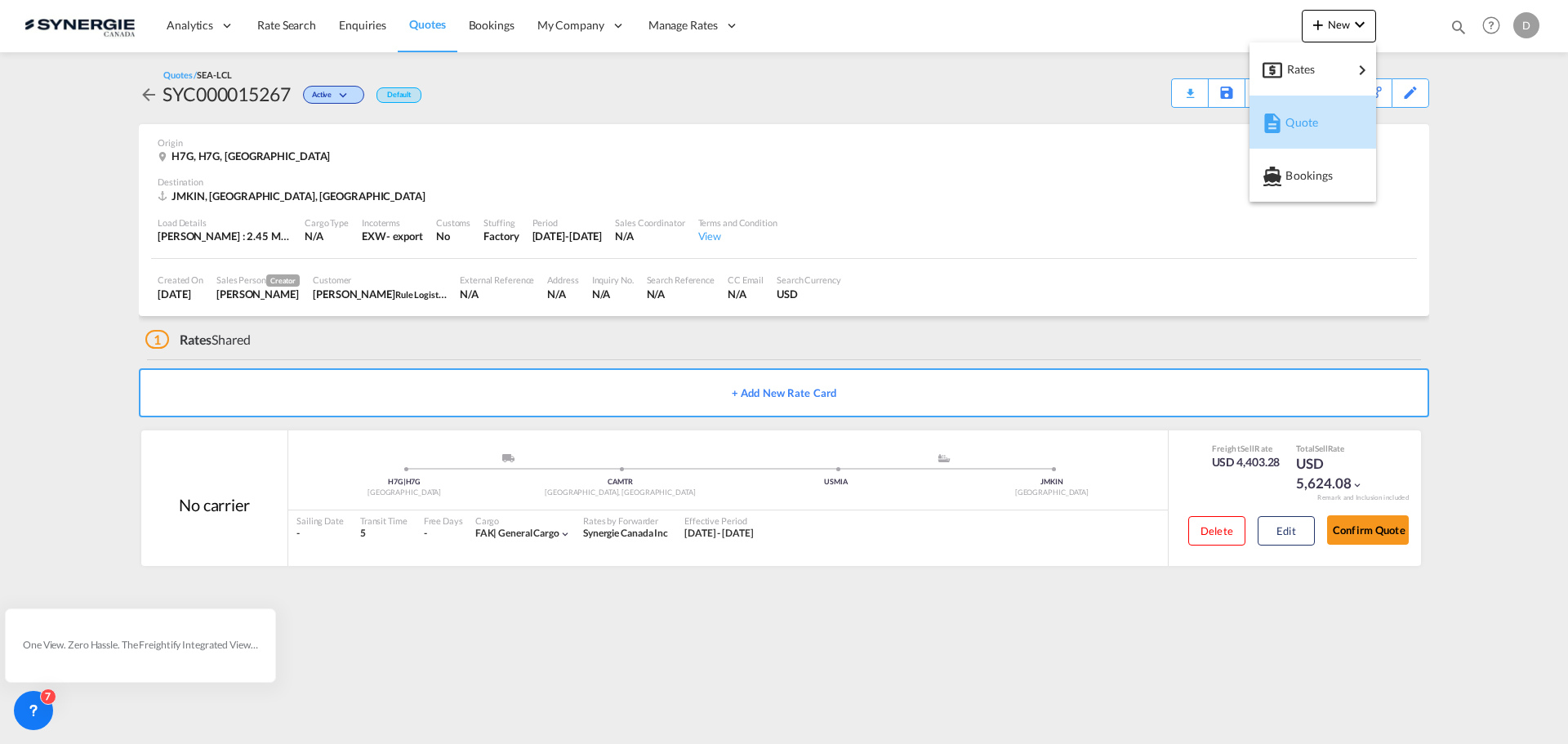
click at [1304, 121] on span "Quote" at bounding box center [1295, 122] width 18 height 32
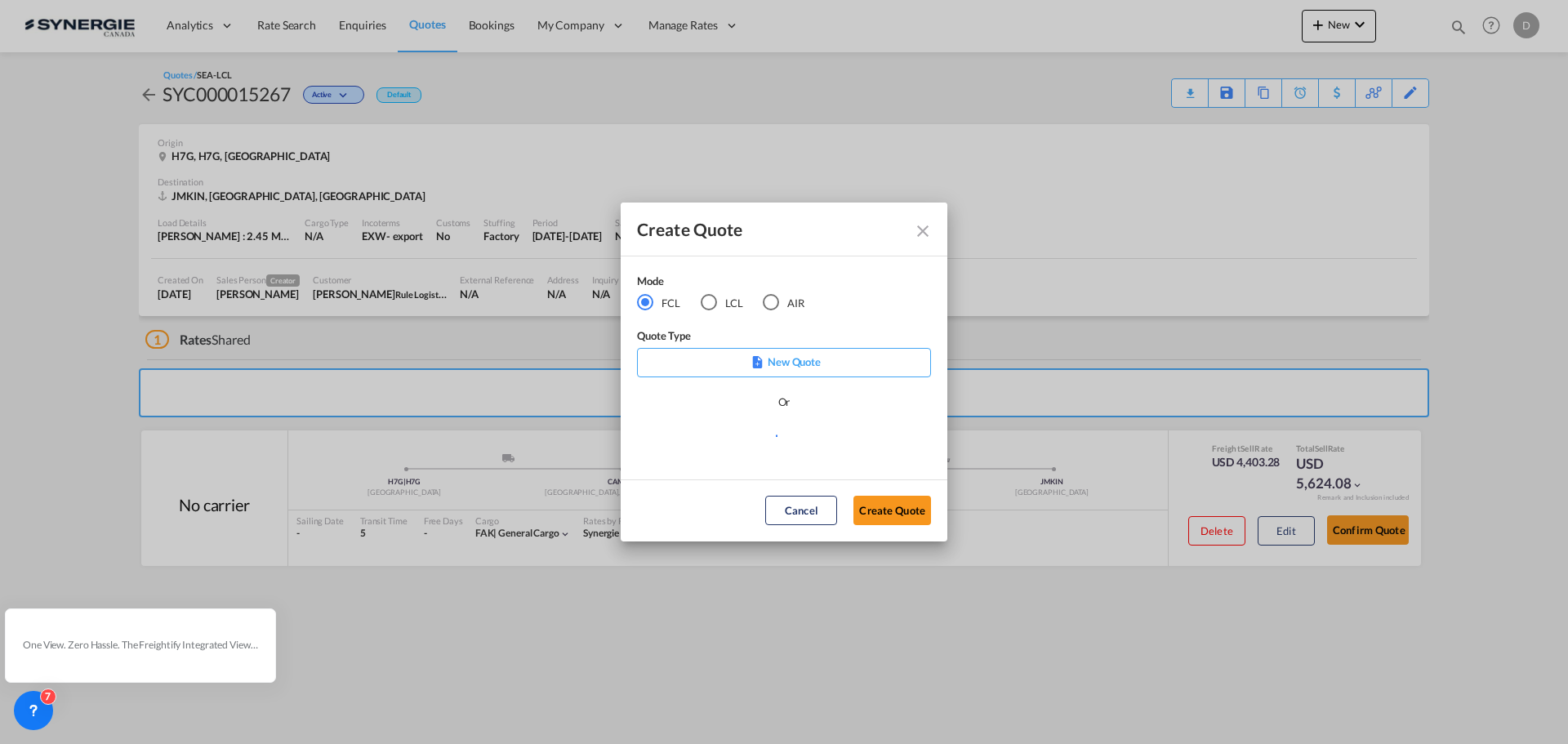
click at [717, 302] on md-radio-button "LCL" at bounding box center [722, 302] width 43 height 18
click at [820, 438] on md-select "Select template *NEW* UBV [GEOGRAPHIC_DATA] consol LCL [PERSON_NAME] | [DATE] N…" at bounding box center [784, 442] width 294 height 32
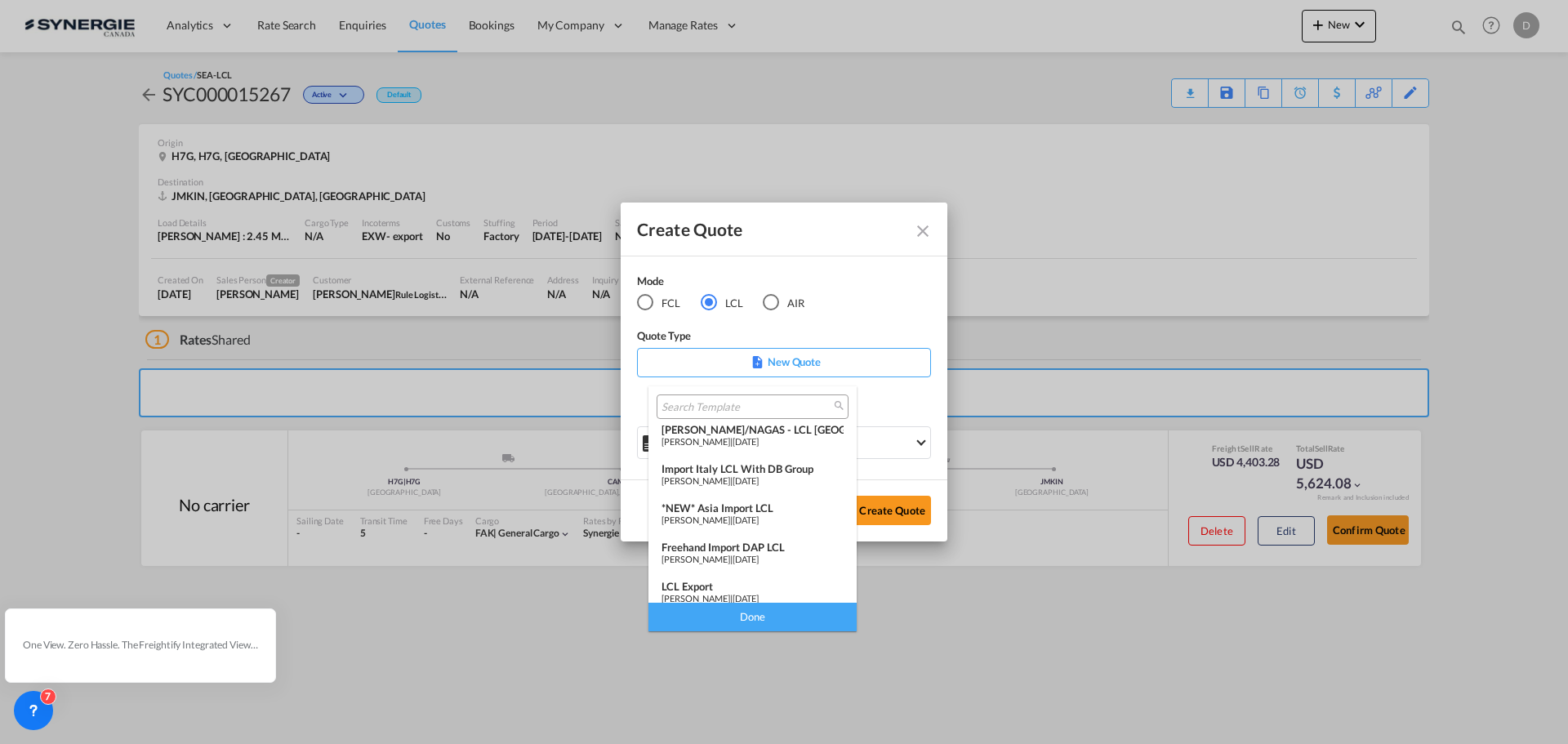
scroll to position [212, 0]
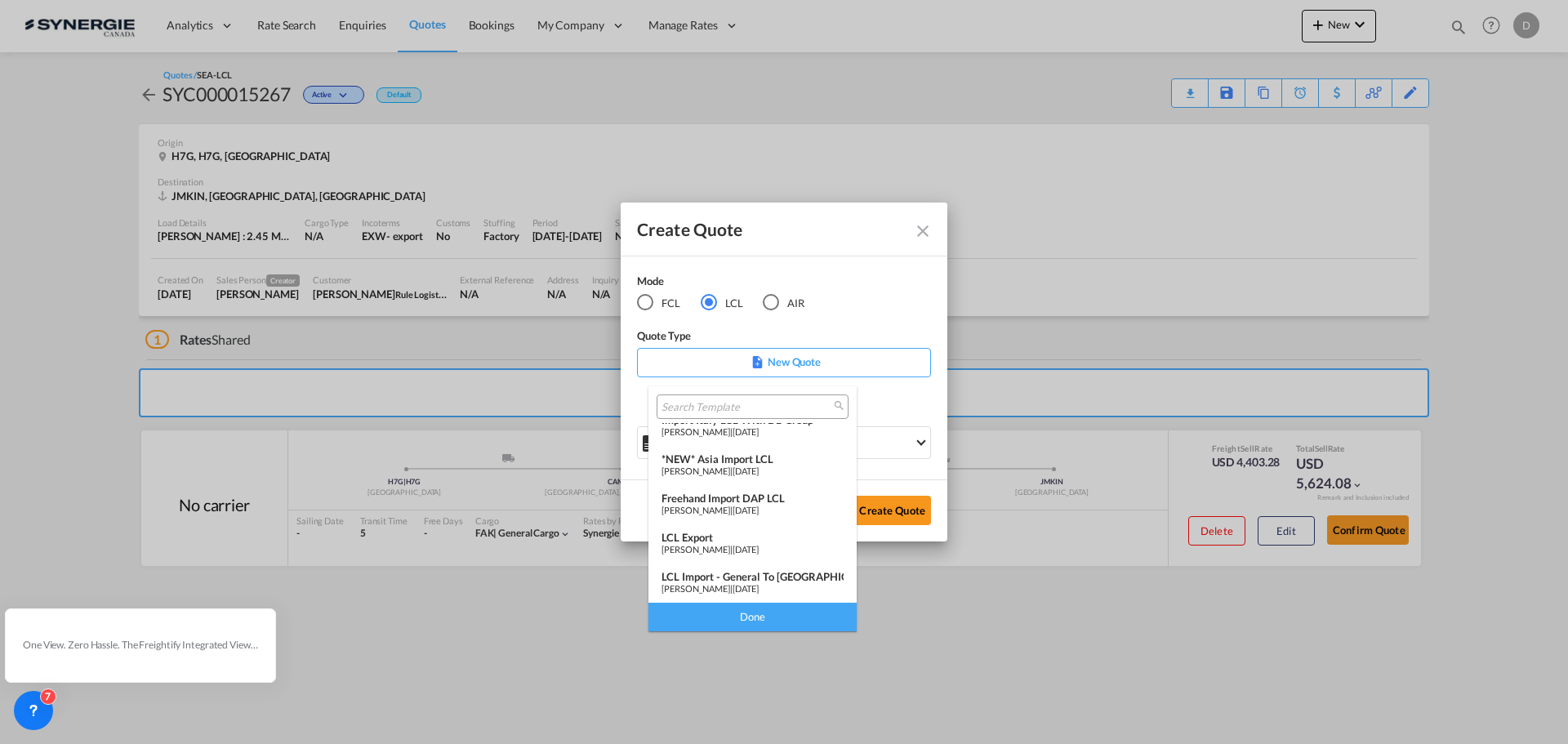
click at [707, 554] on md-option "LCL Export [PERSON_NAME] | [DATE]" at bounding box center [753, 543] width 208 height 39
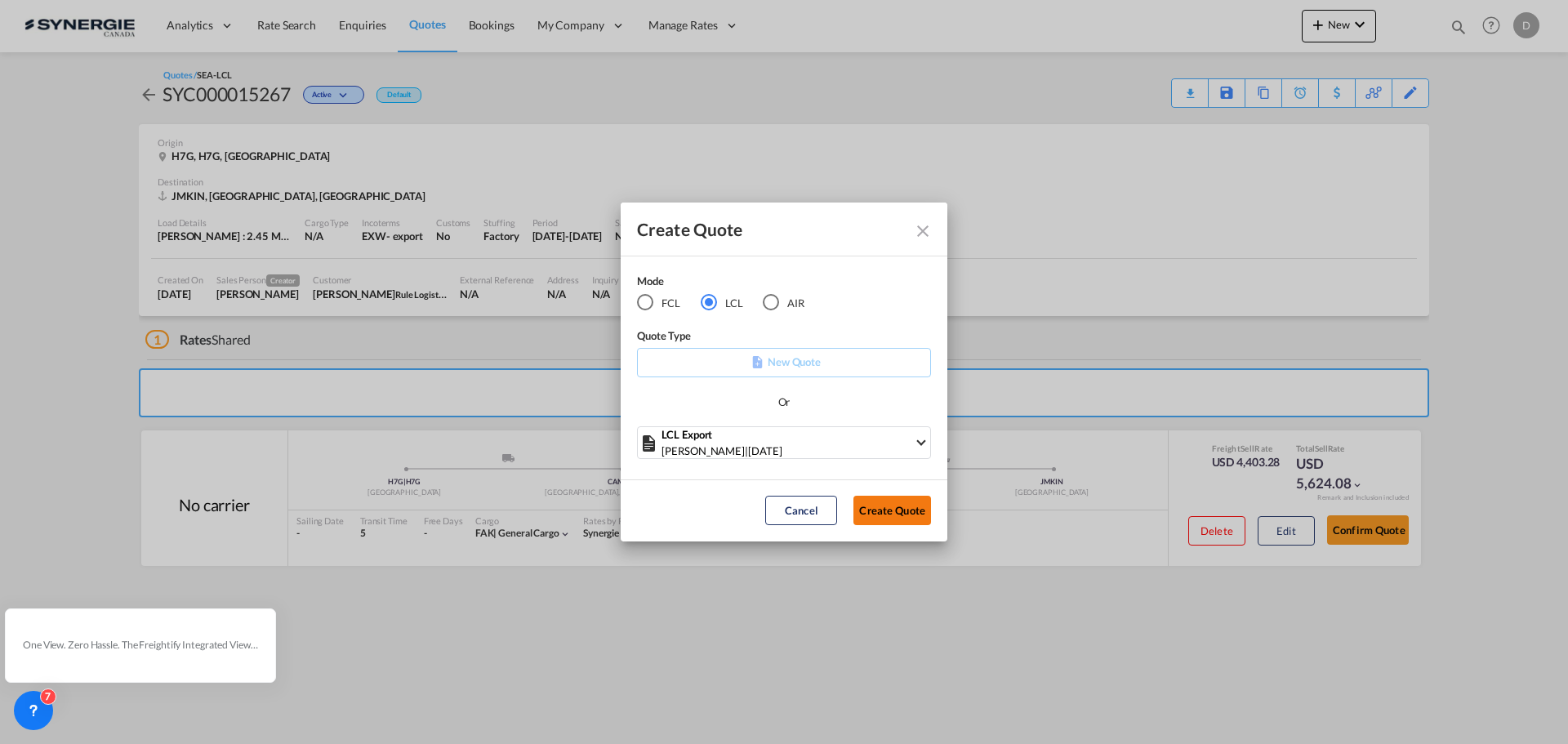
drag, startPoint x: 894, startPoint y: 502, endPoint x: 884, endPoint y: 499, distance: 10.4
click at [891, 502] on button "Create Quote" at bounding box center [892, 510] width 78 height 29
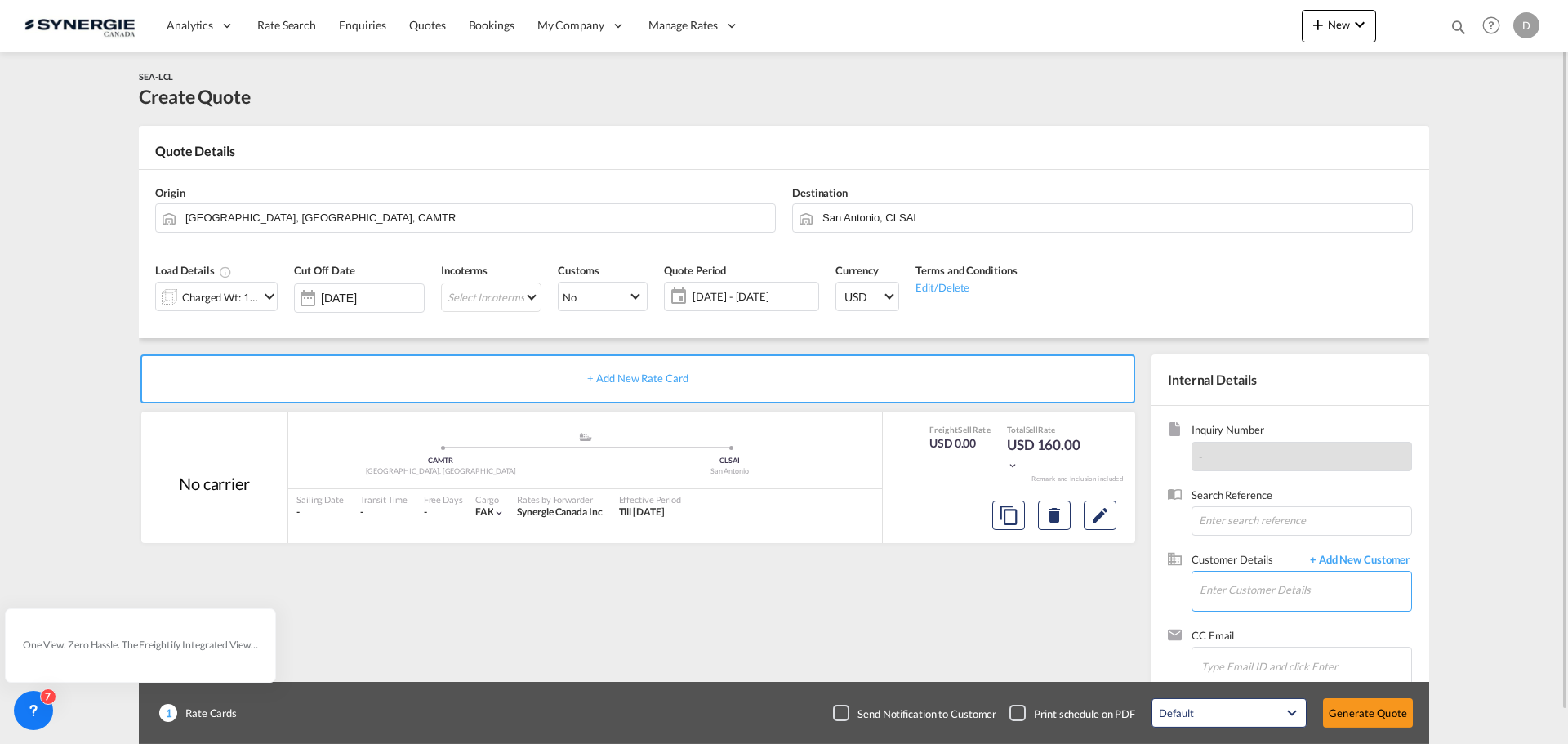
click at [1236, 581] on input "Enter Customer Details" at bounding box center [1305, 590] width 212 height 37
paste input "[PERSON_NAME][EMAIL_ADDRESS][DOMAIN_NAME]"
click at [1267, 541] on div "[PERSON_NAME] [PERSON_NAME][EMAIL_ADDRESS][DOMAIN_NAME] | LYSEO" at bounding box center [1305, 549] width 213 height 44
type input "[PERSON_NAME], [PERSON_NAME], [PERSON_NAME][EMAIL_ADDRESS][DOMAIN_NAME]"
click at [756, 213] on button "Clear Input" at bounding box center [760, 216] width 24 height 24
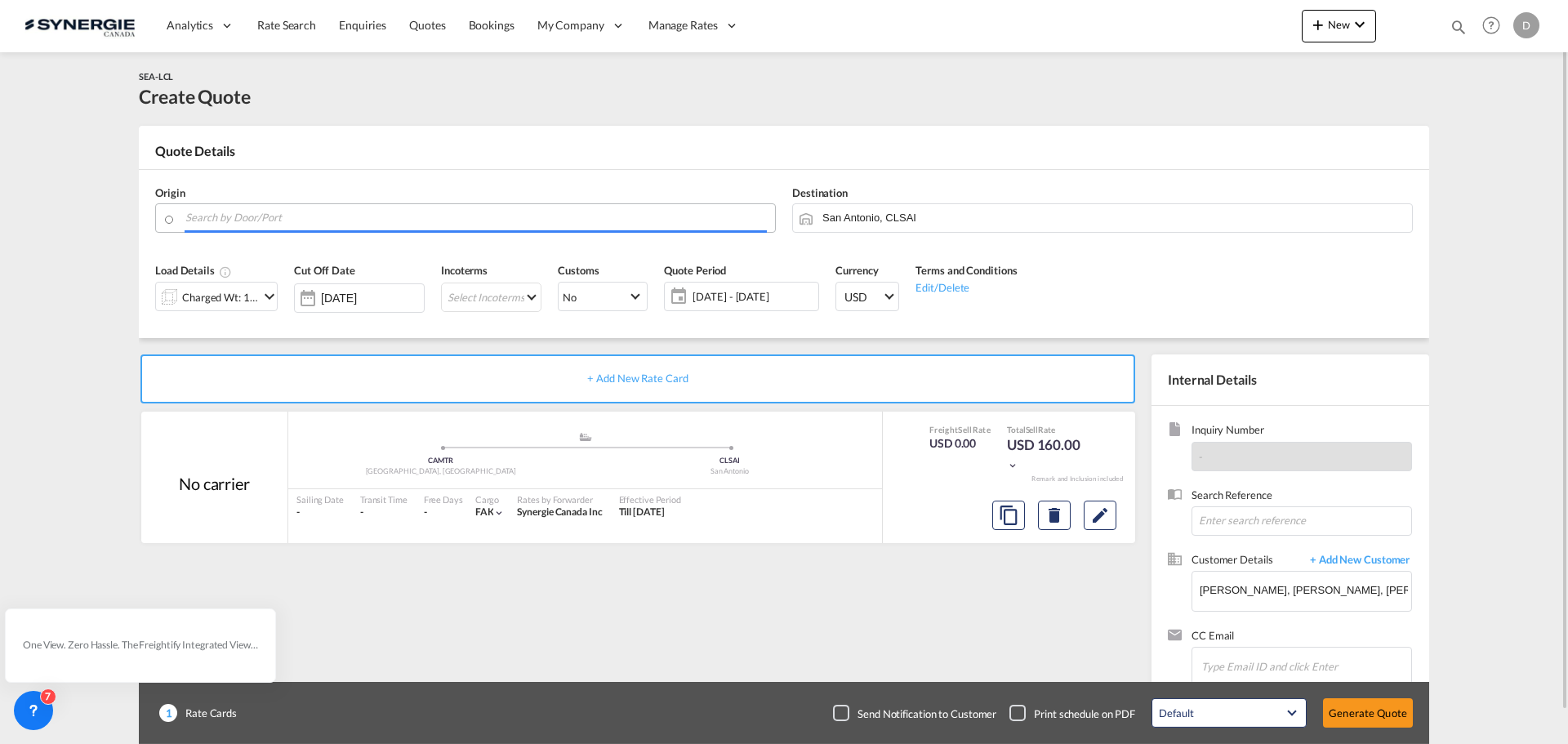
paste input "AIRDRIE"
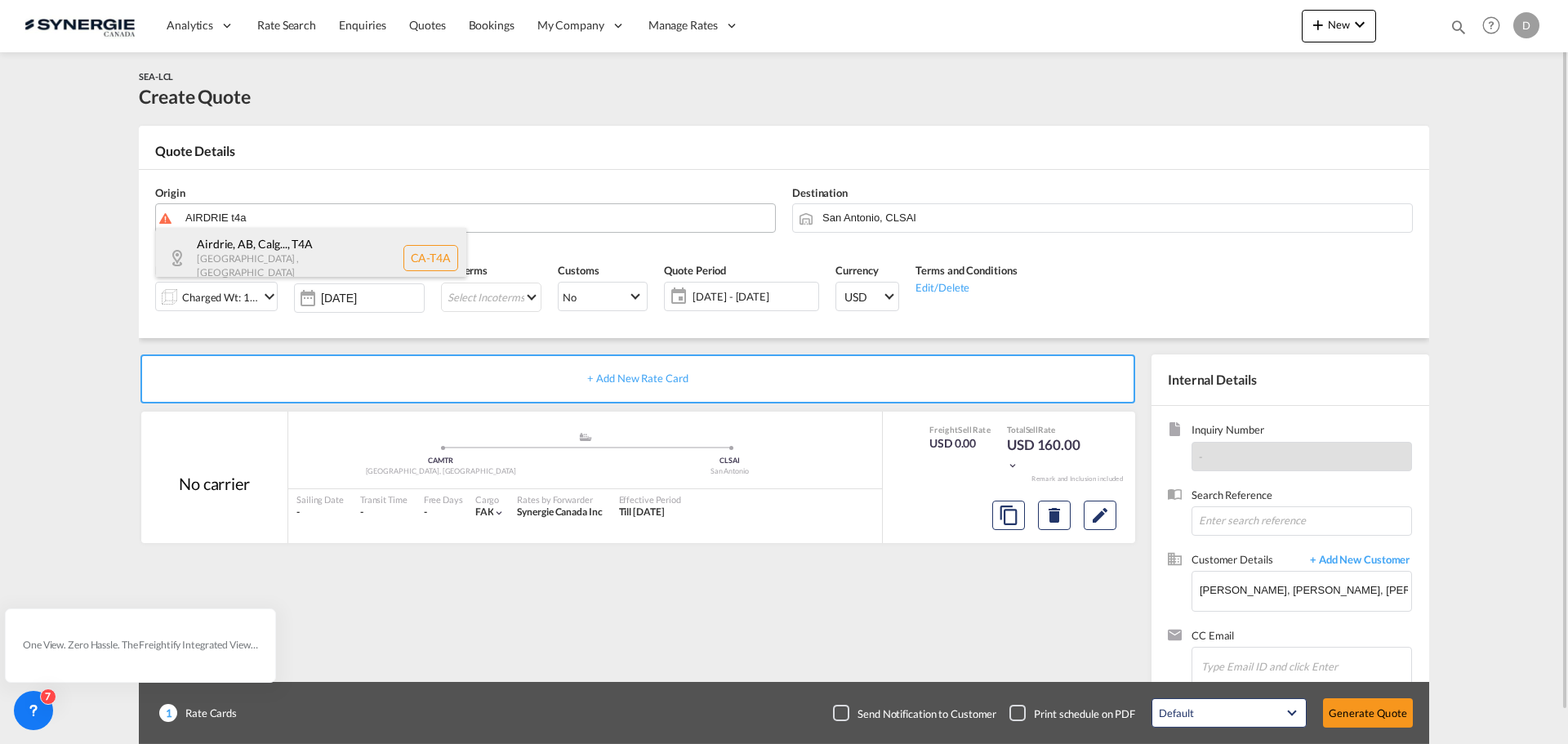
click at [319, 262] on div "Airdrie, AB, Calg... , T4A [GEOGRAPHIC_DATA] , [GEOGRAPHIC_DATA] [GEOGRAPHIC_DA…" at bounding box center [311, 257] width 310 height 60
type input "CA-T4A, Airdrie, [GEOGRAPHIC_DATA], [GEOGRAPHIC_DATA], [GEOGRAPHIC_DATA], [GEOG…"
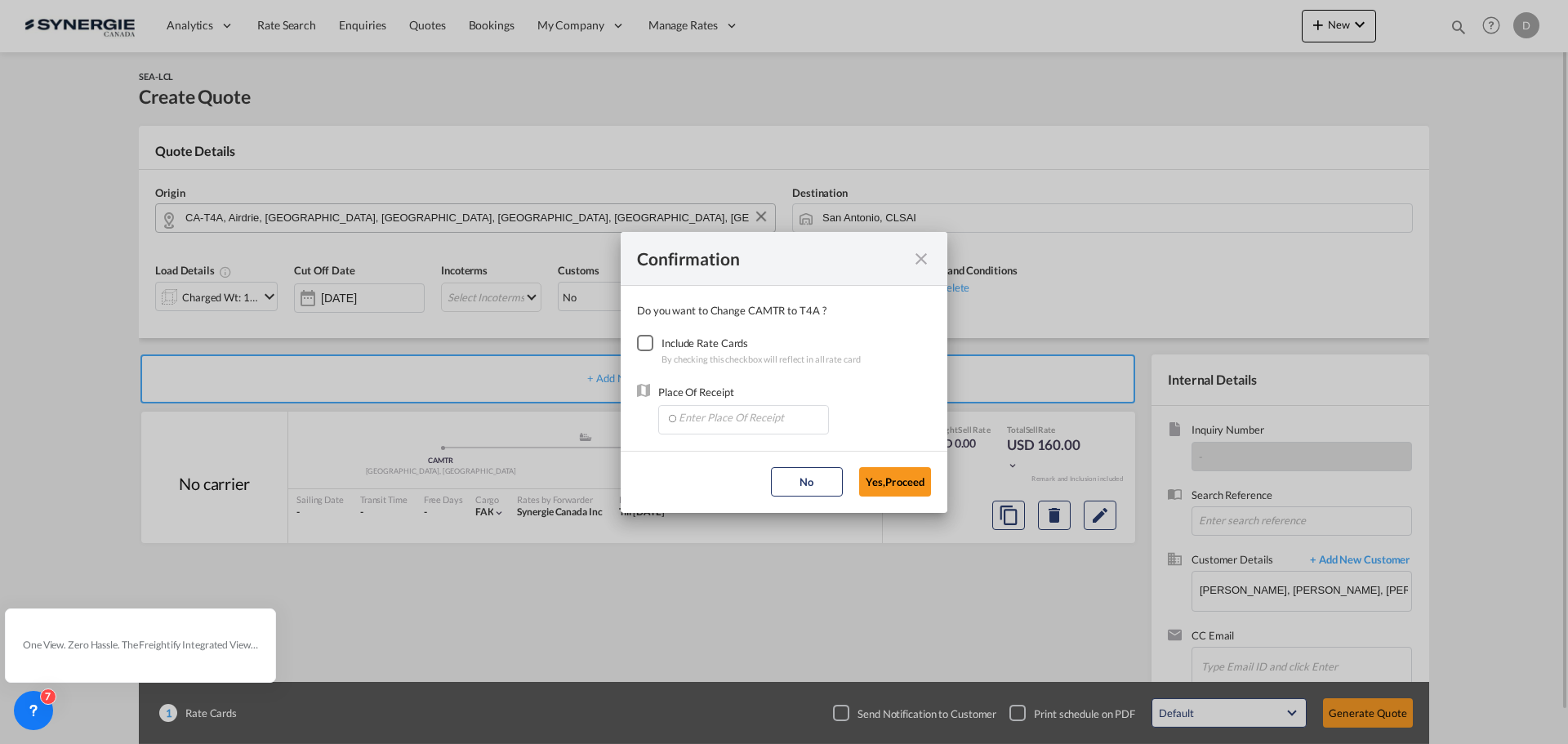
click at [637, 339] on div "Checkbox No Ink" at bounding box center [645, 343] width 17 height 17
click at [739, 412] on input "Enter Place Of Receipt" at bounding box center [747, 417] width 162 height 24
click at [750, 449] on span "CAWNP, [GEOGRAPHIC_DATA], [GEOGRAPHIC_DATA], [GEOGRAPHIC_DATA], [GEOGRAPHIC_DAT…" at bounding box center [999, 454] width 642 height 14
type input "CAWNP, [GEOGRAPHIC_DATA], [GEOGRAPHIC_DATA], [GEOGRAPHIC_DATA], [GEOGRAPHIC_DAT…"
click at [886, 481] on button "Yes,Proceed" at bounding box center [895, 481] width 72 height 29
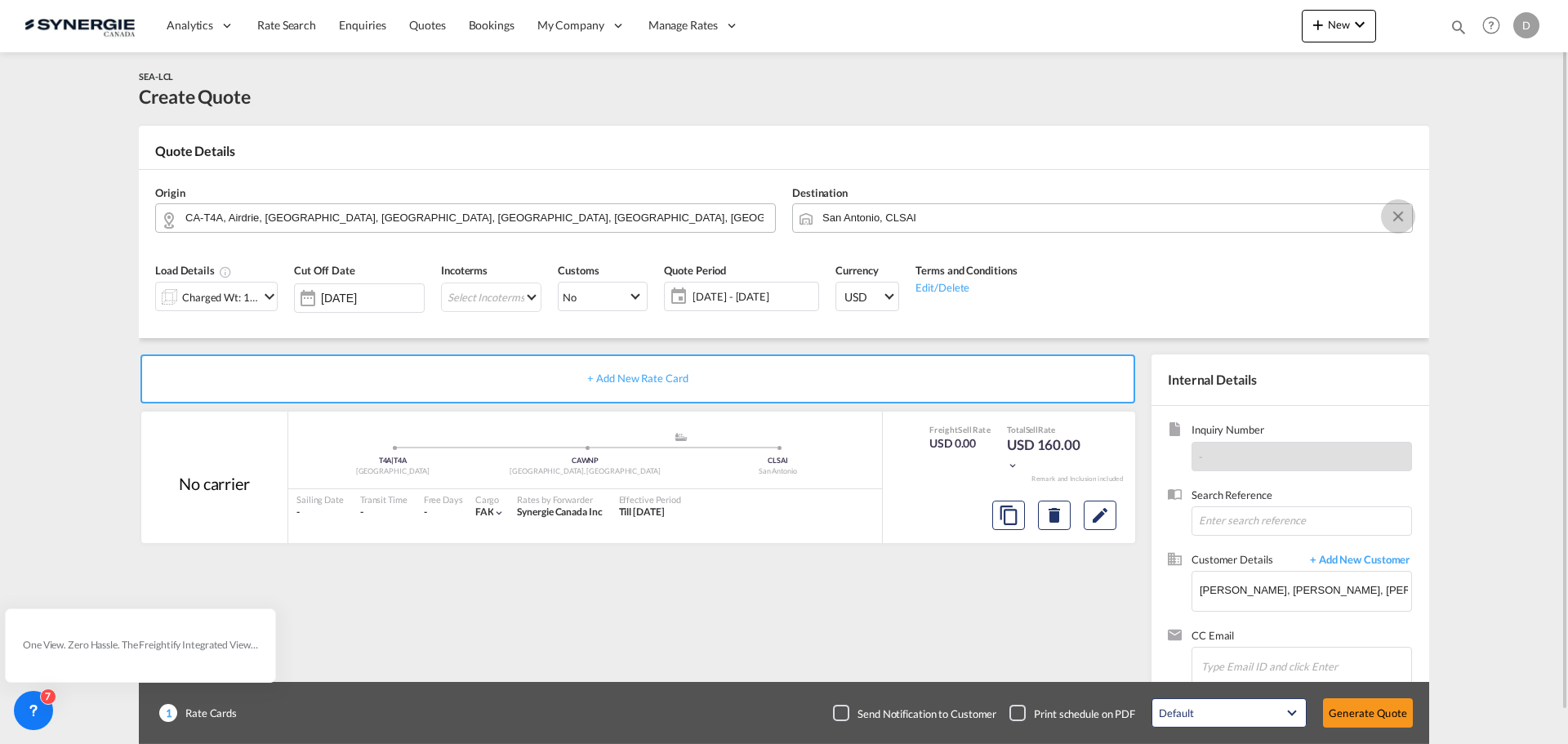
click at [1397, 216] on button "Clear Input" at bounding box center [1398, 216] width 24 height 24
paste input "Douala,"
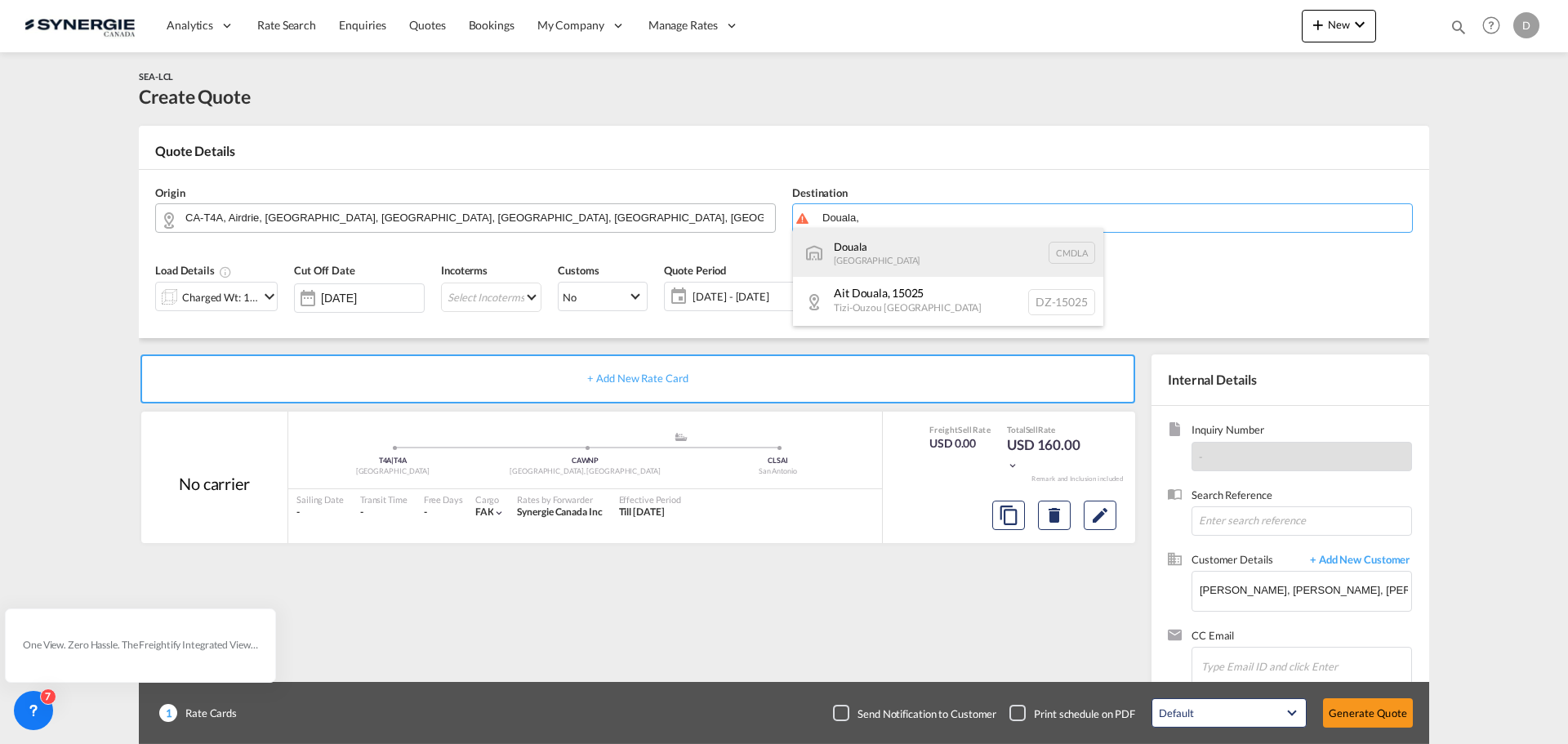
click at [868, 245] on div "Douala [GEOGRAPHIC_DATA] CMDLA" at bounding box center [948, 252] width 310 height 49
type input "Douala, CMDLA"
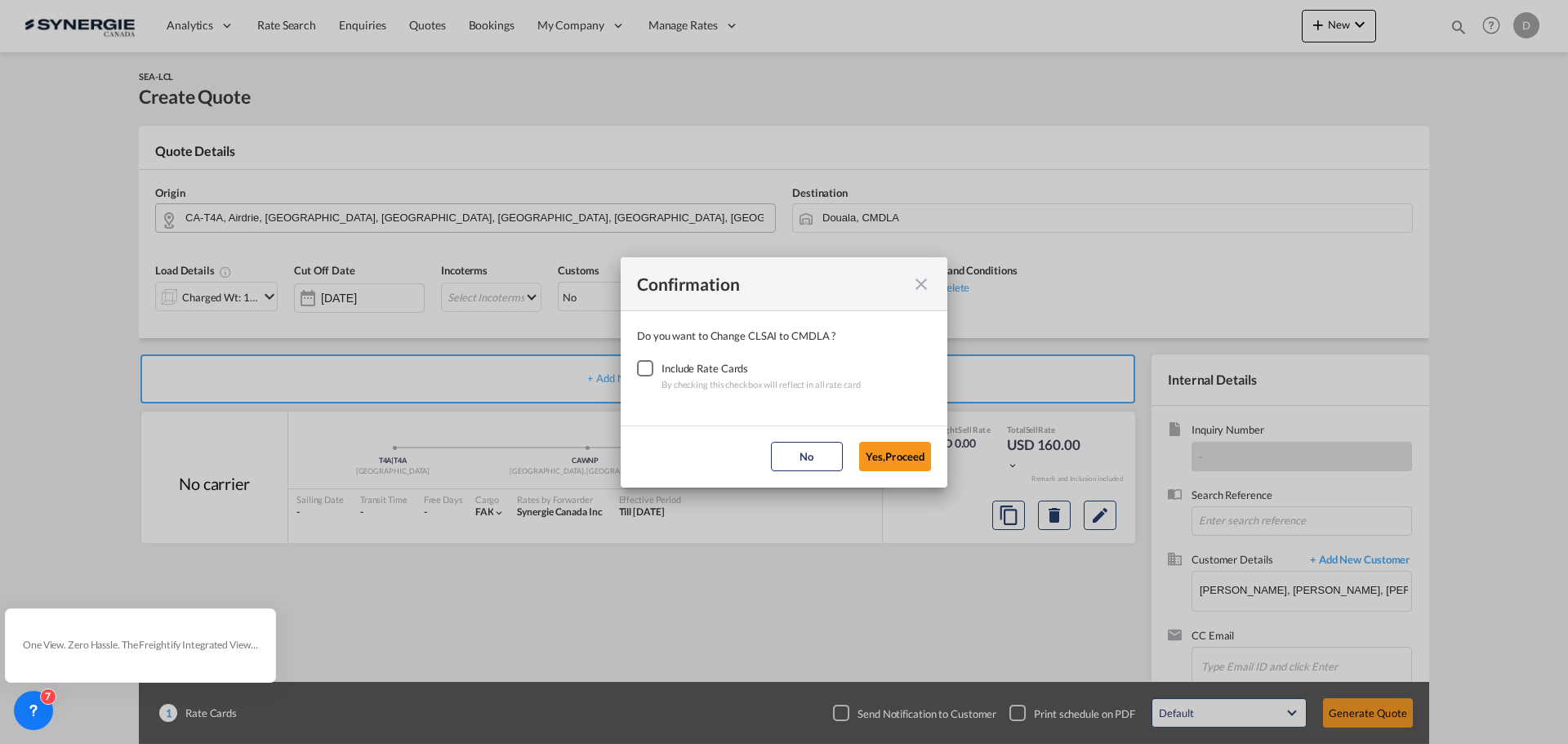
click at [643, 371] on div "Checkbox No Ink" at bounding box center [645, 368] width 17 height 17
click at [884, 446] on button "Yes,Proceed" at bounding box center [895, 456] width 72 height 29
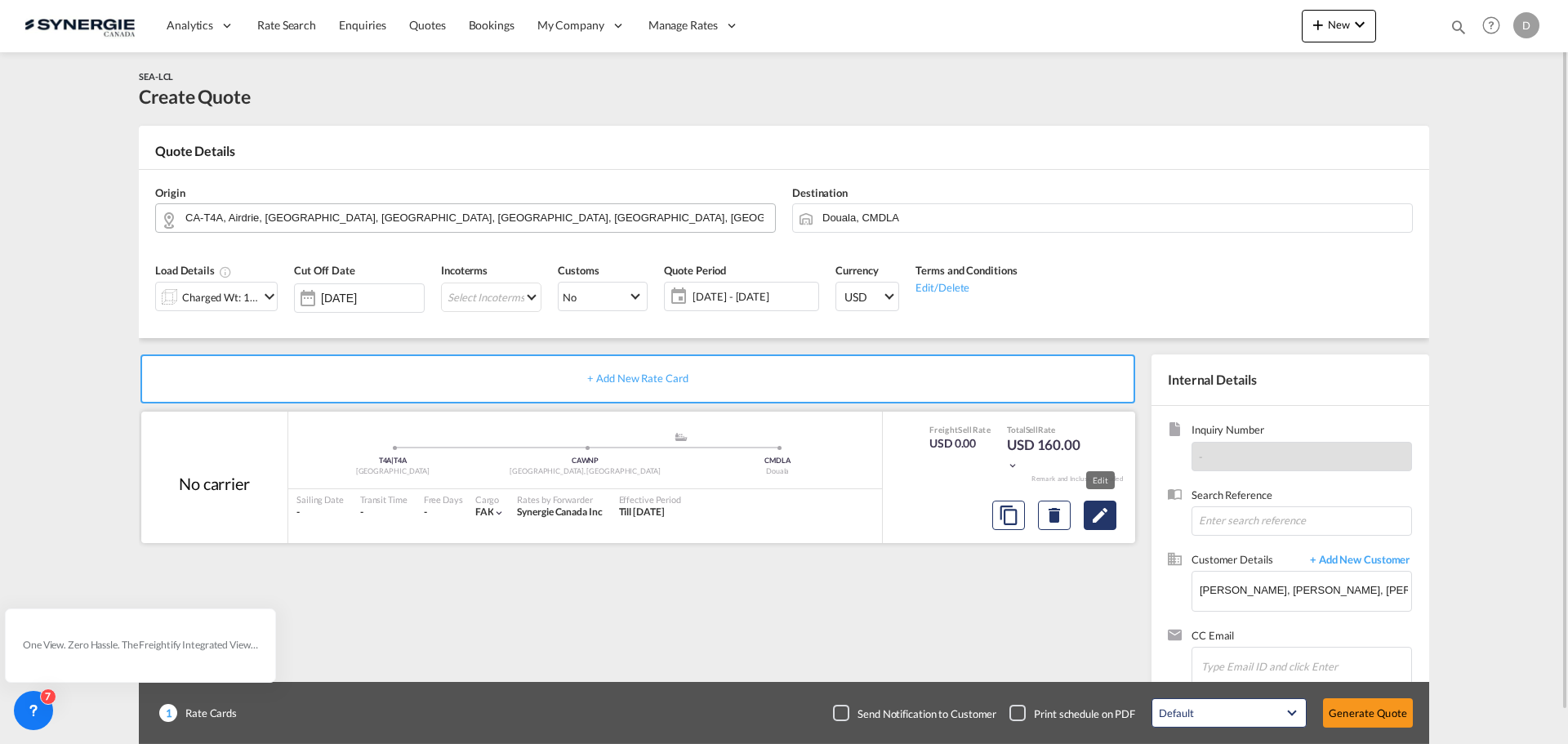
click at [1110, 512] on md-icon "Edit" at bounding box center [1100, 515] width 20 height 20
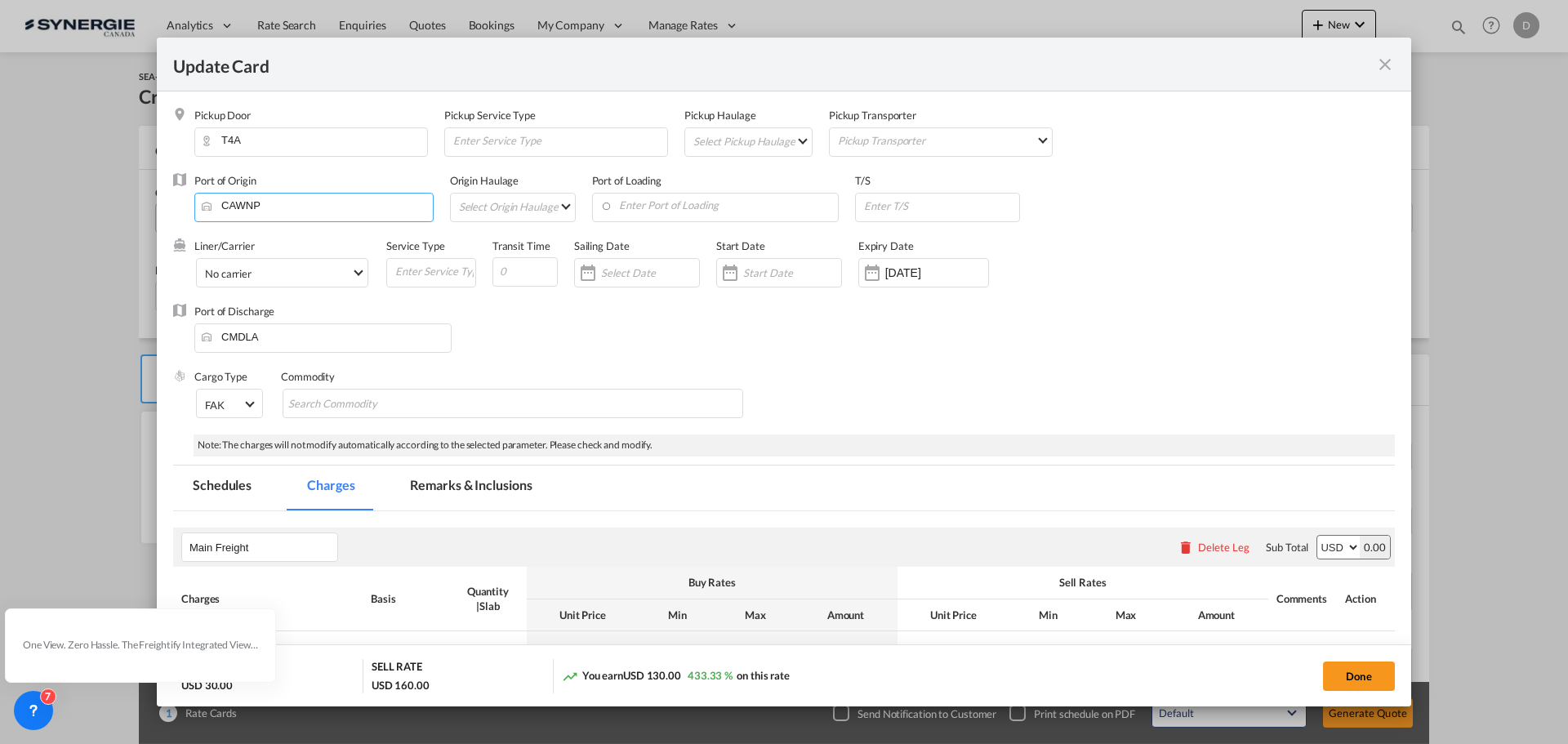
click at [243, 204] on input "CAWNP" at bounding box center [318, 205] width 230 height 24
click at [243, 204] on input "CAWNP" at bounding box center [318, 205] width 230 height 24
click at [235, 238] on div "[GEOGRAPHIC_DATA], [GEOGRAPHIC_DATA]" at bounding box center [352, 234] width 288 height 15
type input "[GEOGRAPHIC_DATA], [GEOGRAPHIC_DATA], CAEDM"
click at [788, 137] on md-select "Select Pickup Haulage rail road barge truck unspecified not available" at bounding box center [752, 141] width 120 height 26
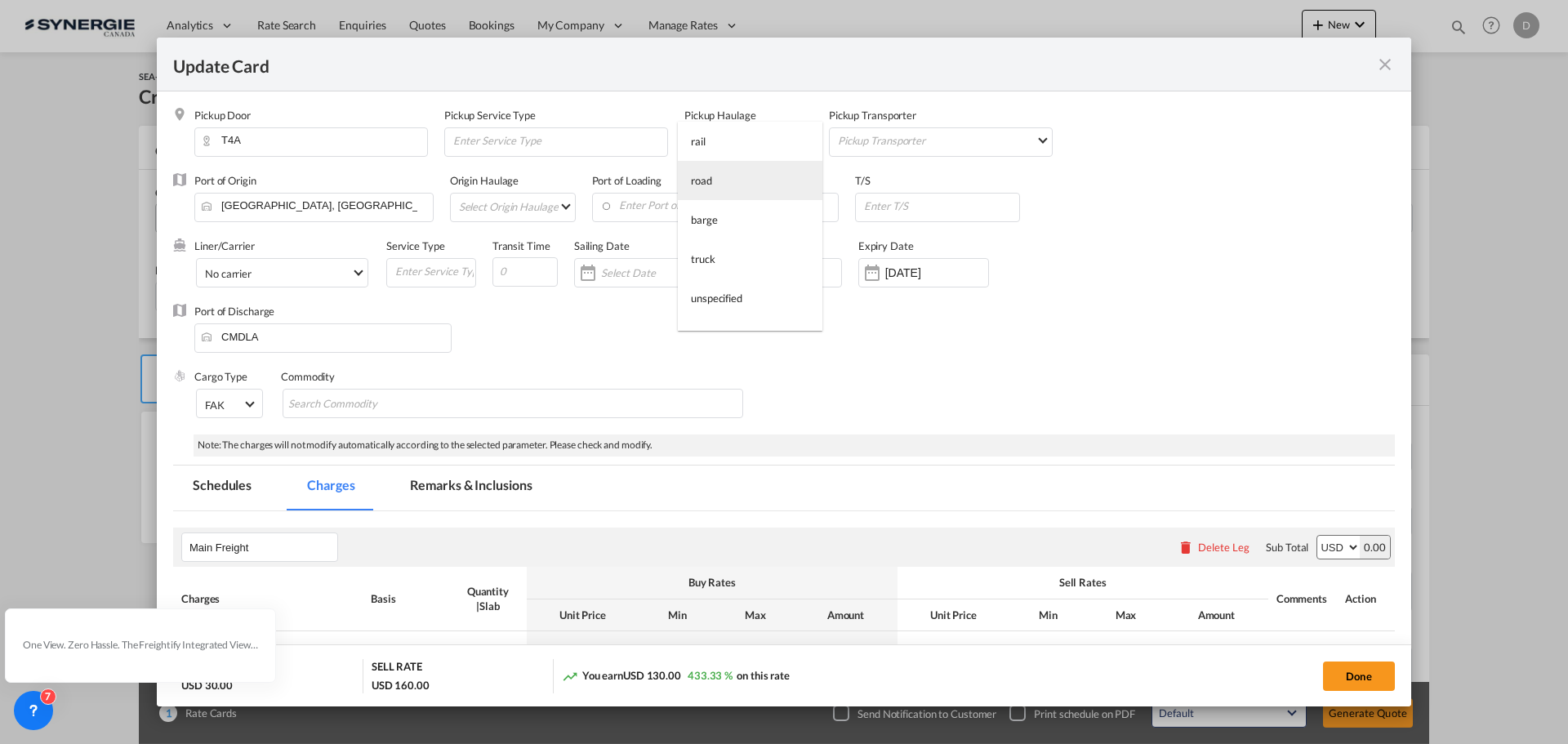
click at [736, 178] on md-option "road" at bounding box center [749, 180] width 144 height 39
click at [1362, 677] on button "Done" at bounding box center [1359, 676] width 72 height 29
type input "[DATE]"
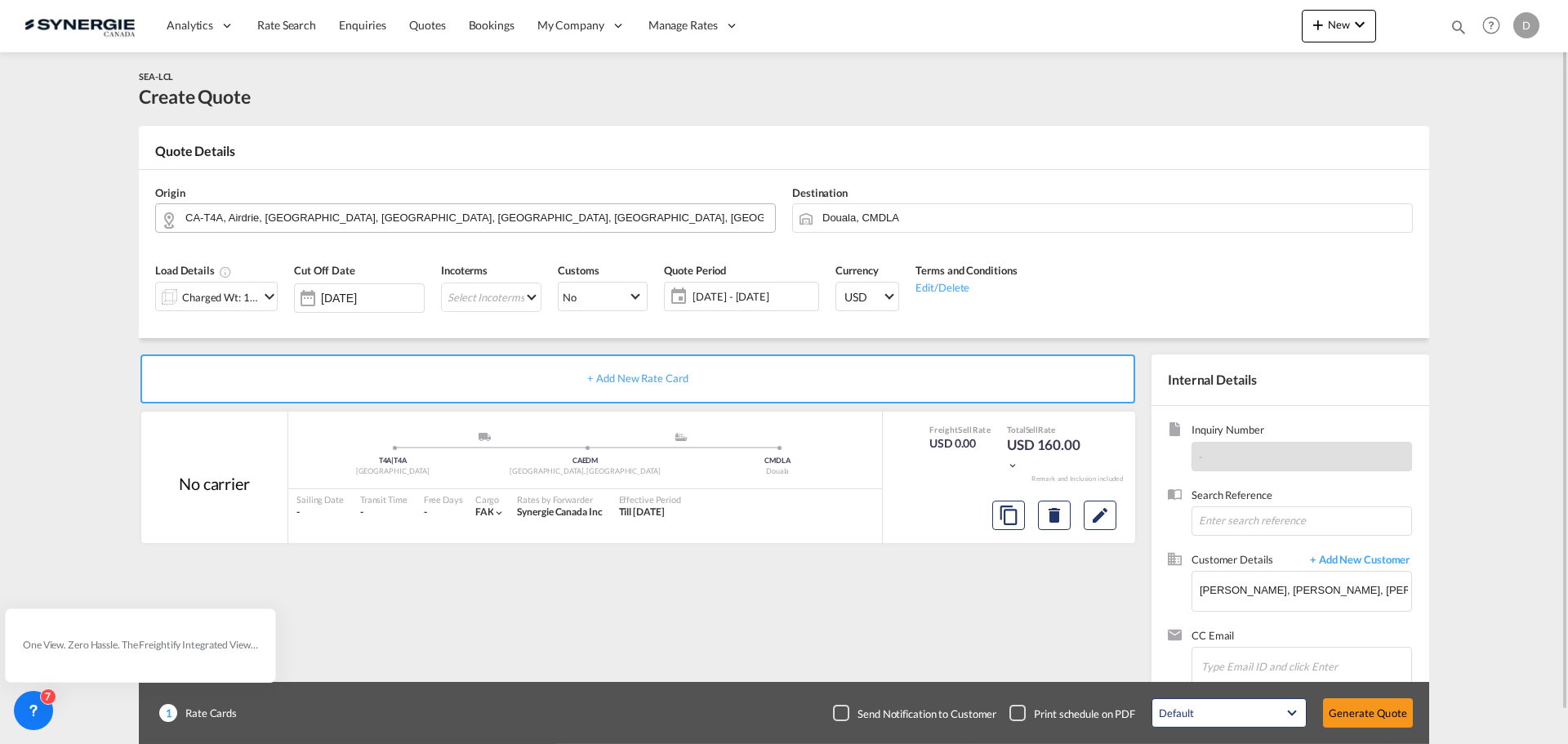
click at [272, 301] on md-icon "icon-chevron-down" at bounding box center [270, 297] width 20 height 20
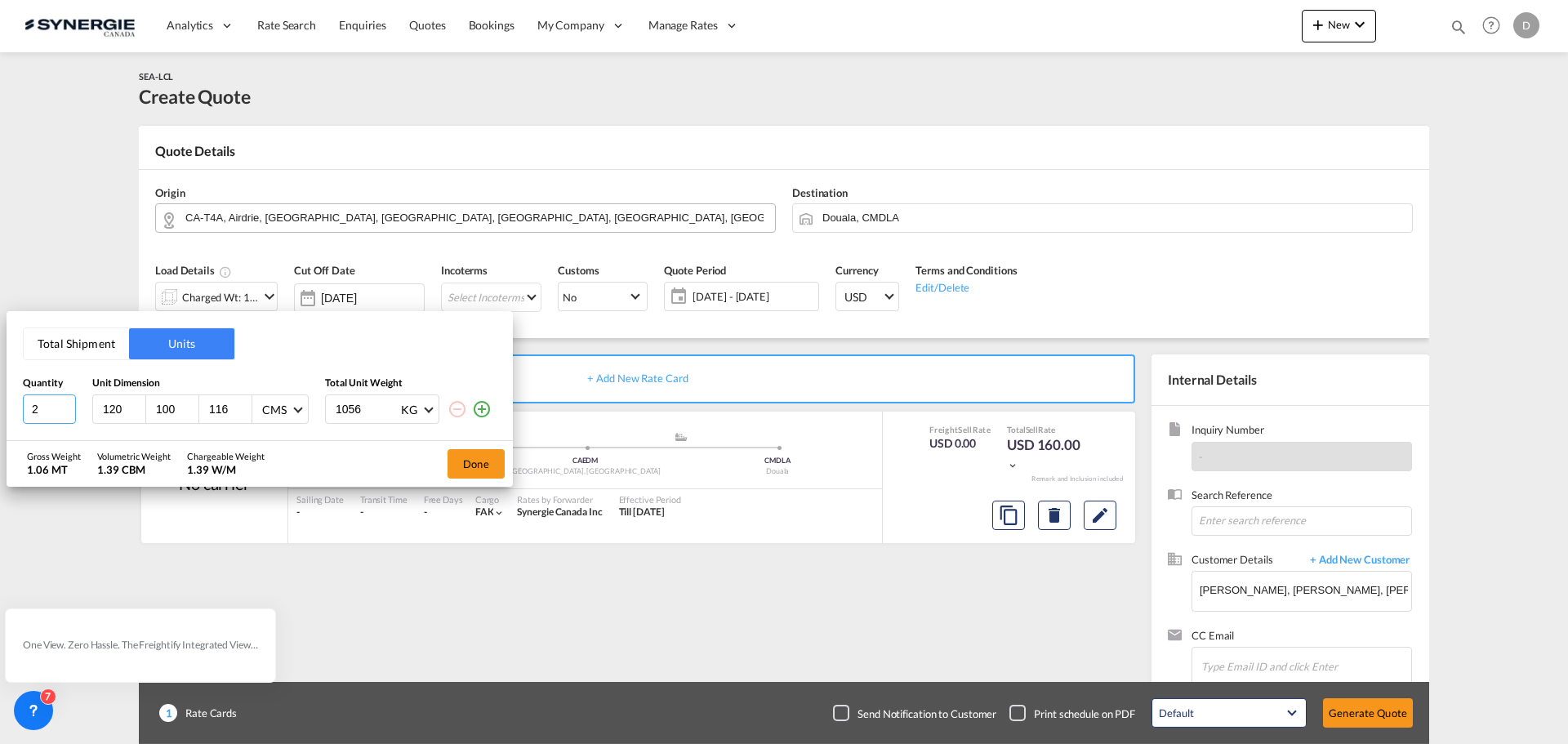
click at [66, 406] on input "2" at bounding box center [49, 408] width 53 height 29
type input "3"
click at [66, 406] on input "3" at bounding box center [49, 408] width 53 height 29
click at [111, 413] on input "120" at bounding box center [123, 409] width 44 height 15
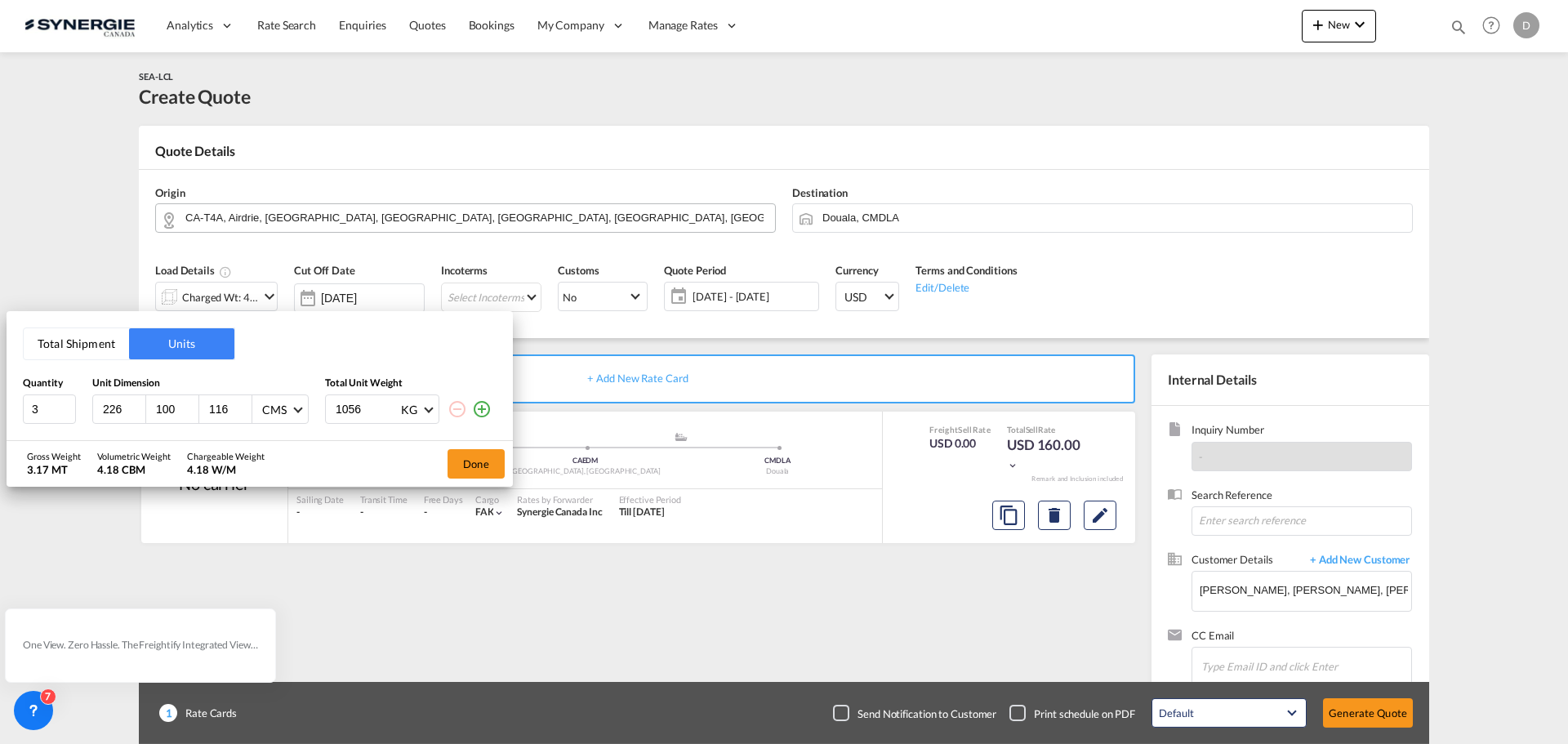
type input "226"
type input "115"
type input "112"
type input "1261"
click at [464, 464] on button "Done" at bounding box center [476, 463] width 58 height 29
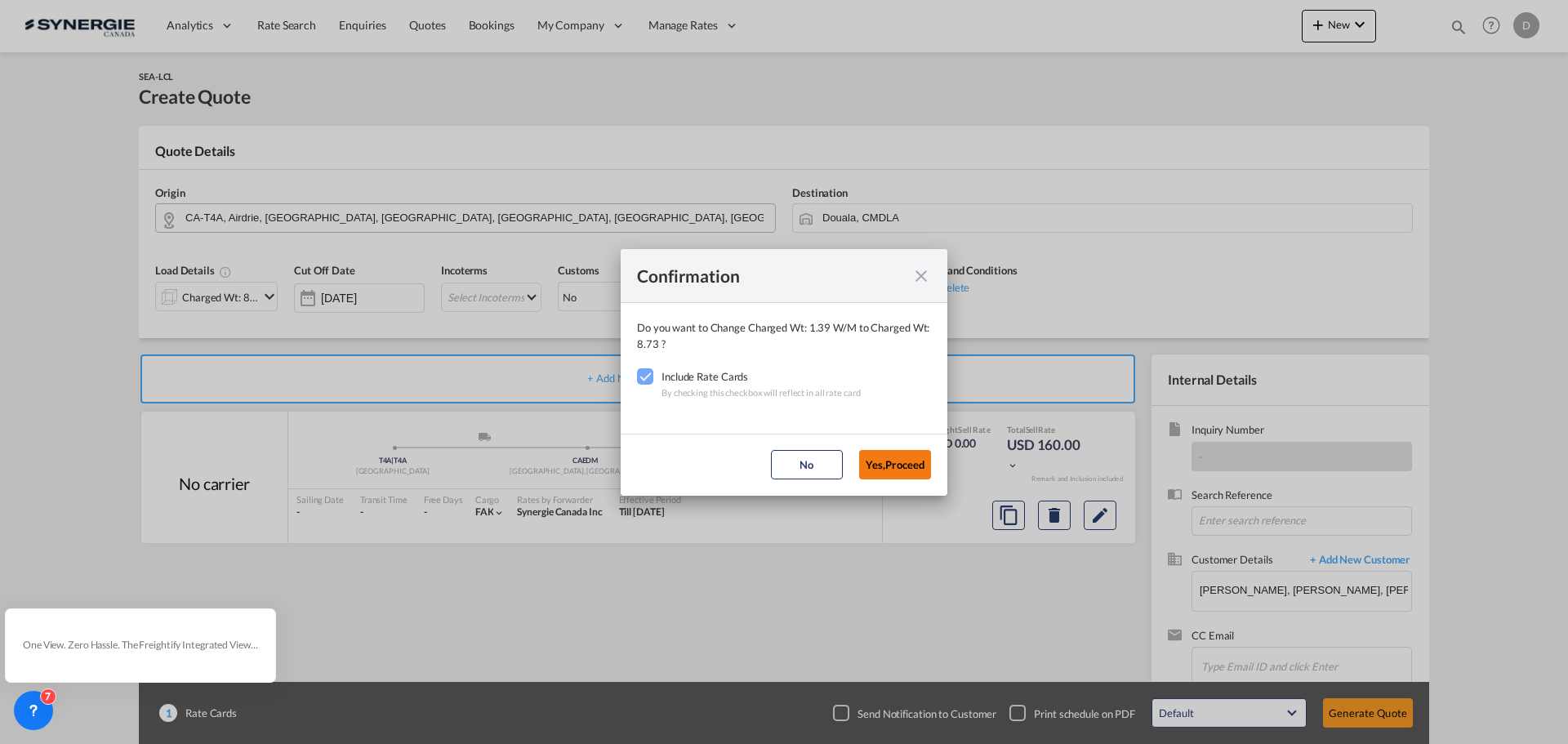
click at [909, 463] on button "Yes,Proceed" at bounding box center [895, 464] width 72 height 29
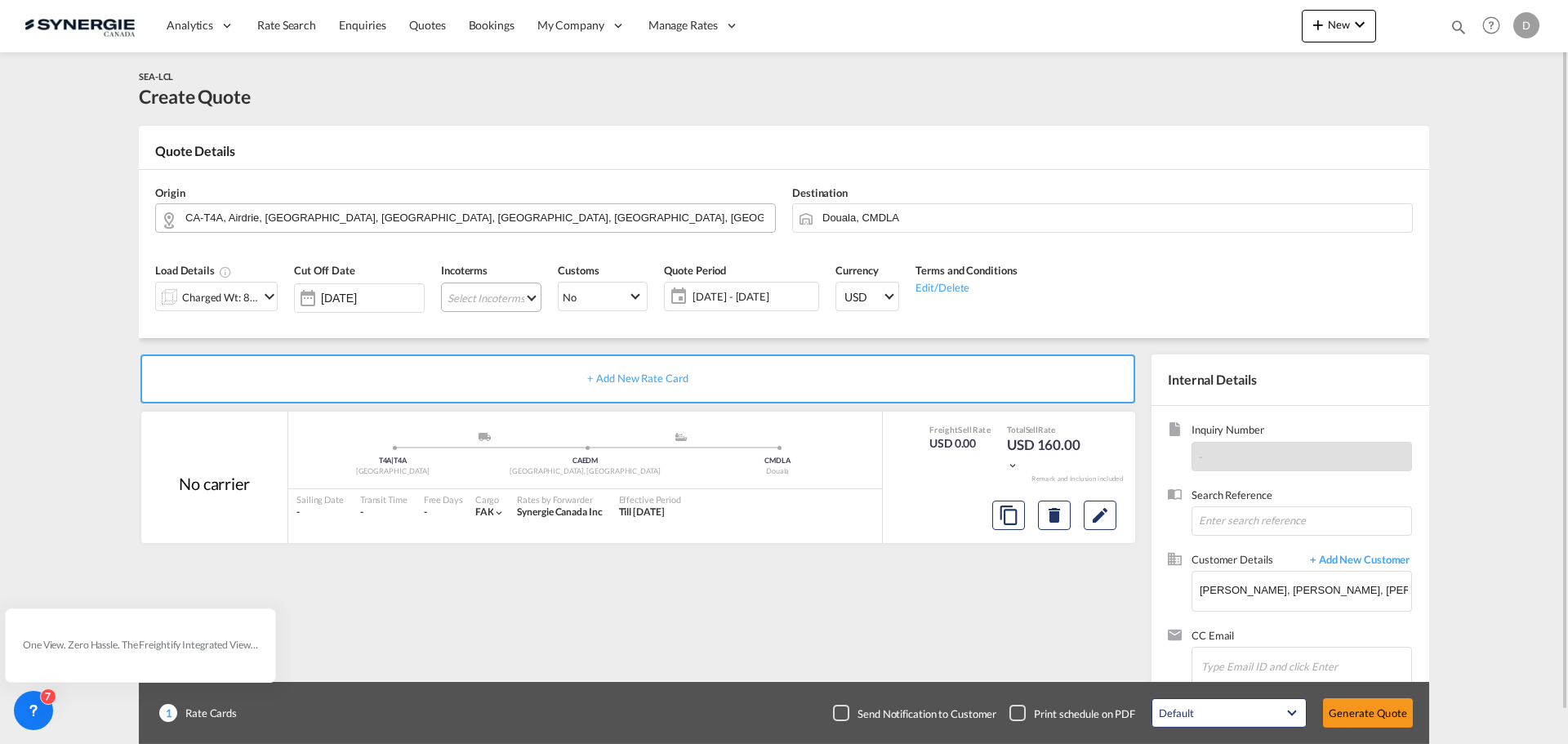
click at [532, 299] on md-select "Select Incoterms CFR - import Cost and Freight CIF - export Cost,Insurance and …" at bounding box center [491, 297] width 101 height 29
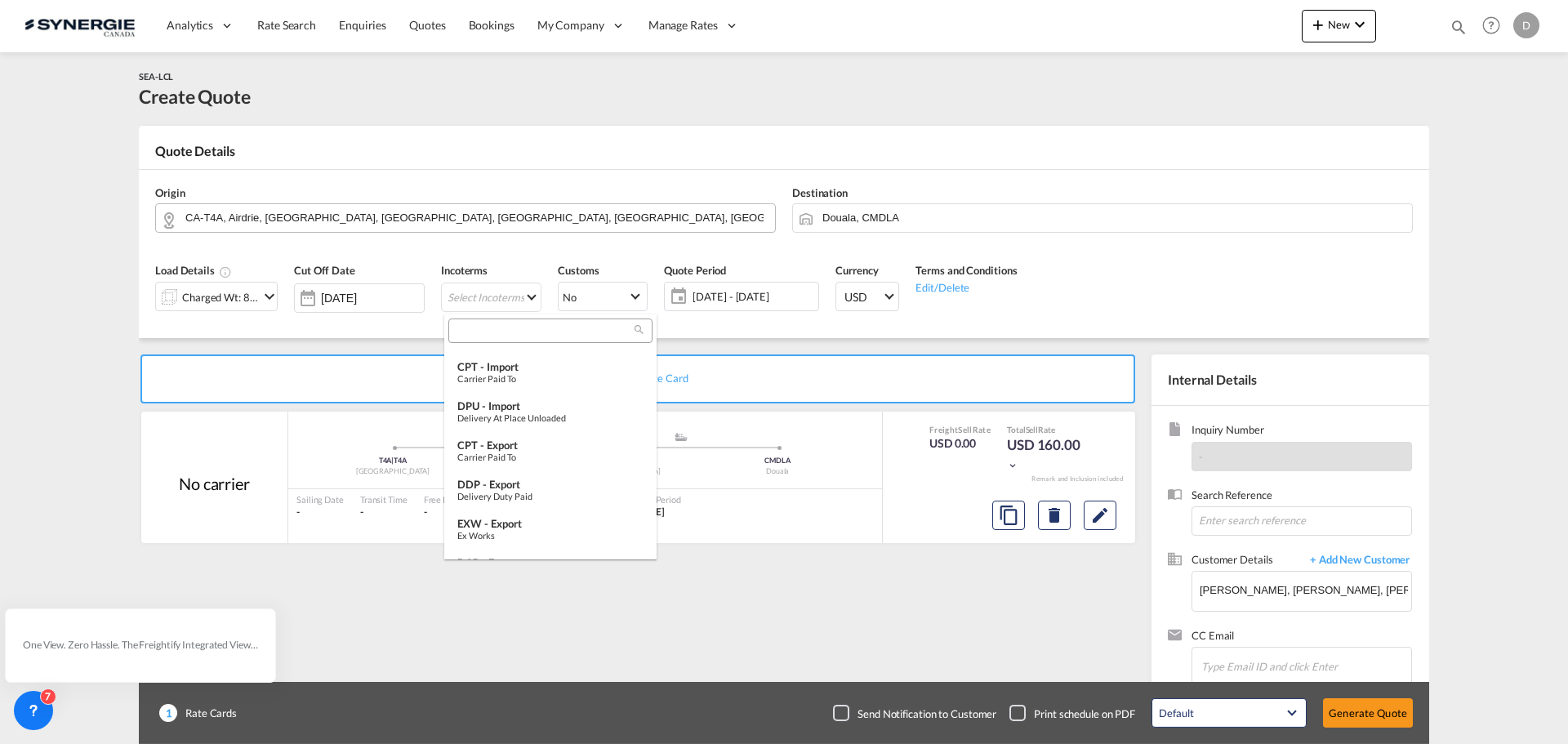
scroll to position [490, 0]
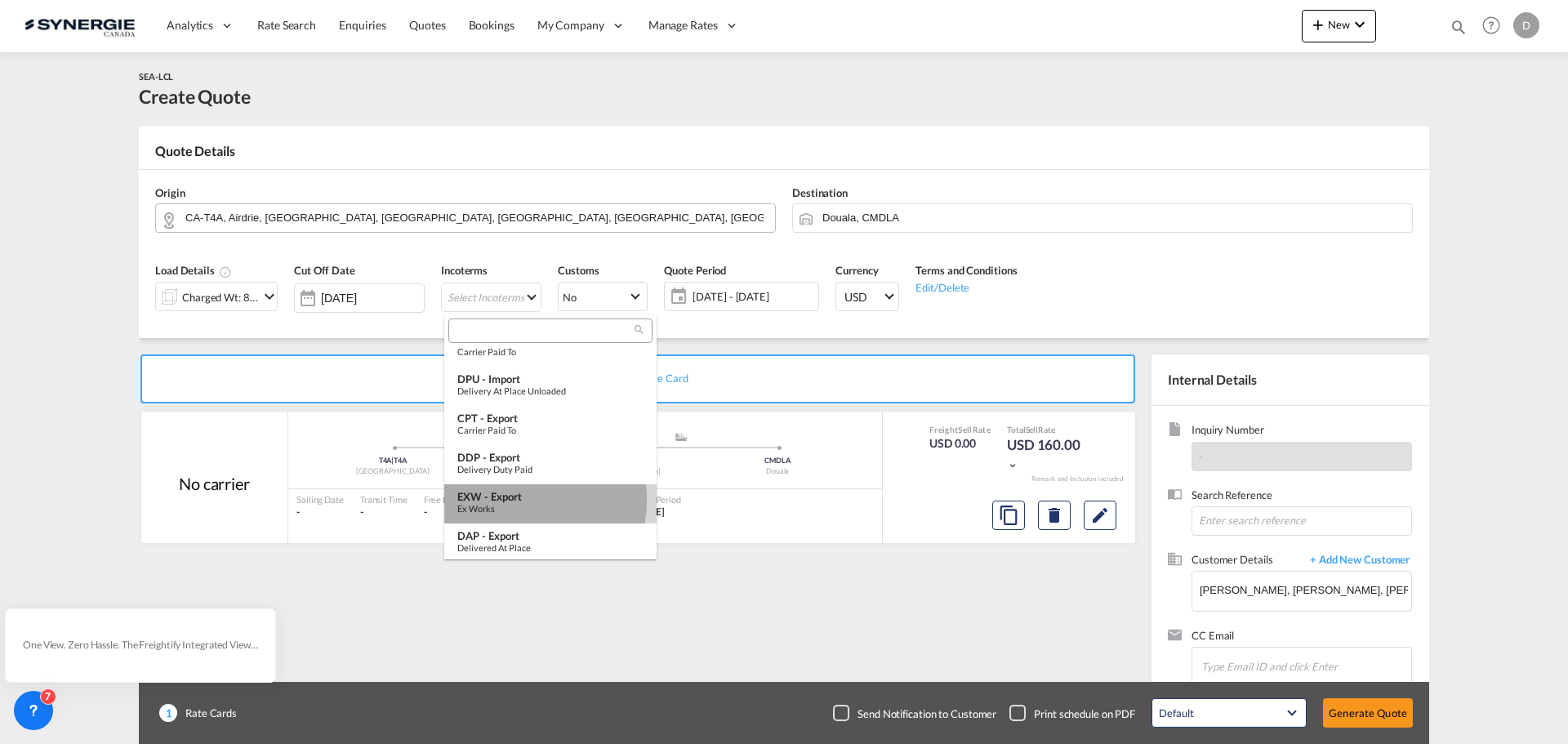
click at [523, 500] on div "EXW - export" at bounding box center [550, 497] width 186 height 13
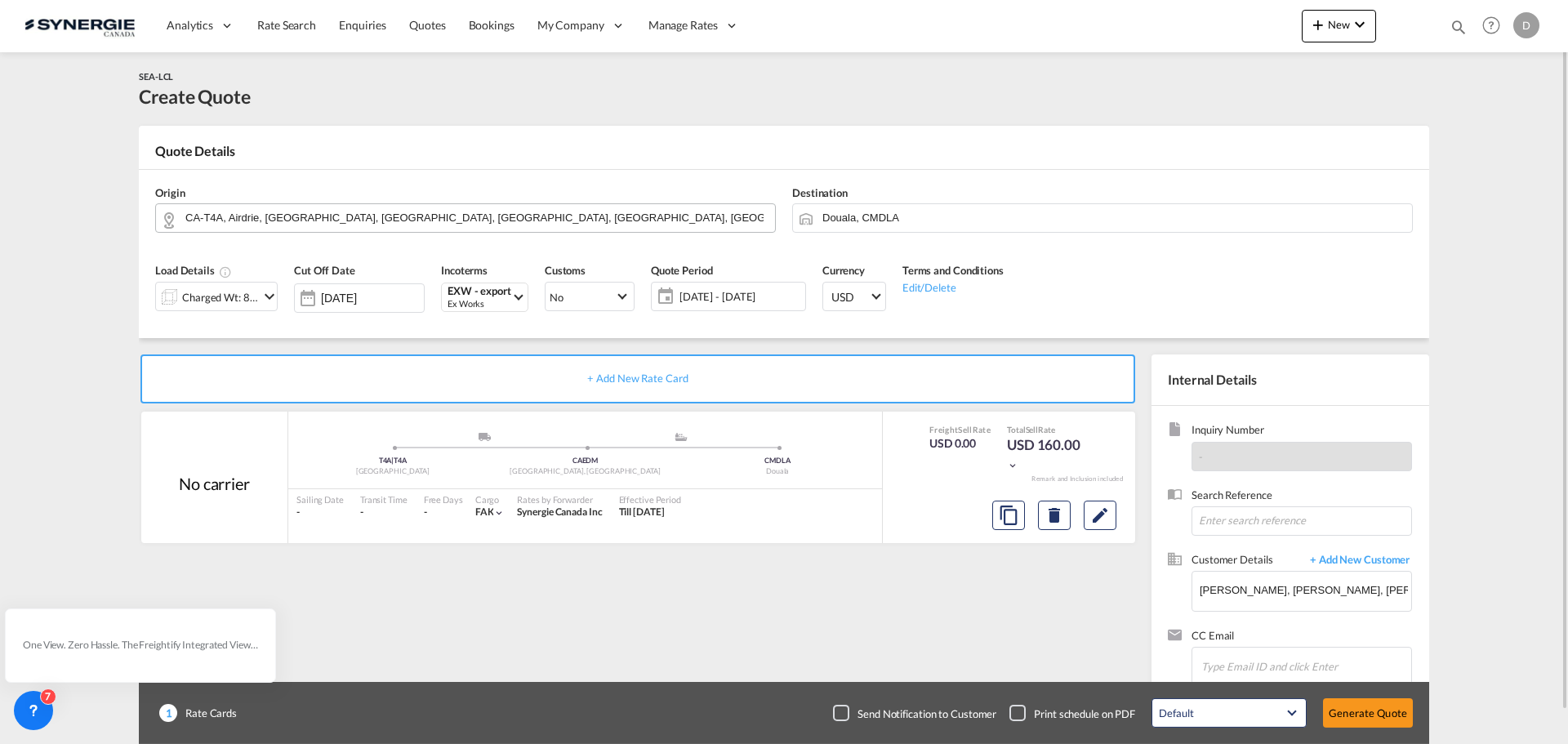
click at [729, 300] on span "[DATE] - [DATE]" at bounding box center [740, 297] width 122 height 15
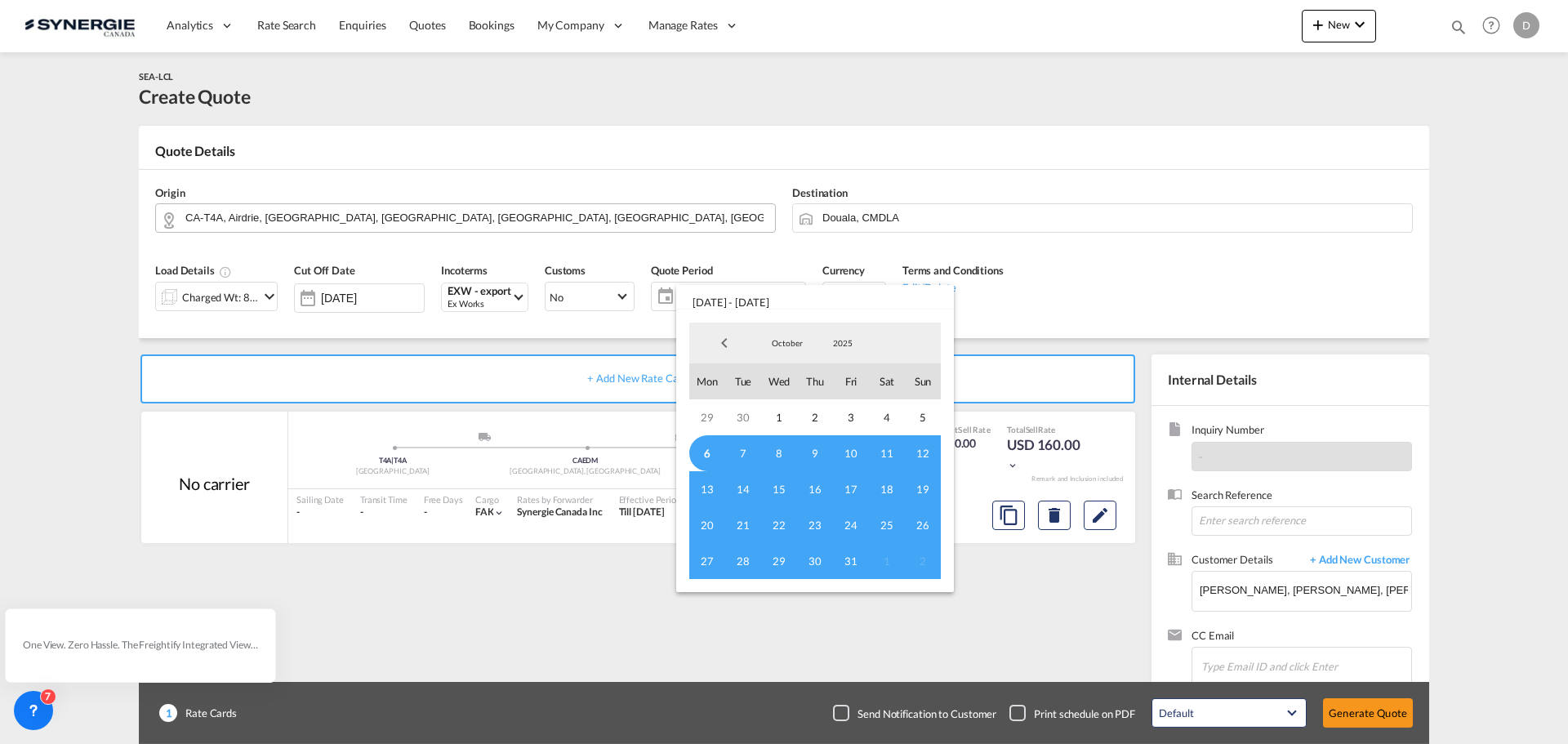
click at [713, 451] on span "6" at bounding box center [707, 452] width 36 height 36
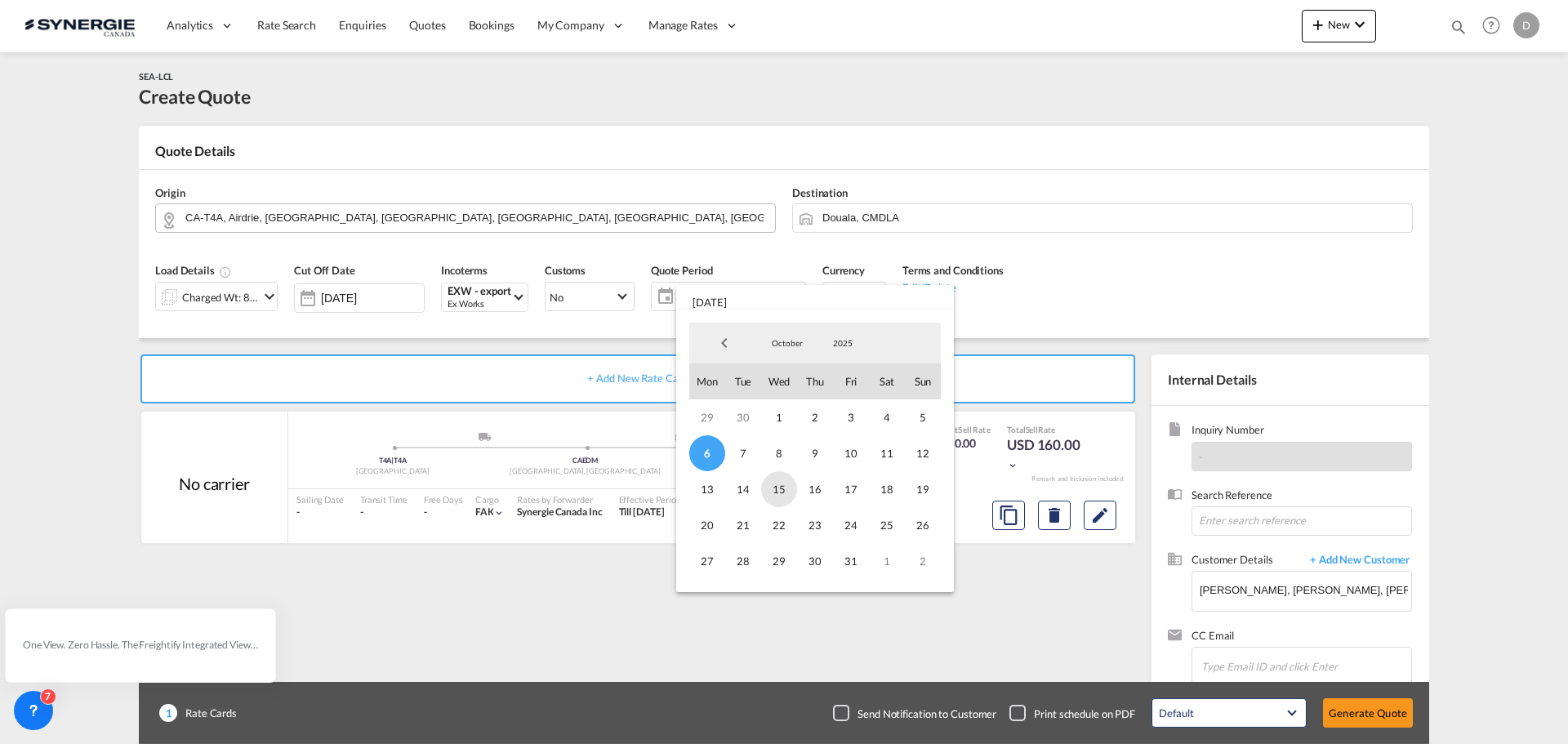
click at [779, 490] on span "15" at bounding box center [779, 488] width 36 height 36
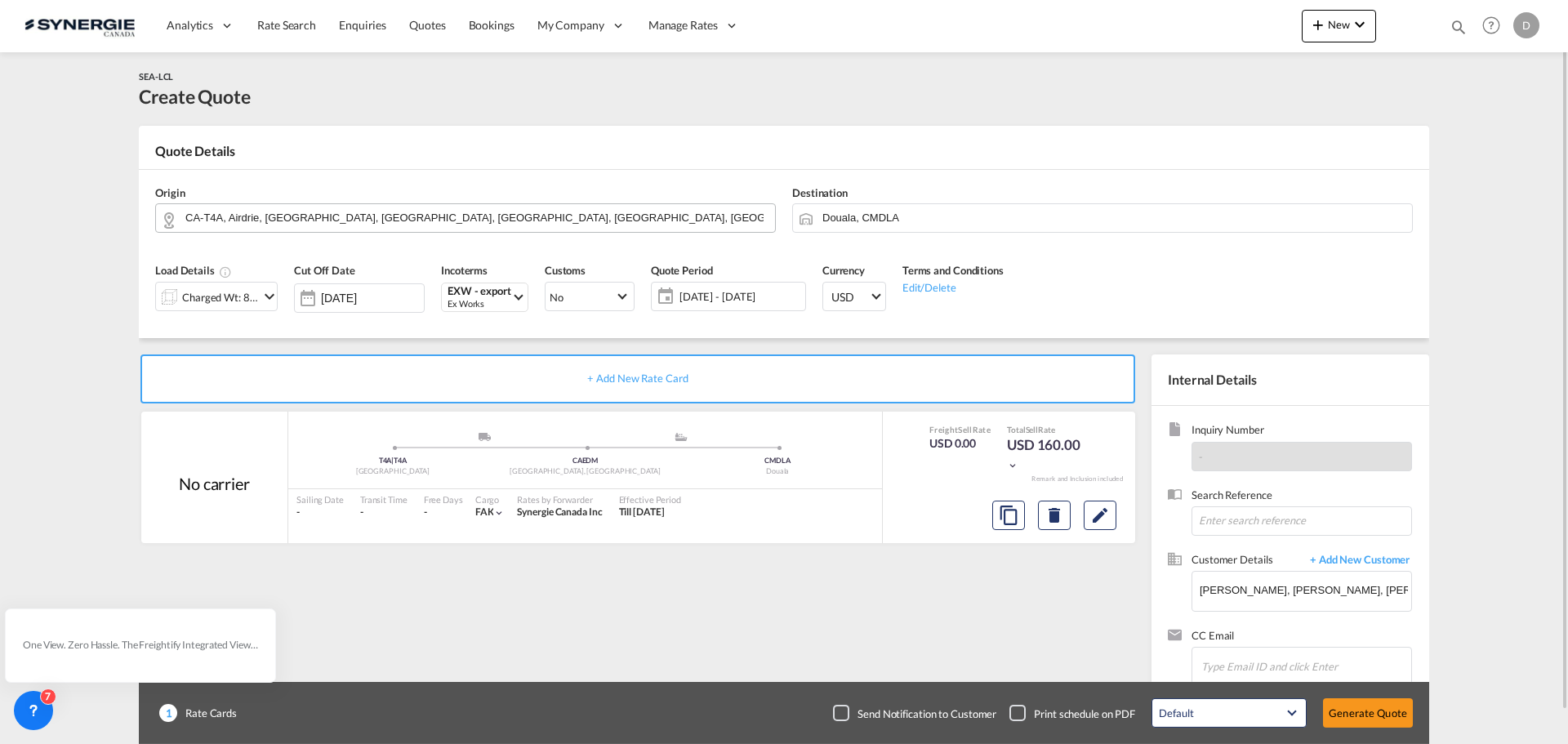
click at [886, 342] on div "+ Add New Rate Card No carrier added by you T4A | T4A Canada .a{fill:#aaa8ad;} …" at bounding box center [784, 521] width 1290 height 366
click at [1098, 529] on button "Edit" at bounding box center [1100, 515] width 33 height 29
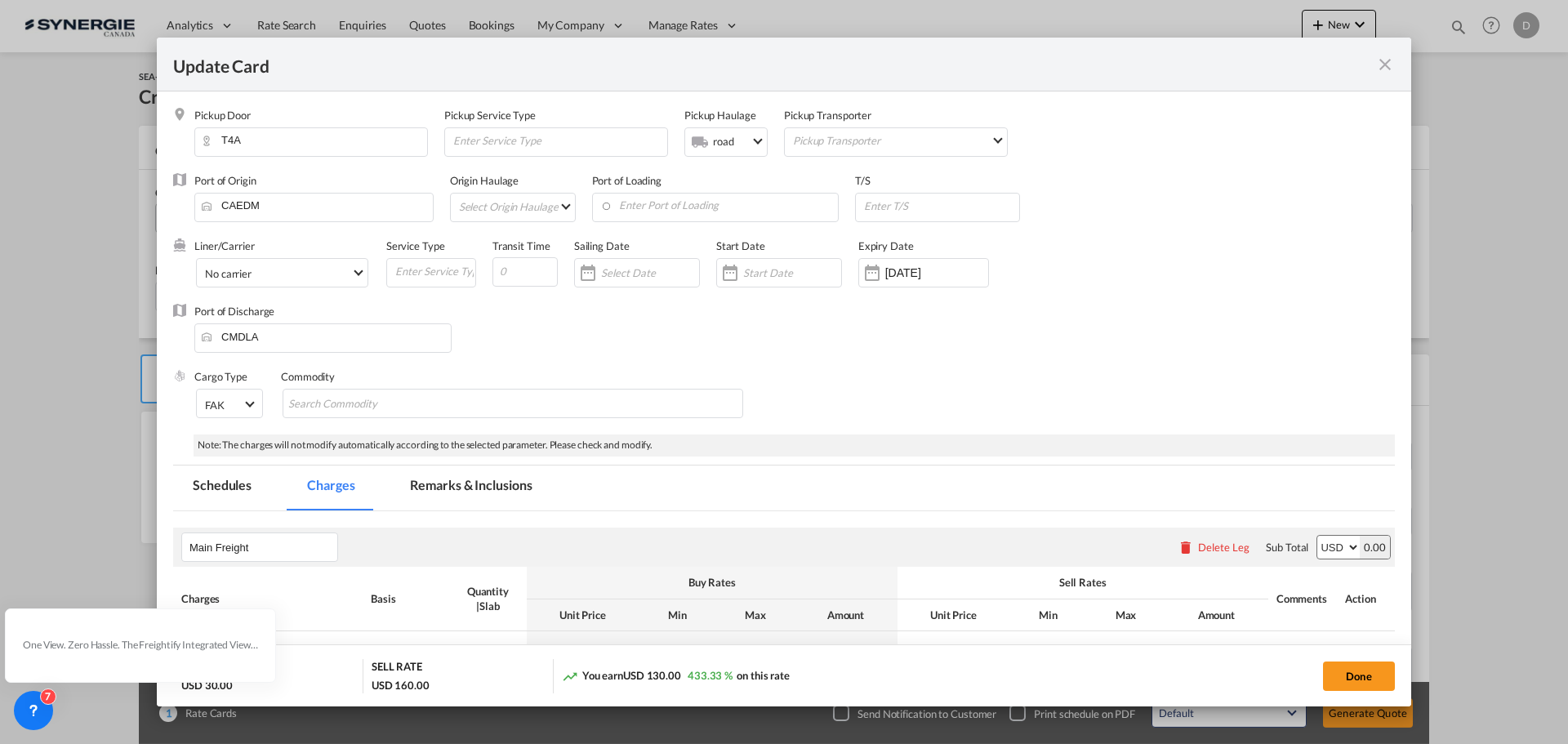
scroll to position [327, 0]
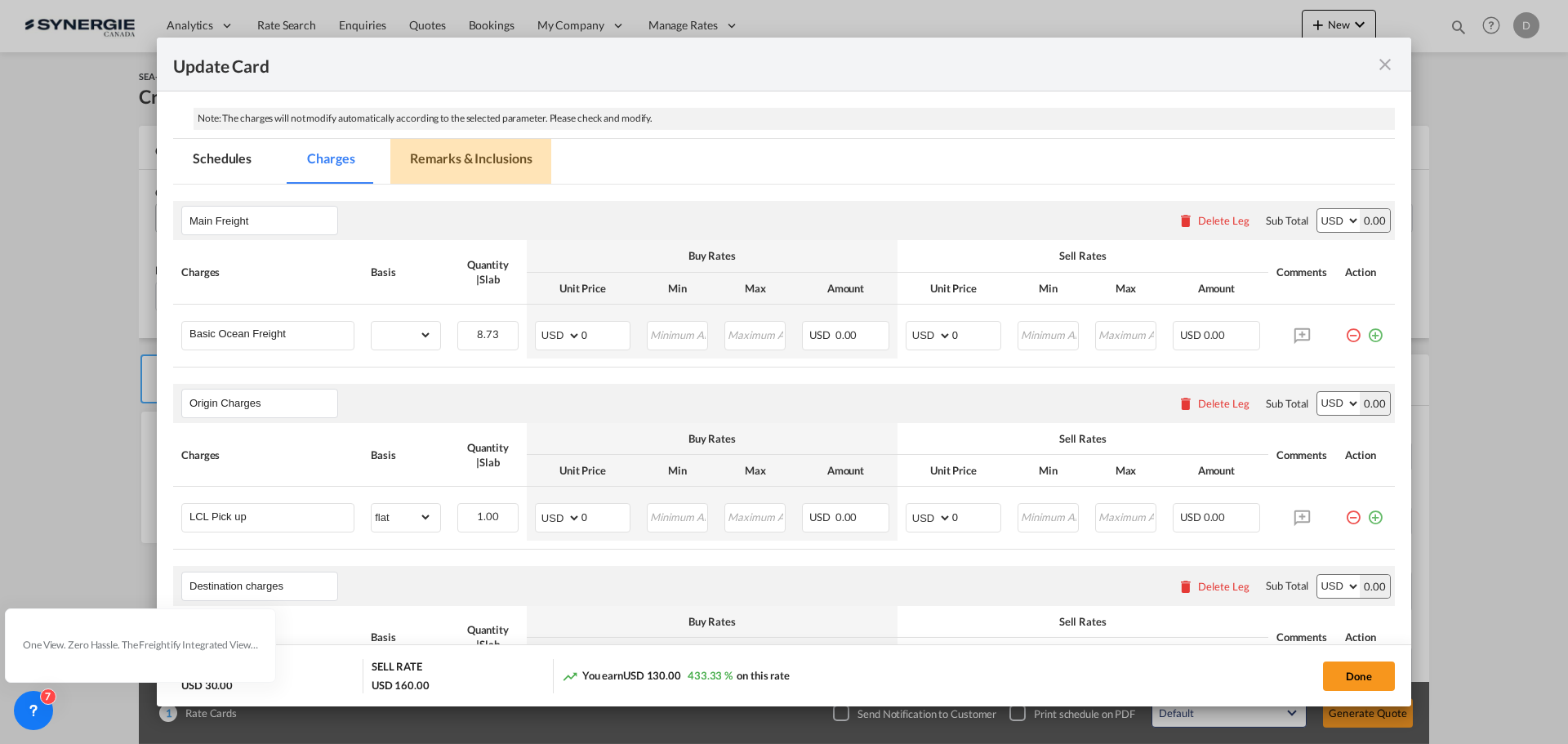
click at [508, 153] on md-tab-item "Remarks & Inclusions" at bounding box center [470, 162] width 161 height 45
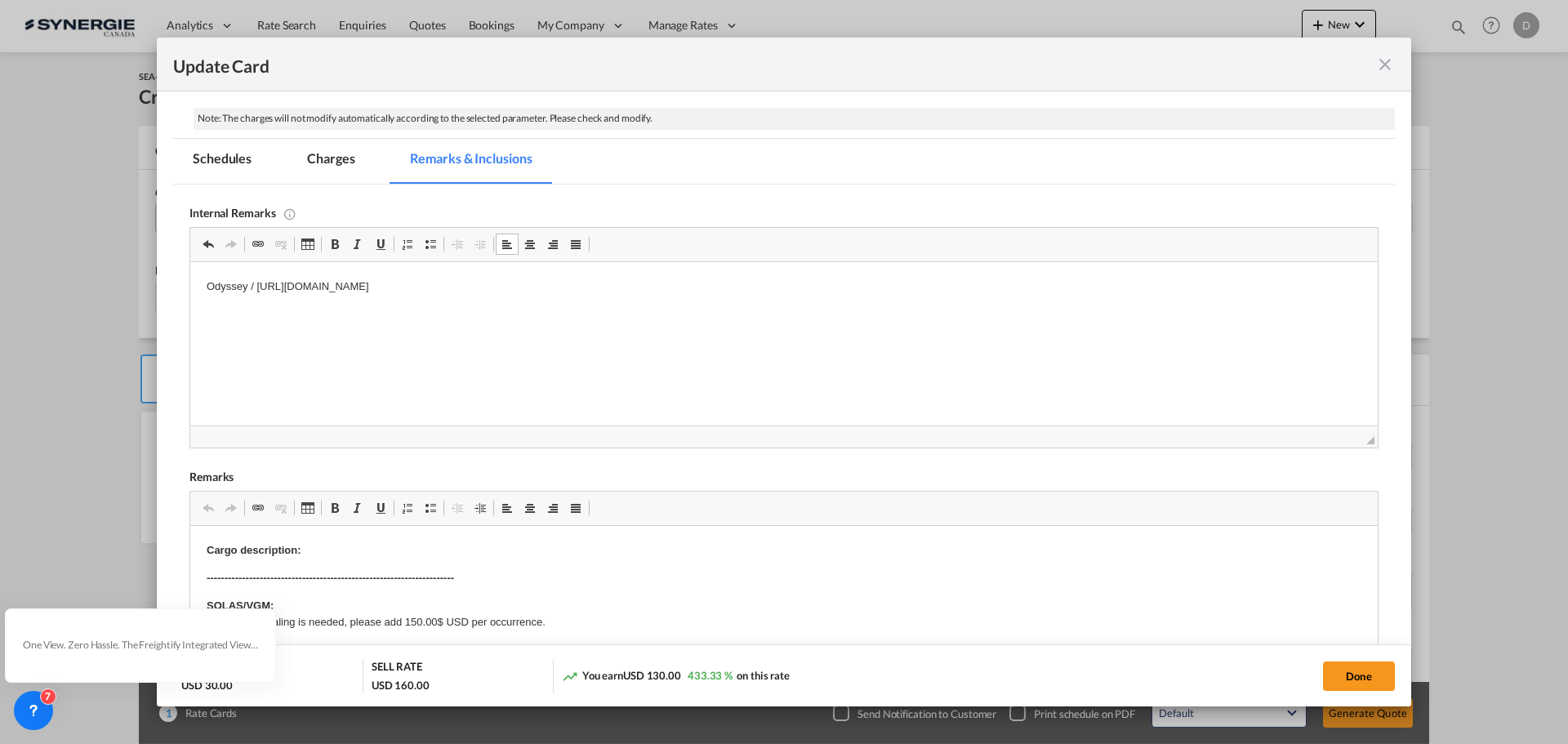
click at [305, 312] on html "Odyssey / [URL][DOMAIN_NAME]" at bounding box center [784, 287] width 1187 height 50
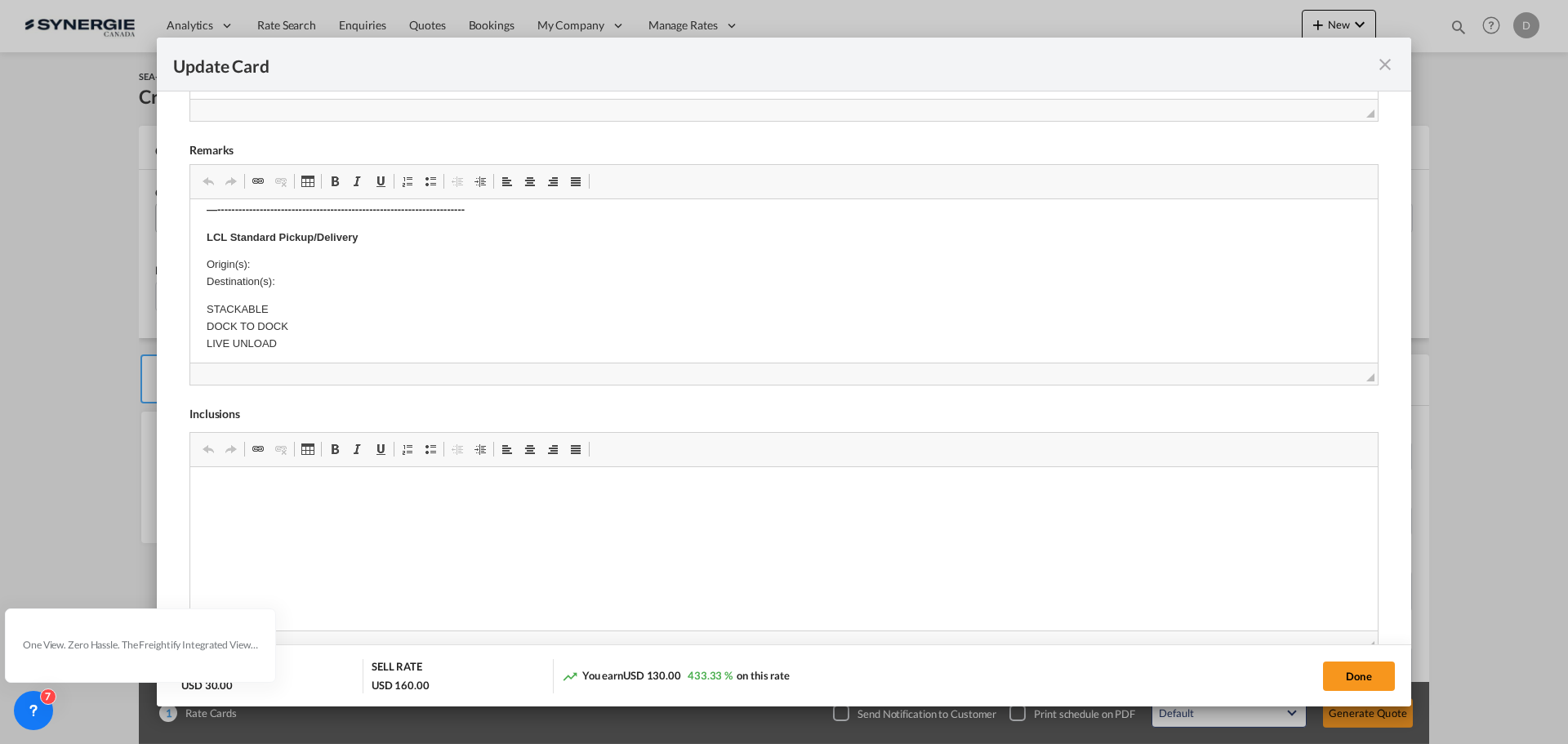
scroll to position [163, 0]
drag, startPoint x: 52, startPoint y: 64, endPoint x: 383, endPoint y: 368, distance: 449.4
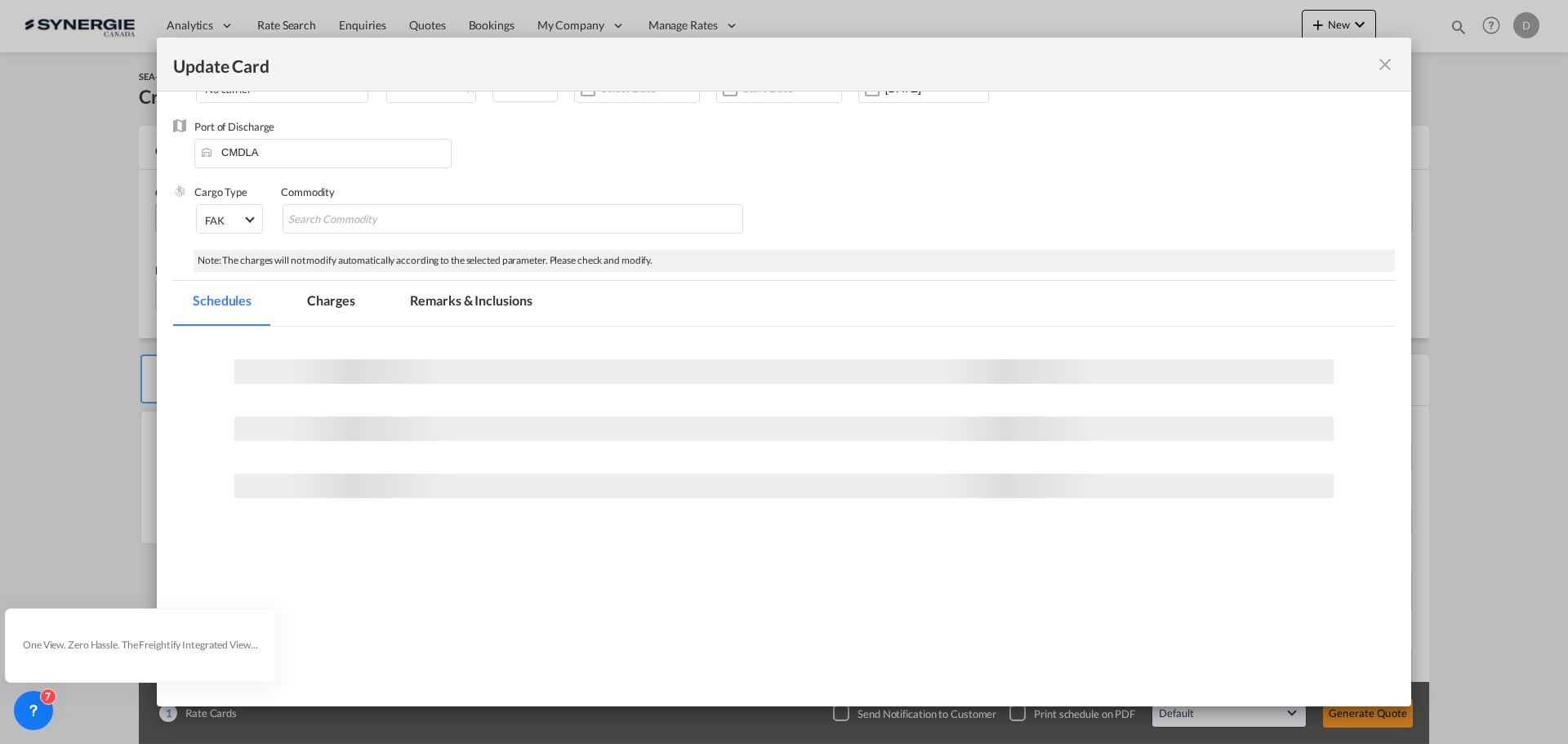
scroll to position [184, 0]
drag, startPoint x: 335, startPoint y: 293, endPoint x: 342, endPoint y: 299, distance: 9.2
click at [335, 293] on md-tab-item "Charges" at bounding box center [331, 303] width 87 height 45
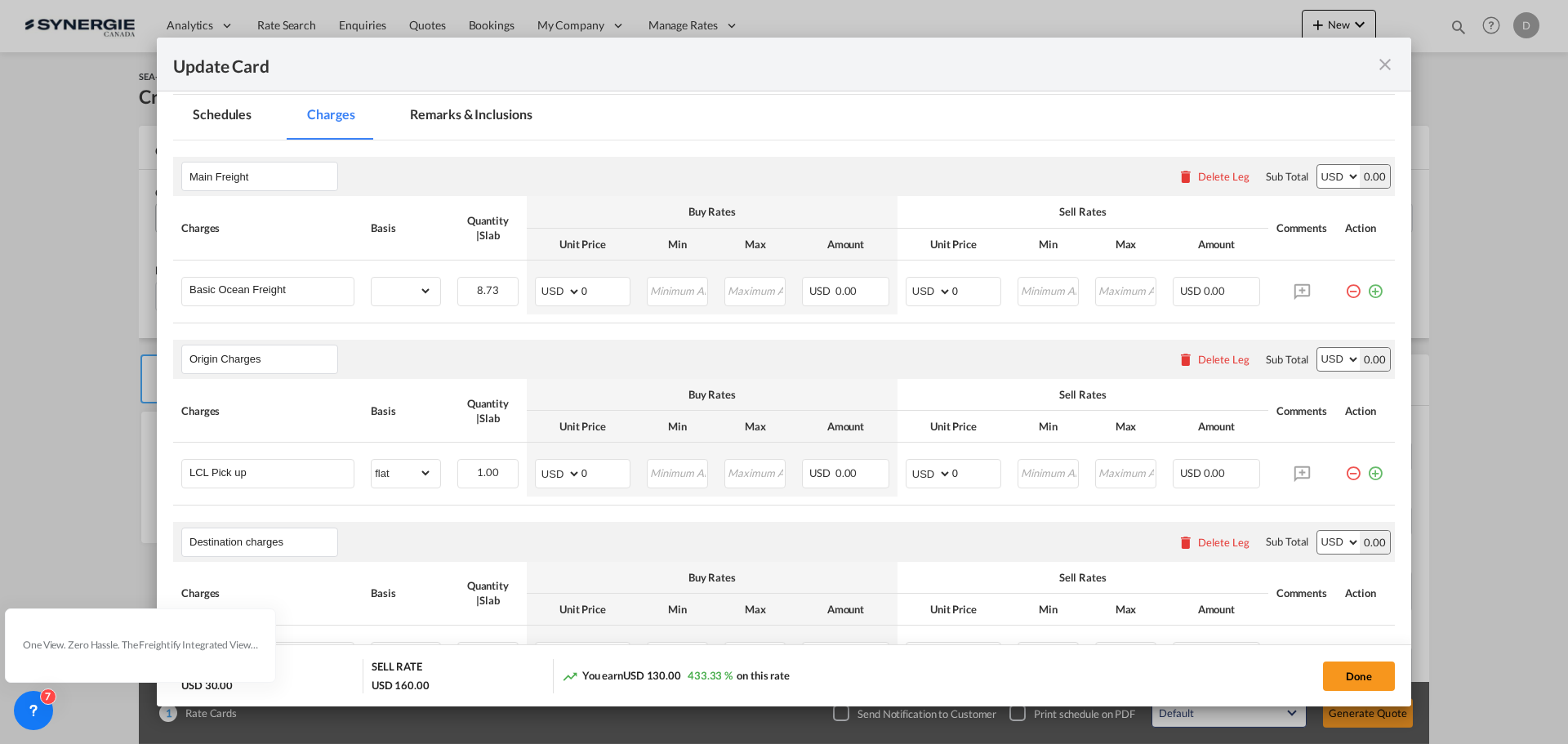
scroll to position [347, 0]
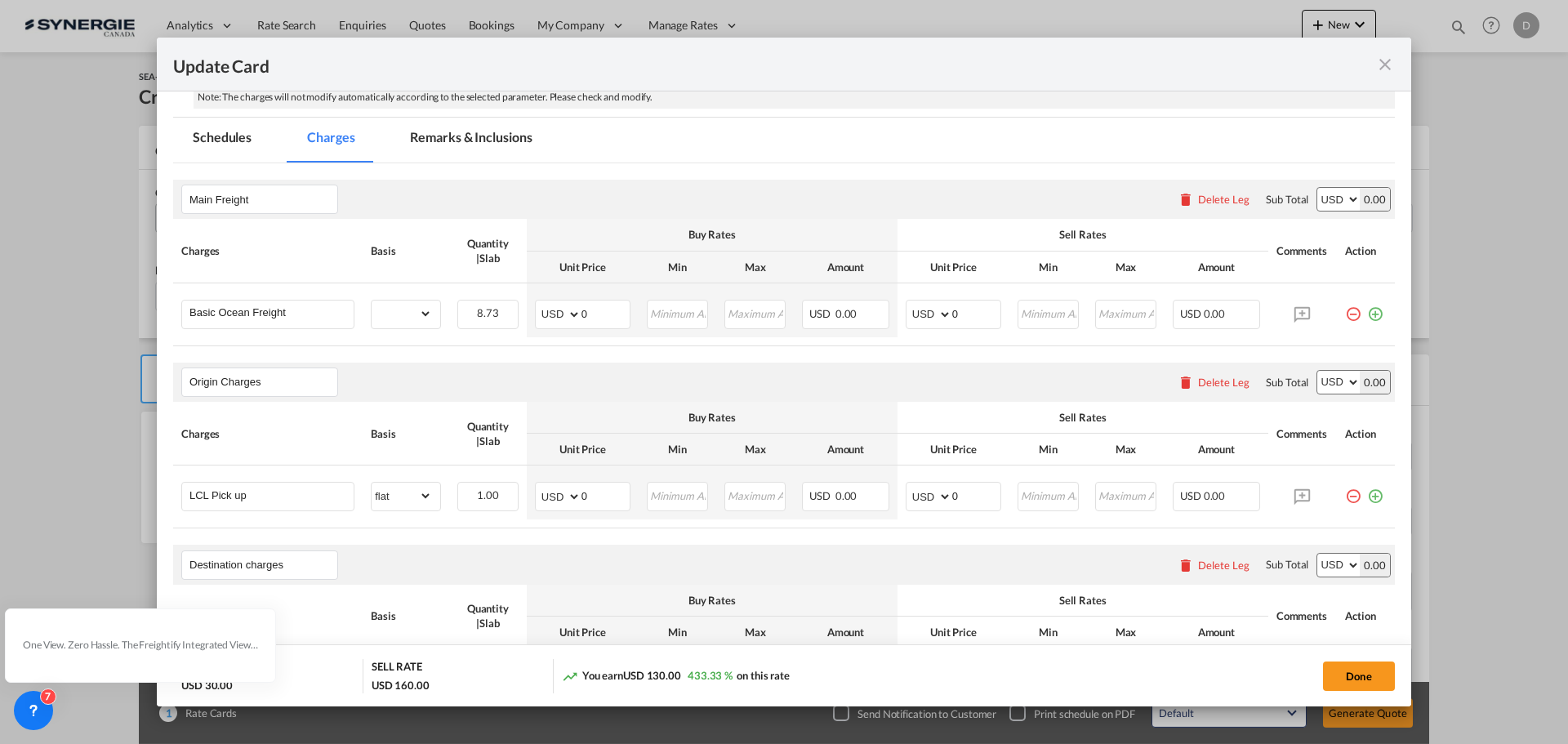
click at [496, 138] on md-tab-item "Remarks & Inclusions" at bounding box center [470, 140] width 161 height 45
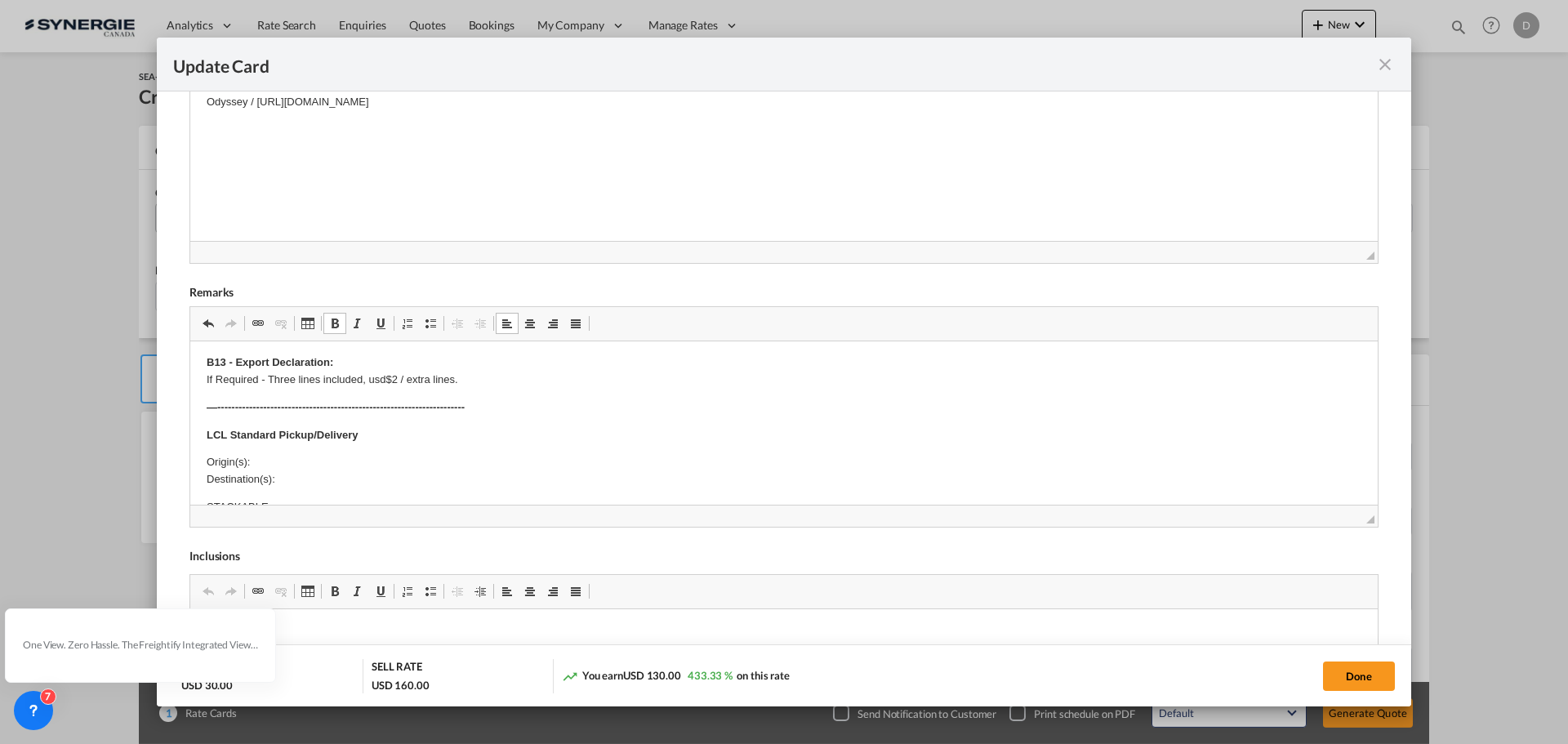
scroll to position [163, 0]
click at [309, 407] on p "Origin(s): Destination(s):" at bounding box center [784, 410] width 1155 height 34
click at [301, 437] on p "Destination(s):" at bounding box center [784, 431] width 1155 height 17
click at [311, 436] on p "Destination(s): [GEOGRAPHIC_DATA]" at bounding box center [784, 431] width 1155 height 17
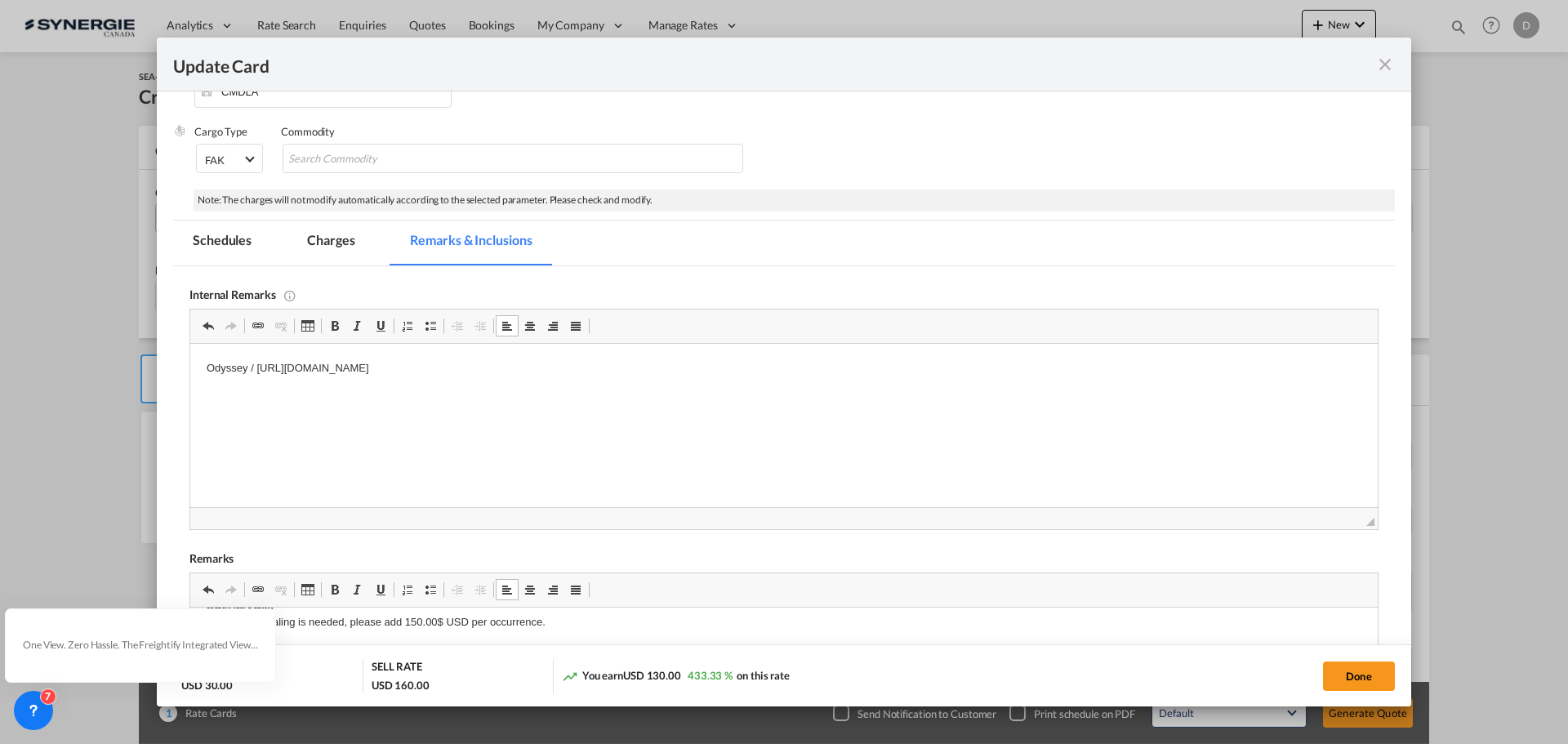
scroll to position [184, 0]
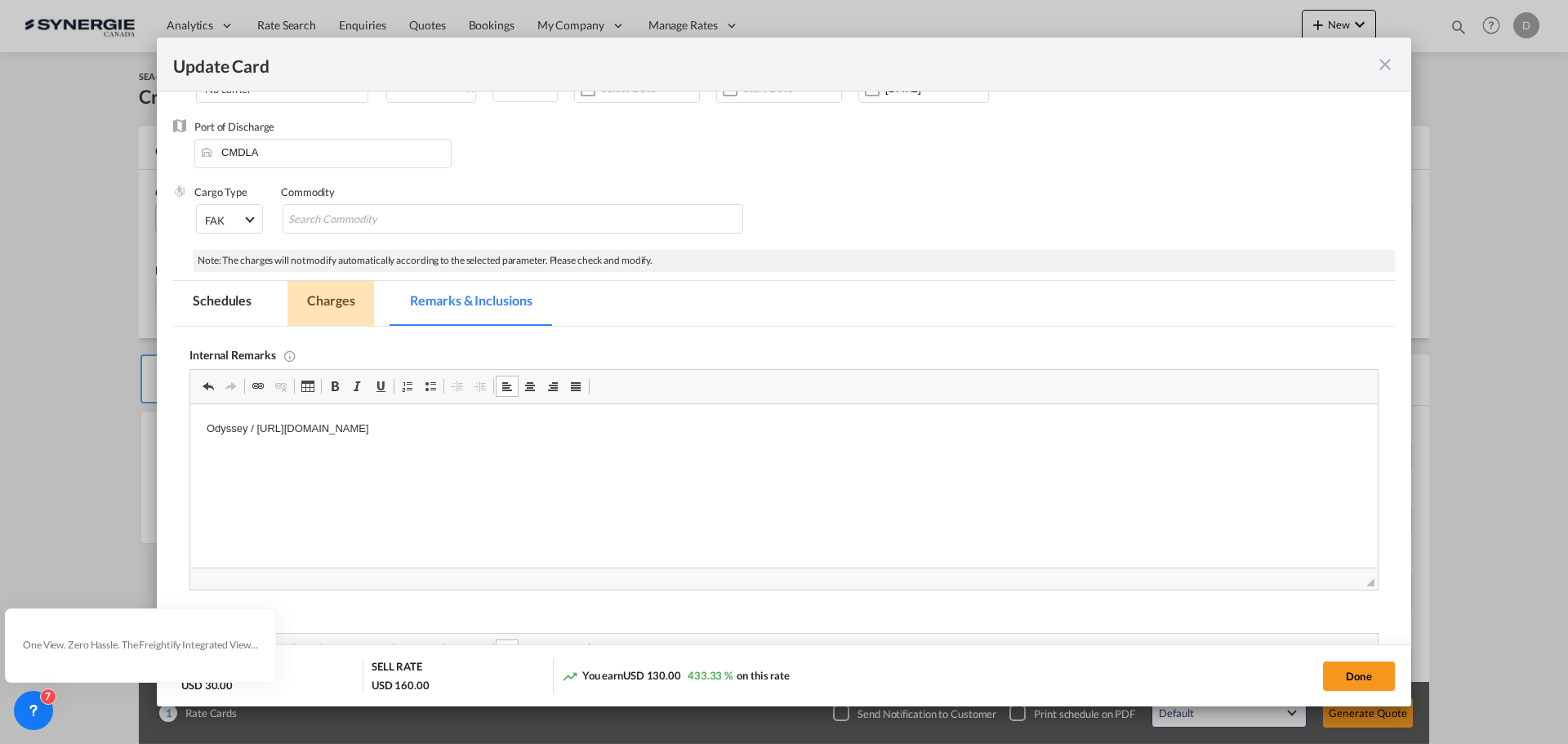
click at [312, 300] on md-tab-item "Charges" at bounding box center [331, 303] width 87 height 45
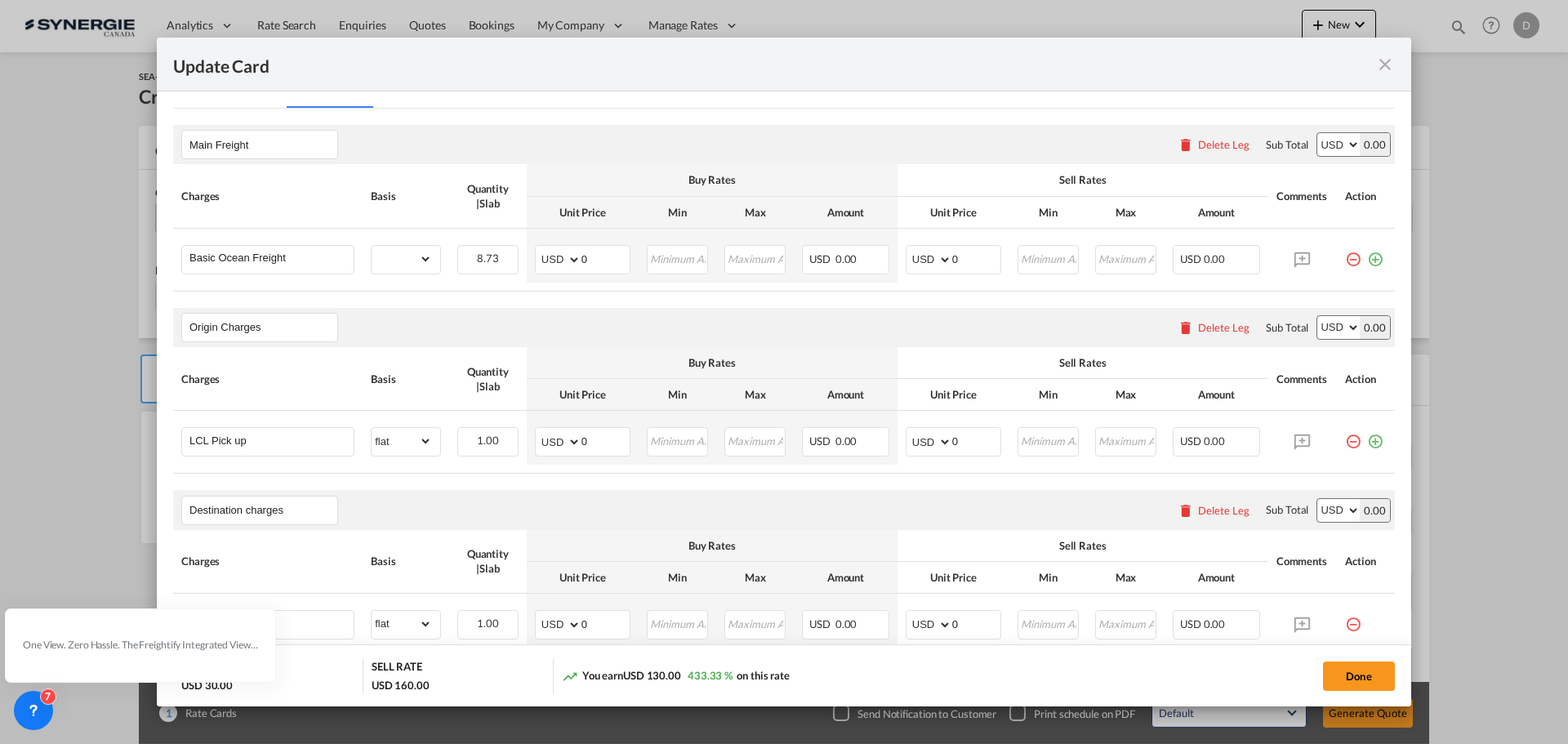
scroll to position [429, 0]
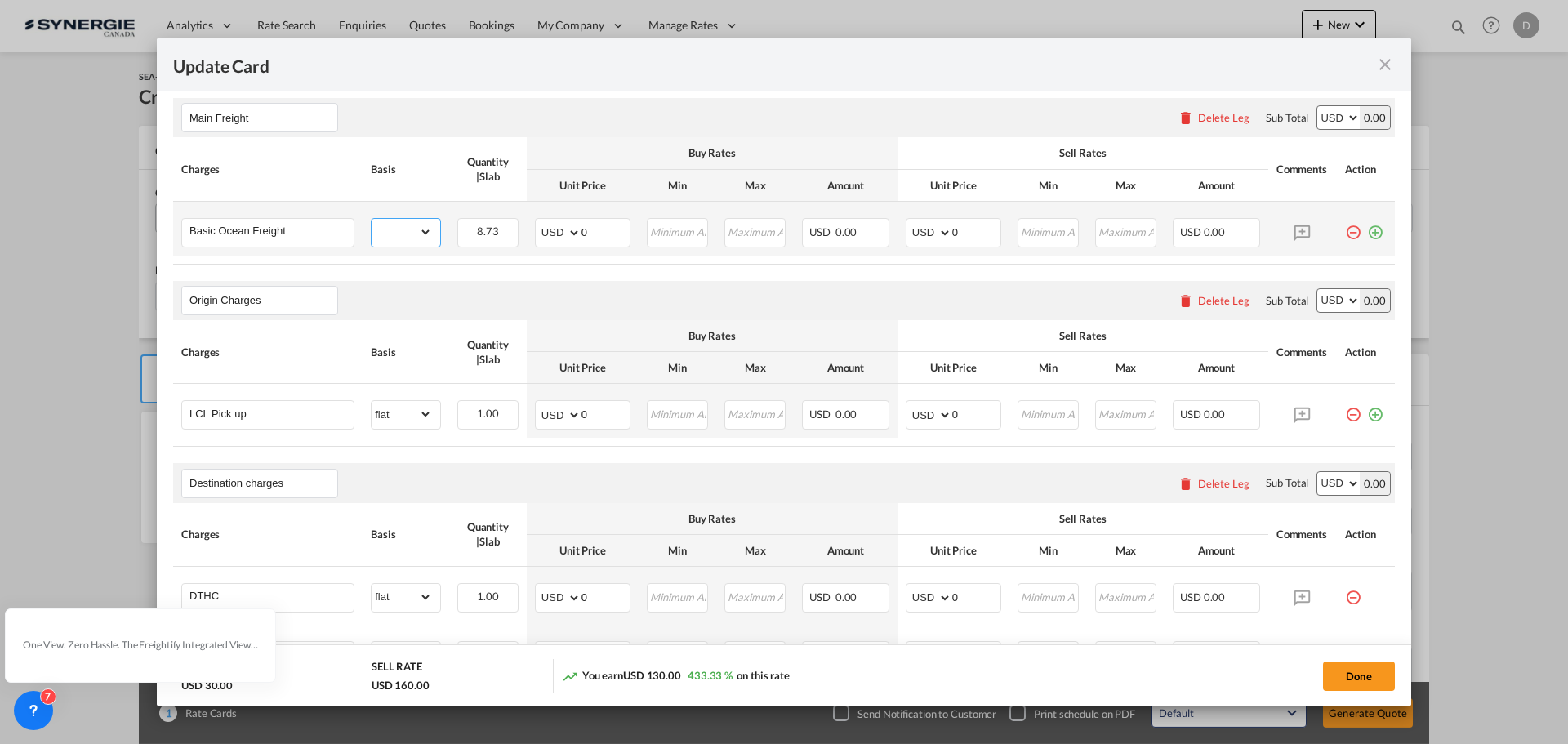
click at [423, 234] on select "gross_weight volumetric_weight per_shipment per_bl per_km per_hawb per_kg flat …" at bounding box center [402, 232] width 60 height 26
select select "per_w/m"
click at [372, 219] on select "gross_weight volumetric_weight per_shipment per_bl per_km per_hawb per_kg flat …" at bounding box center [402, 232] width 60 height 26
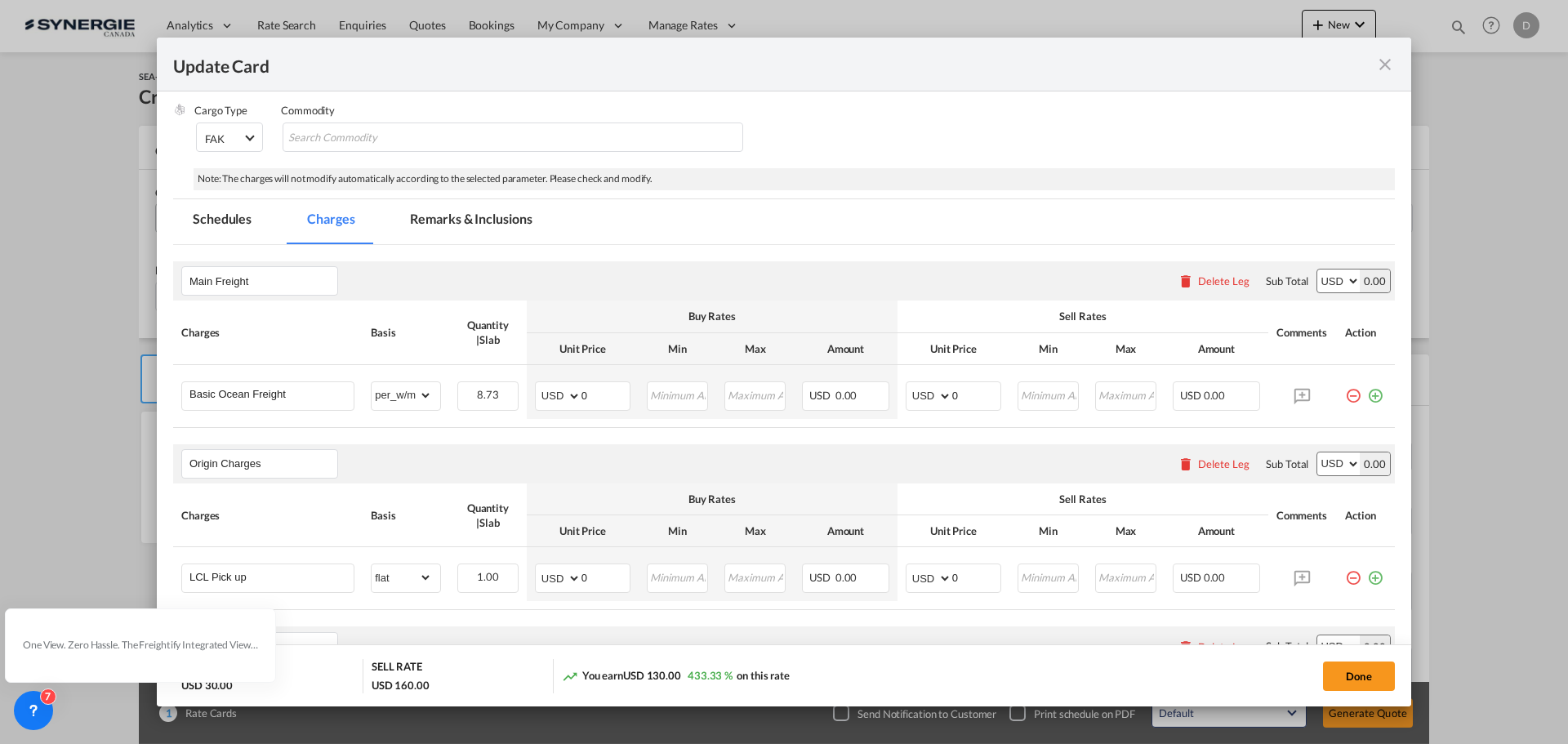
click at [510, 214] on md-tab-item "Remarks & Inclusions" at bounding box center [470, 222] width 161 height 45
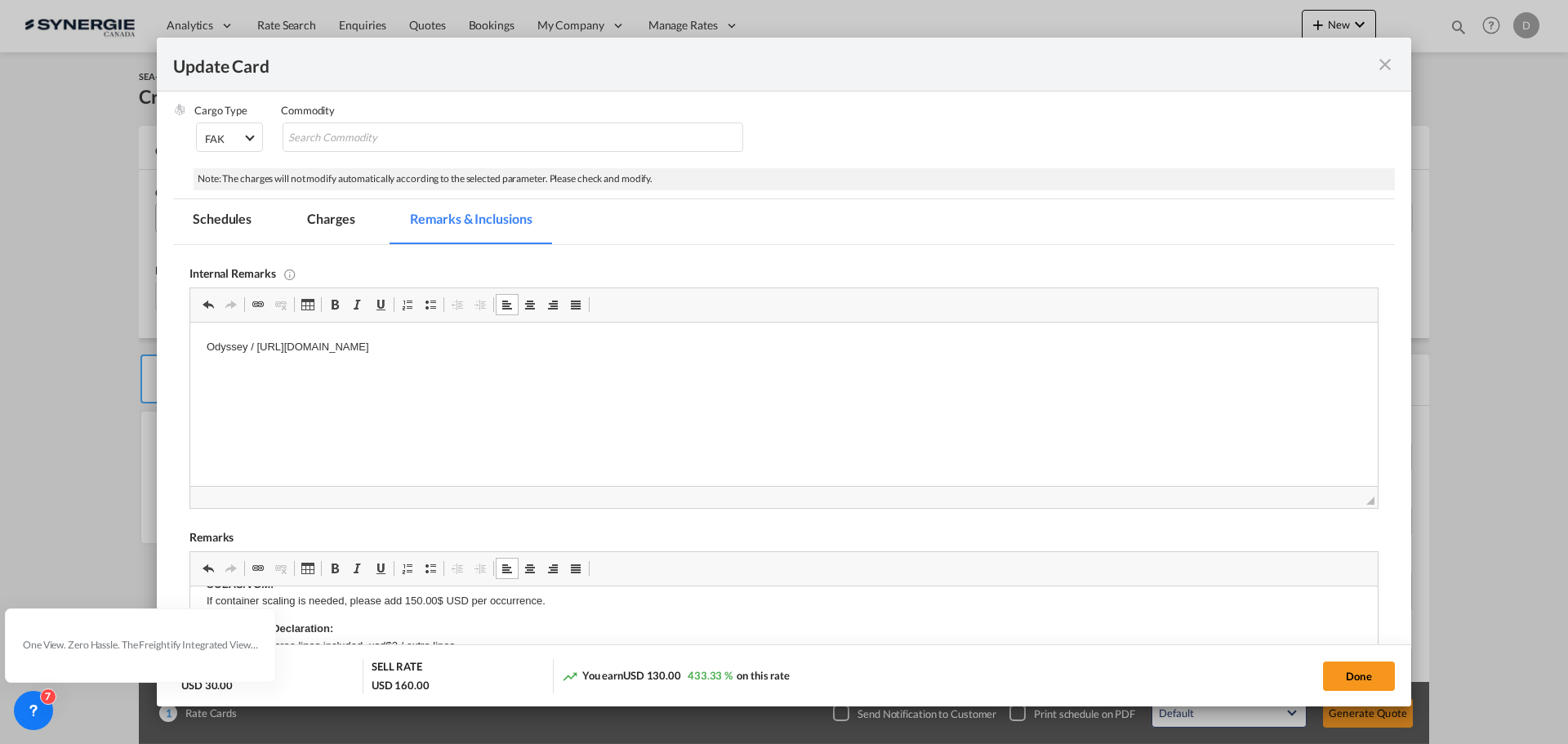
click at [255, 347] on p "Odyssey / [URL][DOMAIN_NAME]" at bounding box center [784, 347] width 1155 height 17
click at [278, 372] on html "Odyssey / WDD-438167 / [URL][DOMAIN_NAME]" at bounding box center [784, 347] width 1187 height 50
click at [335, 217] on md-tab-item "Charges" at bounding box center [331, 222] width 87 height 45
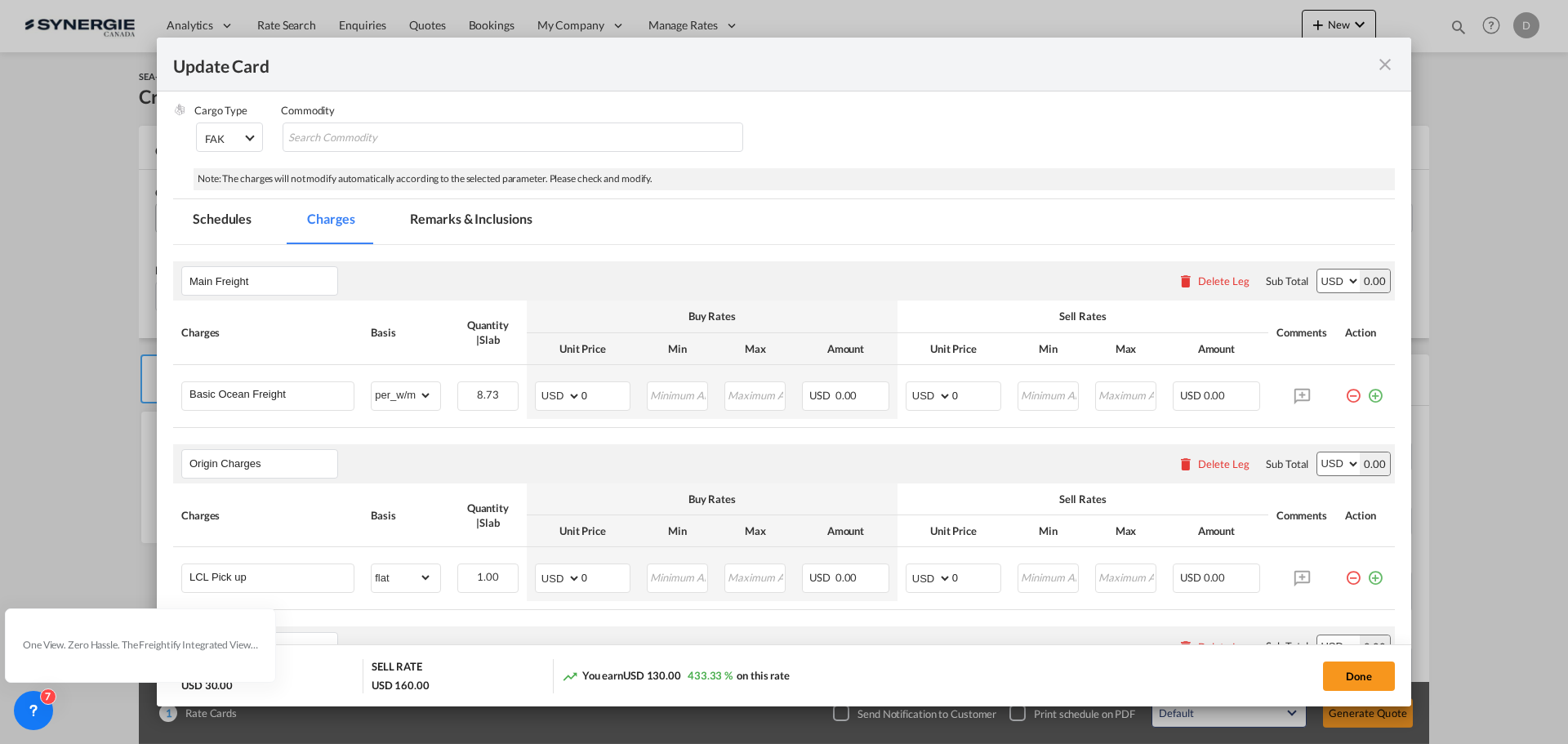
scroll to position [347, 0]
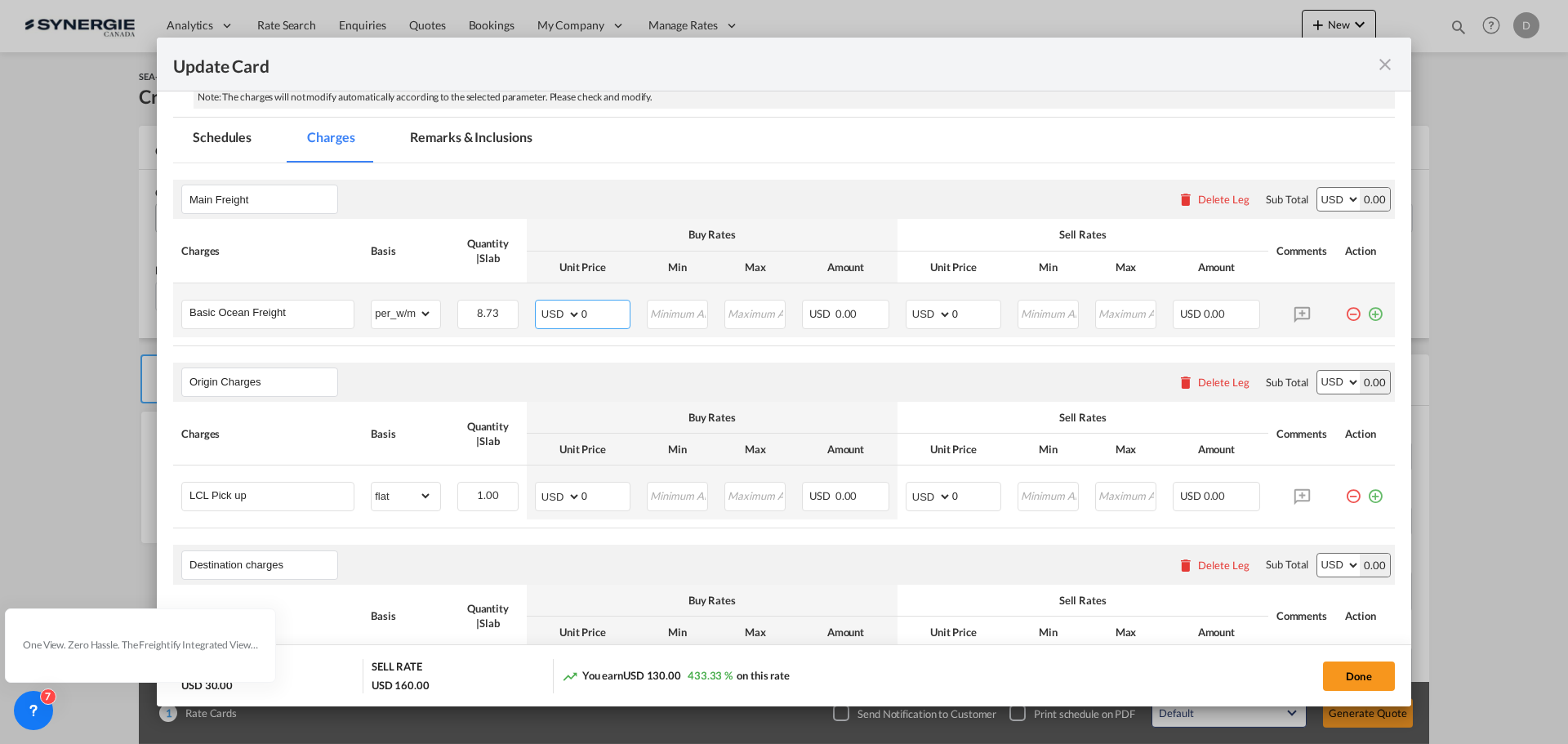
click at [575, 314] on select "AED AFN ALL AMD ANG AOA ARS AUD AWG AZN BAM BBD BDT BGN BHD BIF BMD BND [PERSON…" at bounding box center [559, 313] width 43 height 22
click at [582, 317] on input "0" at bounding box center [606, 312] width 48 height 24
drag, startPoint x: 579, startPoint y: 314, endPoint x: 598, endPoint y: 312, distance: 19.1
click at [598, 312] on input "0" at bounding box center [606, 312] width 48 height 24
type input "181"
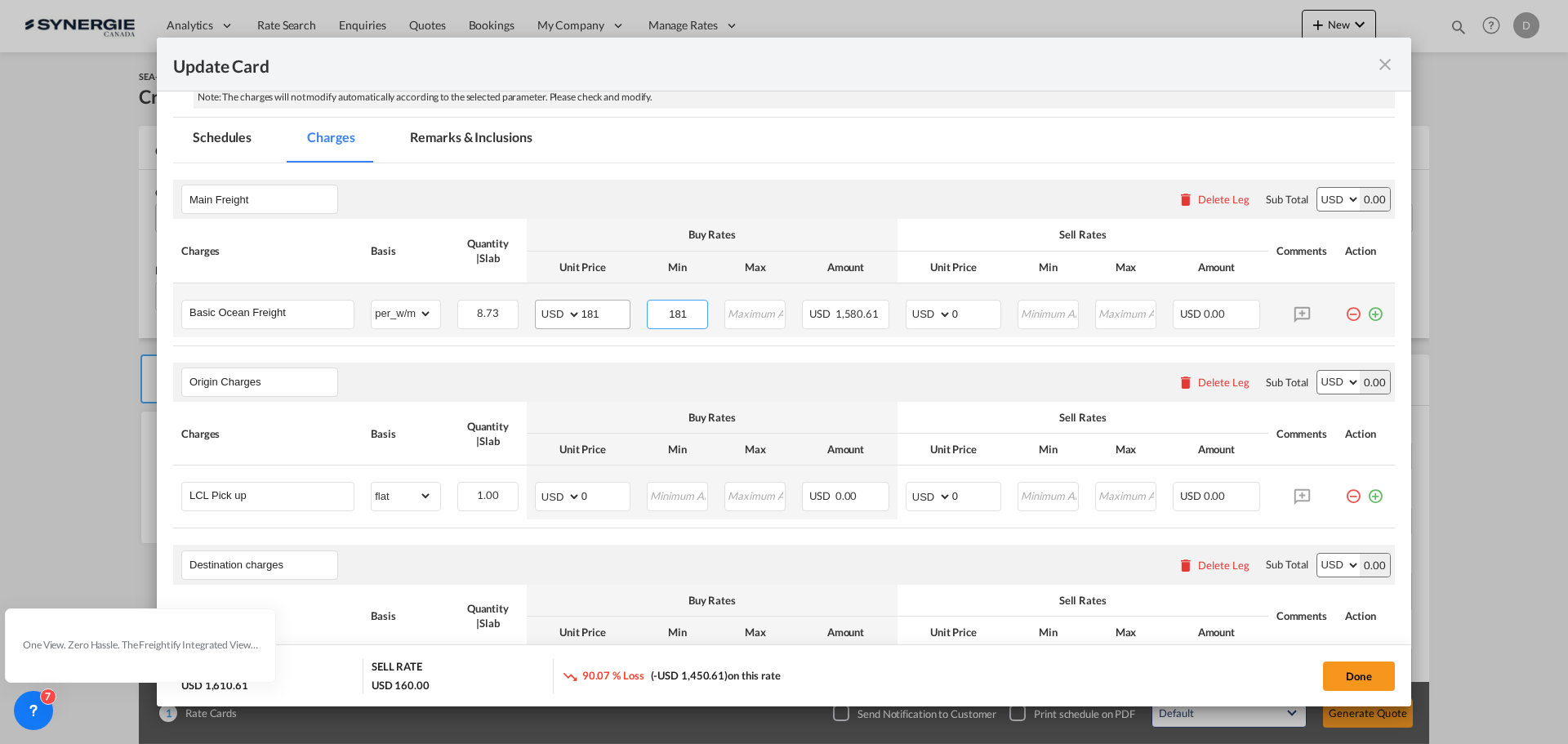
type input "181"
type input "196"
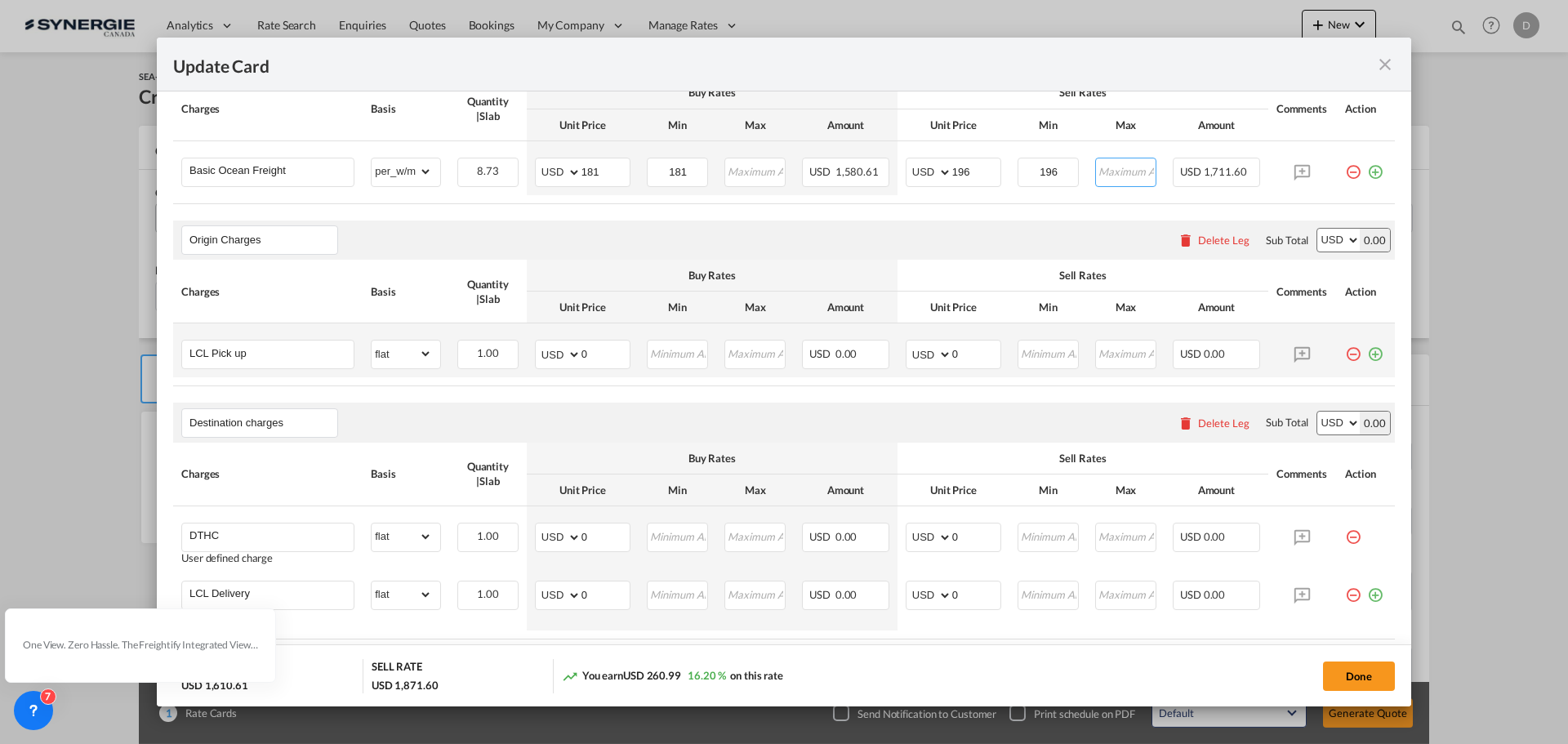
scroll to position [511, 0]
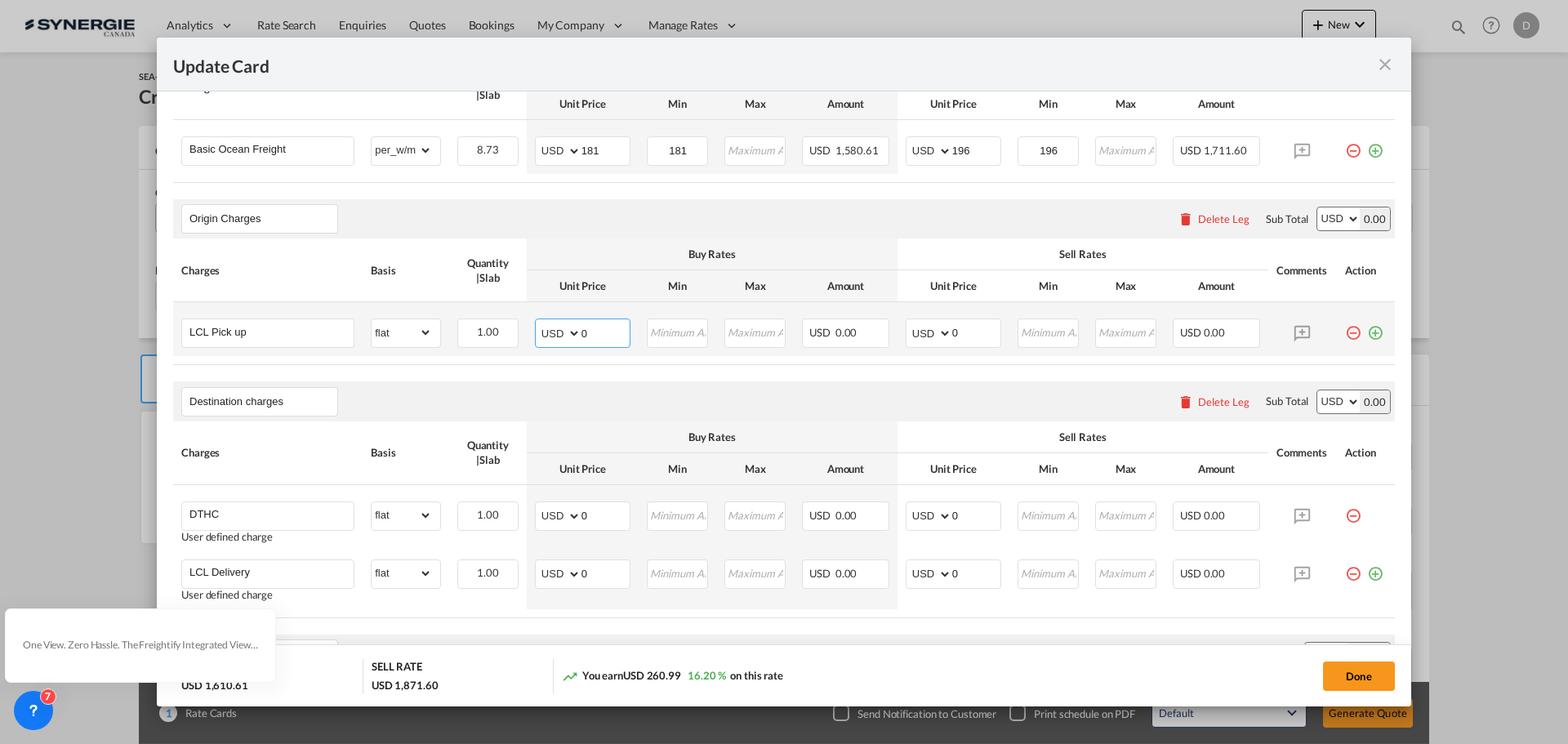
drag, startPoint x: 580, startPoint y: 332, endPoint x: 614, endPoint y: 335, distance: 34.1
click at [626, 335] on td "AED AFN ALL AMD ANG AOA ARS AUD AWG AZN BAM BBD BDT BGN BHD BIF BMD BND [PERSON…" at bounding box center [583, 328] width 112 height 54
type input "1140"
type input "1200"
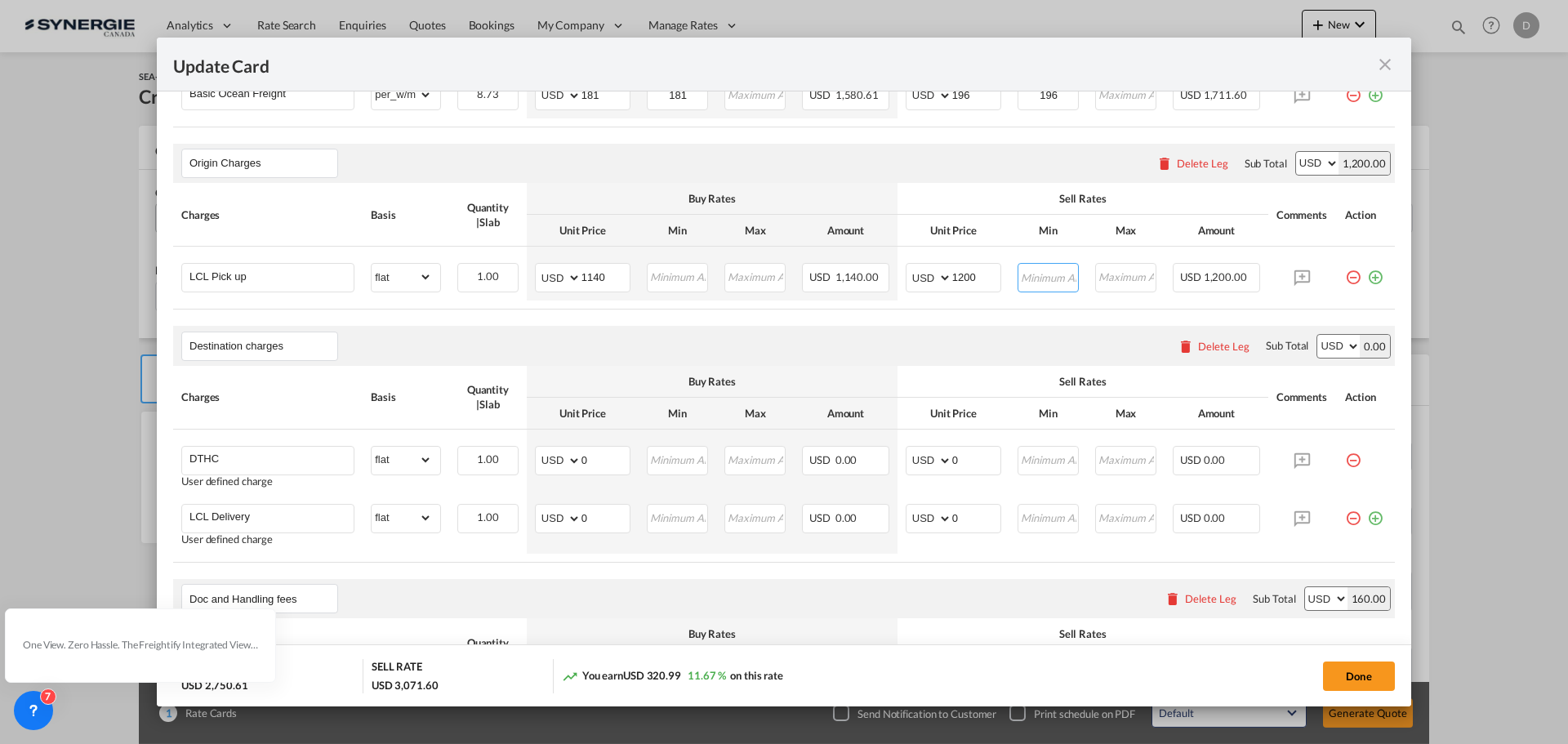
scroll to position [592, 0]
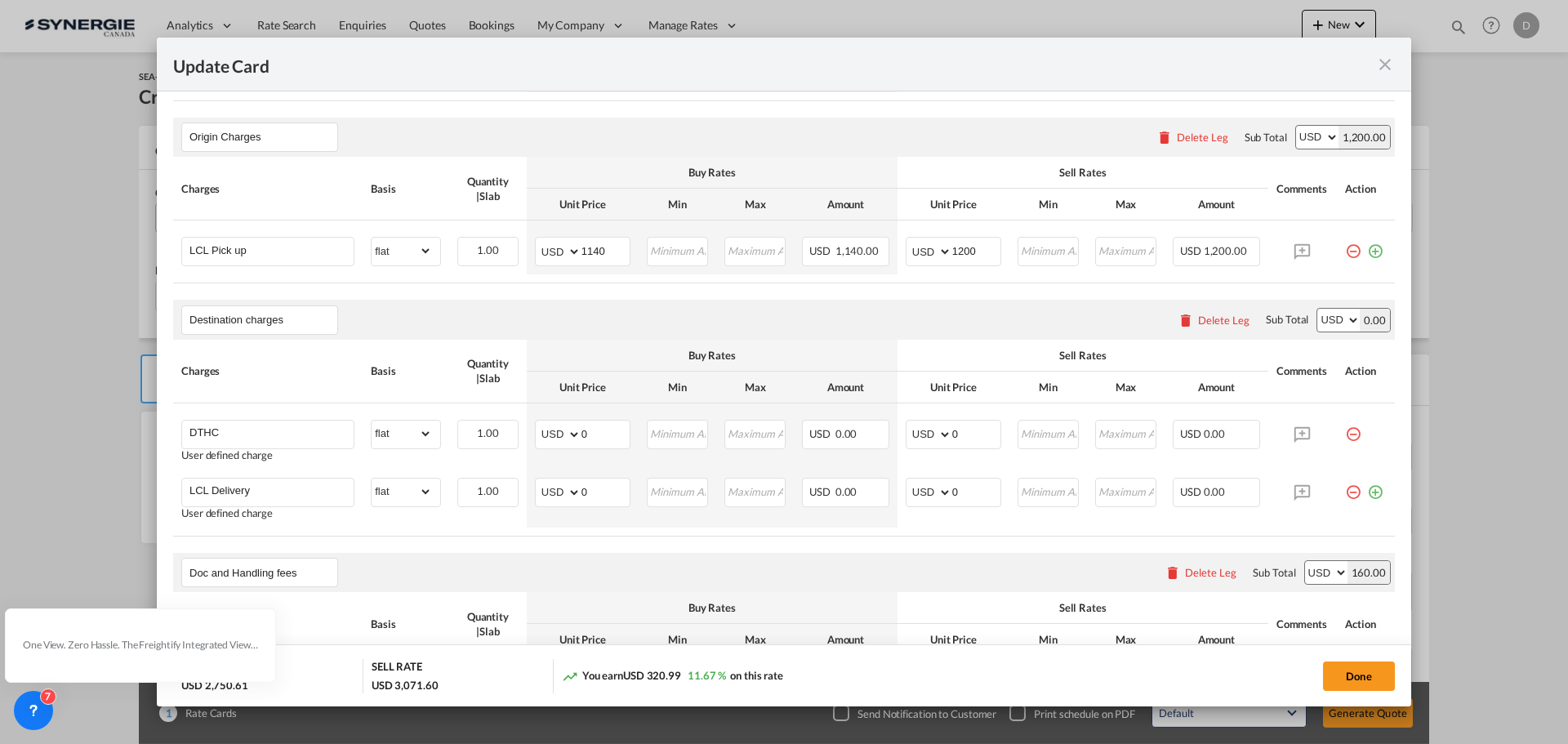
click at [1200, 318] on div "Delete Leg" at bounding box center [1224, 320] width 52 height 13
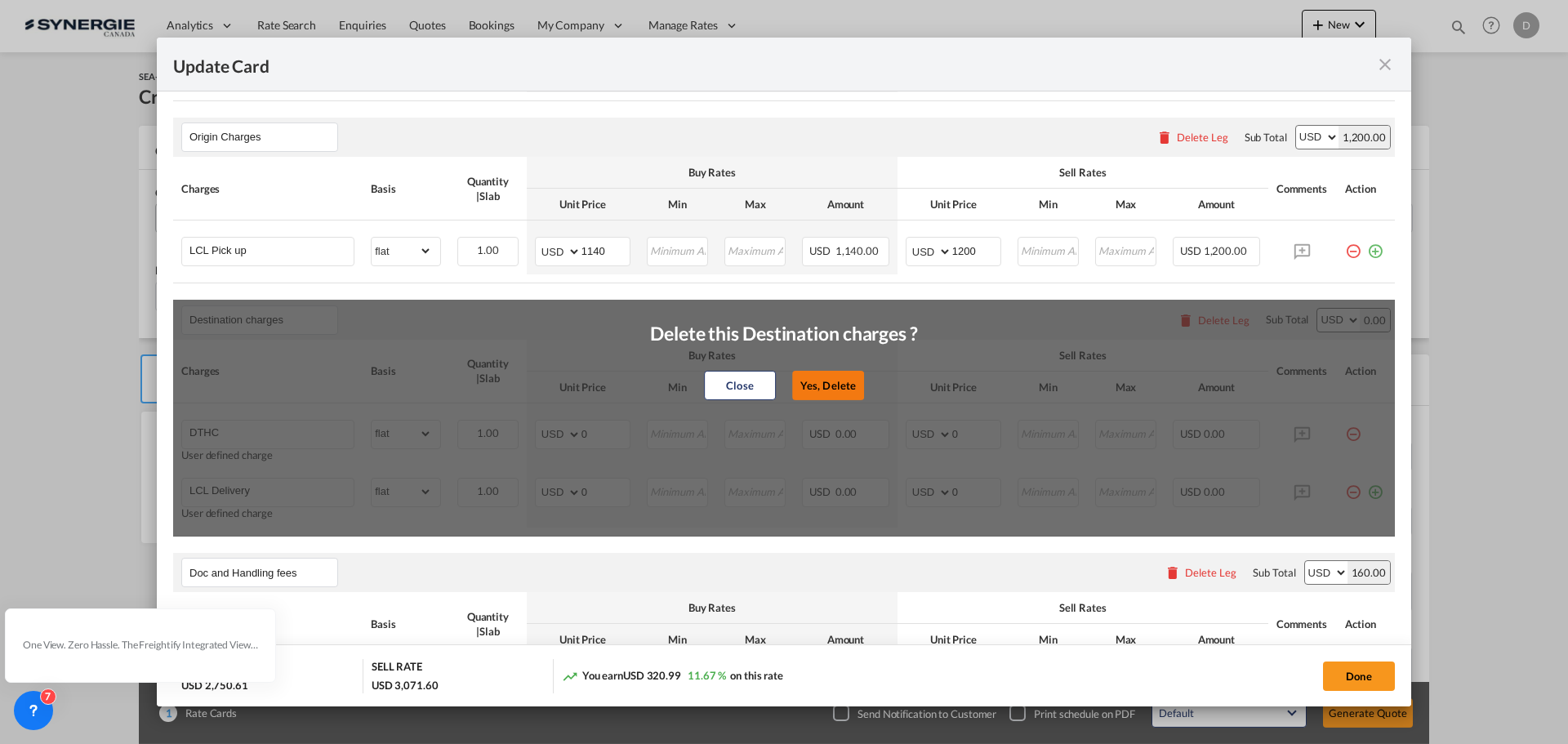
click at [818, 385] on button "Yes, Delete" at bounding box center [828, 385] width 72 height 29
type input "Doc and Handling fees"
type input "SOLAS/VGM Fee"
select select "per_bl"
type input "10"
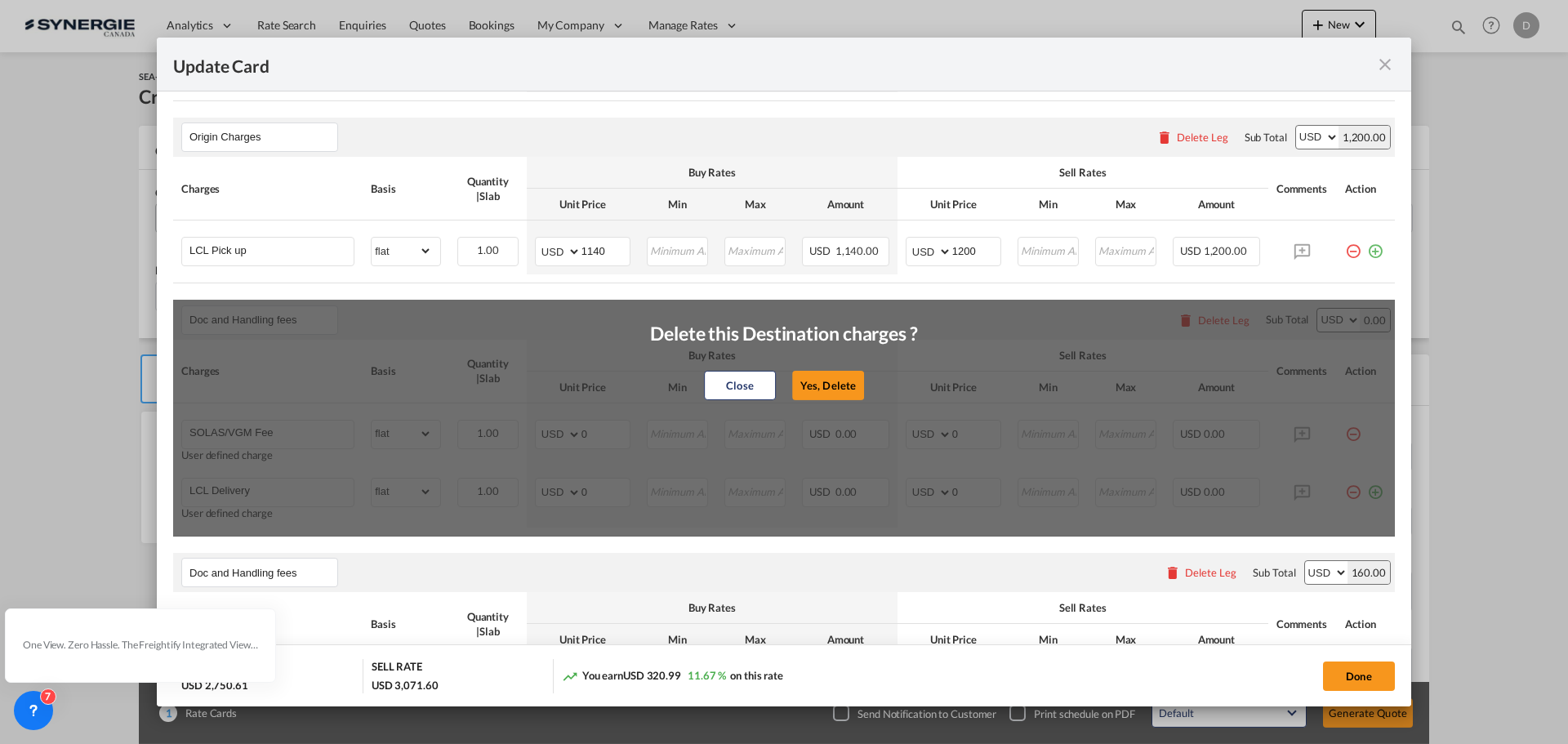
type input "30"
type input "B13 Export declaration"
select select "per_bl"
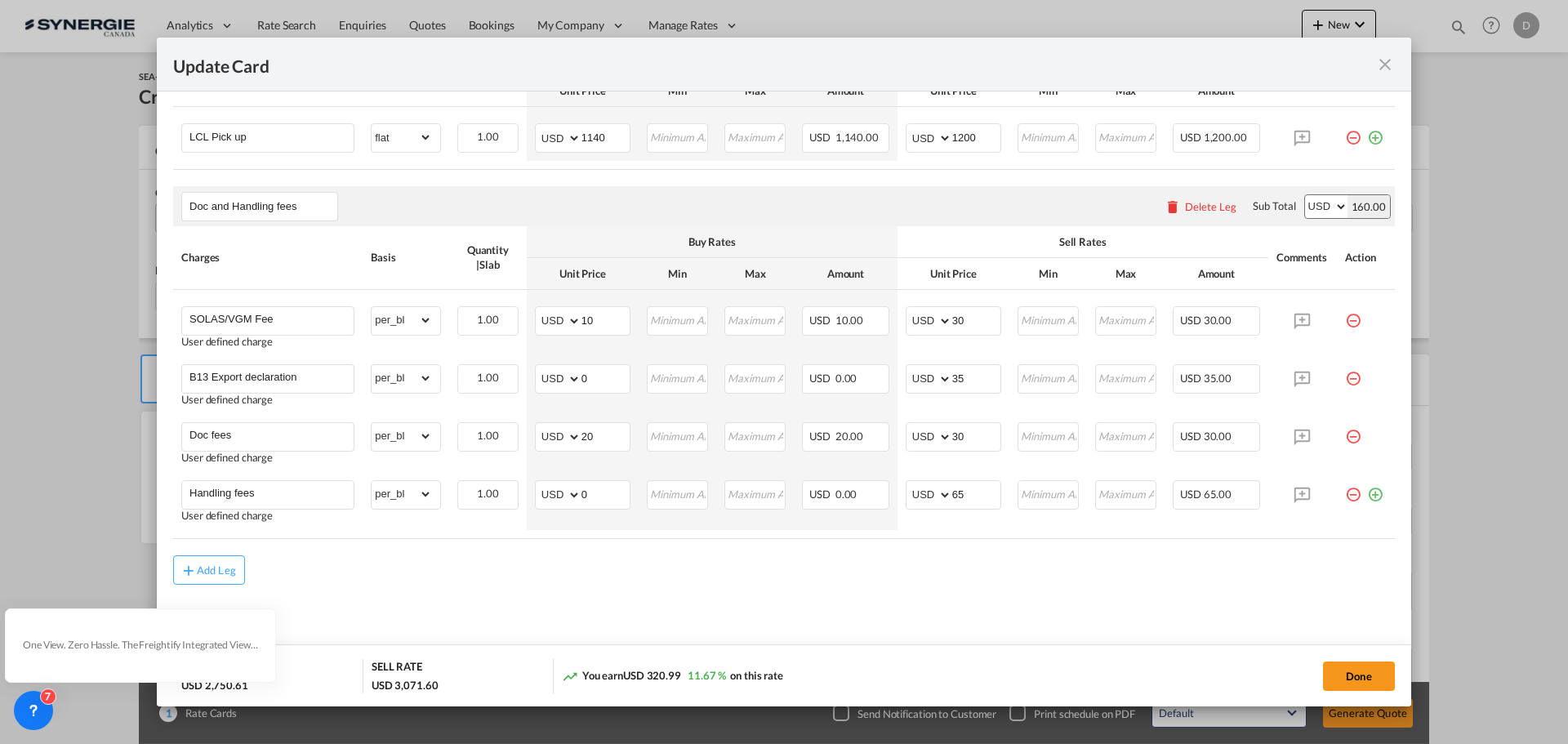
scroll to position [709, 0]
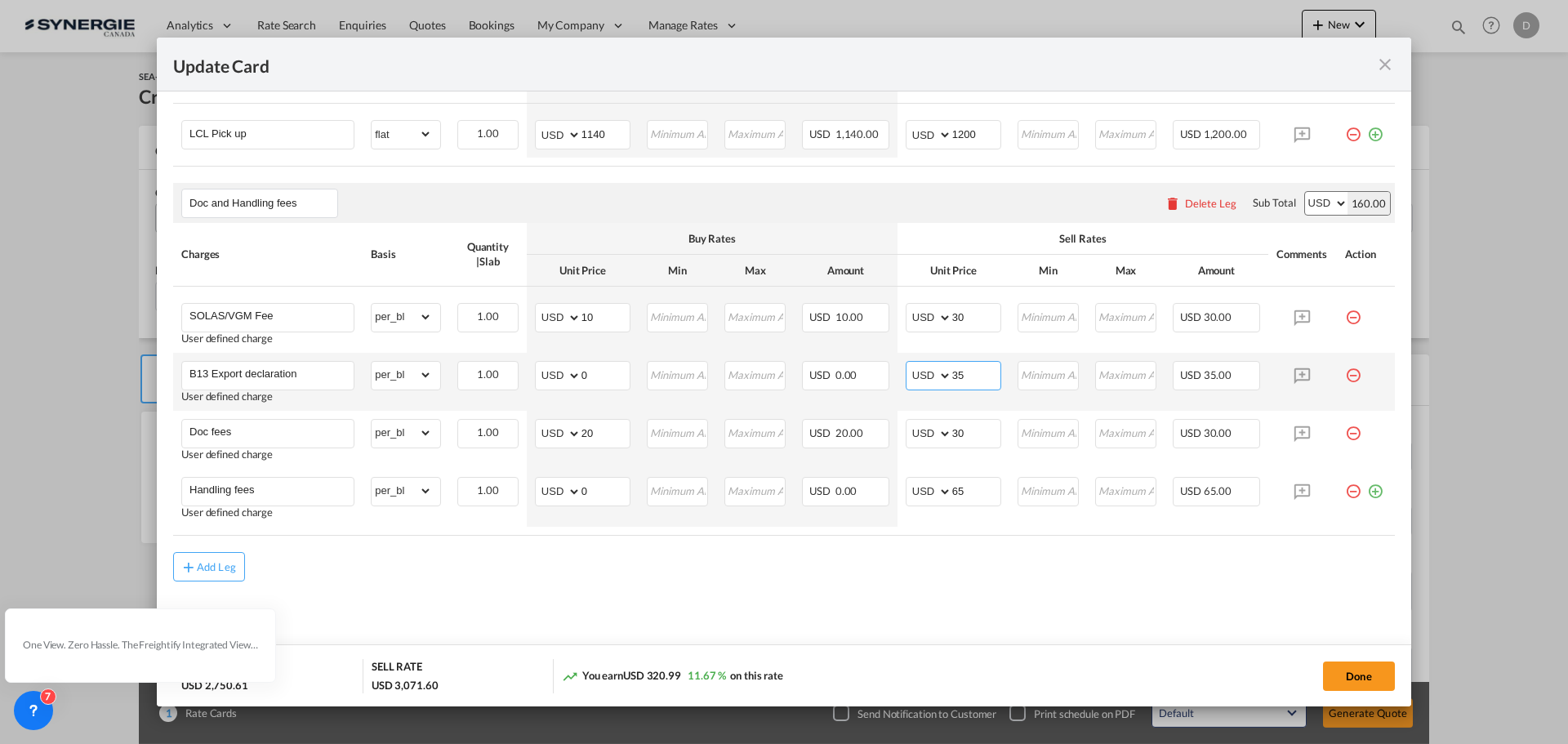
click at [952, 372] on input "35" at bounding box center [976, 373] width 48 height 24
click at [952, 370] on input "35" at bounding box center [976, 373] width 48 height 24
type input "55"
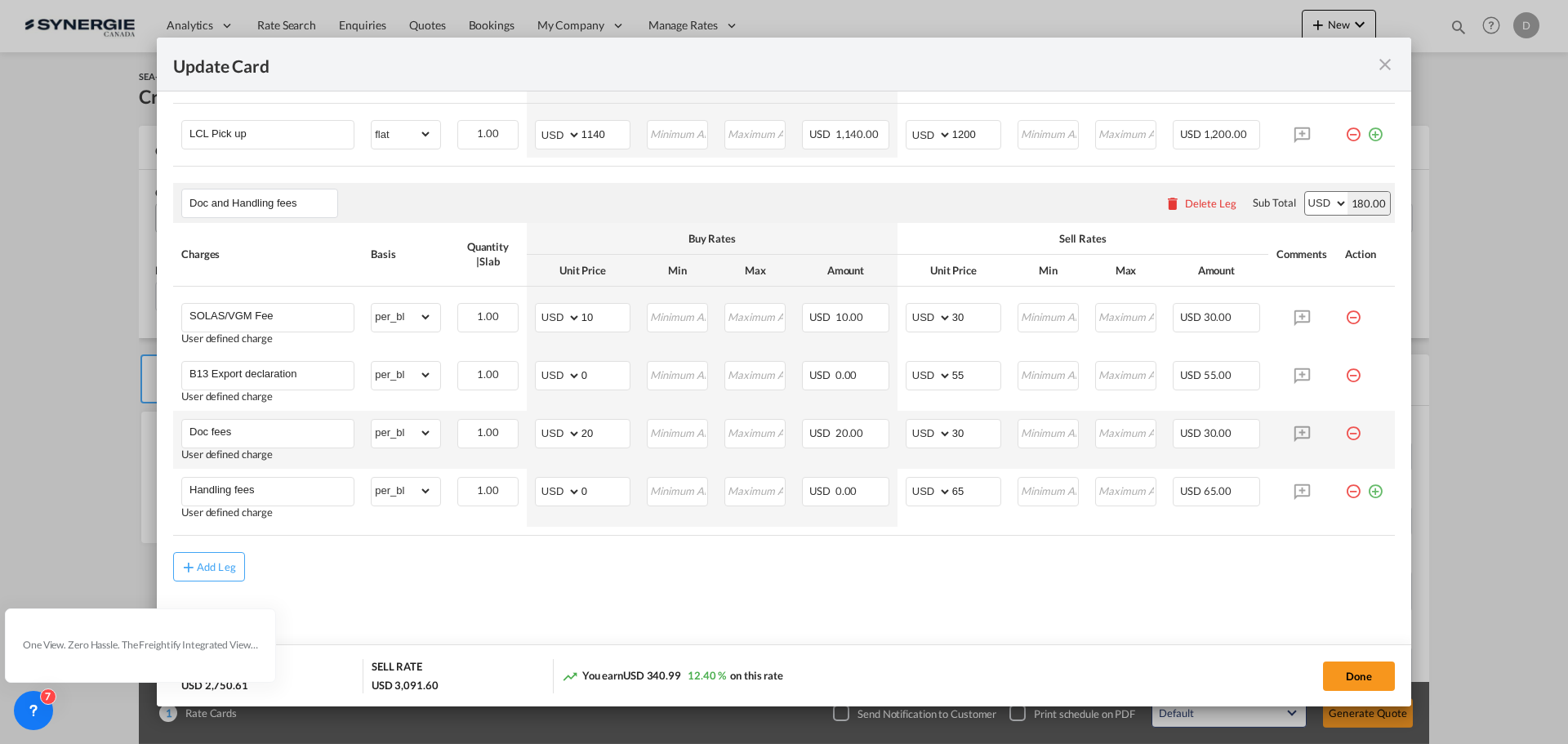
drag, startPoint x: 1365, startPoint y: 493, endPoint x: 1125, endPoint y: 455, distance: 243.0
click at [1367, 493] on md-icon "icon-plus-circle-outline green-400-fg" at bounding box center [1375, 485] width 17 height 17
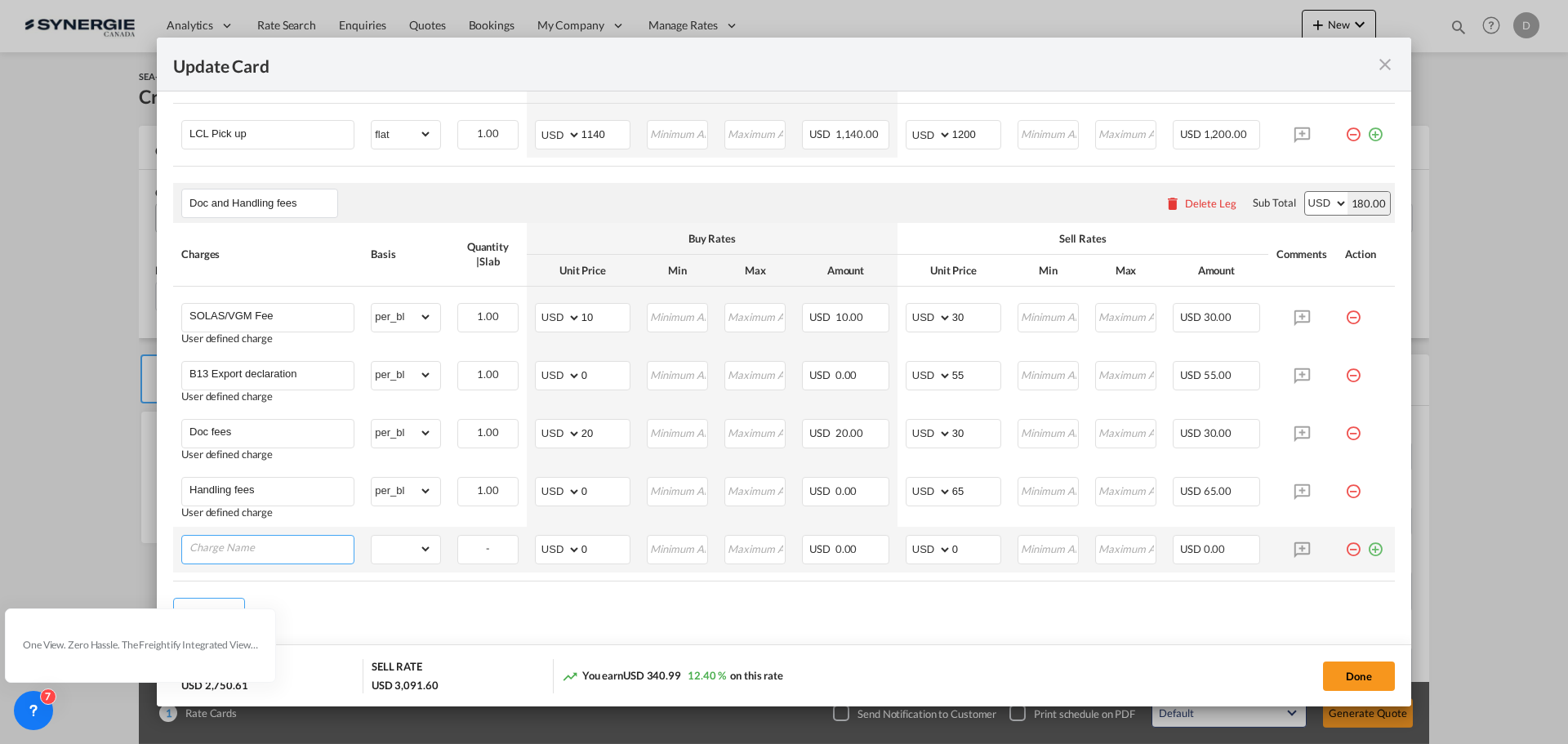
drag, startPoint x: 241, startPoint y: 540, endPoint x: 224, endPoint y: 526, distance: 22.0
click at [236, 537] on input "Charge Name" at bounding box center [271, 547] width 164 height 24
paste input "Waiver Fee"
type input "Waiver Fee"
click at [423, 548] on select "gross_weight volumetric_weight per_shipment per_bl per_km per_hawb per_kg flat …" at bounding box center [402, 548] width 60 height 26
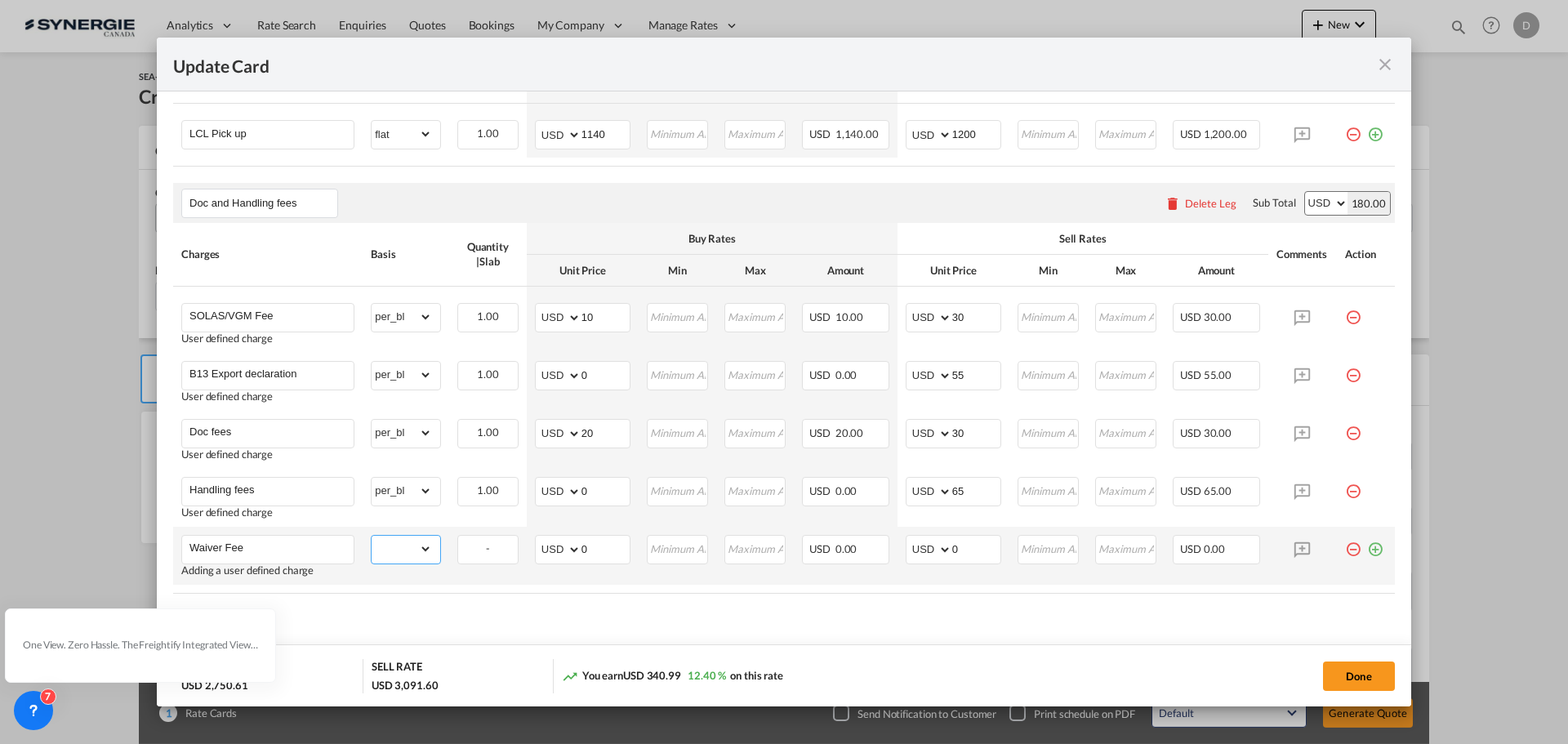
select select "per_bl"
click at [372, 536] on select "gross_weight volumetric_weight per_shipment per_bl per_km per_hawb per_kg flat …" at bounding box center [402, 548] width 60 height 26
drag, startPoint x: 589, startPoint y: 547, endPoint x: 609, endPoint y: 547, distance: 20.0
click at [609, 547] on input "0" at bounding box center [606, 547] width 48 height 24
type input "75"
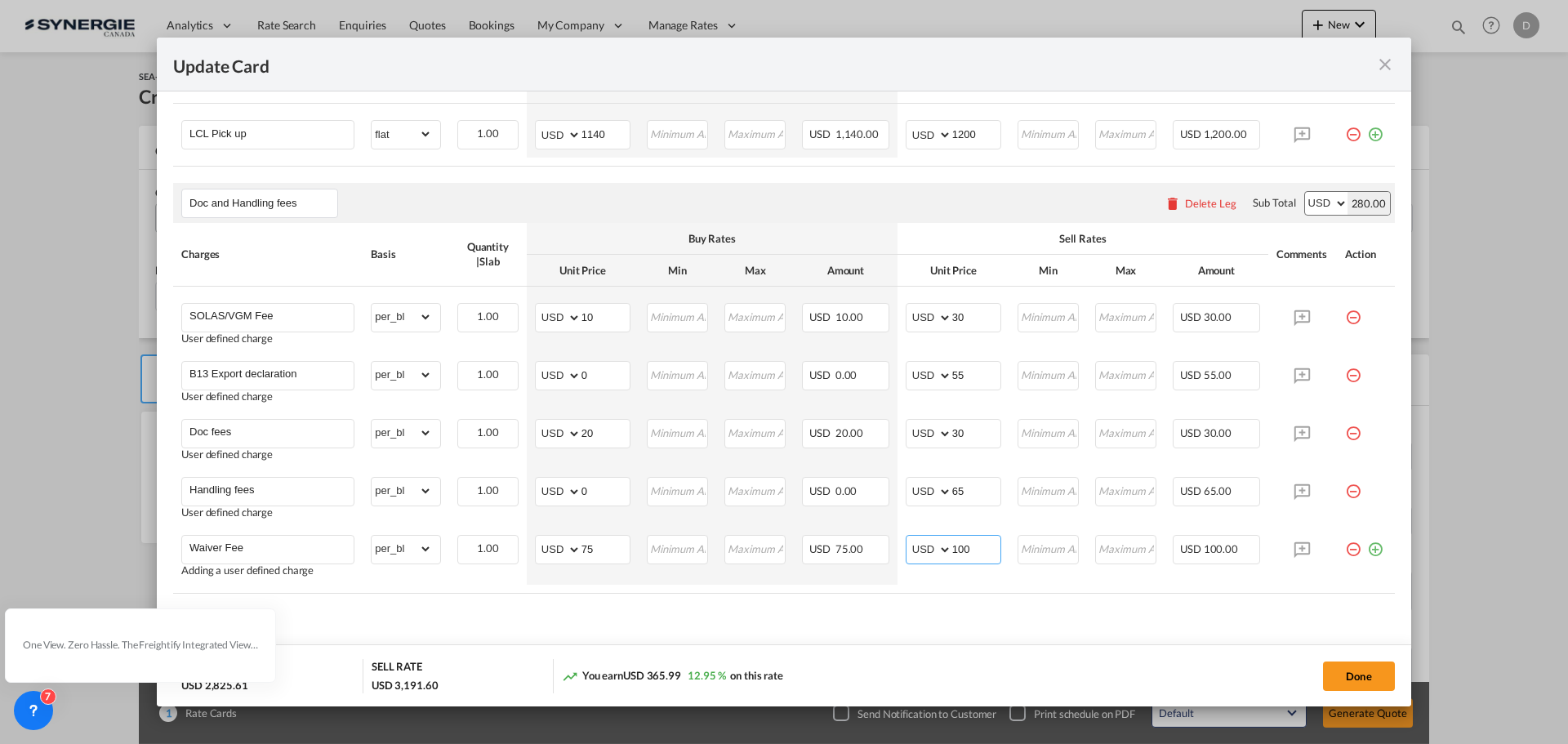
type input "100"
click at [589, 591] on table "Charges Basis Quantity | Slab Buy Rates Sell Rates Comments Action Unit Price M…" at bounding box center [784, 407] width 1222 height 371
click at [585, 436] on input "20" at bounding box center [606, 432] width 48 height 24
click at [585, 436] on input "25" at bounding box center [606, 432] width 48 height 24
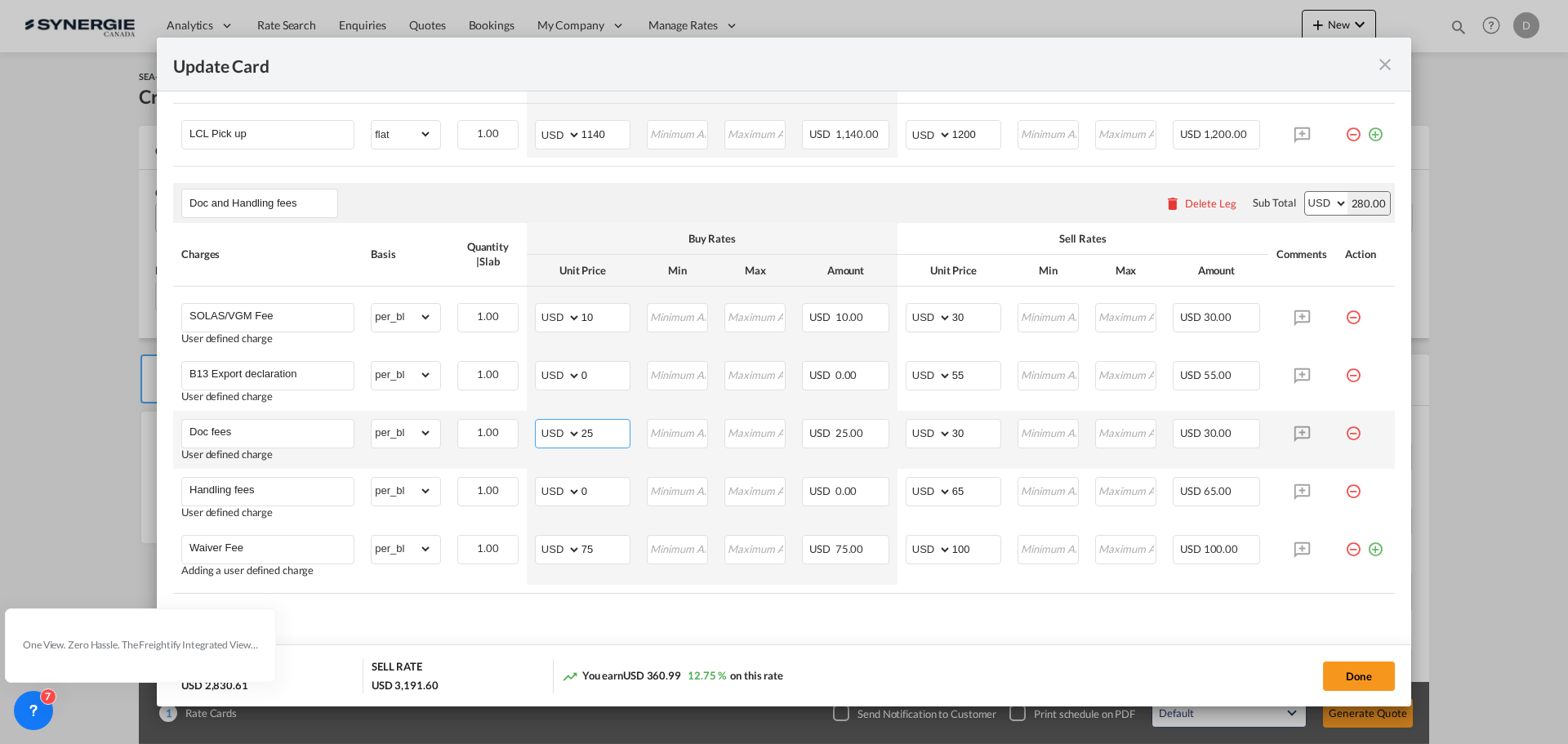
click at [585, 436] on input "25" at bounding box center [606, 432] width 48 height 24
type input "20"
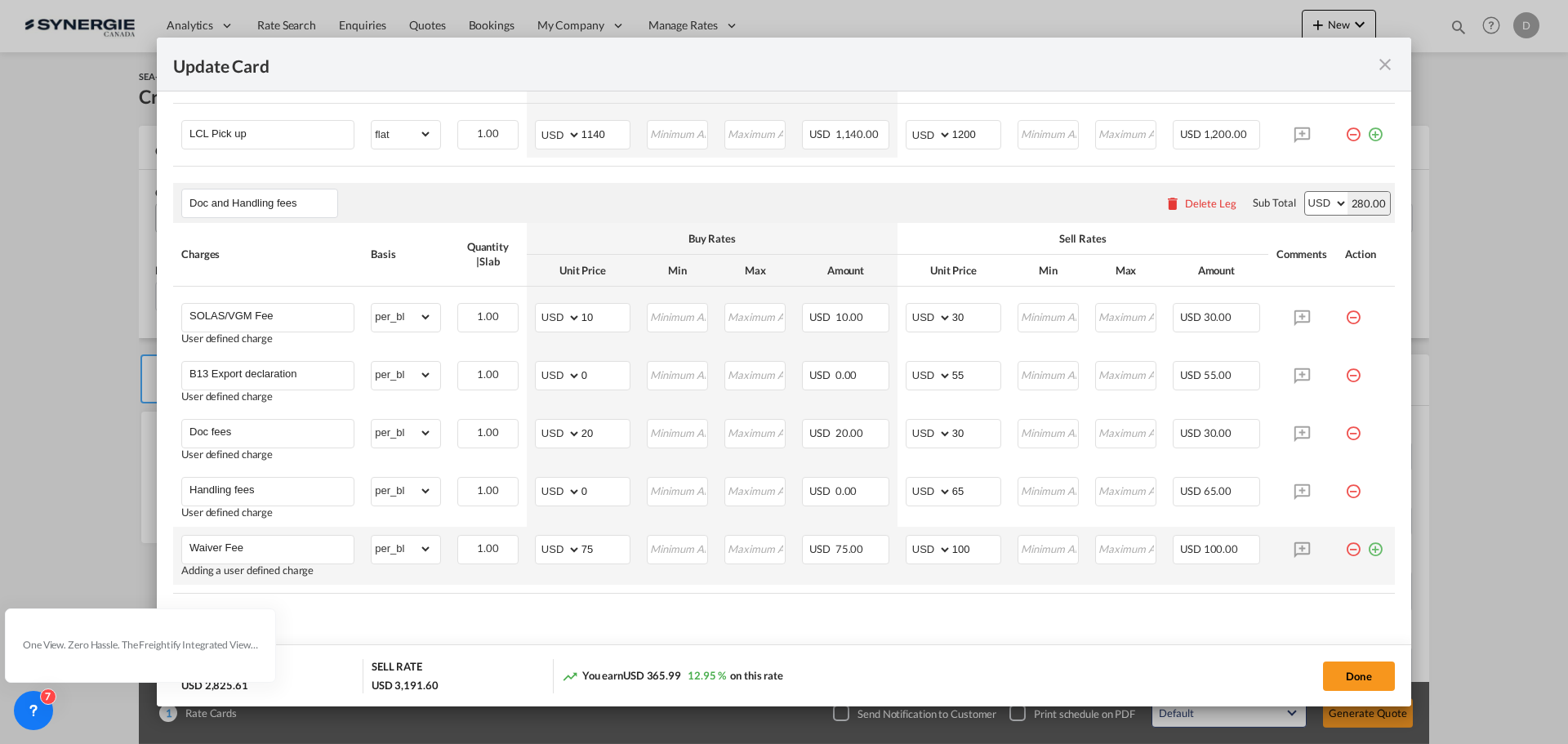
click at [1367, 551] on md-icon "icon-plus-circle-outline green-400-fg" at bounding box center [1375, 543] width 17 height 17
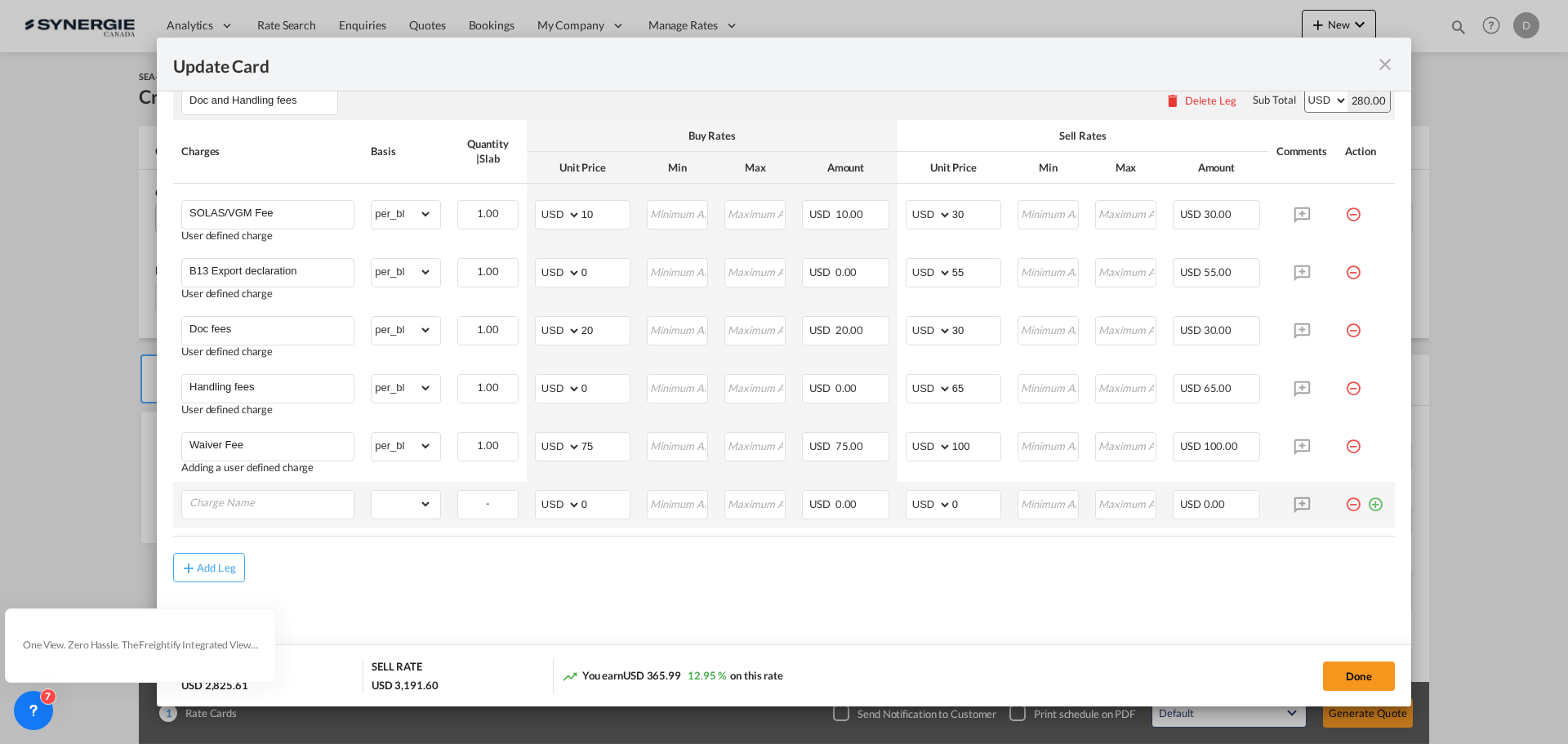
scroll to position [813, 0]
click at [273, 502] on input "Charge Name" at bounding box center [271, 502] width 164 height 24
paste input "ENS Filing Fee"
type input "ENS Filing Fee"
click at [418, 500] on select "gross_weight volumetric_weight per_shipment per_bl per_km per_hawb per_kg flat …" at bounding box center [402, 502] width 60 height 26
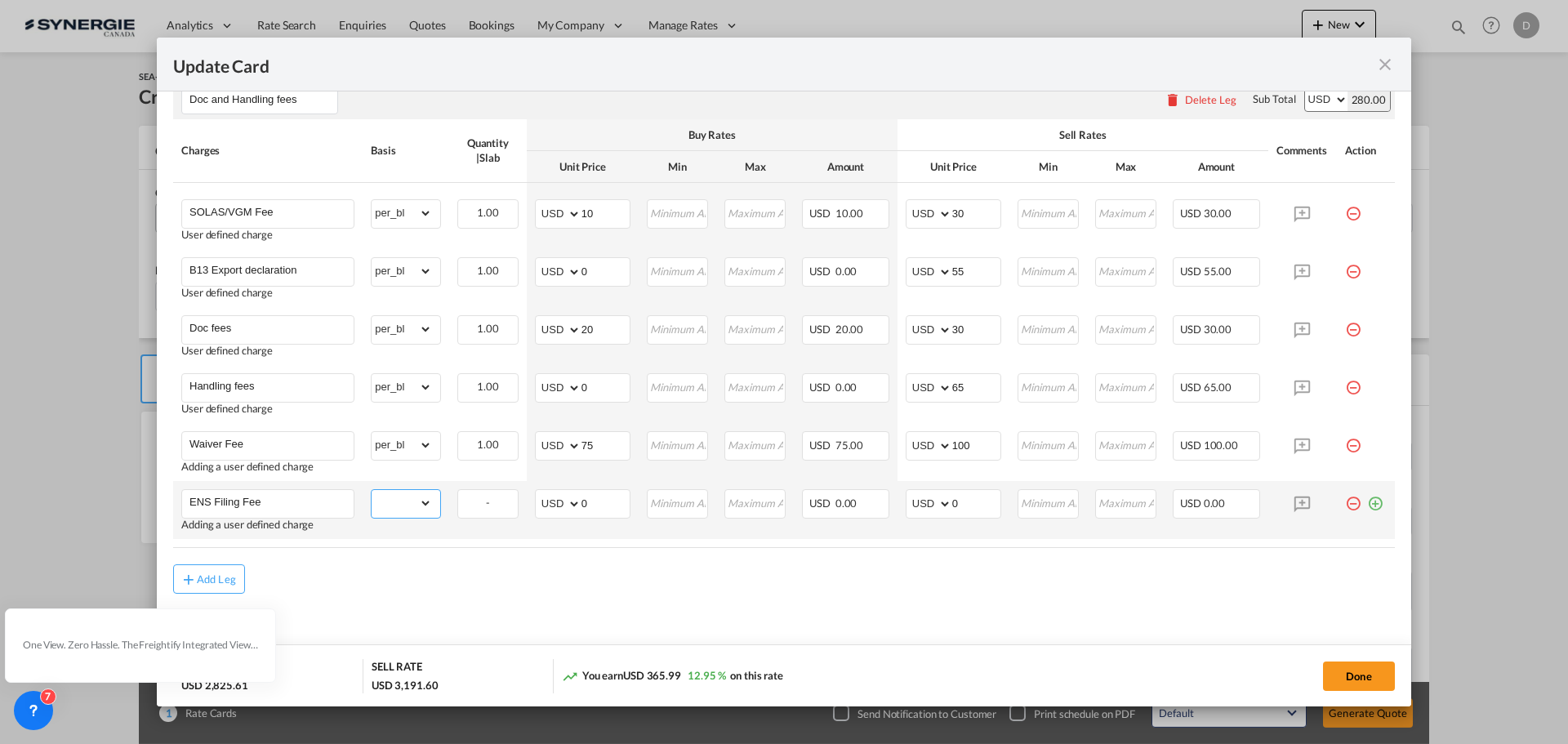
select select "per_bl"
click at [372, 490] on select "gross_weight volumetric_weight per_shipment per_bl per_km per_hawb per_kg flat …" at bounding box center [402, 502] width 60 height 26
drag, startPoint x: 579, startPoint y: 502, endPoint x: 584, endPoint y: 494, distance: 9.4
click at [592, 499] on input "0" at bounding box center [606, 502] width 48 height 24
type input "25"
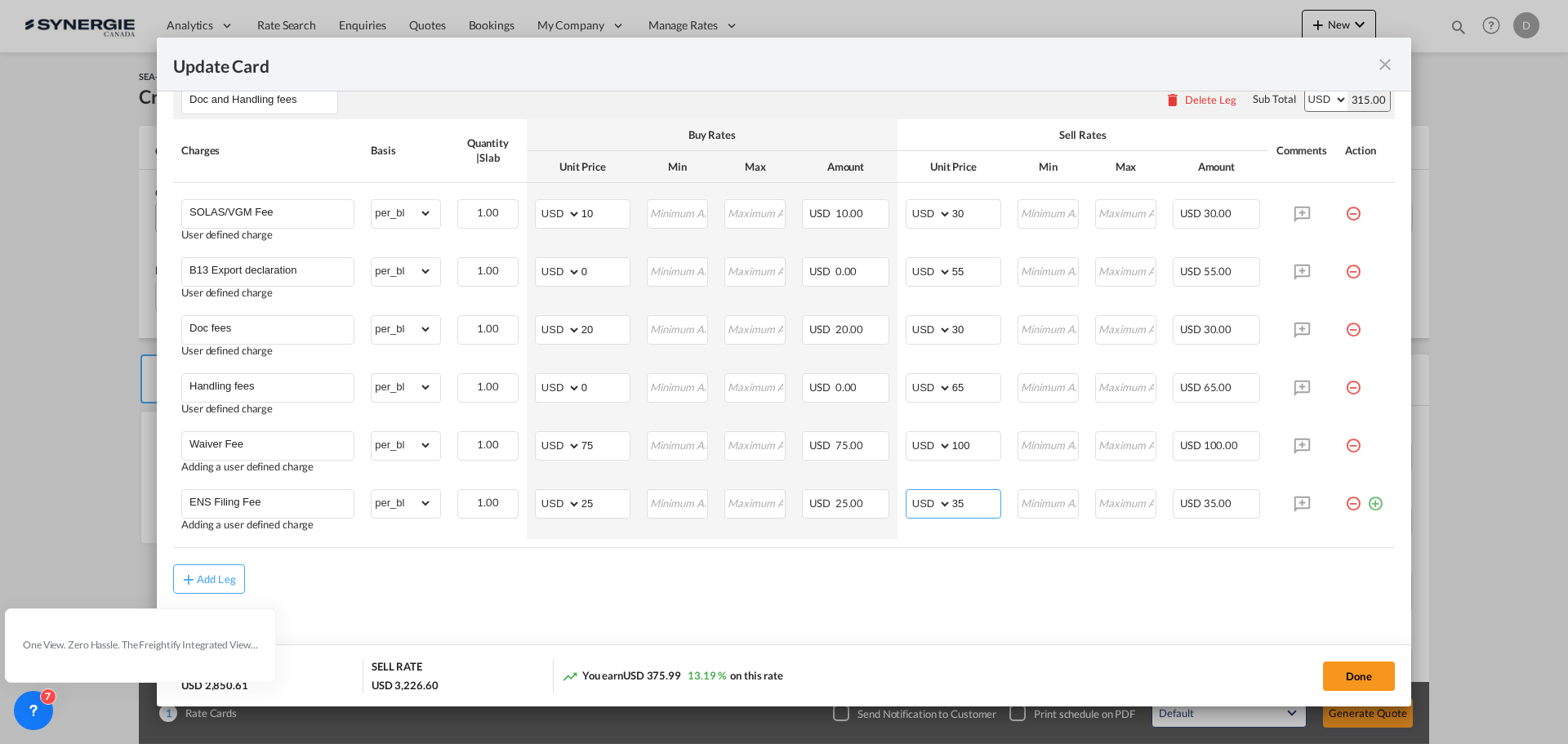
type input "35"
click at [640, 583] on div "Add Leg" at bounding box center [784, 578] width 1222 height 29
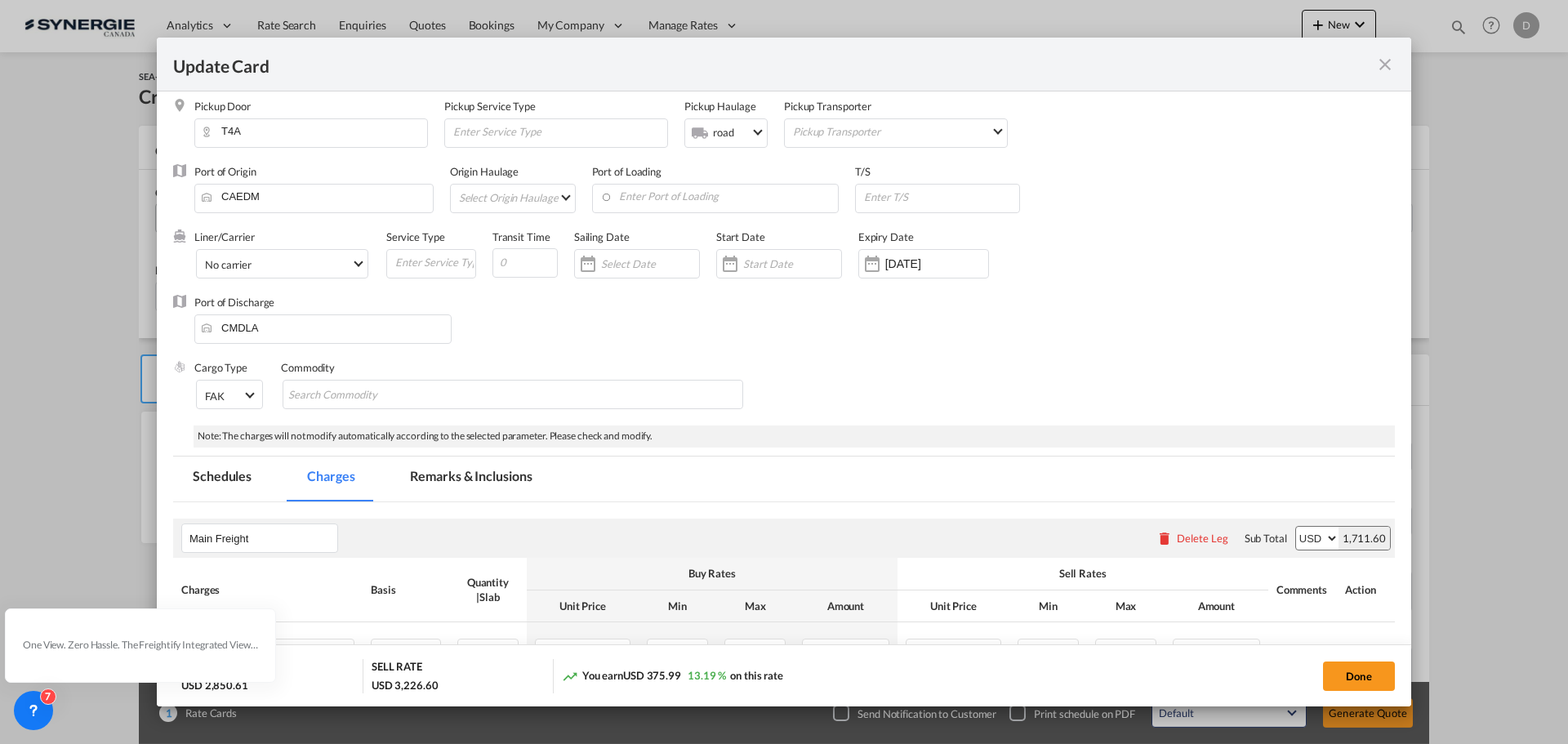
scroll to position [0, 0]
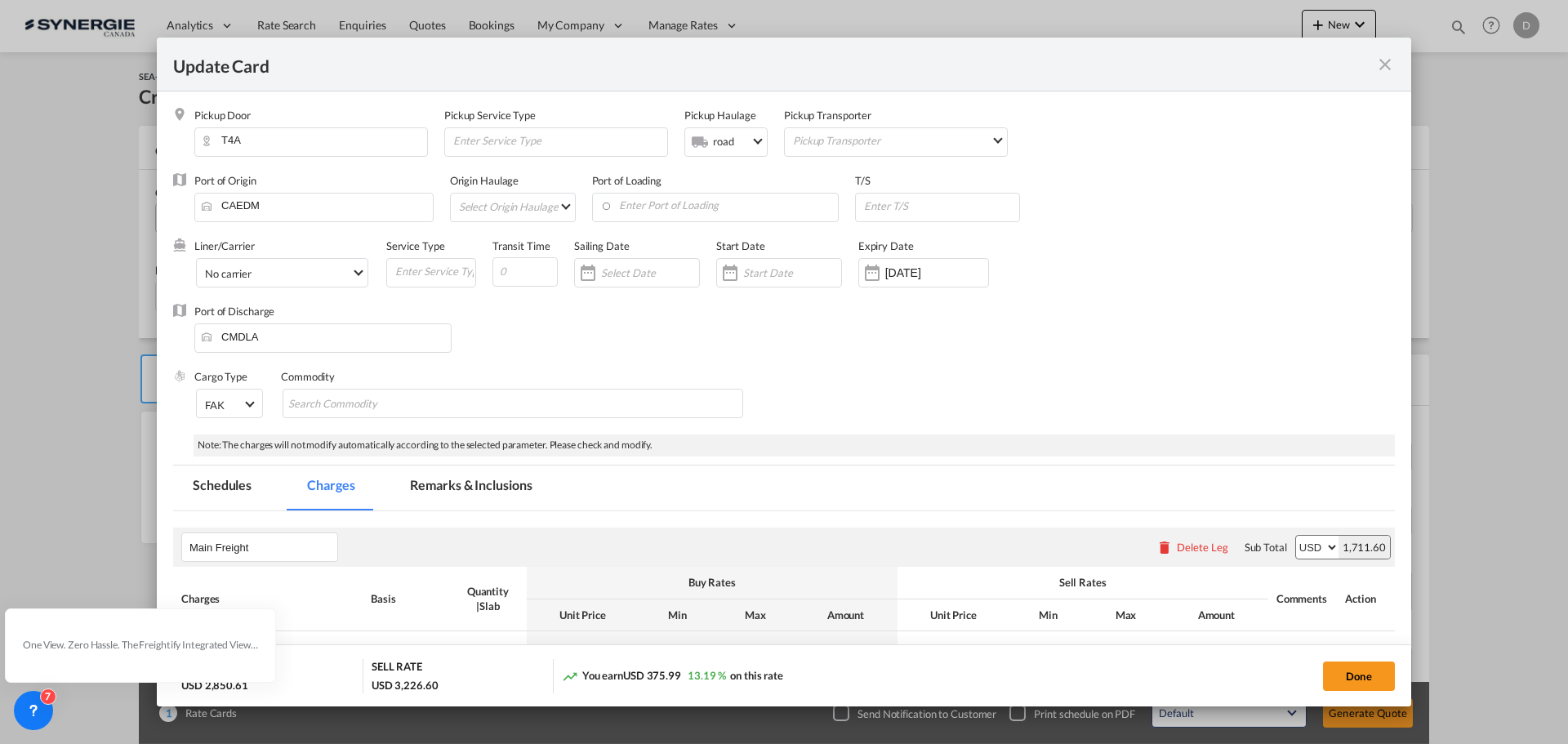
drag, startPoint x: 1348, startPoint y: 674, endPoint x: 1039, endPoint y: 472, distance: 369.2
click at [1348, 674] on button "Done" at bounding box center [1359, 676] width 72 height 29
type input "[DATE]"
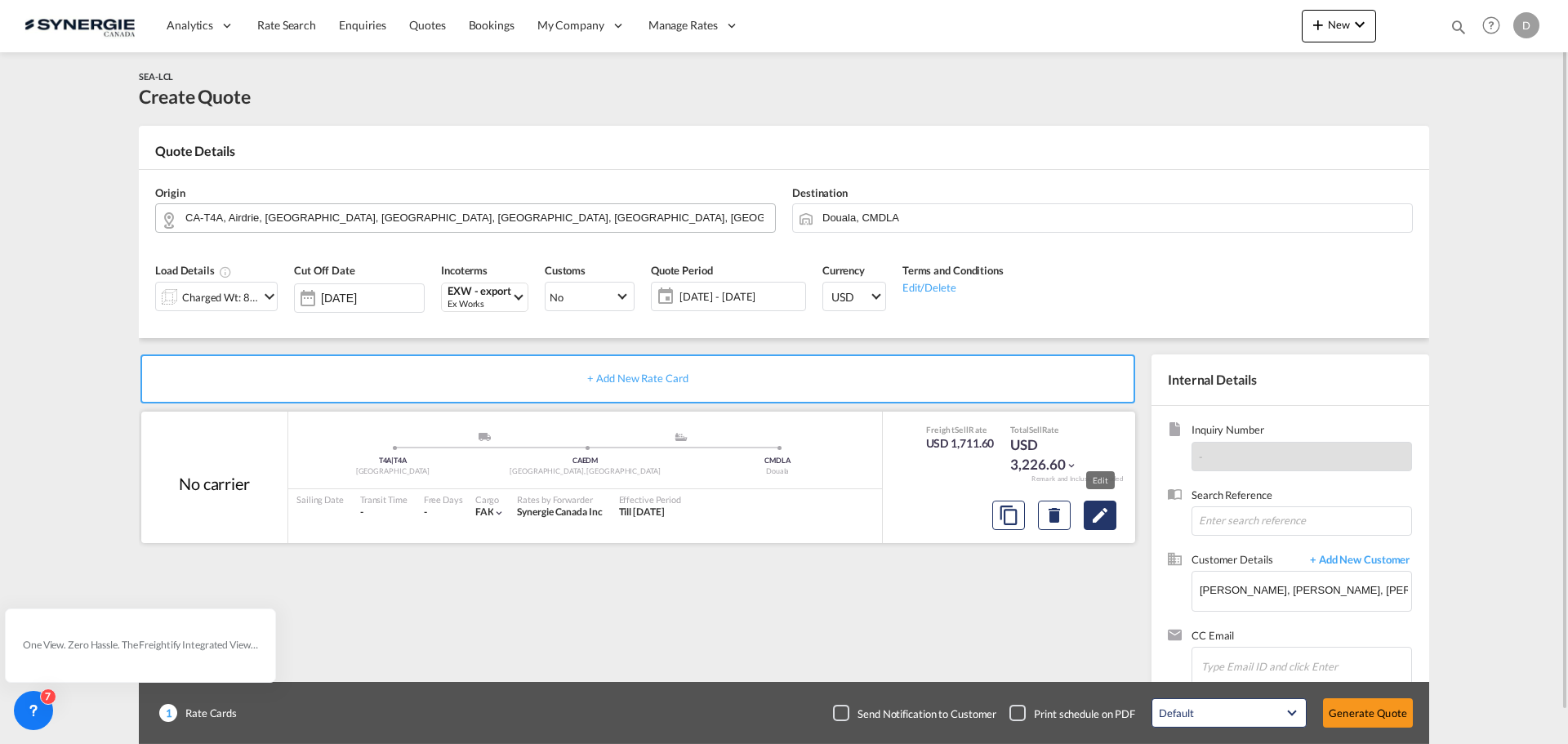
click at [1095, 518] on md-icon "Edit" at bounding box center [1100, 515] width 20 height 20
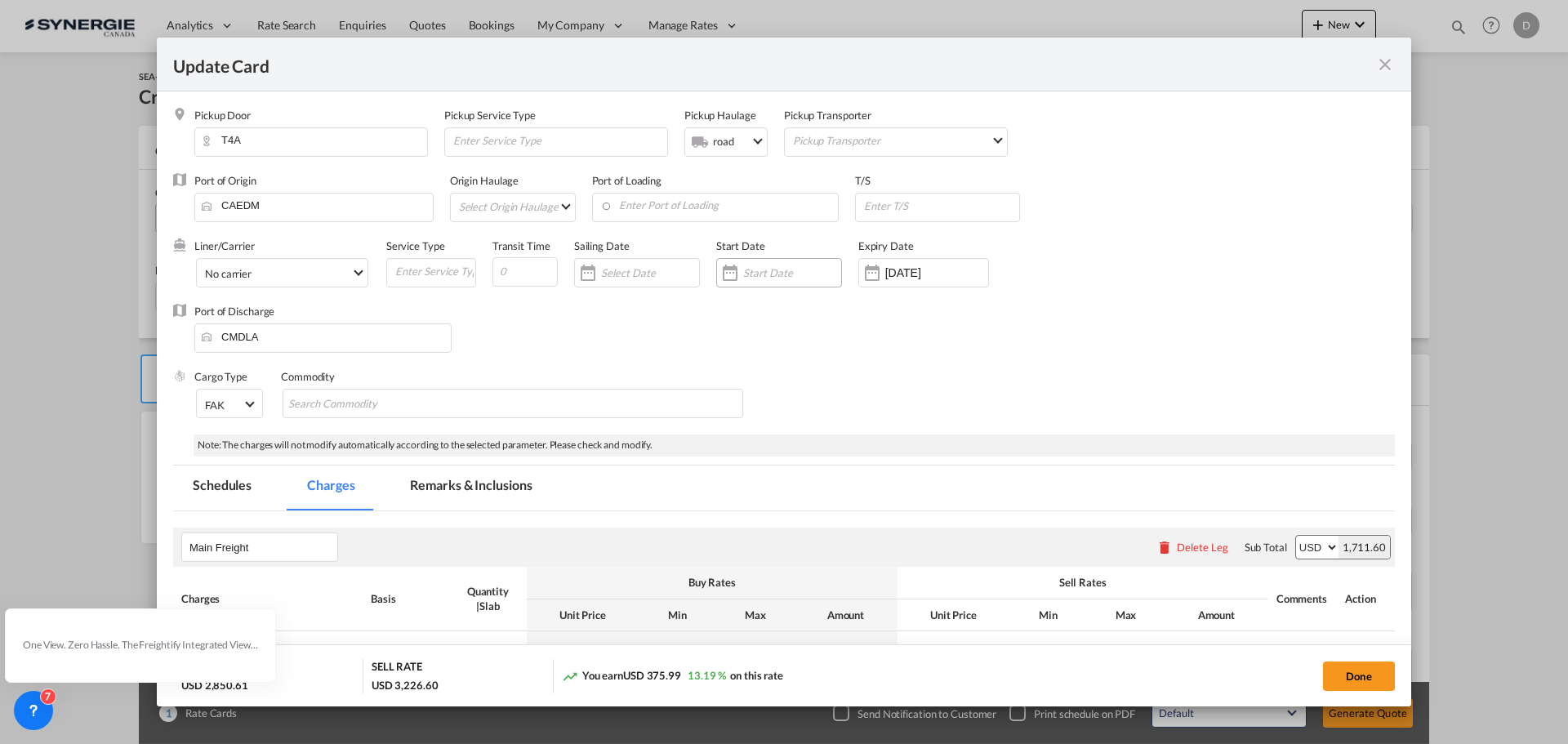
click at [729, 262] on div "Update Card Pickup ..." at bounding box center [729, 272] width 26 height 32
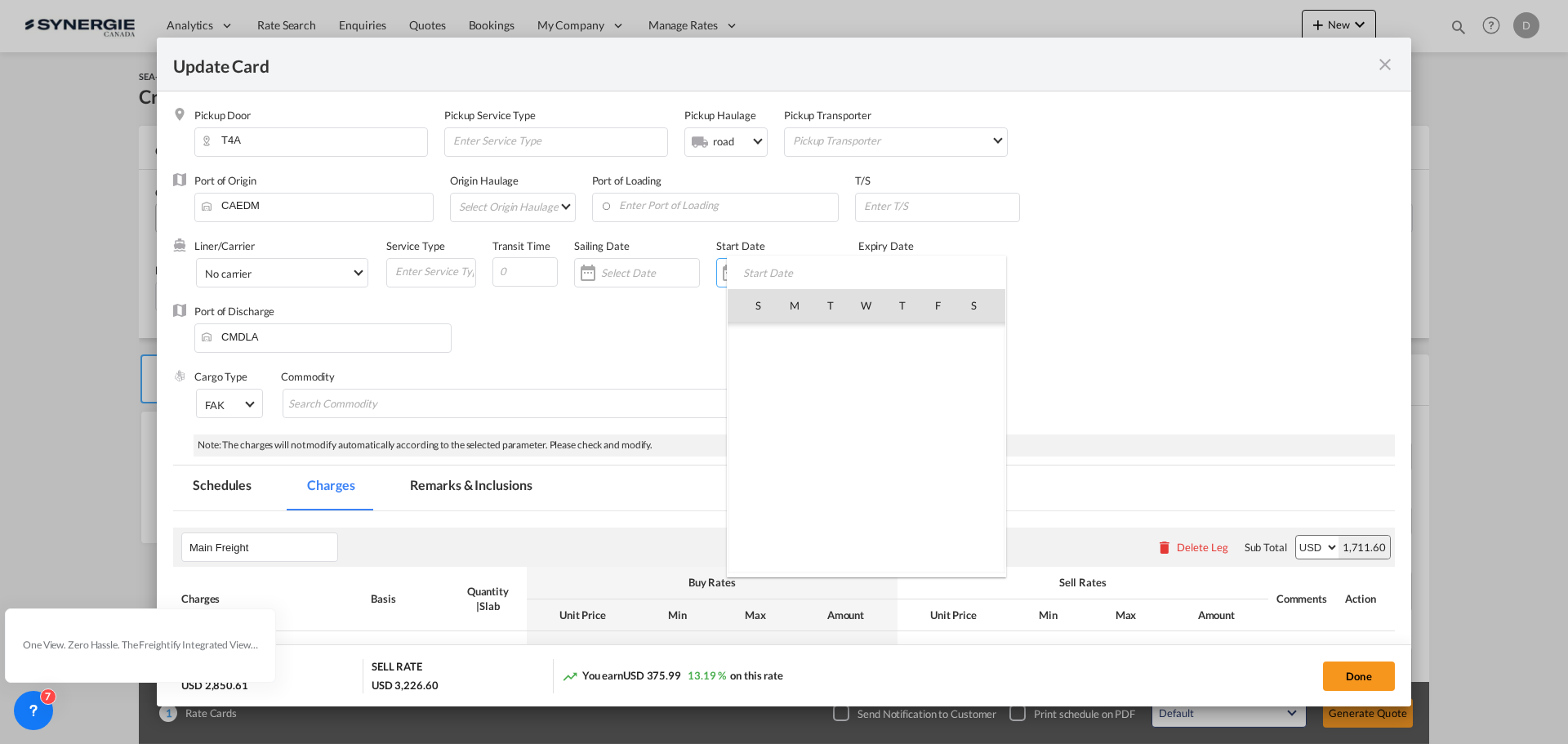
scroll to position [378311, 0]
click at [800, 379] on span "6" at bounding box center [794, 376] width 34 height 34
type input "[DATE]"
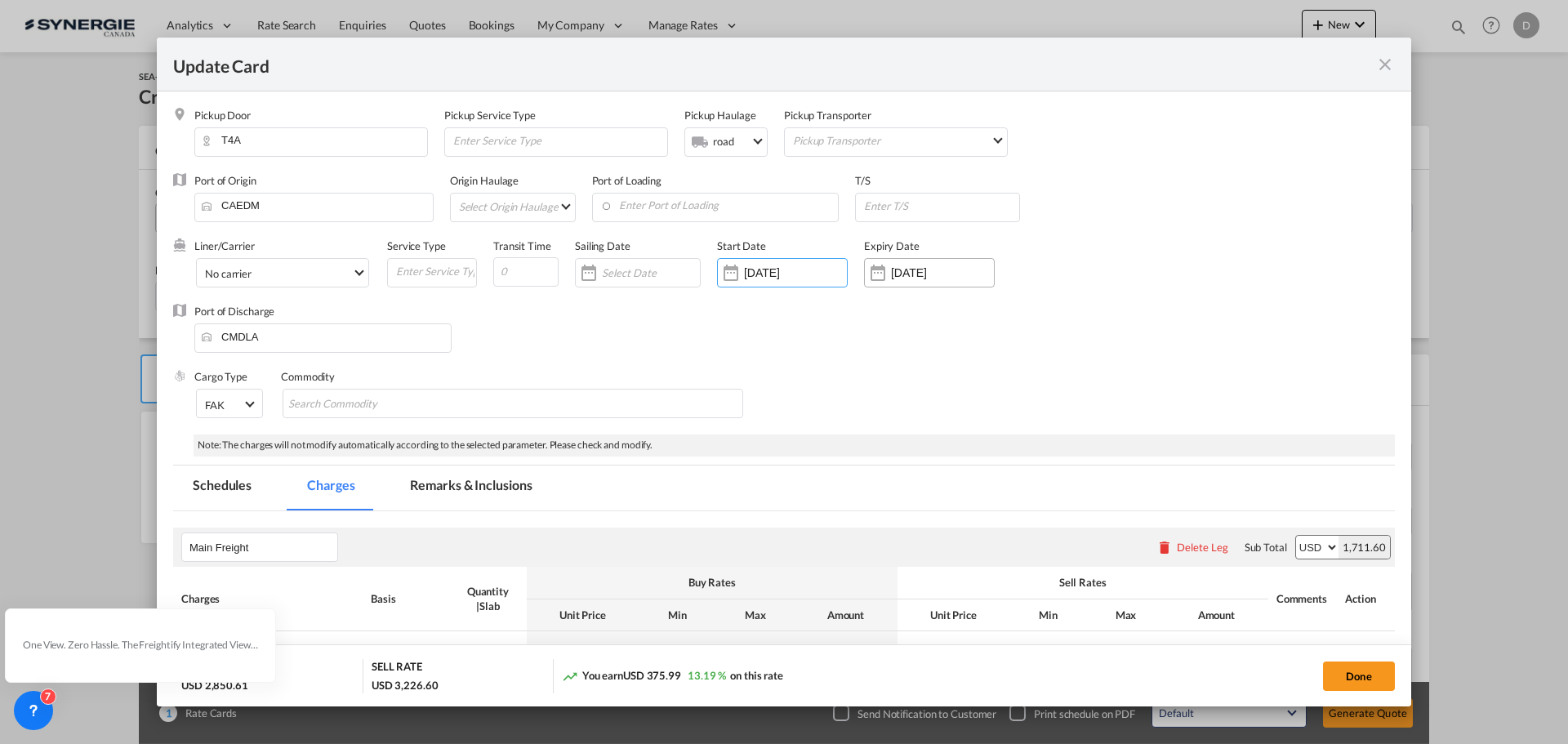
click at [887, 271] on div "Update Card Pickup ..." at bounding box center [877, 272] width 26 height 32
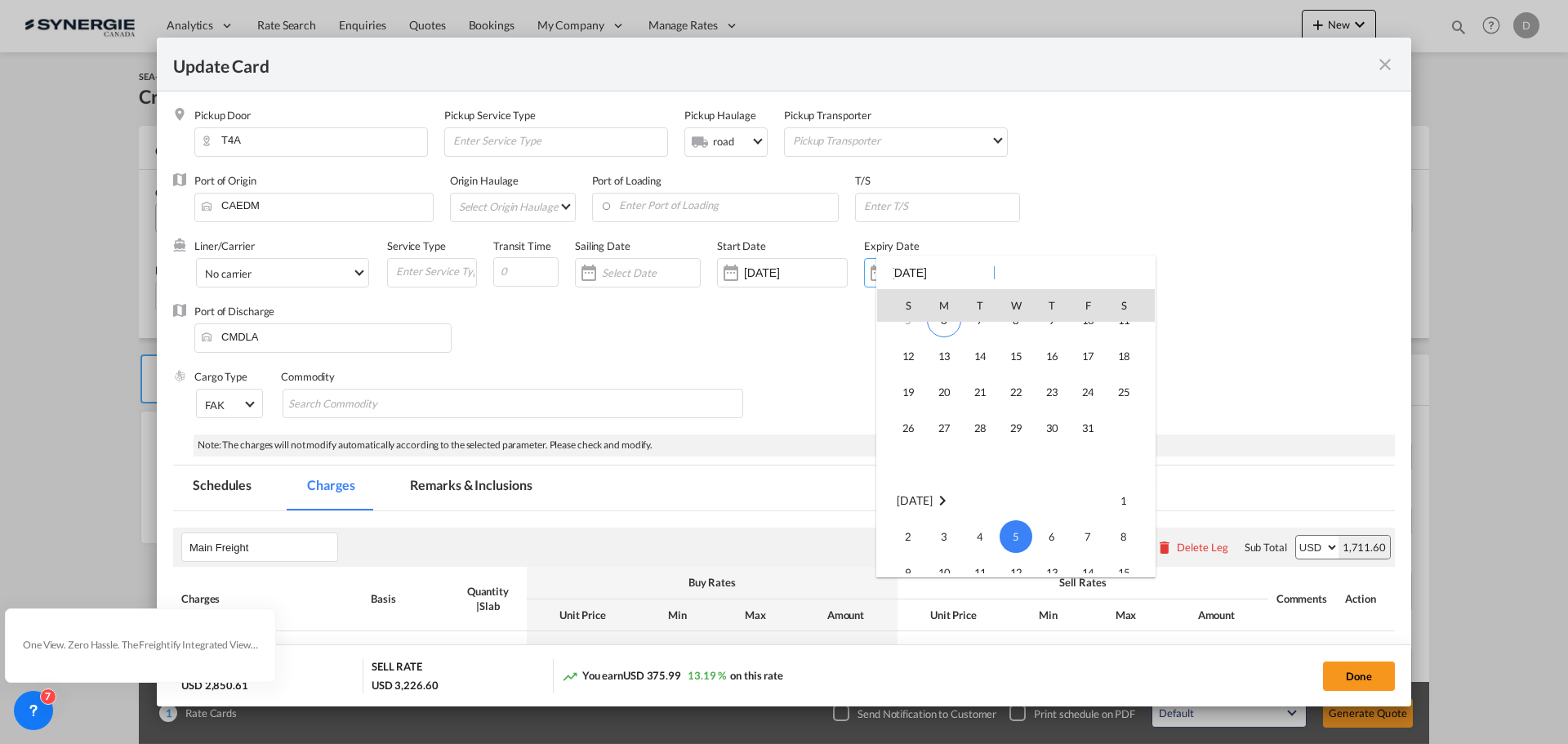
scroll to position [0, 0]
click at [986, 412] on span "14" at bounding box center [979, 412] width 33 height 32
type input "[DATE]"
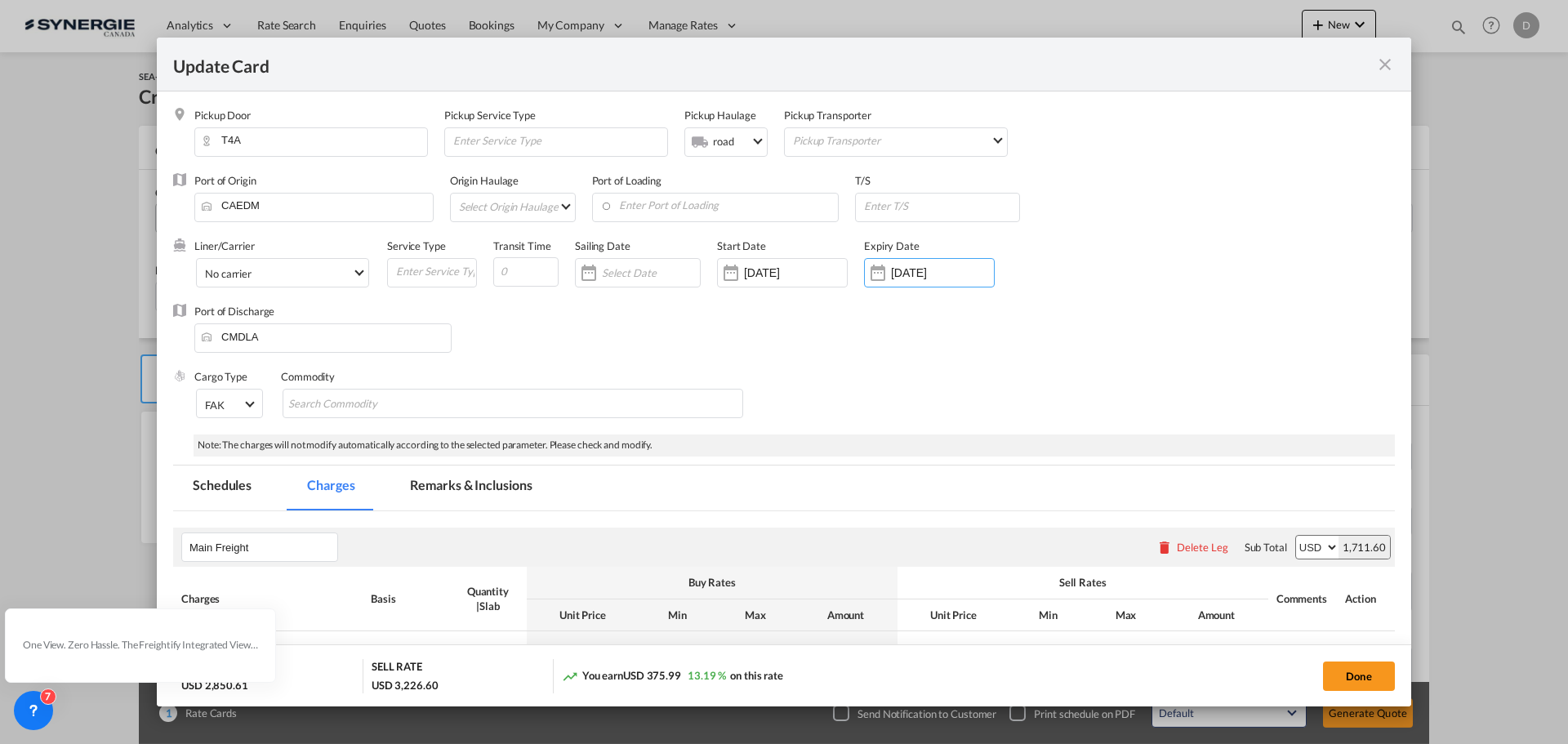
click at [863, 373] on div "Cargo Type FAK FAK GCR GDSM General Cargo Hazardous Cargo Ambient Foodstuff Chi…" at bounding box center [794, 402] width 1200 height 65
click at [566, 406] on md-chips-wrap "Chips container with autocompletion. Enter the text area, type text to search, …" at bounding box center [513, 402] width 461 height 29
type input "General Cargo"
click at [688, 352] on div "Port of Discharge CMDLA" at bounding box center [784, 336] width 1222 height 65
click at [528, 281] on input "Update Card Pickup ..." at bounding box center [526, 272] width 65 height 29
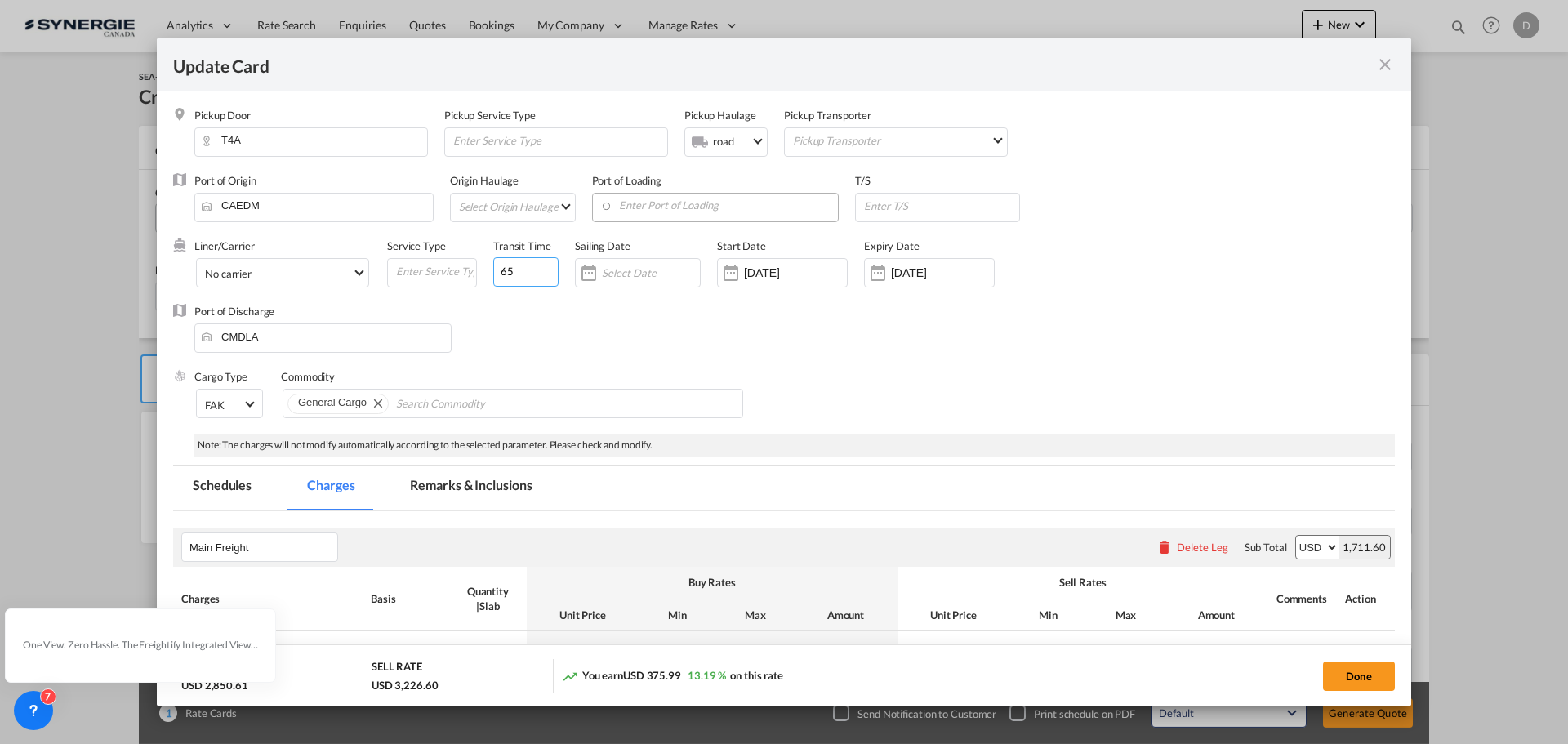
type input "65"
click at [689, 210] on input "Enter Port of Loading" at bounding box center [719, 205] width 238 height 24
click at [678, 247] on div "[GEOGRAPHIC_DATA]" at bounding box center [749, 247] width 288 height 12
type input "[GEOGRAPHIC_DATA], [GEOGRAPHIC_DATA], CAMTR"
click at [556, 205] on md-select "Select Origin Haulage rail road barge truck unspecified not available" at bounding box center [516, 206] width 118 height 26
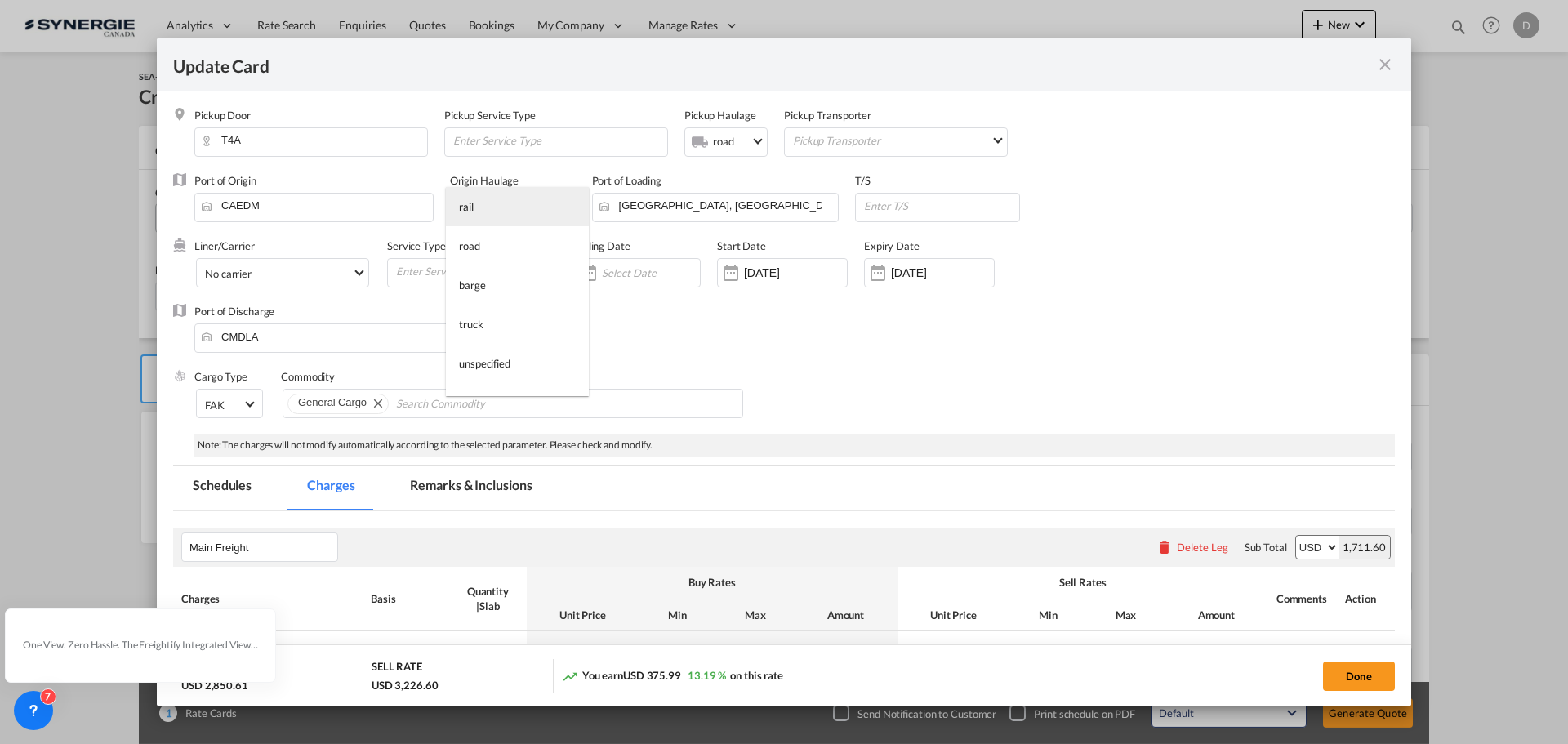
click at [523, 219] on md-option "rail" at bounding box center [517, 206] width 143 height 39
click at [882, 211] on input "Update Card Pickup ..." at bounding box center [899, 205] width 157 height 24
type input "[GEOGRAPHIC_DATA]"
click at [838, 337] on div "Port of Discharge CMDLA" at bounding box center [784, 336] width 1222 height 65
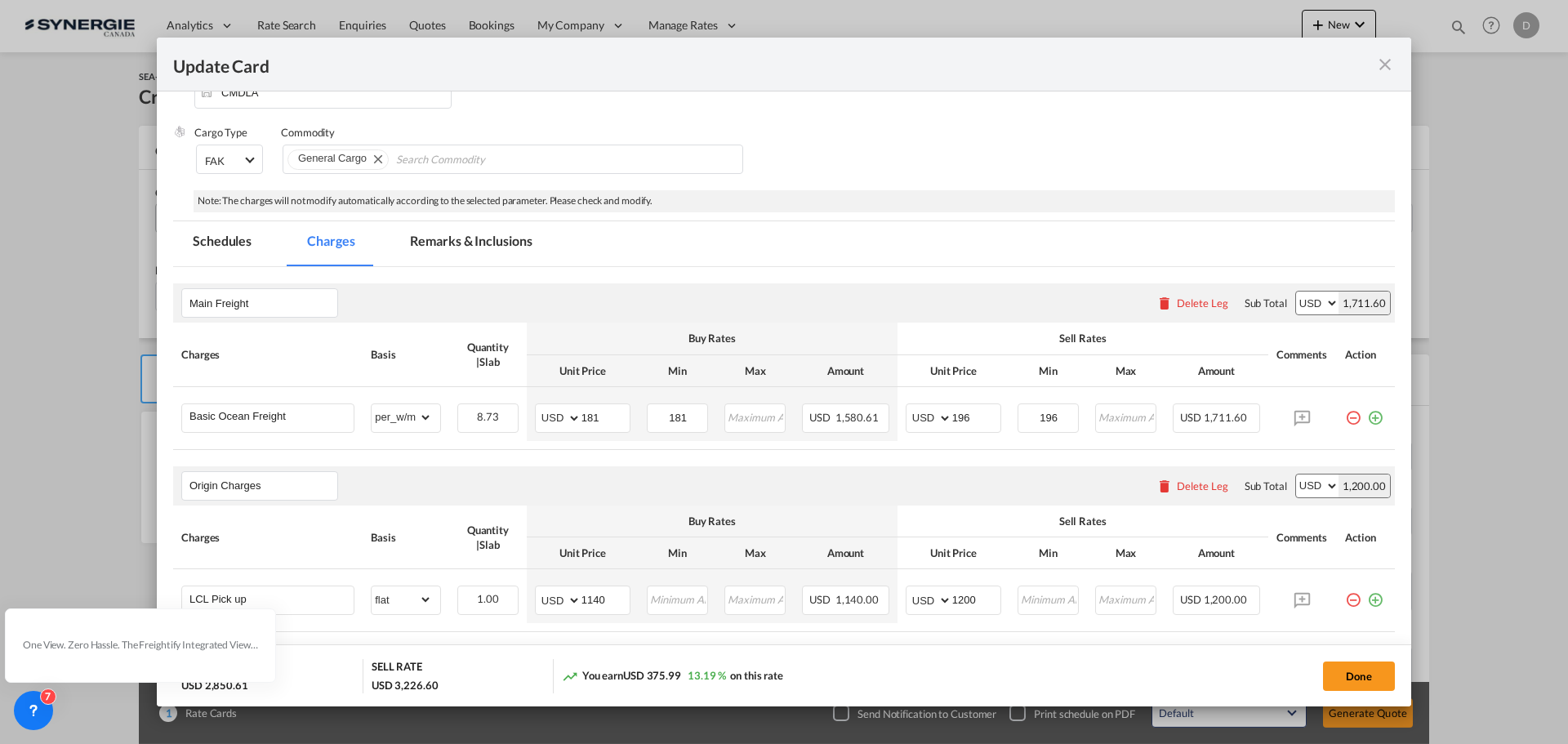
scroll to position [245, 0]
click at [1350, 668] on button "Done" at bounding box center [1359, 676] width 72 height 29
type input "[DATE]"
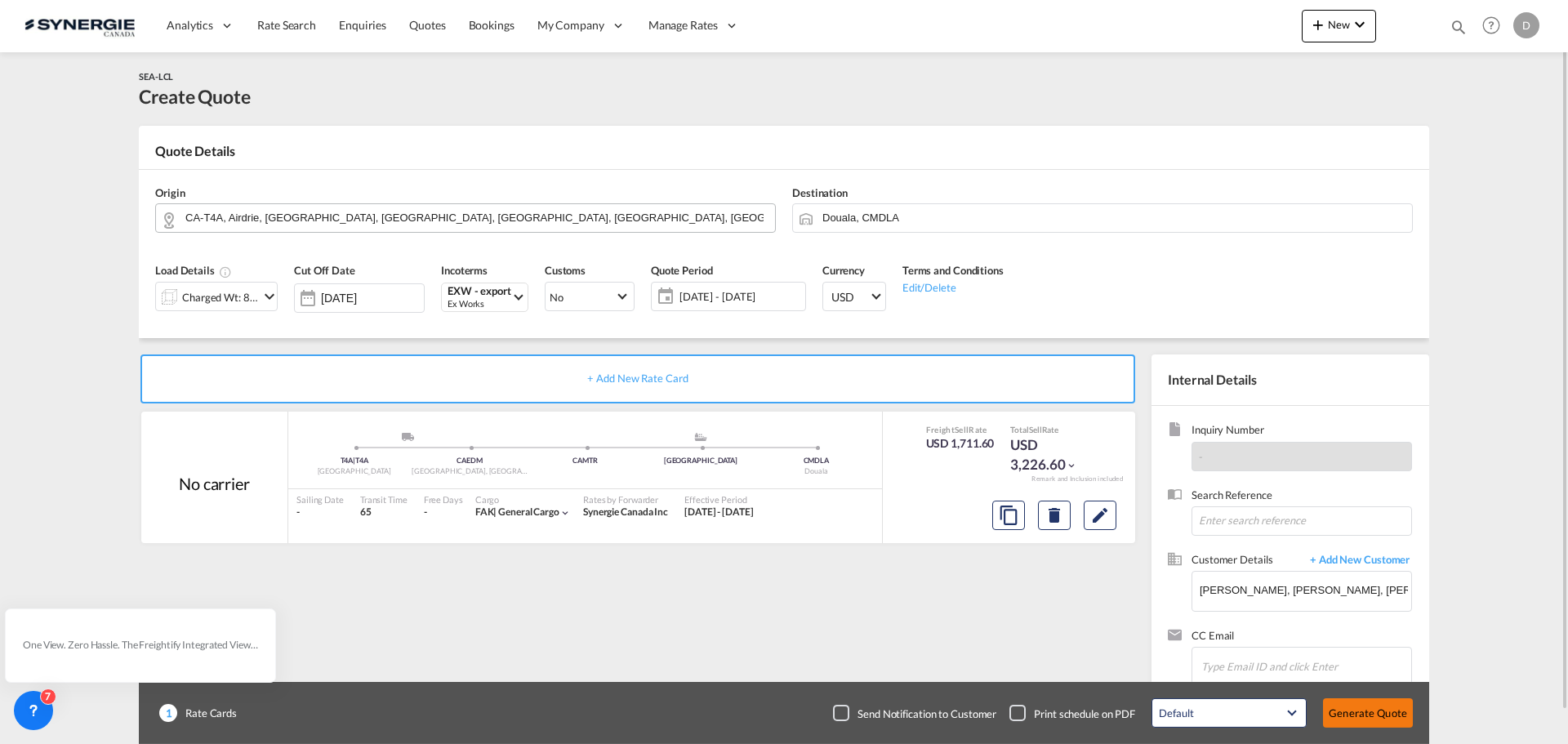
click at [1369, 710] on button "Generate Quote" at bounding box center [1368, 712] width 90 height 29
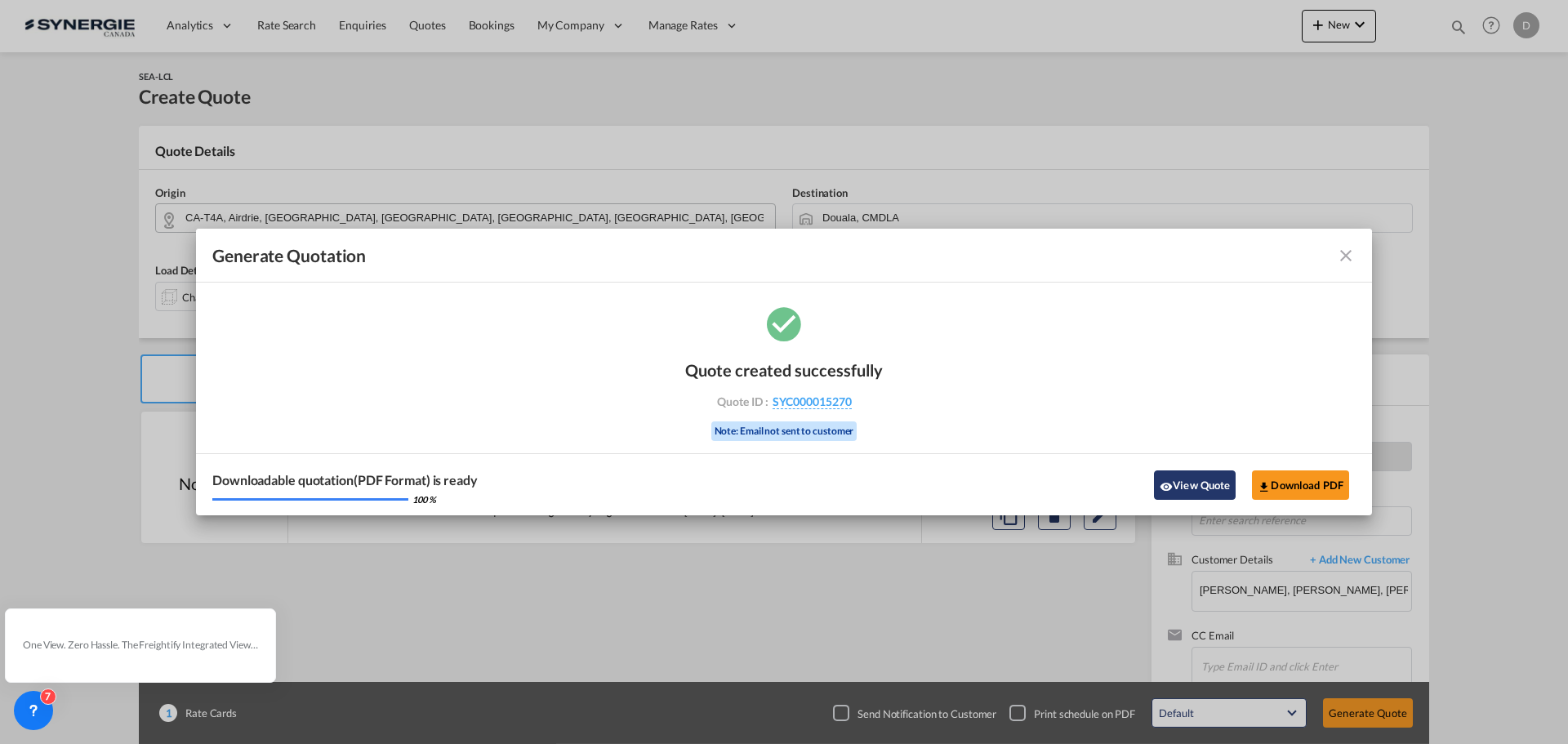
drag, startPoint x: 1158, startPoint y: 495, endPoint x: 1155, endPoint y: 487, distance: 8.5
click at [1157, 491] on button "View Quote" at bounding box center [1195, 484] width 82 height 29
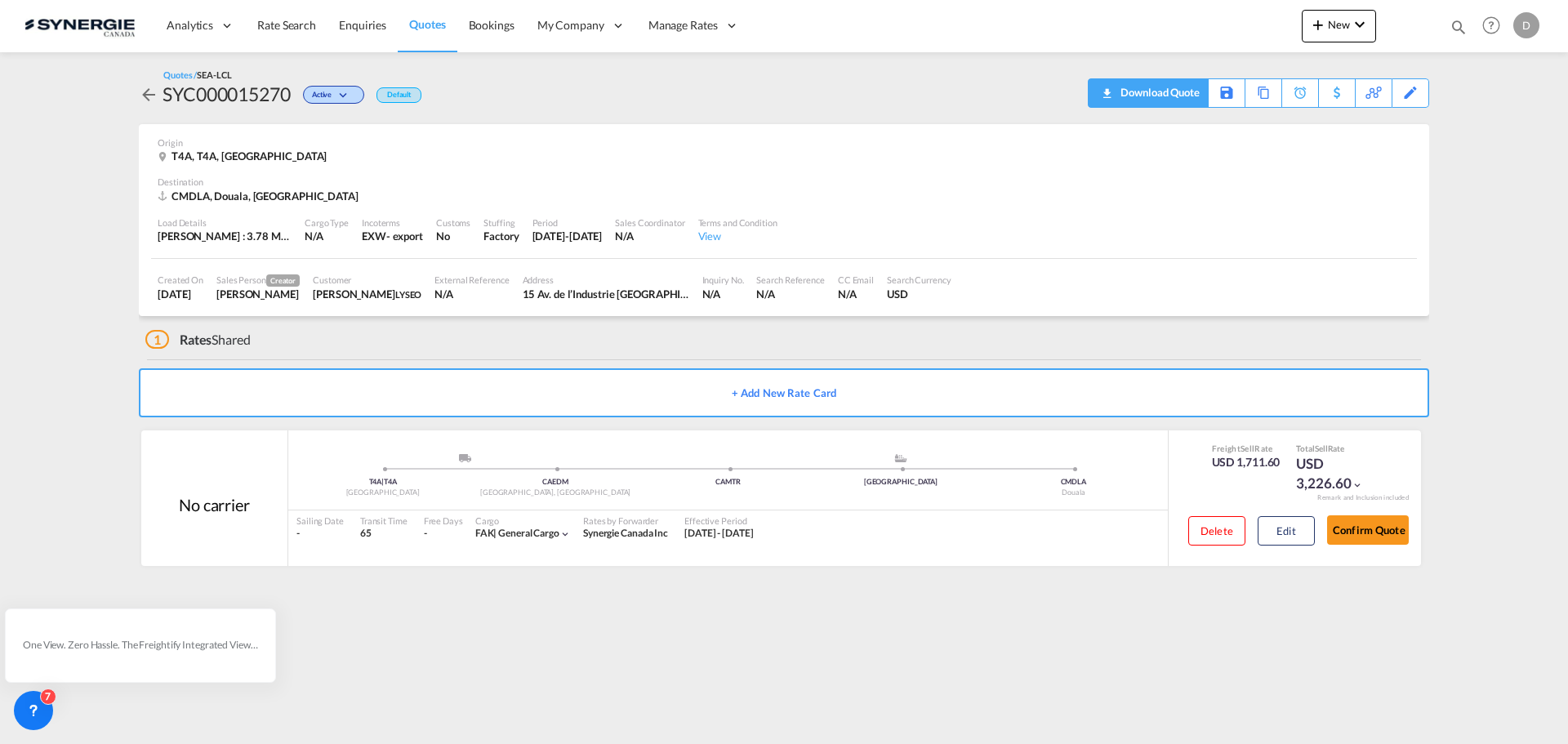
click at [1185, 100] on div "Download Quote" at bounding box center [1158, 92] width 83 height 26
